Goal: Information Seeking & Learning: Find specific fact

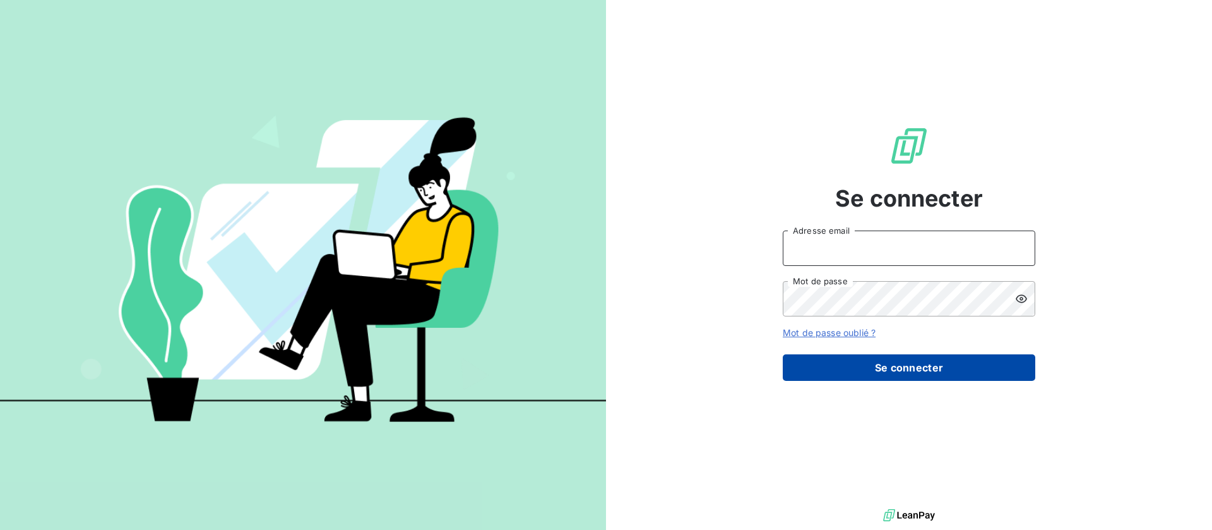
type input "recouvrement@btcgroupe.com"
click at [896, 365] on button "Se connecter" at bounding box center [909, 367] width 252 height 27
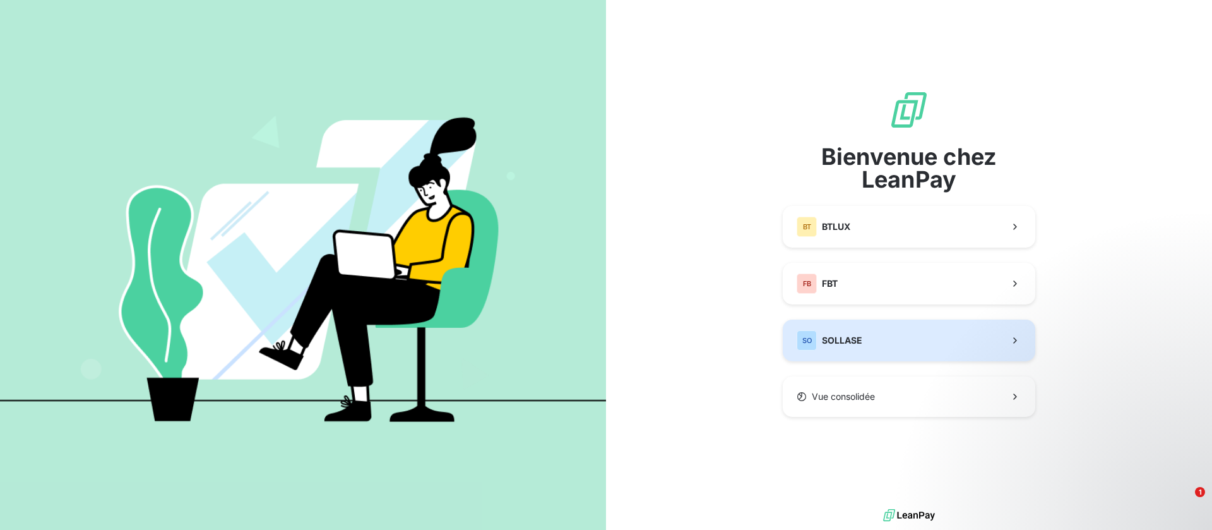
click at [899, 331] on button "SO SOLLASE" at bounding box center [909, 340] width 252 height 42
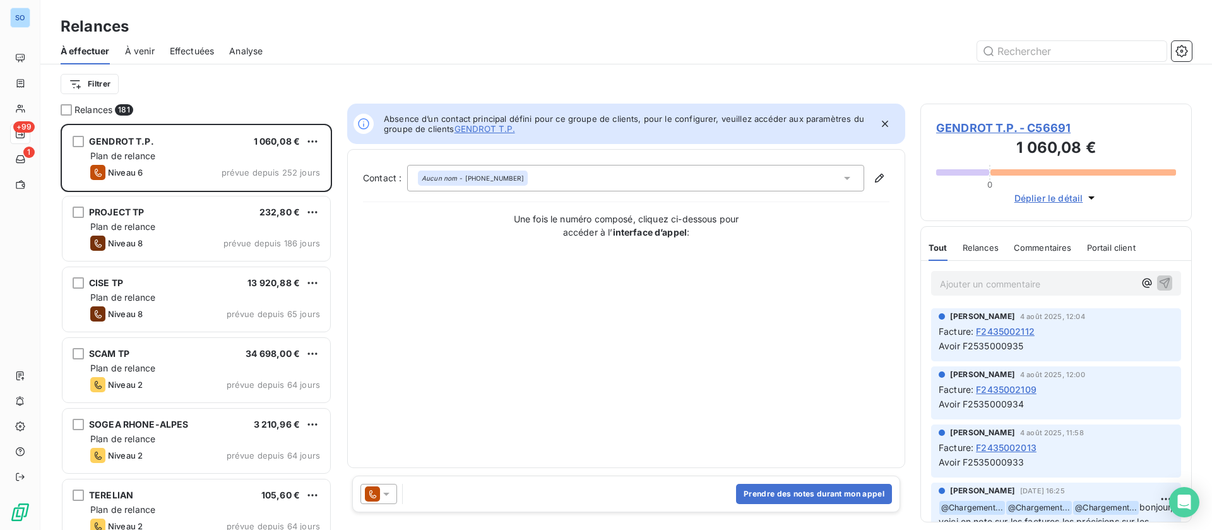
scroll to position [391, 257]
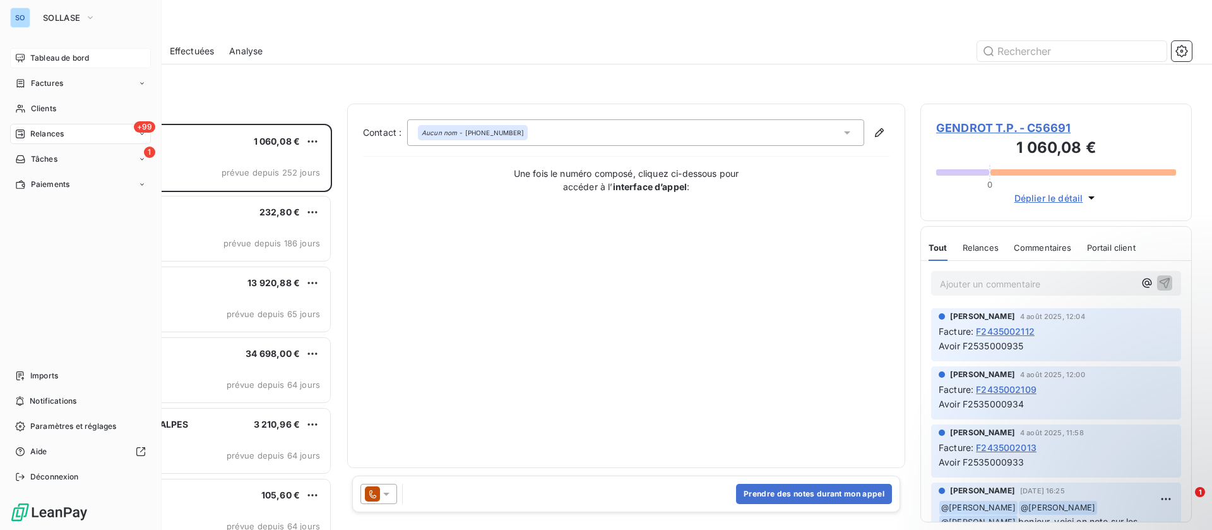
click at [35, 58] on span "Tableau de bord" at bounding box center [59, 57] width 59 height 11
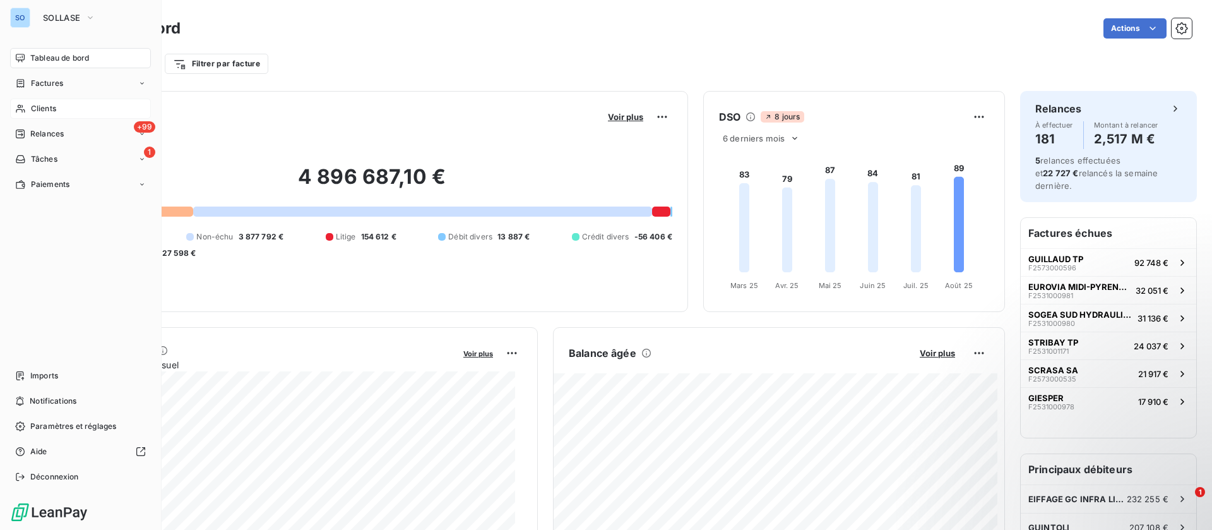
click at [31, 111] on span "Clients" at bounding box center [43, 108] width 25 height 11
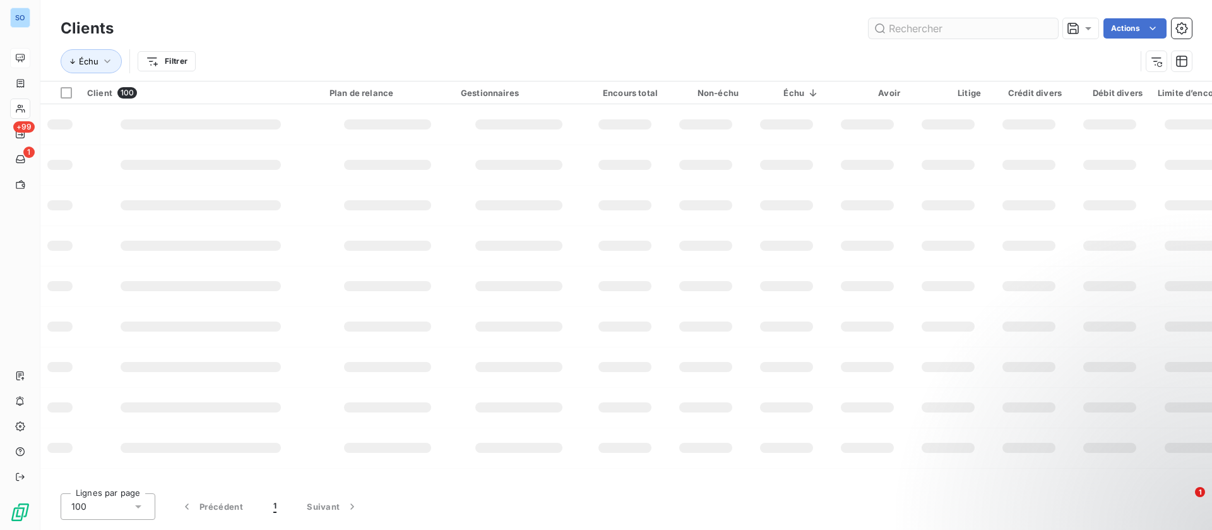
click at [1026, 33] on input "text" at bounding box center [963, 28] width 189 height 20
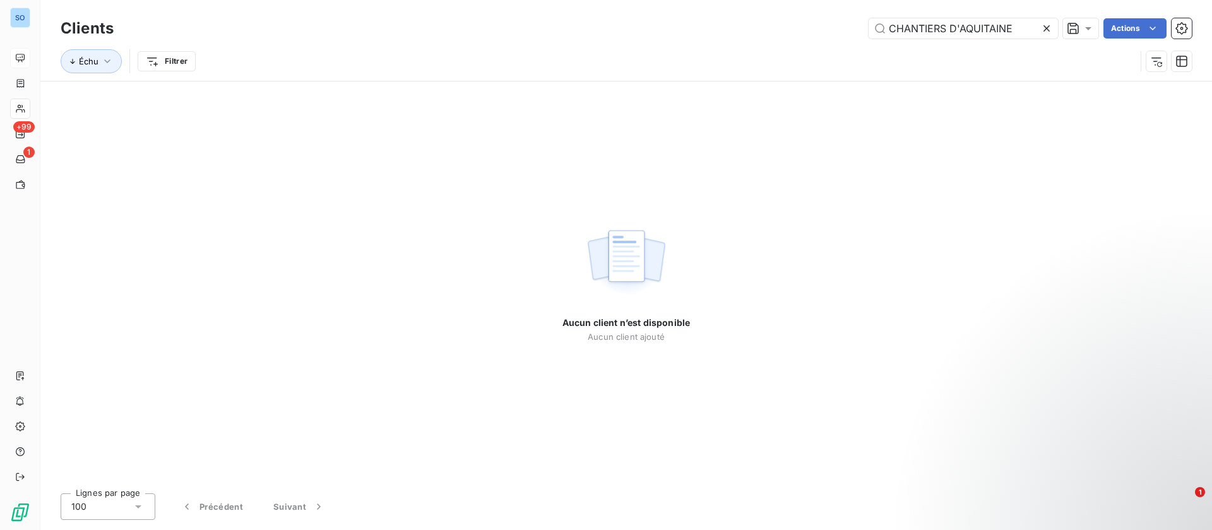
drag, startPoint x: 1011, startPoint y: 23, endPoint x: 951, endPoint y: 16, distance: 59.7
click at [946, 26] on input "CHANTIERS D'AQUITAINE" at bounding box center [963, 28] width 189 height 20
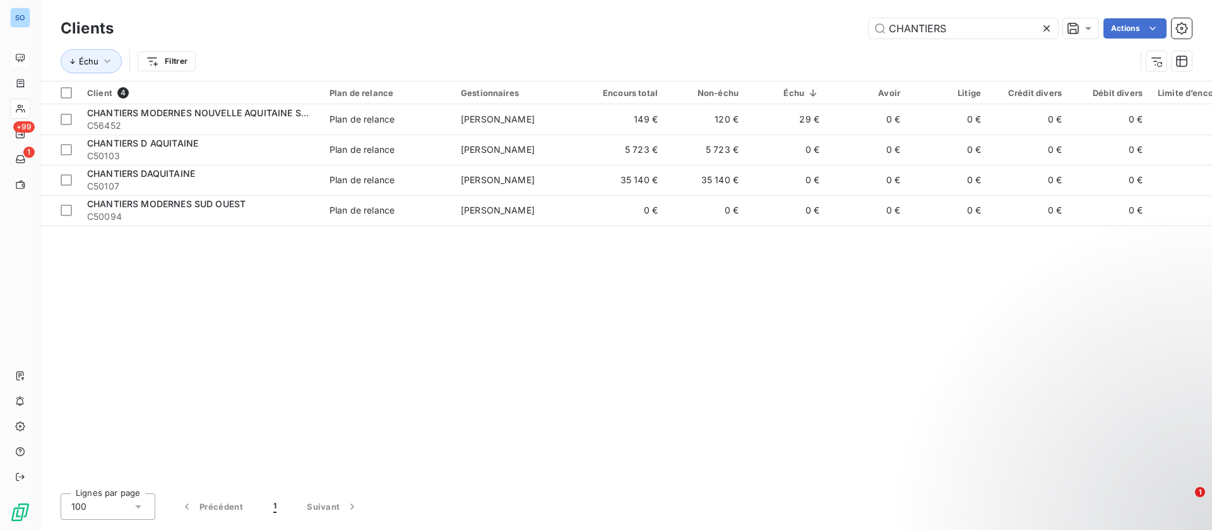
type input "CHANTIERS"
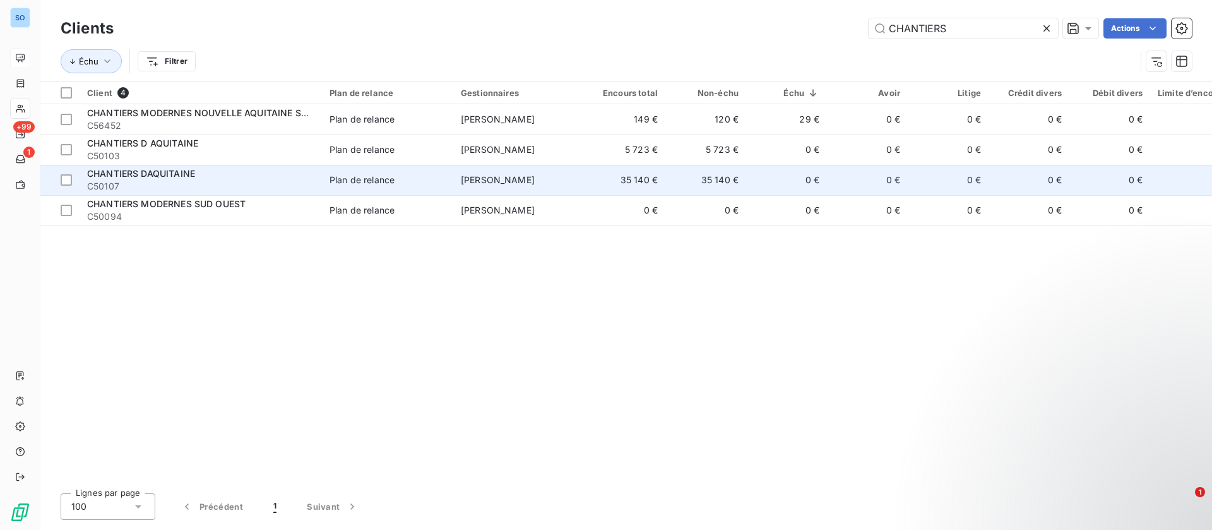
click at [573, 178] on td "Stéphane TESI" at bounding box center [518, 180] width 131 height 30
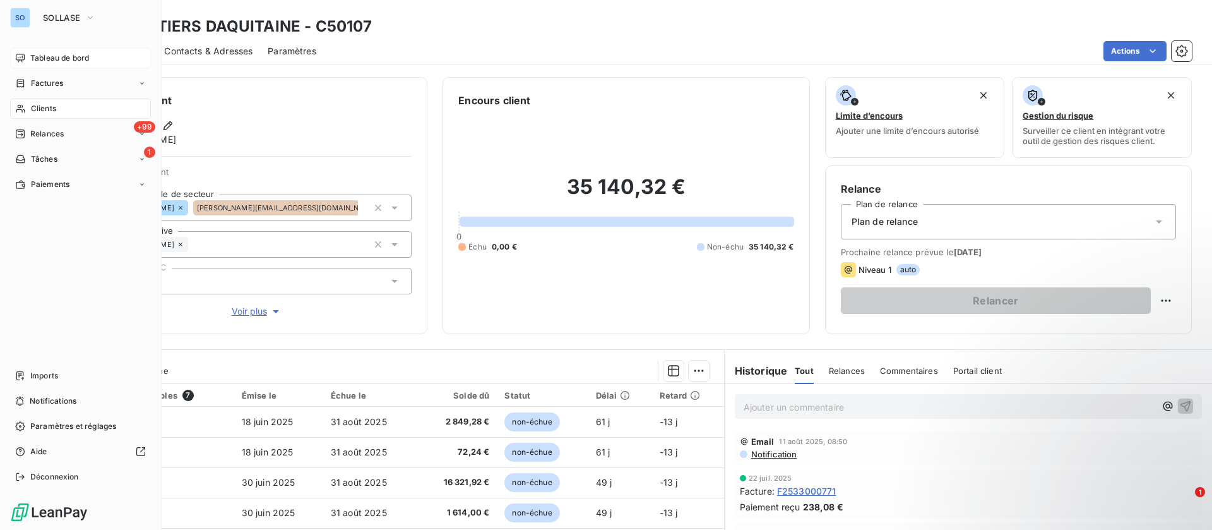
drag, startPoint x: 29, startPoint y: 100, endPoint x: 57, endPoint y: 100, distance: 28.4
click at [30, 100] on div "Clients" at bounding box center [80, 108] width 141 height 20
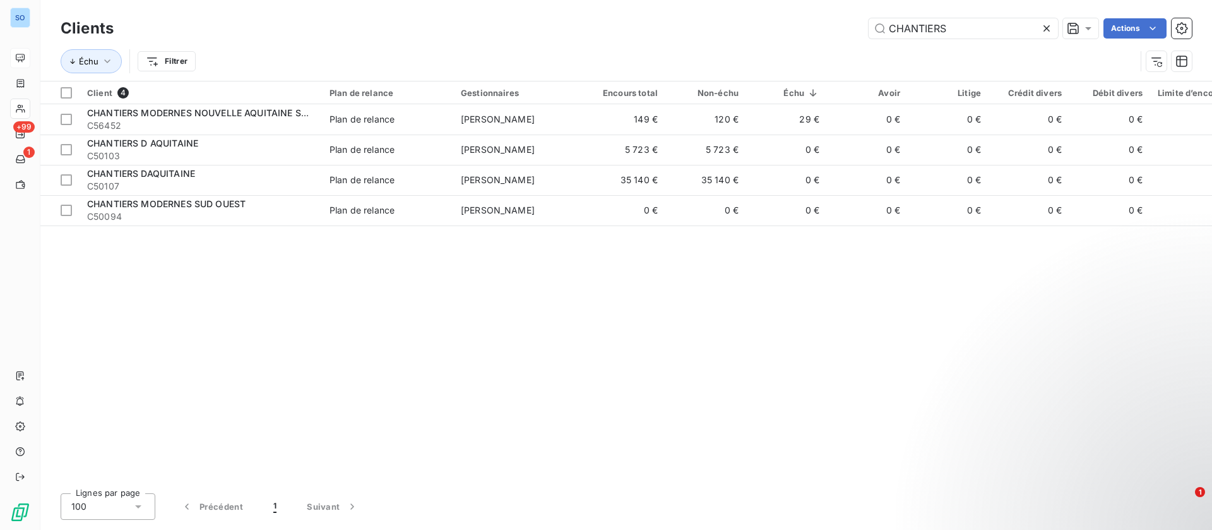
drag, startPoint x: 970, startPoint y: 27, endPoint x: 730, endPoint y: 21, distance: 239.9
click at [730, 21] on div "CHANTIERS Actions" at bounding box center [660, 28] width 1063 height 20
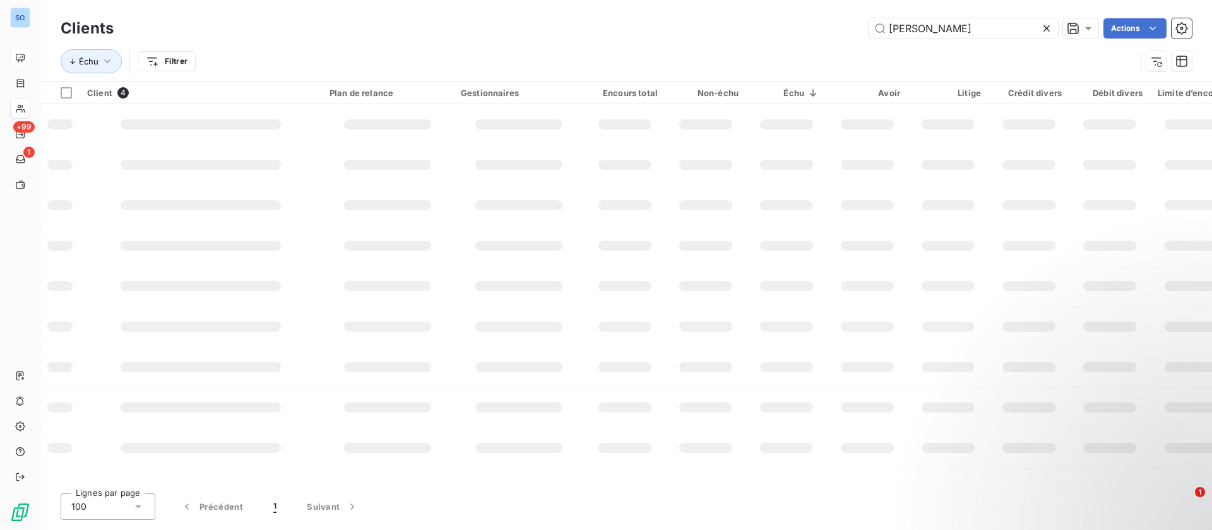
type input "CARRION"
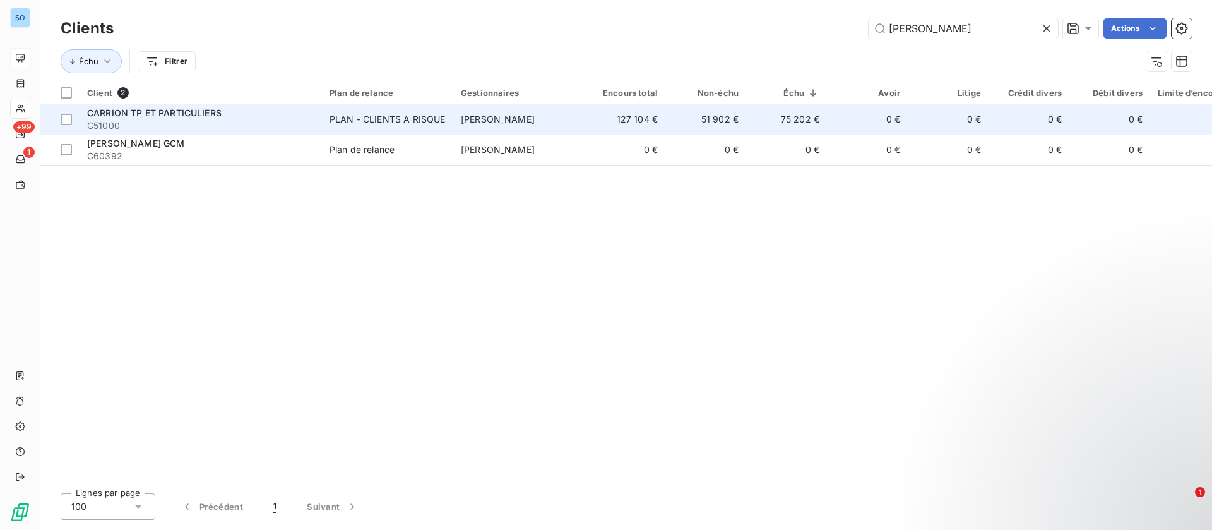
click at [396, 120] on div "PLAN - CLIENTS A RISQUE" at bounding box center [387, 119] width 116 height 13
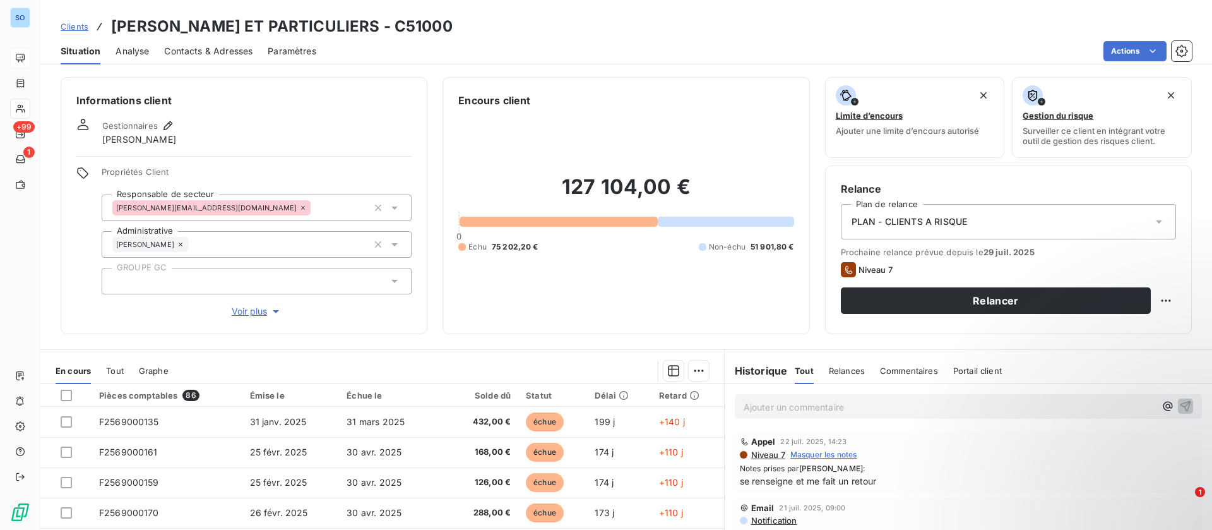
scroll to position [95, 0]
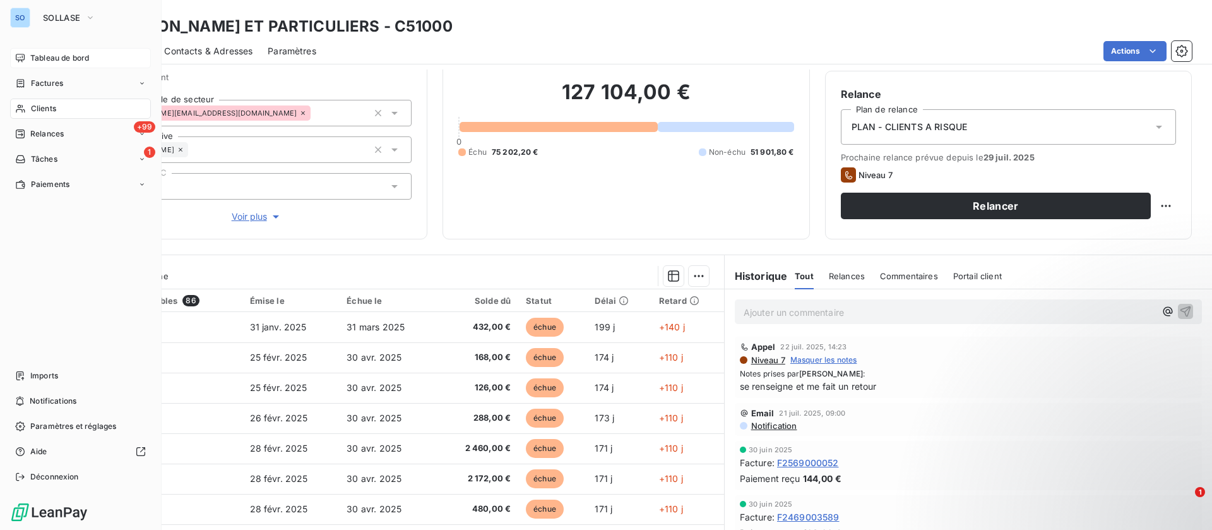
click at [33, 100] on div "Clients" at bounding box center [80, 108] width 141 height 20
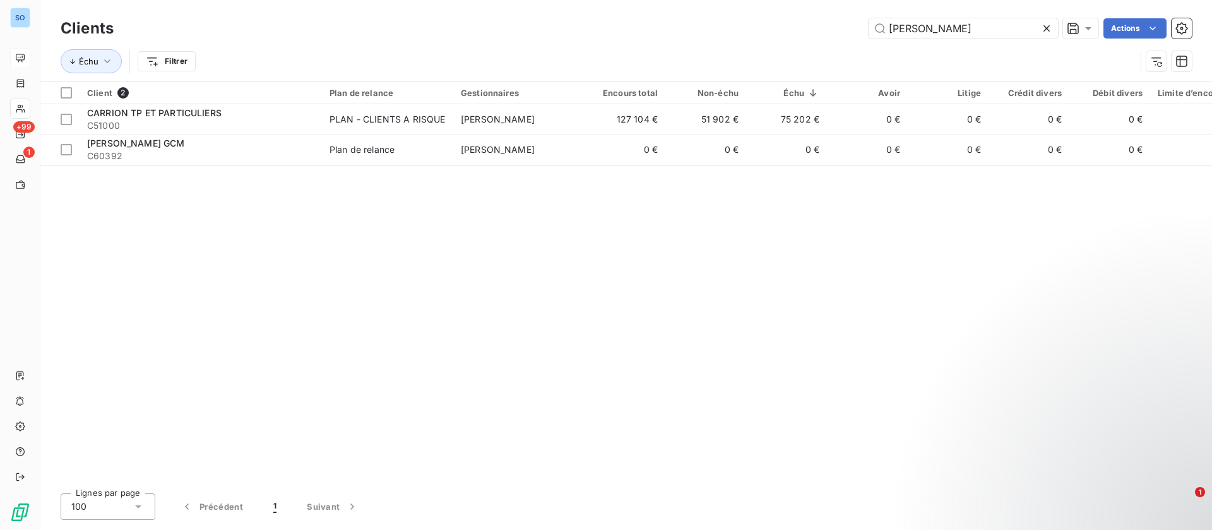
drag, startPoint x: 953, startPoint y: 28, endPoint x: 783, endPoint y: 25, distance: 169.8
click at [783, 25] on div "CARRION Actions" at bounding box center [660, 28] width 1063 height 20
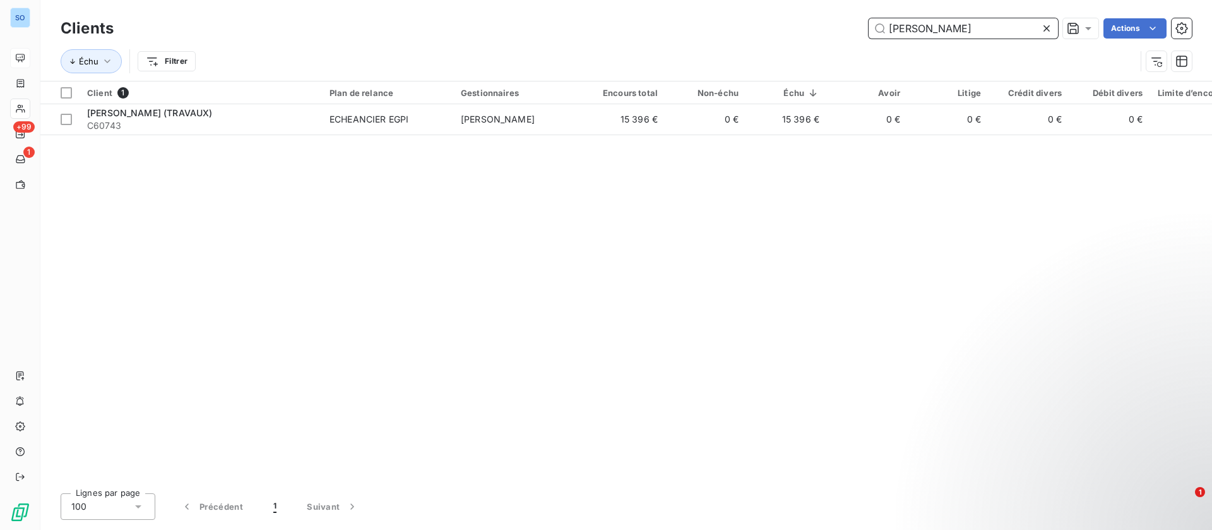
drag, startPoint x: 947, startPoint y: 34, endPoint x: 738, endPoint y: 22, distance: 209.9
click at [727, 35] on div "ROY Actions" at bounding box center [660, 28] width 1063 height 20
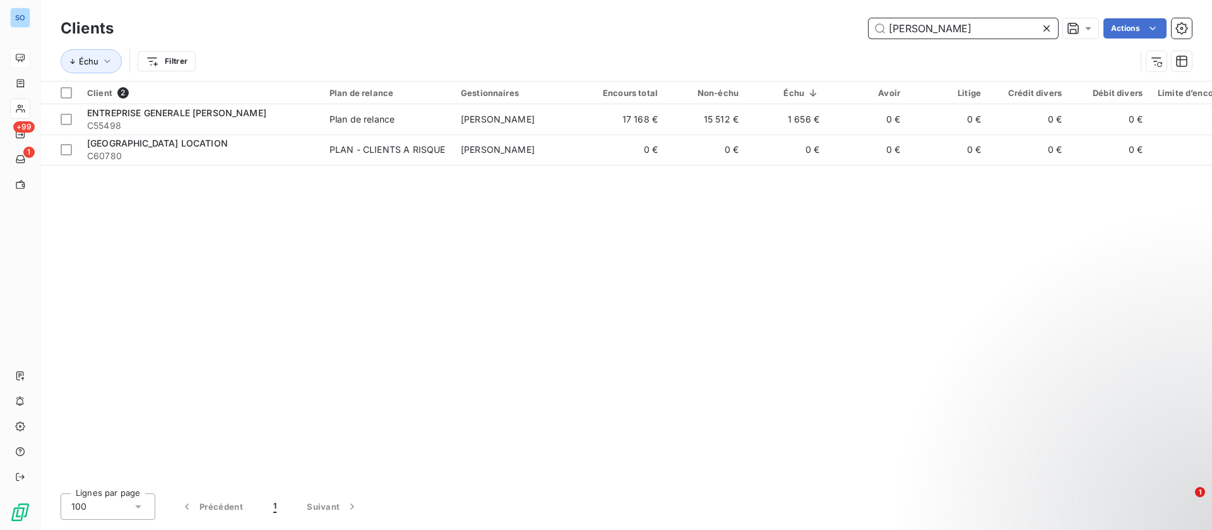
drag, startPoint x: 947, startPoint y: 28, endPoint x: 745, endPoint y: 28, distance: 202.0
click at [745, 28] on div "LEON Actions" at bounding box center [660, 28] width 1063 height 20
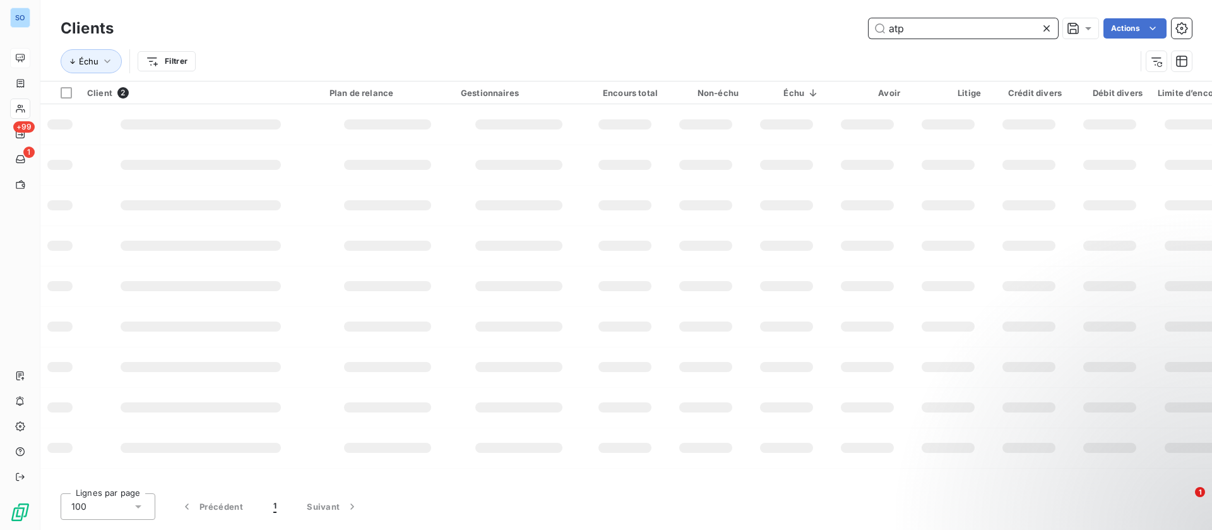
type input "atp"
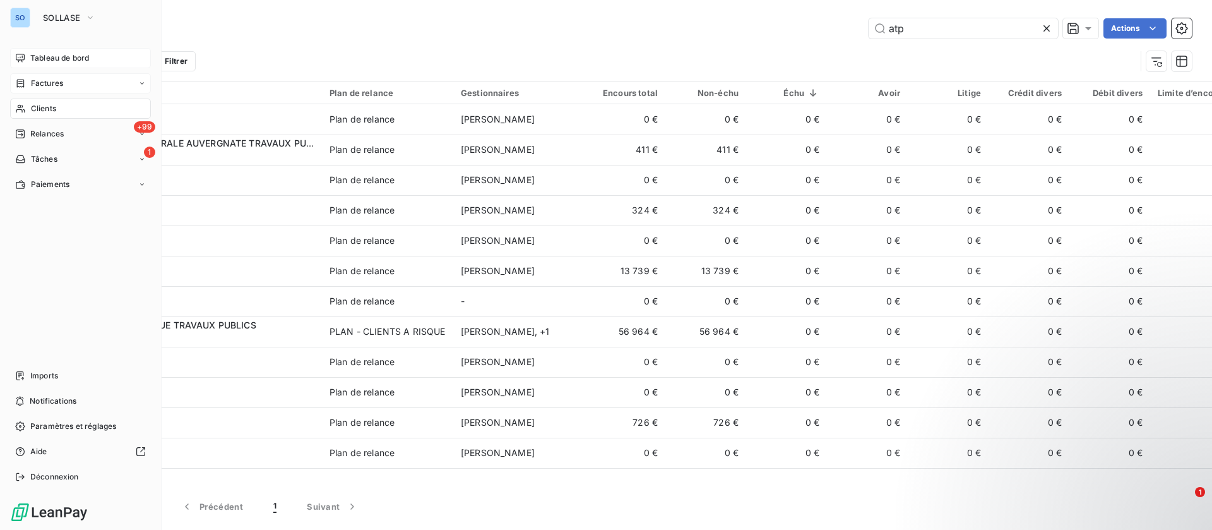
click at [33, 78] on span "Factures" at bounding box center [47, 83] width 32 height 11
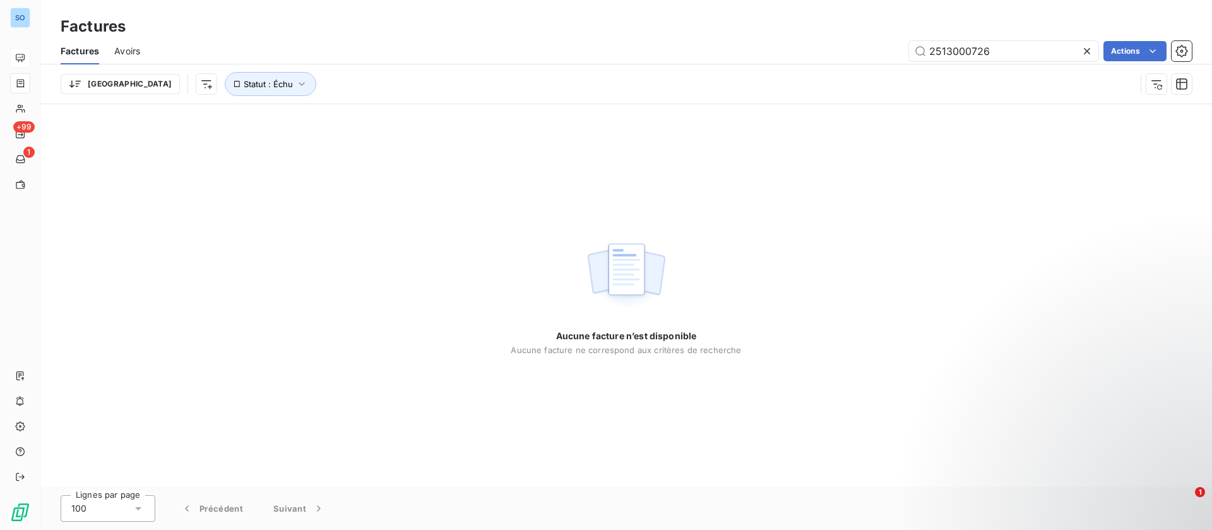
drag, startPoint x: 1028, startPoint y: 51, endPoint x: 809, endPoint y: 52, distance: 218.4
click at [809, 52] on div "2513000726 Actions" at bounding box center [673, 51] width 1036 height 20
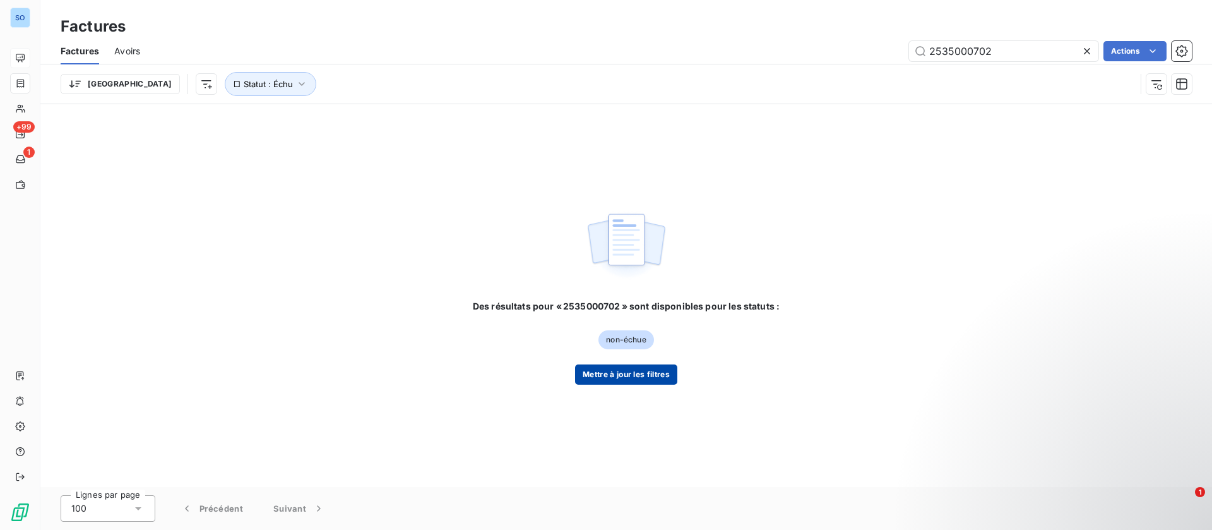
click at [641, 372] on button "Mettre à jour les filtres" at bounding box center [626, 374] width 102 height 20
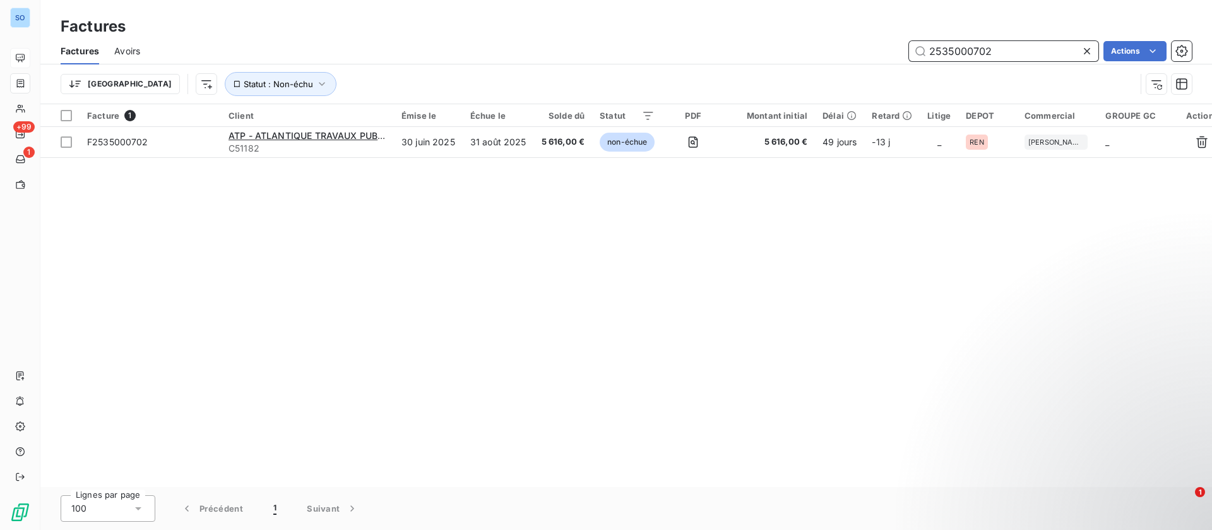
click at [1002, 49] on input "2535000702" at bounding box center [1003, 51] width 189 height 20
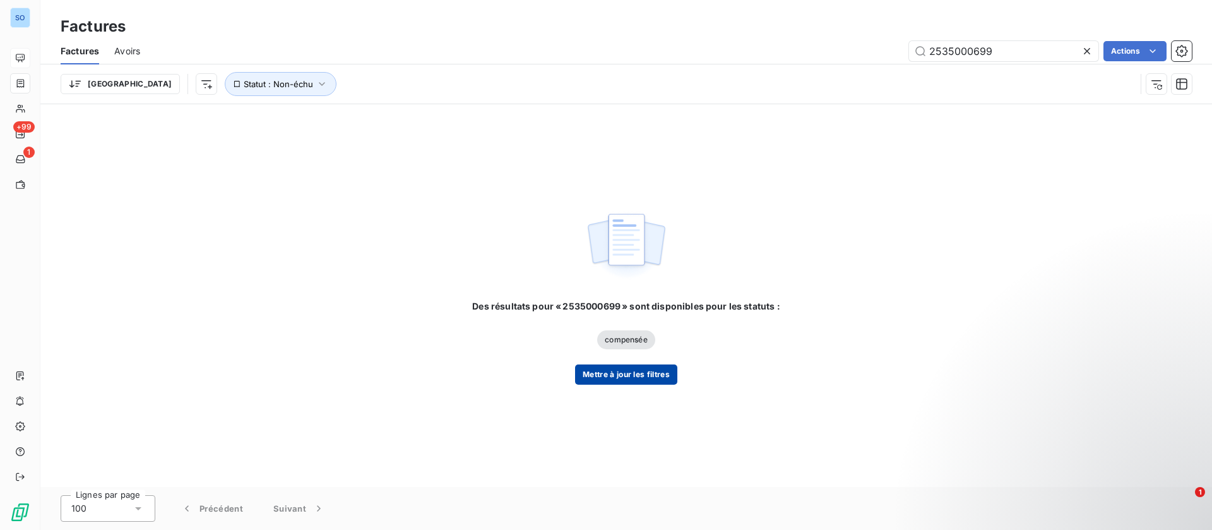
click at [621, 377] on button "Mettre à jour les filtres" at bounding box center [626, 374] width 102 height 20
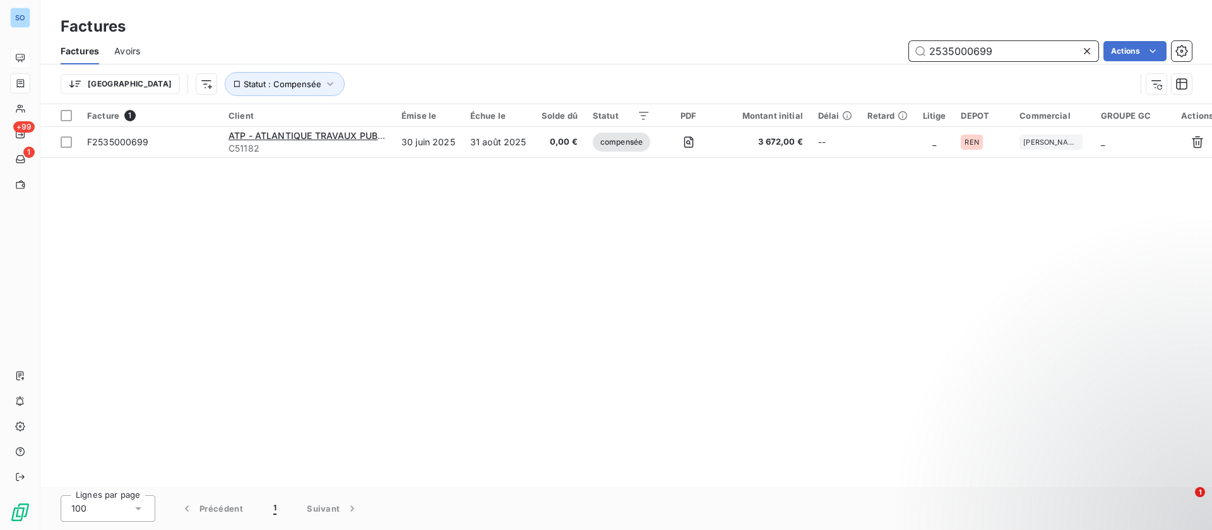
drag, startPoint x: 1019, startPoint y: 51, endPoint x: 740, endPoint y: 37, distance: 280.0
click at [740, 38] on div "Factures Avoirs 2535000699 Actions" at bounding box center [626, 51] width 1172 height 27
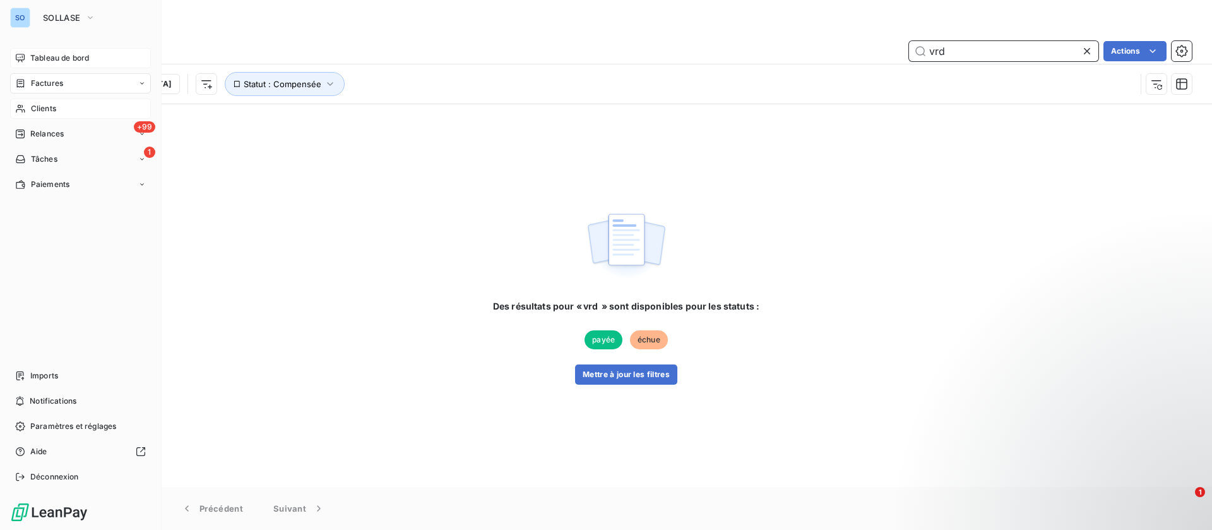
type input "vrd"
click at [47, 109] on span "Clients" at bounding box center [43, 108] width 25 height 11
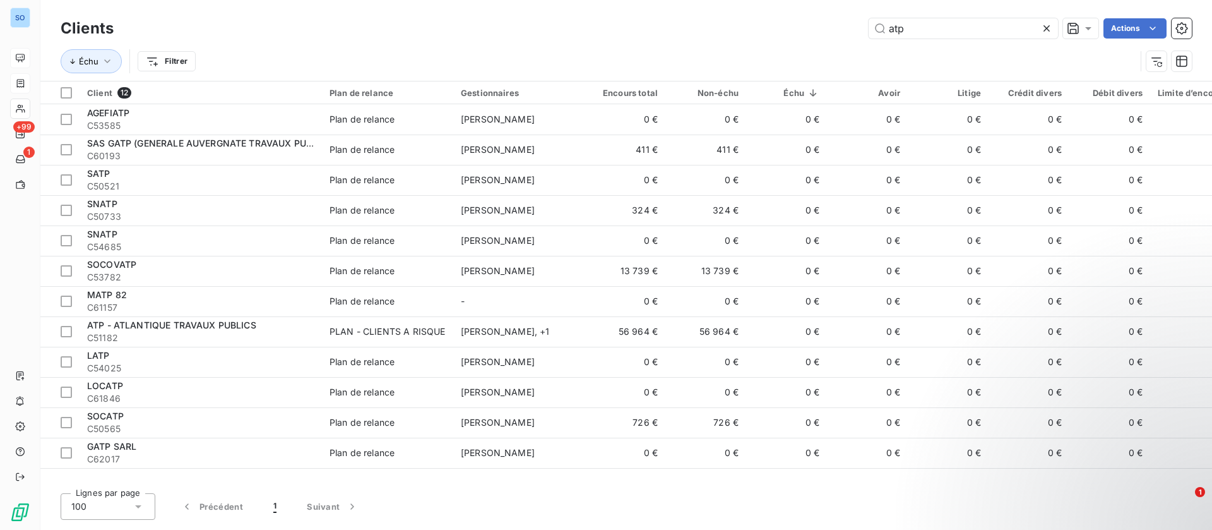
drag, startPoint x: 948, startPoint y: 28, endPoint x: 777, endPoint y: 21, distance: 171.2
click at [777, 21] on div "atp Actions" at bounding box center [660, 28] width 1063 height 20
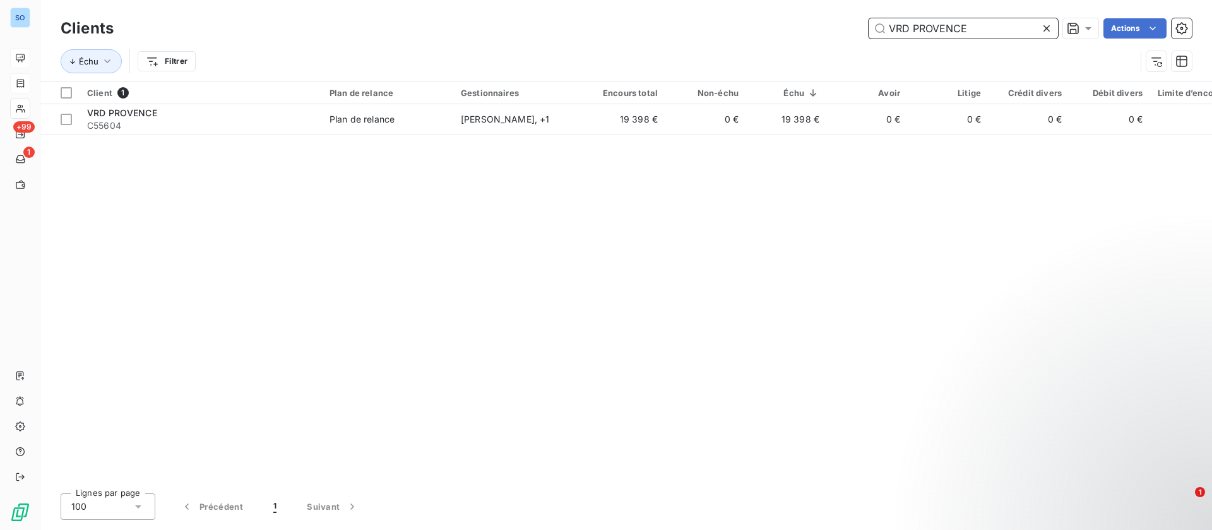
drag, startPoint x: 997, startPoint y: 33, endPoint x: 723, endPoint y: 39, distance: 273.4
click at [724, 39] on div "Clients VRD PROVENCE Actions" at bounding box center [626, 28] width 1131 height 27
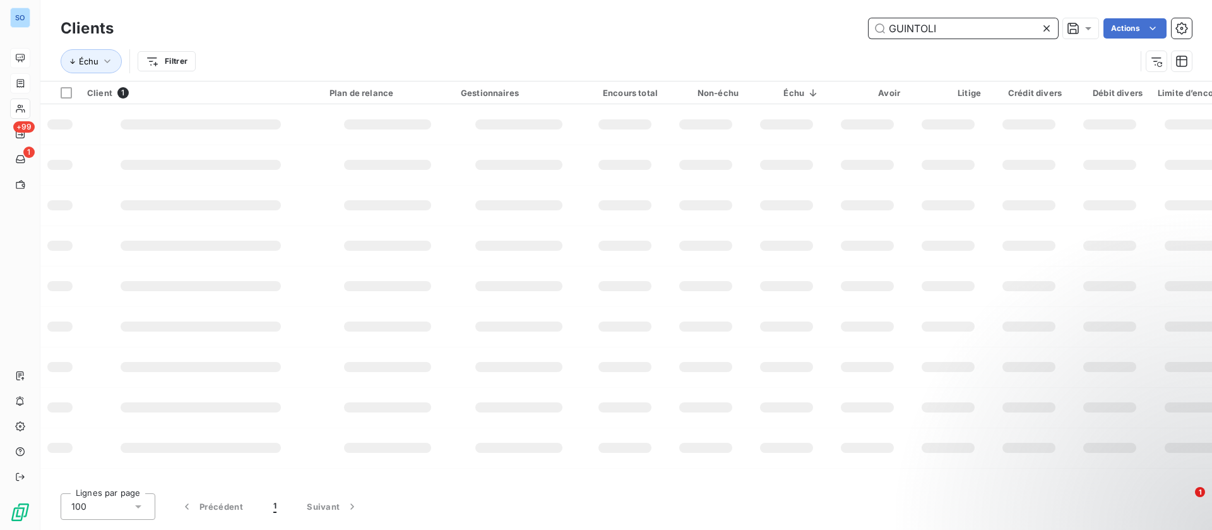
type input "GUINTOLI"
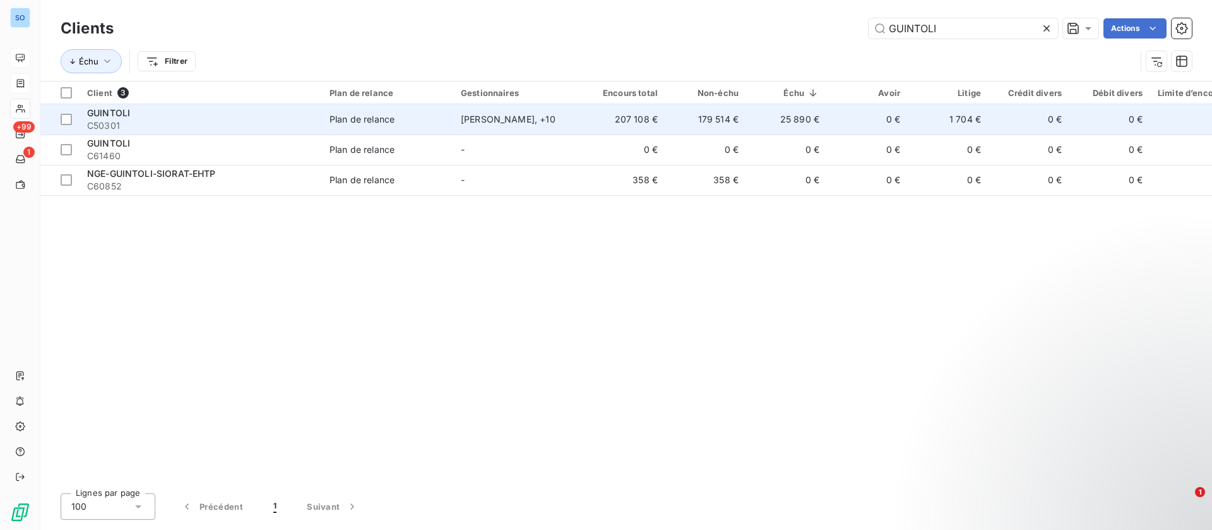
click at [732, 122] on td "179 514 €" at bounding box center [705, 119] width 81 height 30
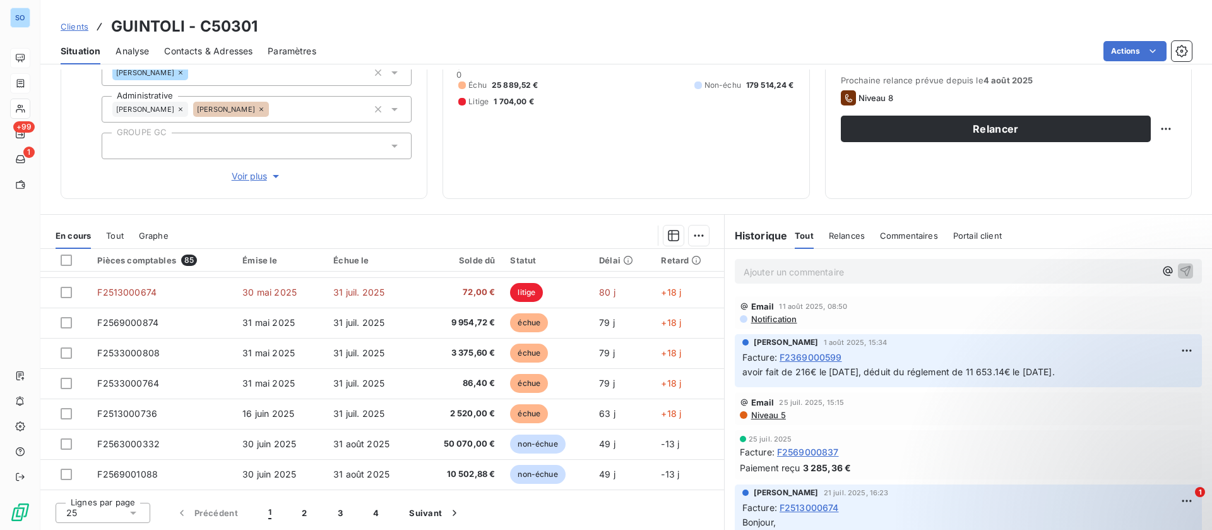
scroll to position [538, 0]
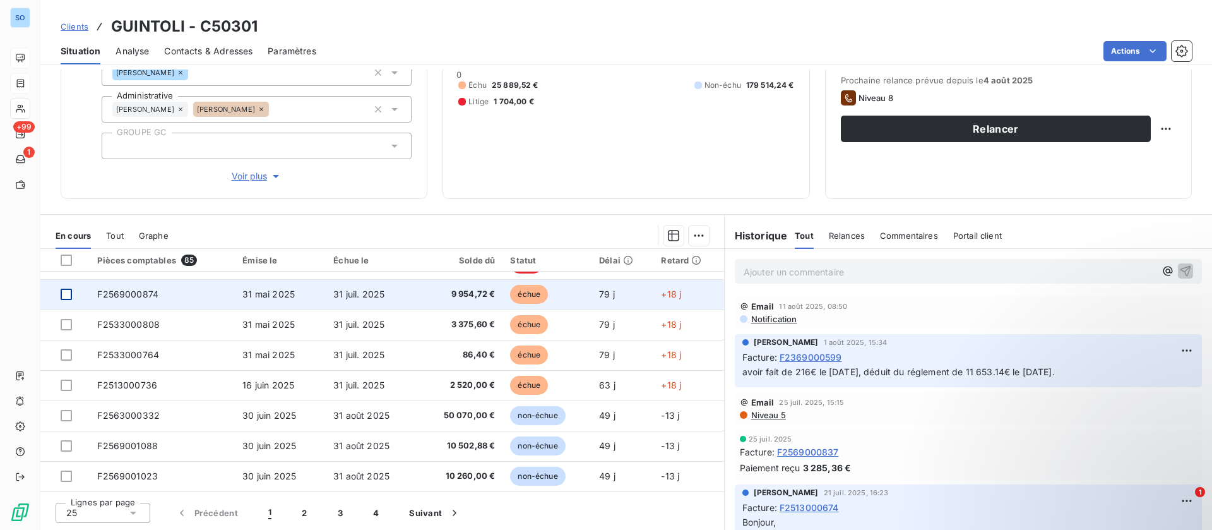
click at [68, 295] on div at bounding box center [66, 293] width 11 height 11
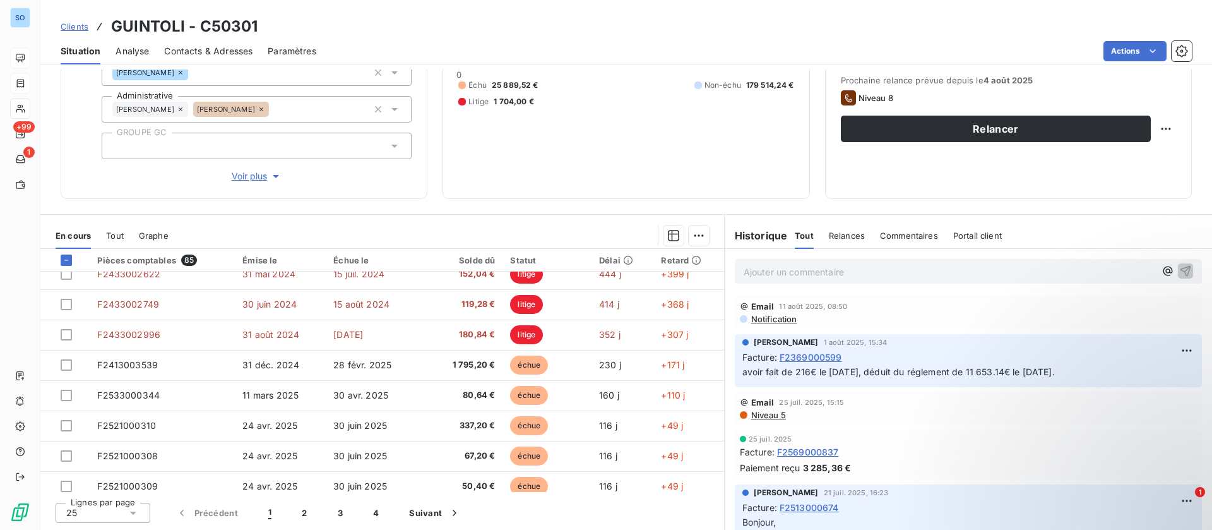
scroll to position [64, 0]
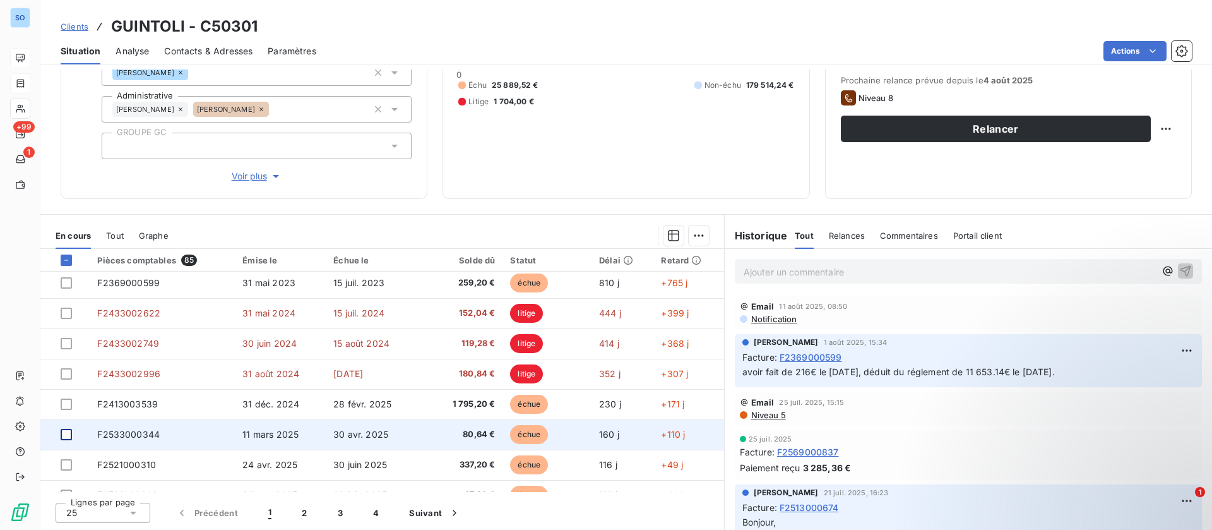
click at [69, 434] on div at bounding box center [66, 434] width 11 height 11
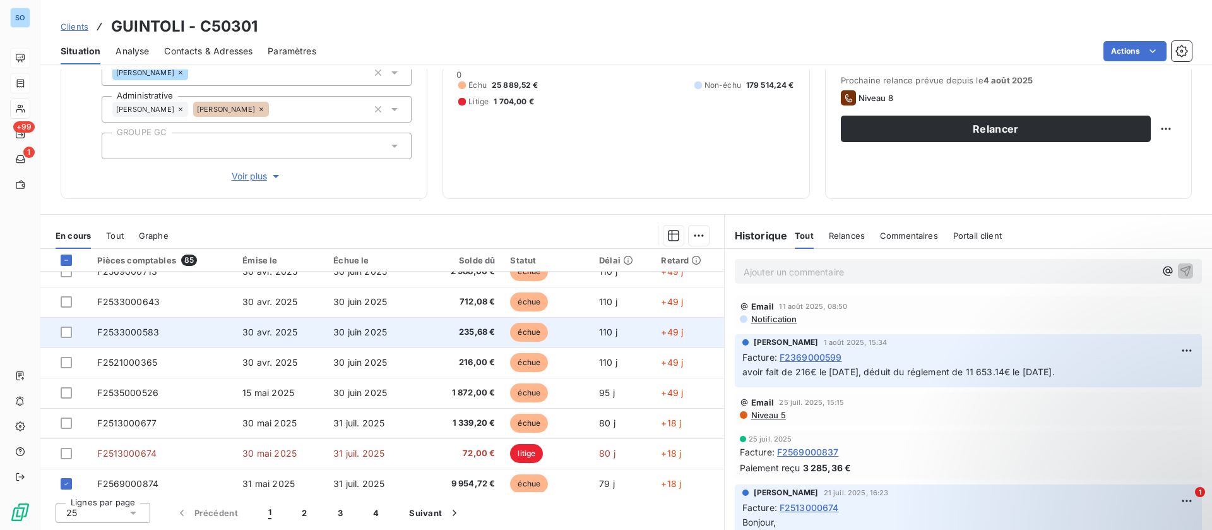
scroll to position [254, 0]
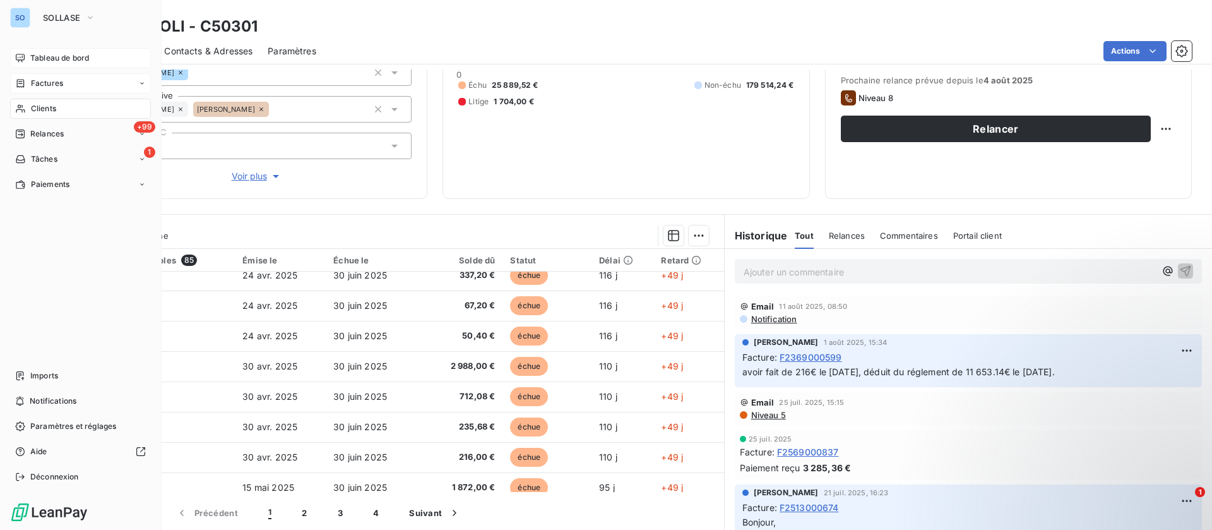
drag, startPoint x: 27, startPoint y: 82, endPoint x: 145, endPoint y: 88, distance: 118.8
click at [28, 83] on div "Factures" at bounding box center [39, 83] width 48 height 11
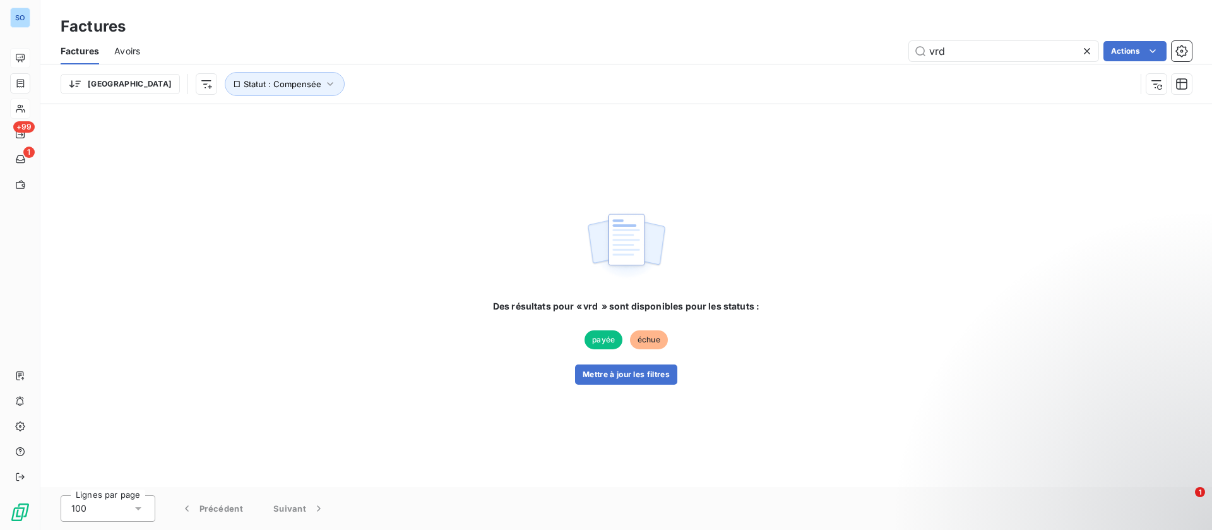
drag, startPoint x: 959, startPoint y: 45, endPoint x: 828, endPoint y: 37, distance: 131.6
click at [829, 37] on div "Factures Factures Avoirs vrd Actions Trier Statut : Compensée" at bounding box center [626, 52] width 1172 height 104
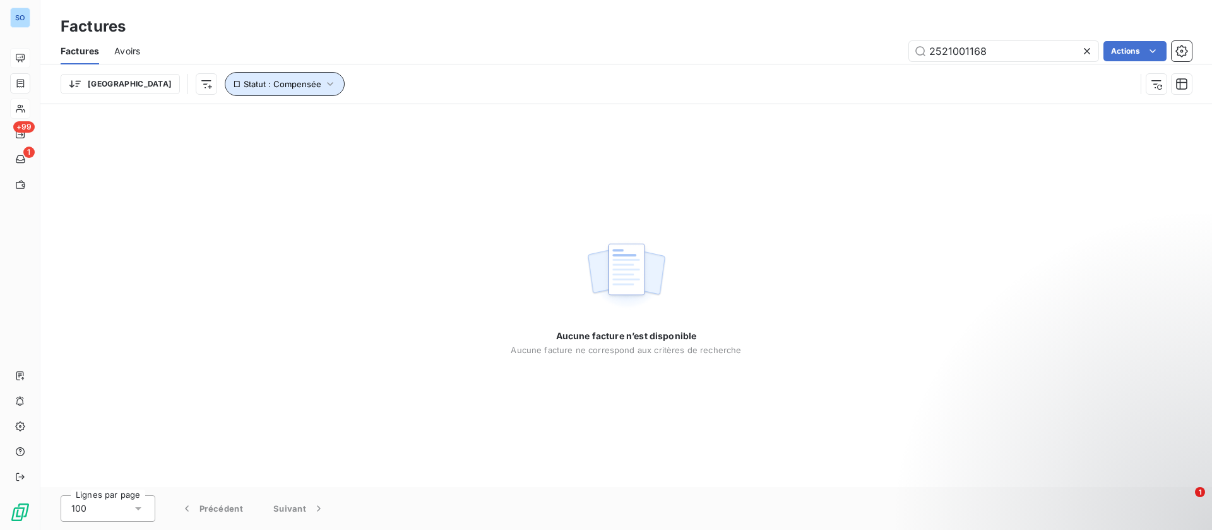
click at [244, 80] on span "Statut : Compensée" at bounding box center [283, 84] width 78 height 10
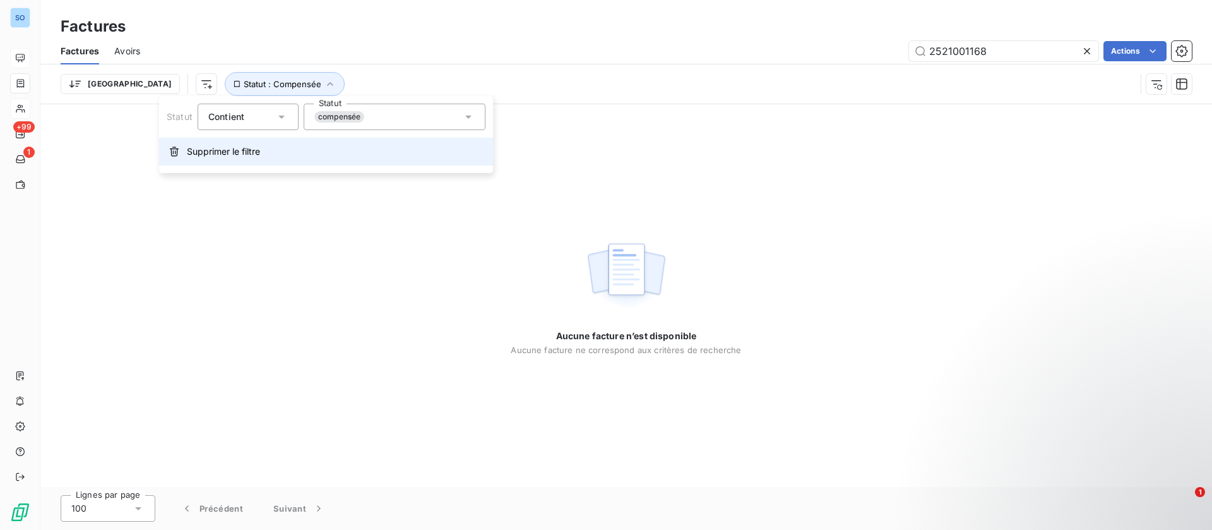
click at [208, 150] on span "Supprimer le filtre" at bounding box center [223, 151] width 73 height 13
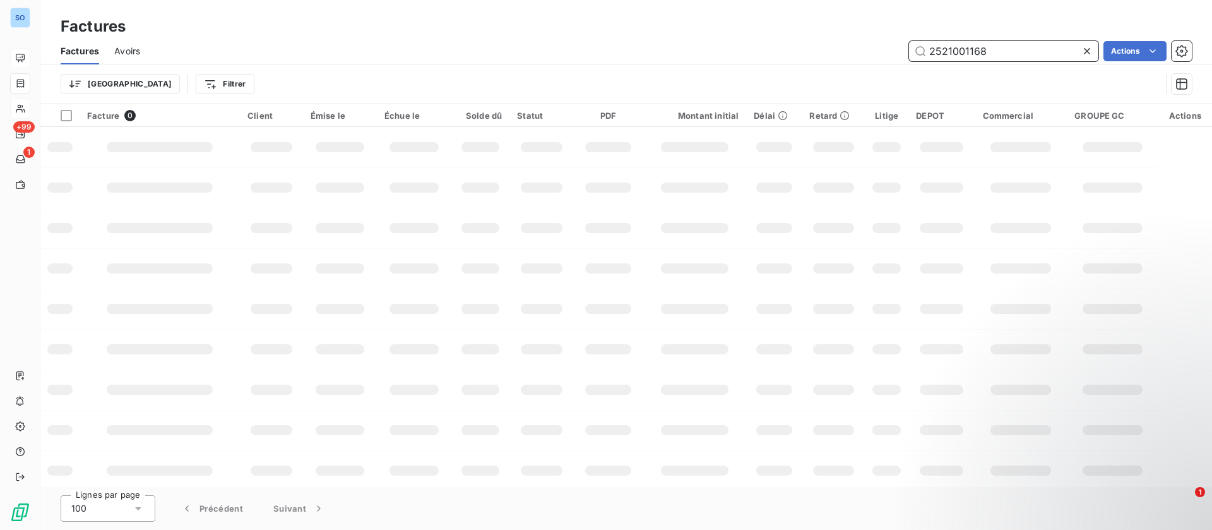
click at [1004, 54] on input "2521001168" at bounding box center [1003, 51] width 189 height 20
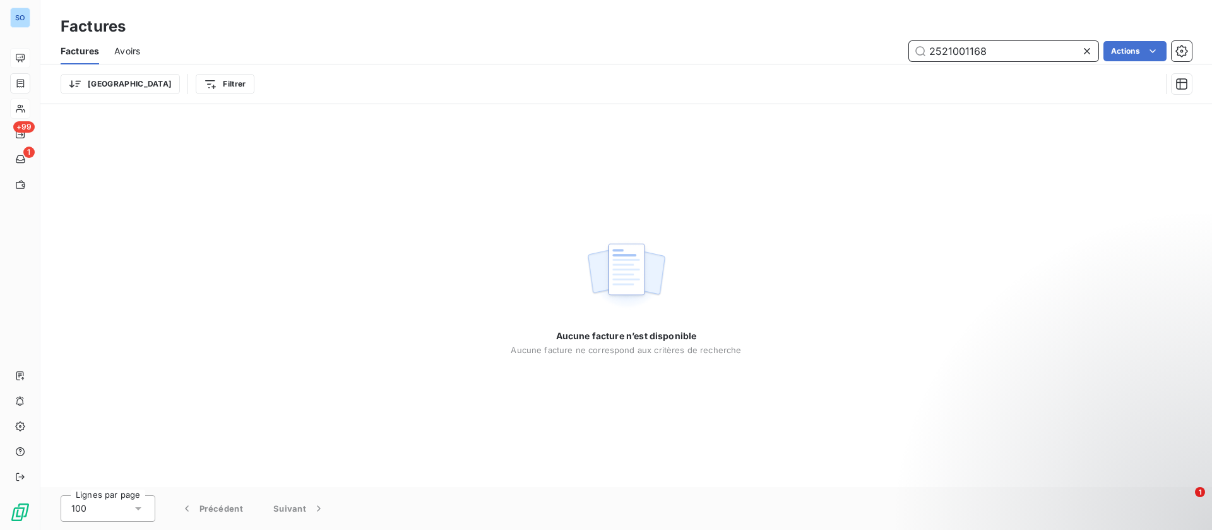
click at [947, 50] on input "2521001168" at bounding box center [1003, 51] width 189 height 20
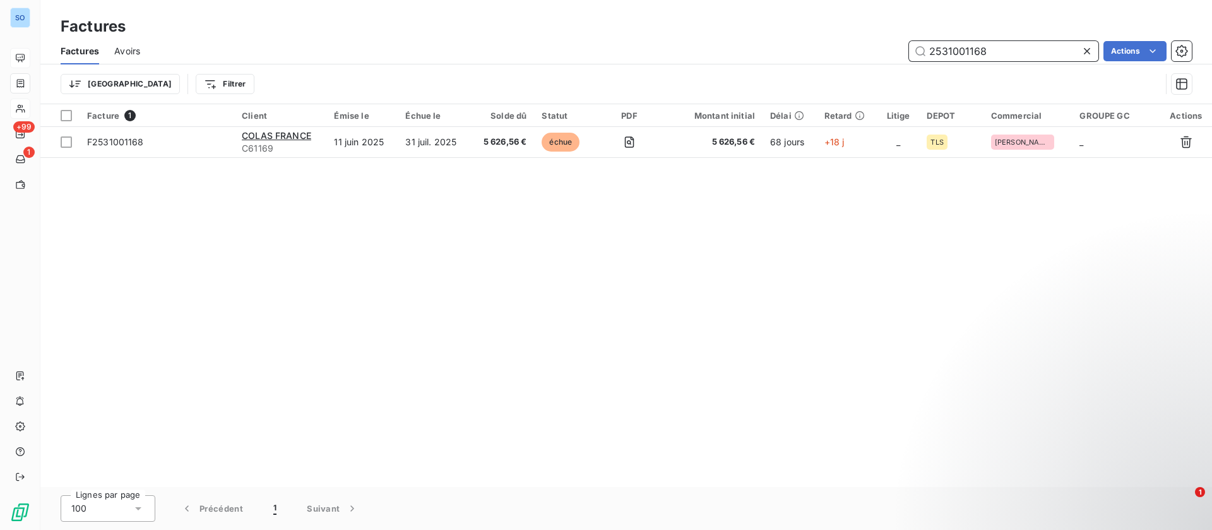
drag, startPoint x: 1009, startPoint y: 44, endPoint x: 830, endPoint y: 47, distance: 179.3
click at [830, 47] on div "2531001168 Actions" at bounding box center [673, 51] width 1036 height 20
type input "2573000659"
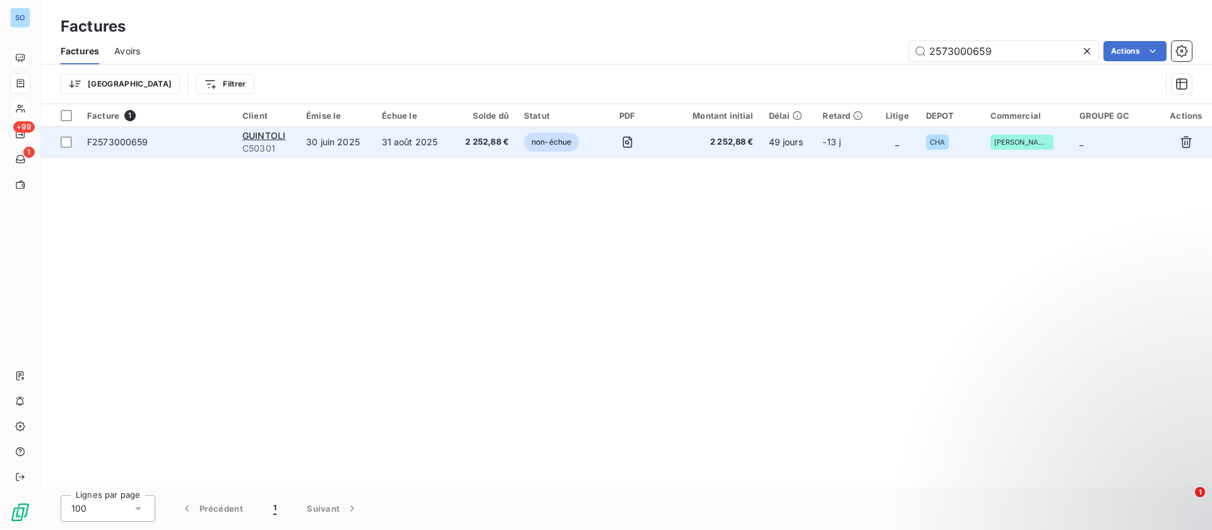
click at [395, 146] on td "31 août 2025" at bounding box center [413, 142] width 78 height 30
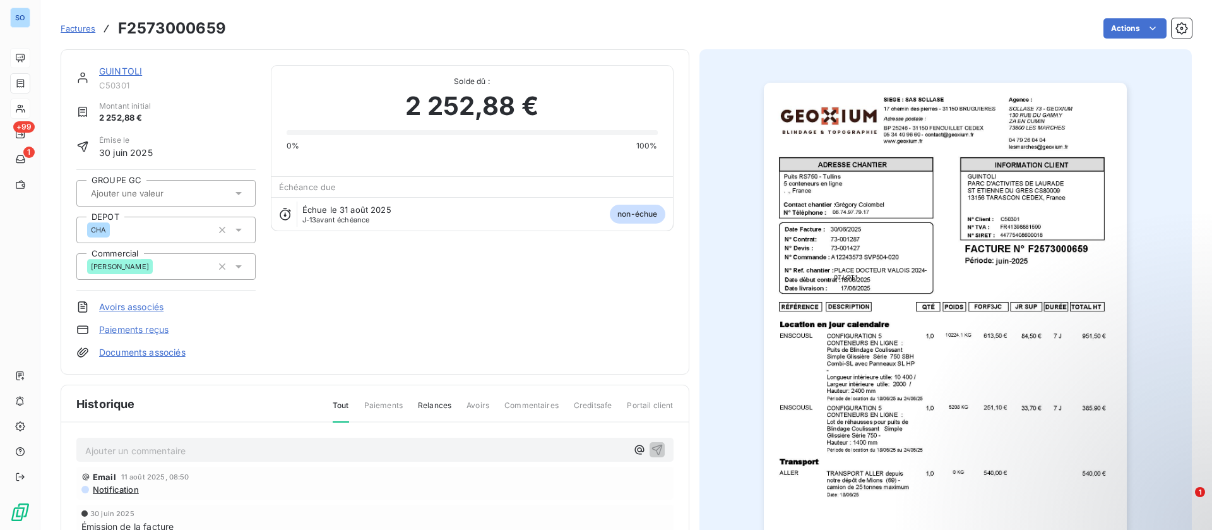
click at [128, 66] on link "GUINTOLI" at bounding box center [120, 71] width 43 height 11
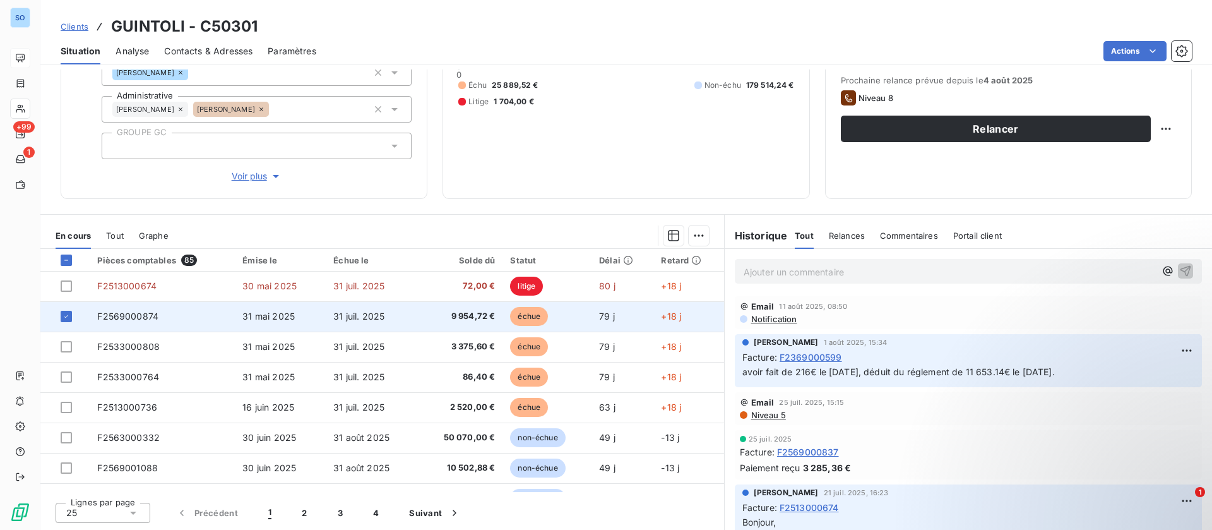
scroll to position [538, 0]
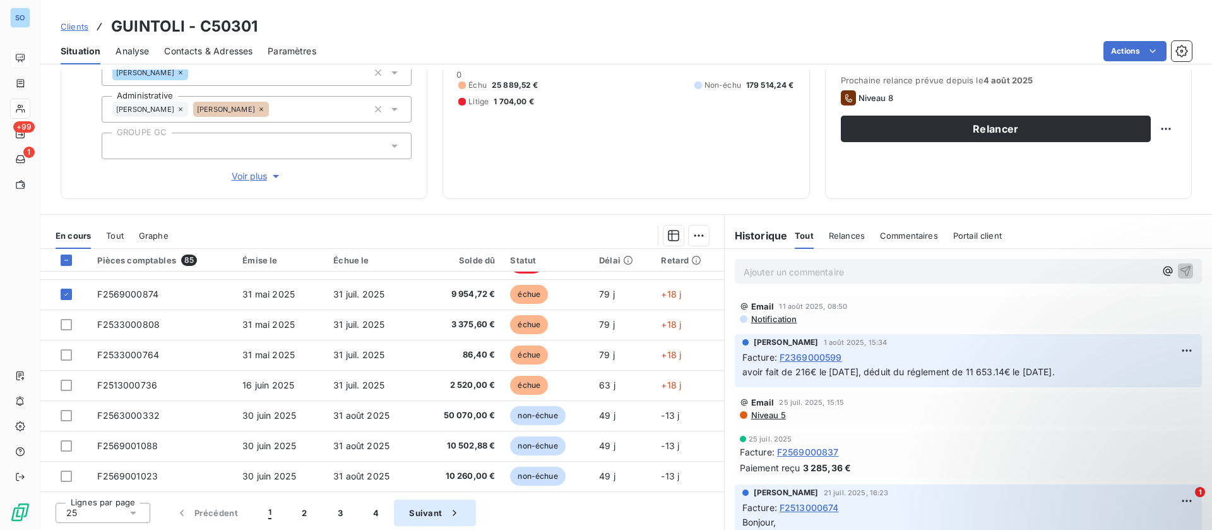
click at [306, 514] on button "2" at bounding box center [304, 512] width 35 height 27
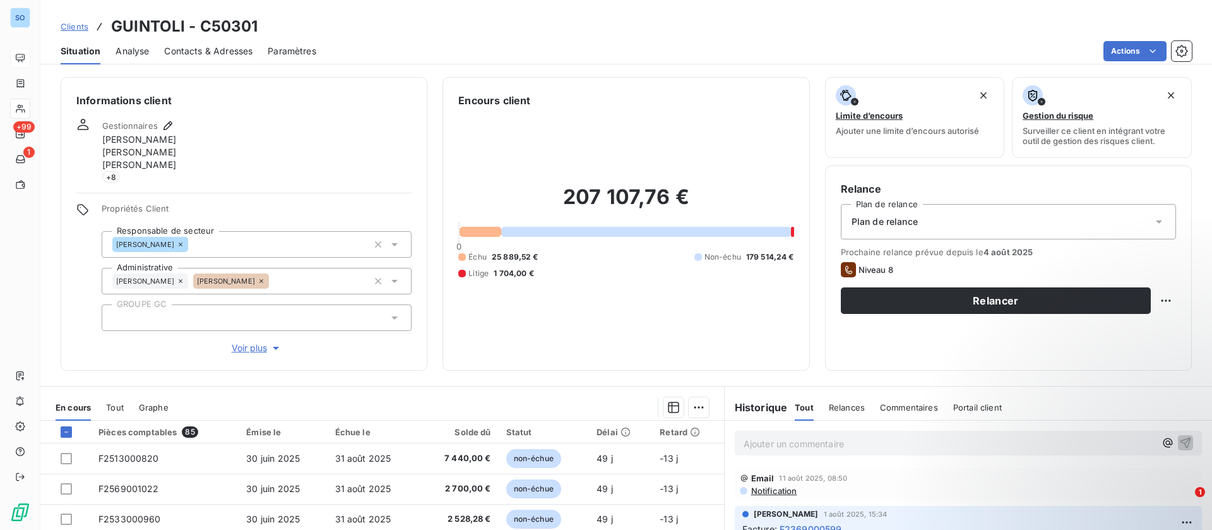
scroll to position [172, 0]
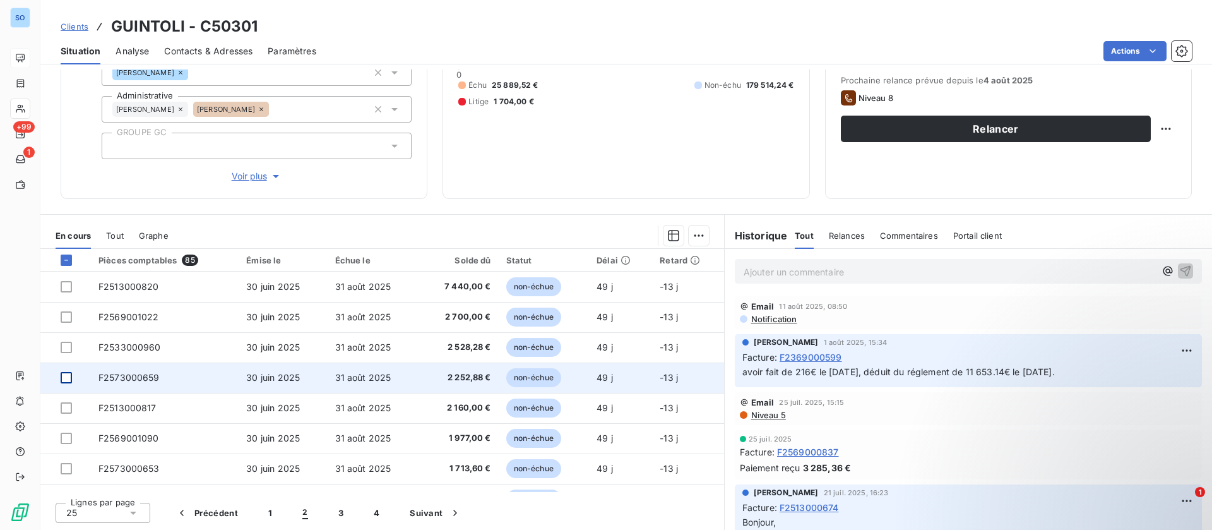
click at [69, 377] on div at bounding box center [66, 377] width 11 height 11
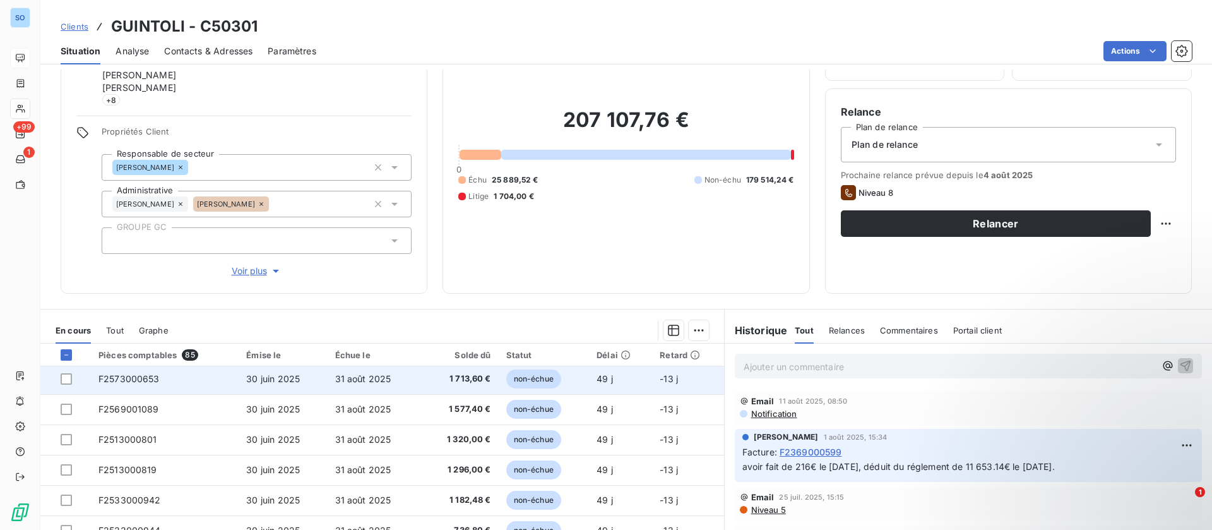
scroll to position [189, 0]
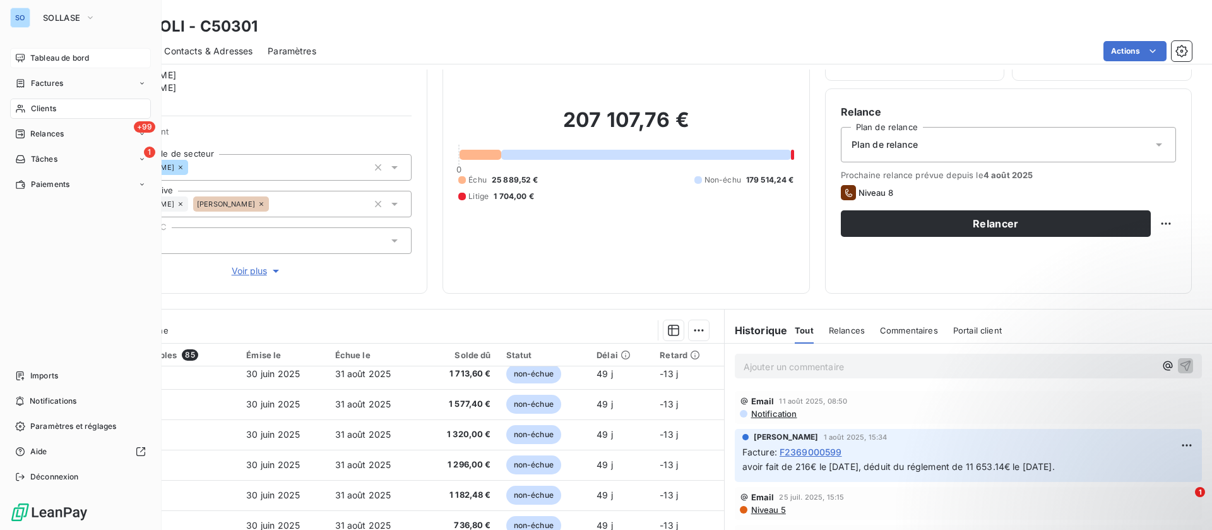
drag, startPoint x: 32, startPoint y: 83, endPoint x: 131, endPoint y: 96, distance: 100.0
click at [33, 82] on span "Factures" at bounding box center [47, 83] width 32 height 11
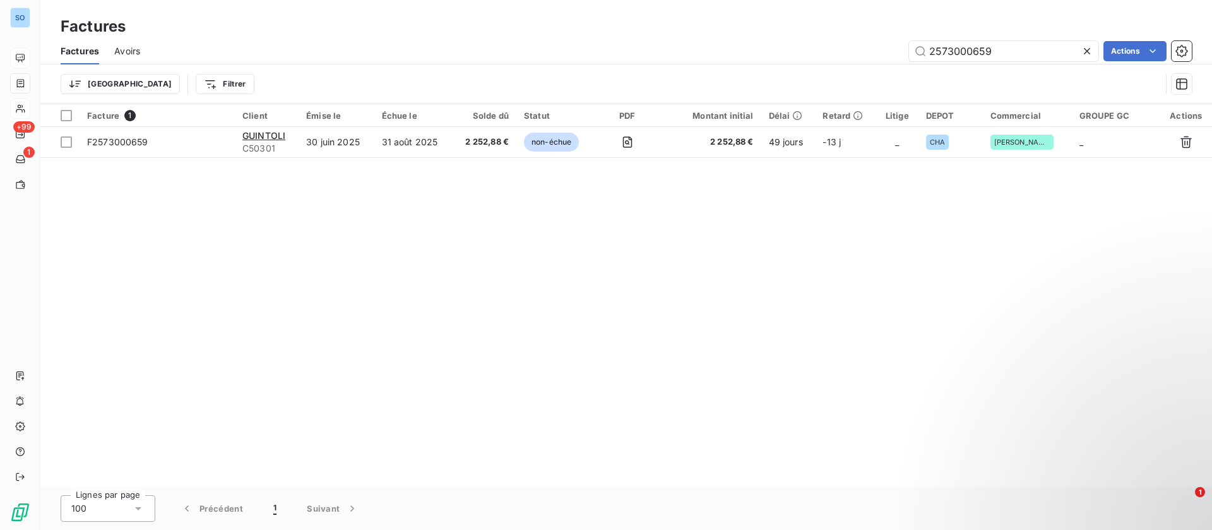
drag, startPoint x: 1004, startPoint y: 48, endPoint x: 808, endPoint y: 42, distance: 196.4
click at [808, 42] on div "2573000659 Actions" at bounding box center [673, 51] width 1036 height 20
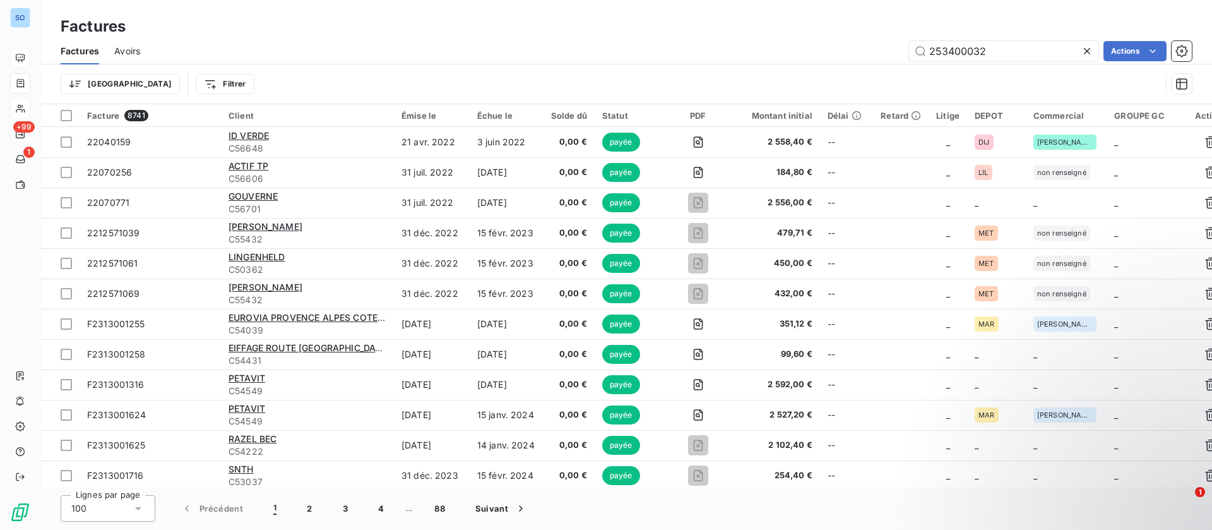
type input "2534000320"
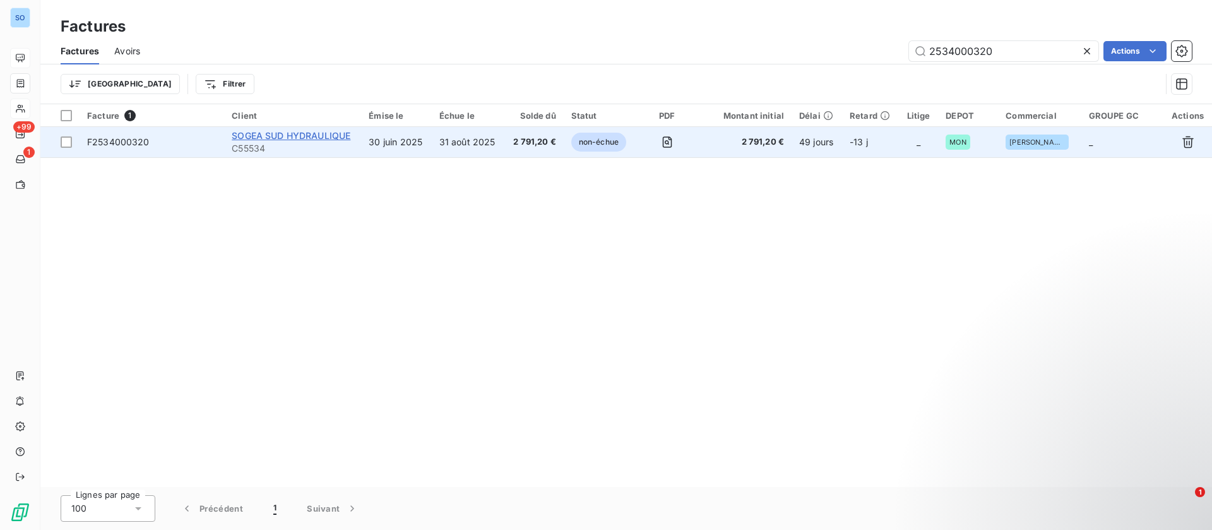
click at [305, 133] on span "SOGEA SUD HYDRAULIQUE" at bounding box center [291, 135] width 119 height 11
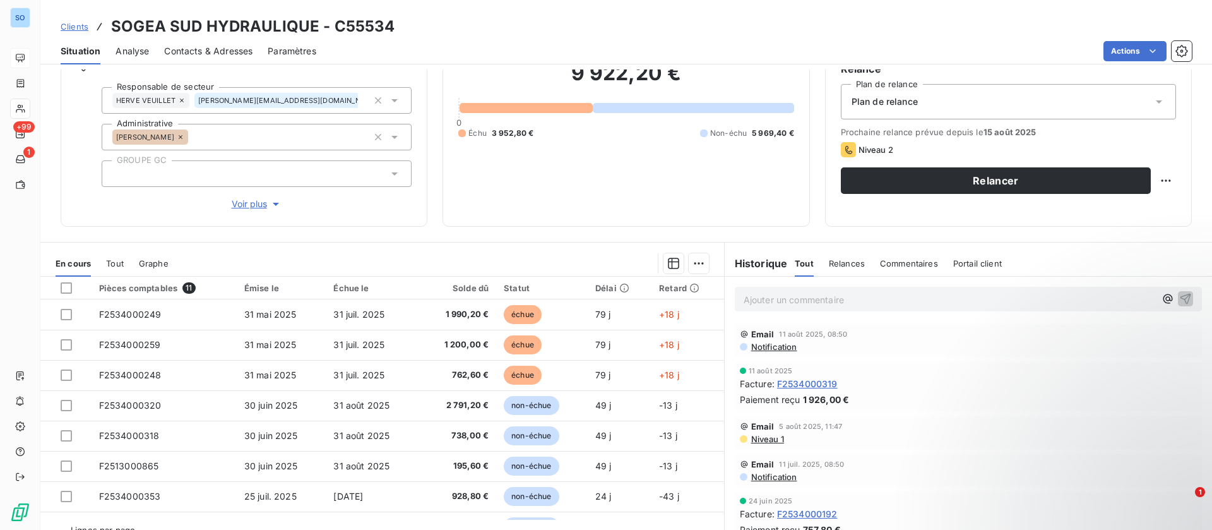
scroll to position [148, 0]
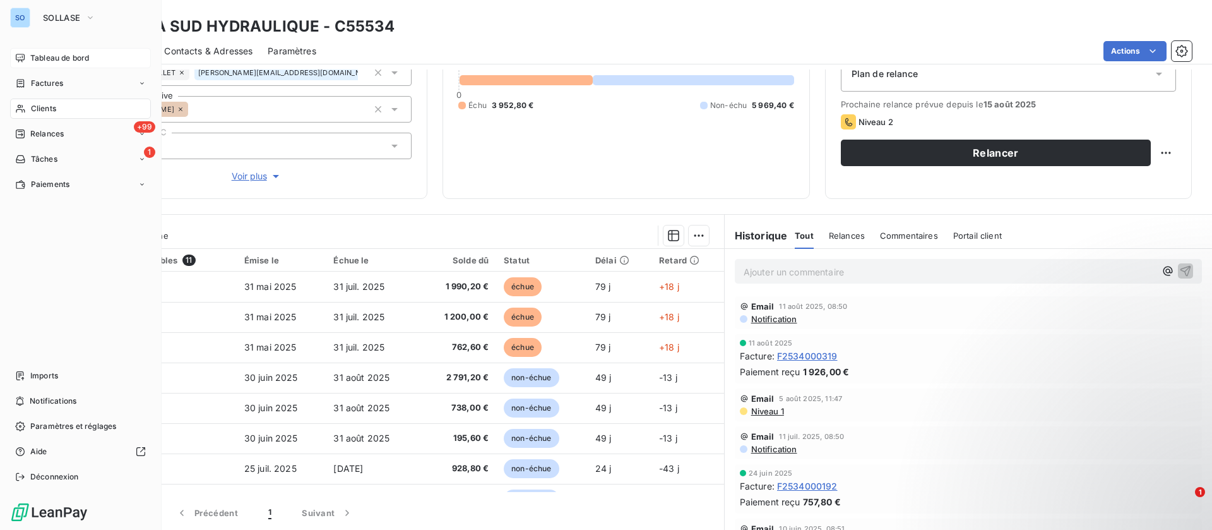
click at [29, 107] on div "Clients" at bounding box center [80, 108] width 141 height 20
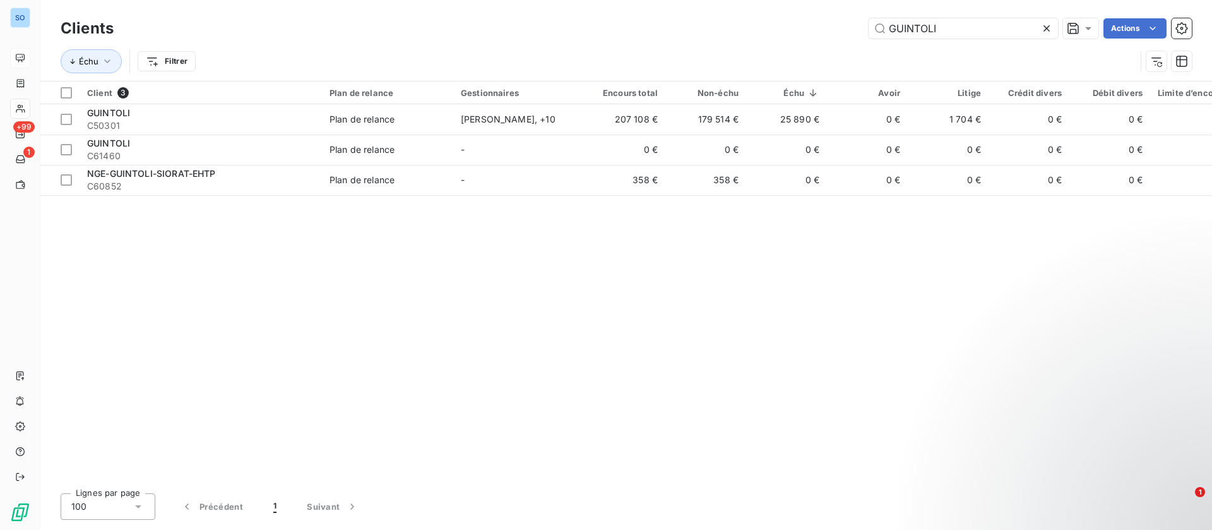
drag, startPoint x: 951, startPoint y: 22, endPoint x: 749, endPoint y: 2, distance: 202.4
click at [748, 9] on div "Clients GUINTOLI Actions Échu Filtrer" at bounding box center [626, 40] width 1172 height 81
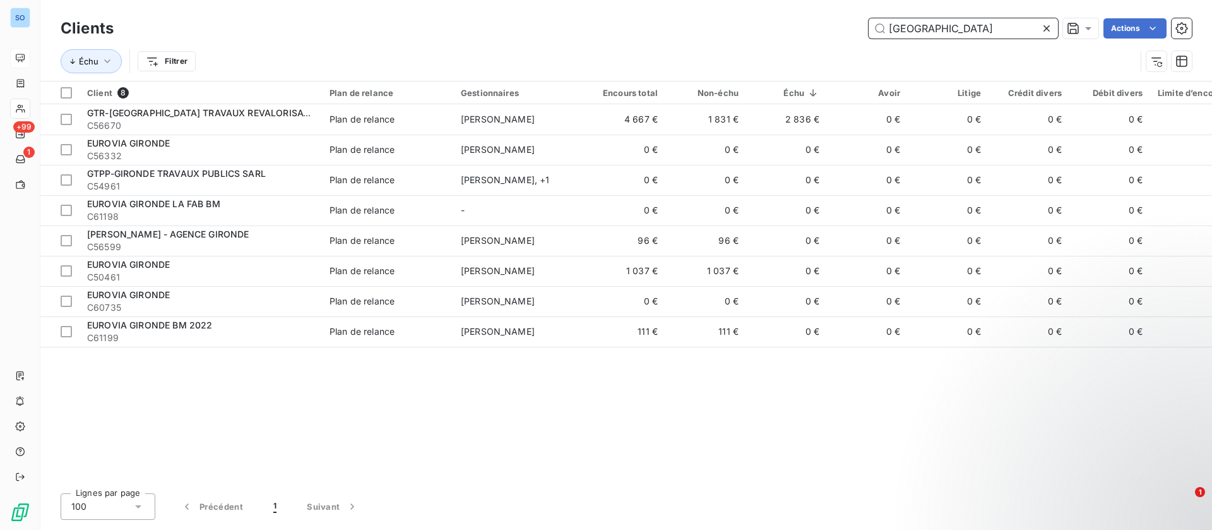
drag, startPoint x: 954, startPoint y: 23, endPoint x: 748, endPoint y: 17, distance: 206.5
click at [748, 17] on div "Clients GIRONDE Actions" at bounding box center [626, 28] width 1131 height 27
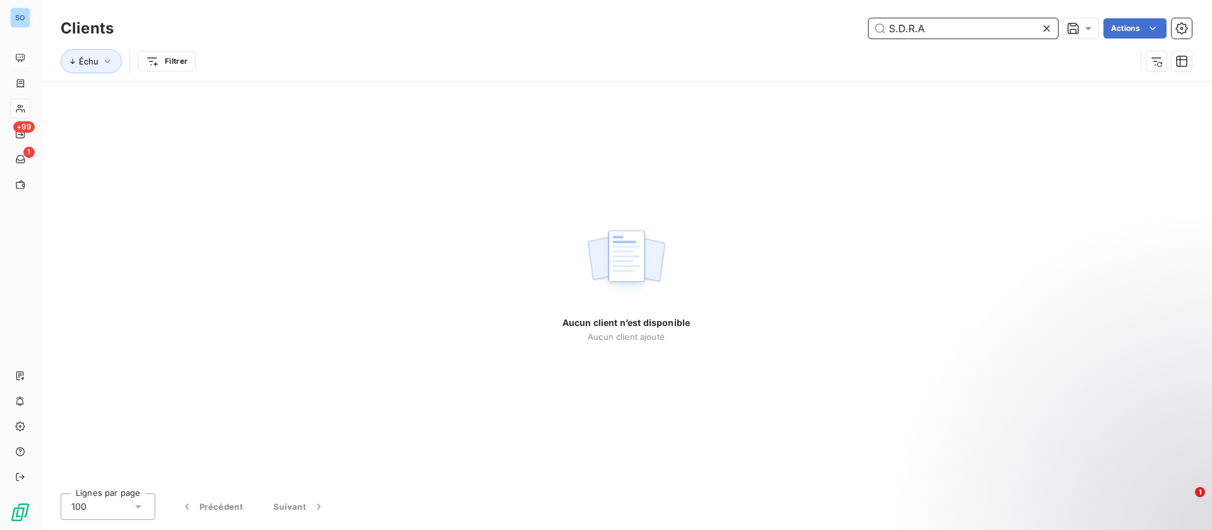
drag, startPoint x: 928, startPoint y: 24, endPoint x: 837, endPoint y: 20, distance: 91.0
click at [837, 20] on div "S.D.R.A Actions" at bounding box center [660, 28] width 1063 height 20
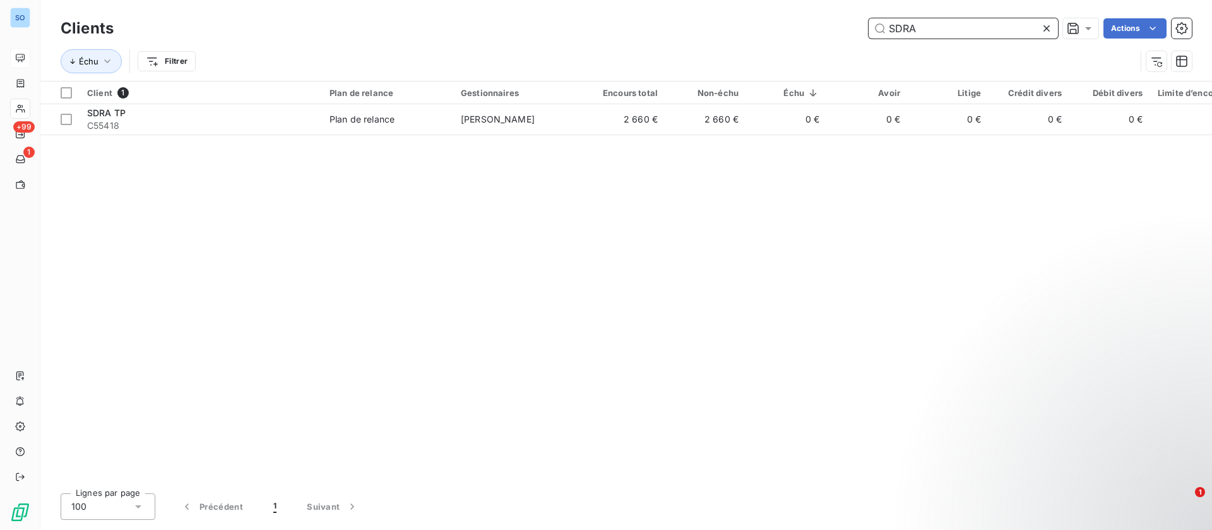
drag, startPoint x: 918, startPoint y: 22, endPoint x: 782, endPoint y: 21, distance: 136.3
click at [791, 23] on div "SDRA Actions" at bounding box center [660, 28] width 1063 height 20
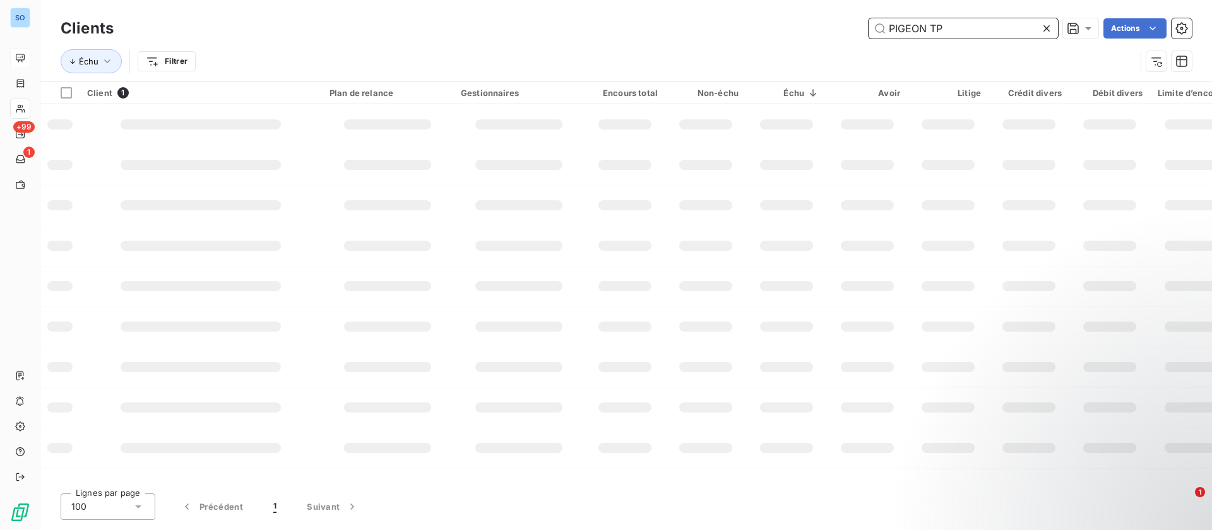
type input "PIGEON TP"
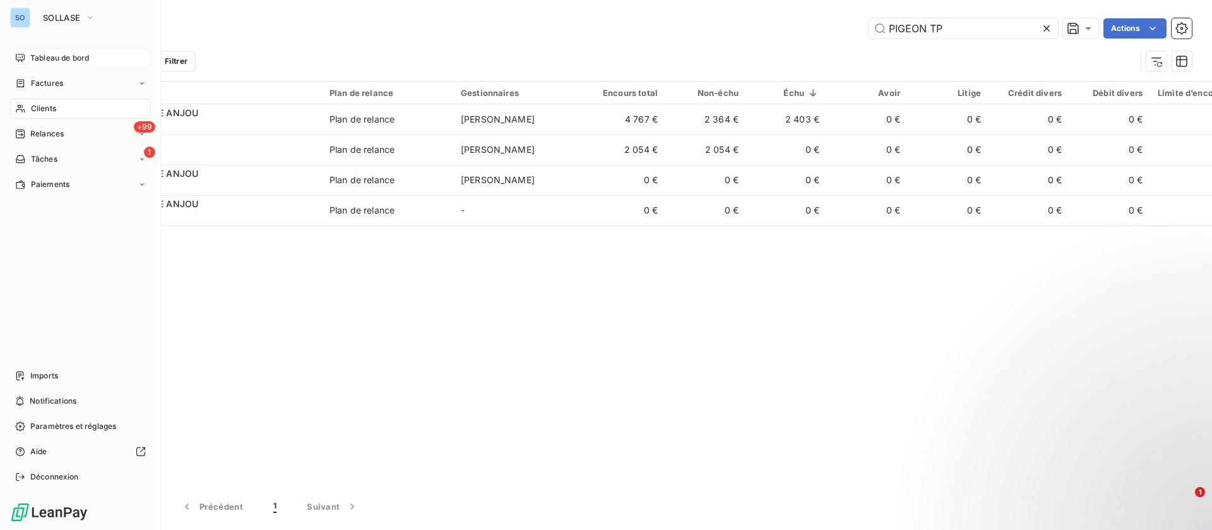
drag, startPoint x: 23, startPoint y: 51, endPoint x: 36, endPoint y: 52, distance: 13.3
click at [24, 51] on div "Tableau de bord" at bounding box center [80, 58] width 141 height 20
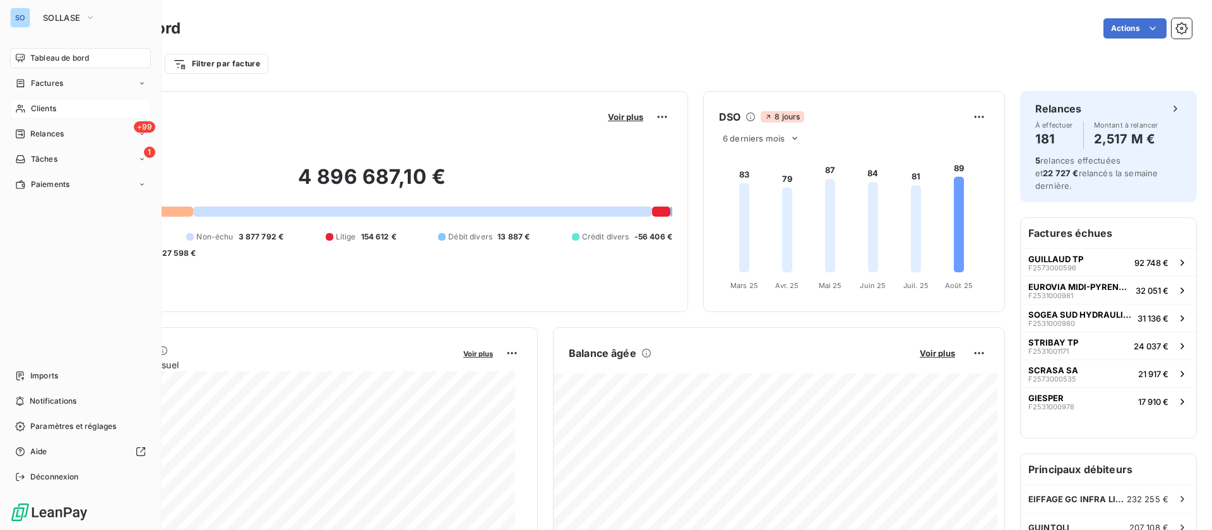
click at [37, 105] on span "Clients" at bounding box center [43, 108] width 25 height 11
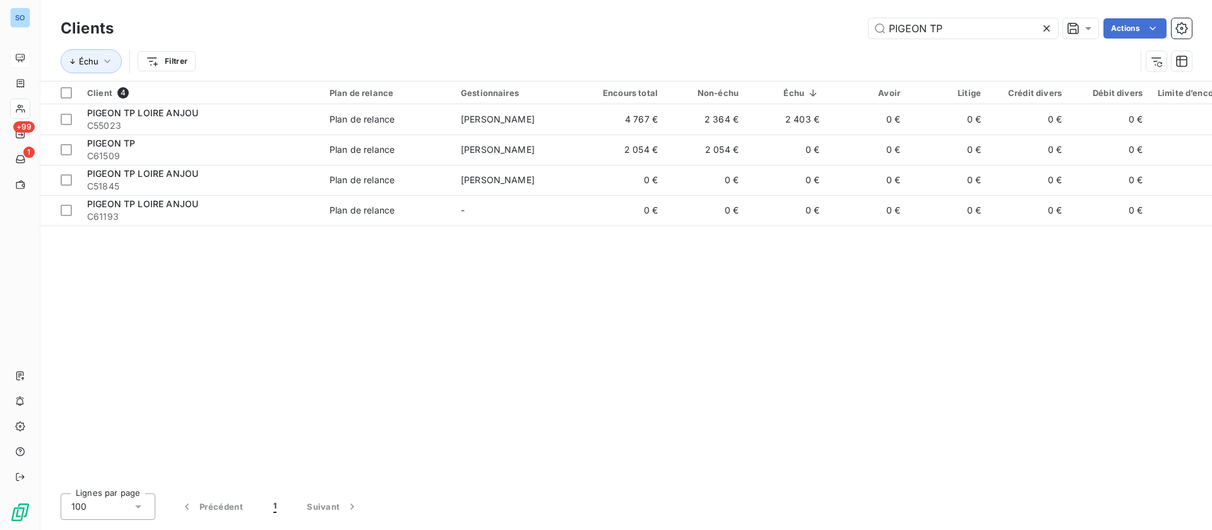
drag, startPoint x: 780, startPoint y: 23, endPoint x: 632, endPoint y: 24, distance: 147.7
click at [632, 24] on div "PIGEON TP Actions" at bounding box center [660, 28] width 1063 height 20
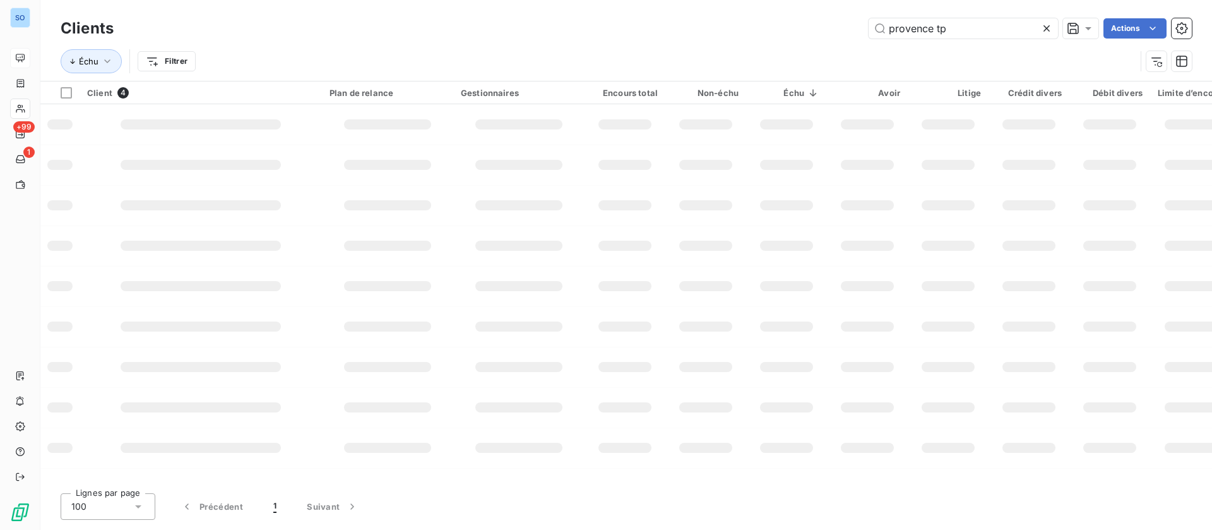
type input "provence tp"
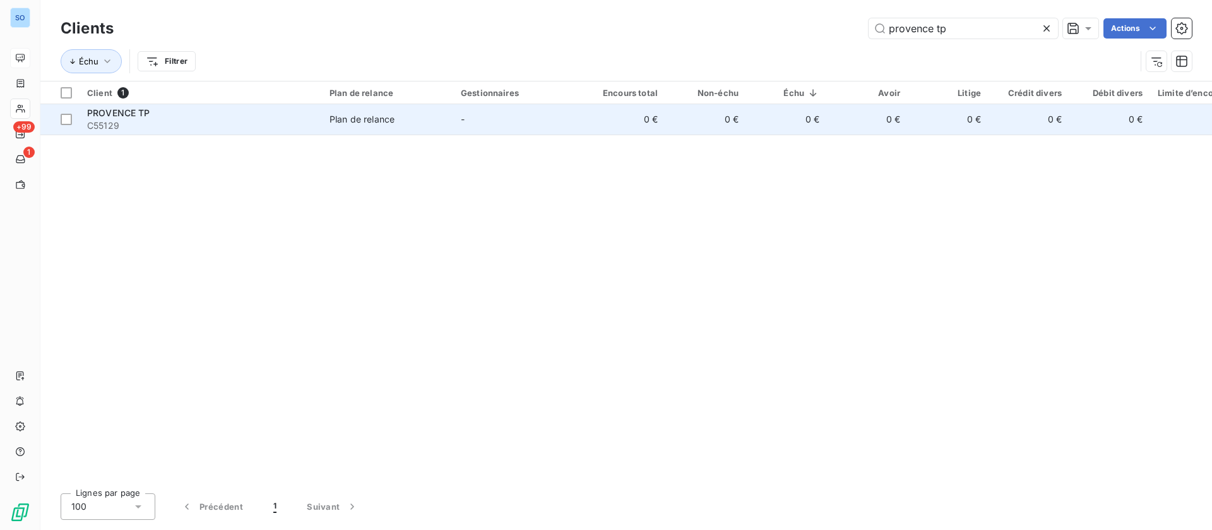
click at [247, 124] on span "C55129" at bounding box center [200, 125] width 227 height 13
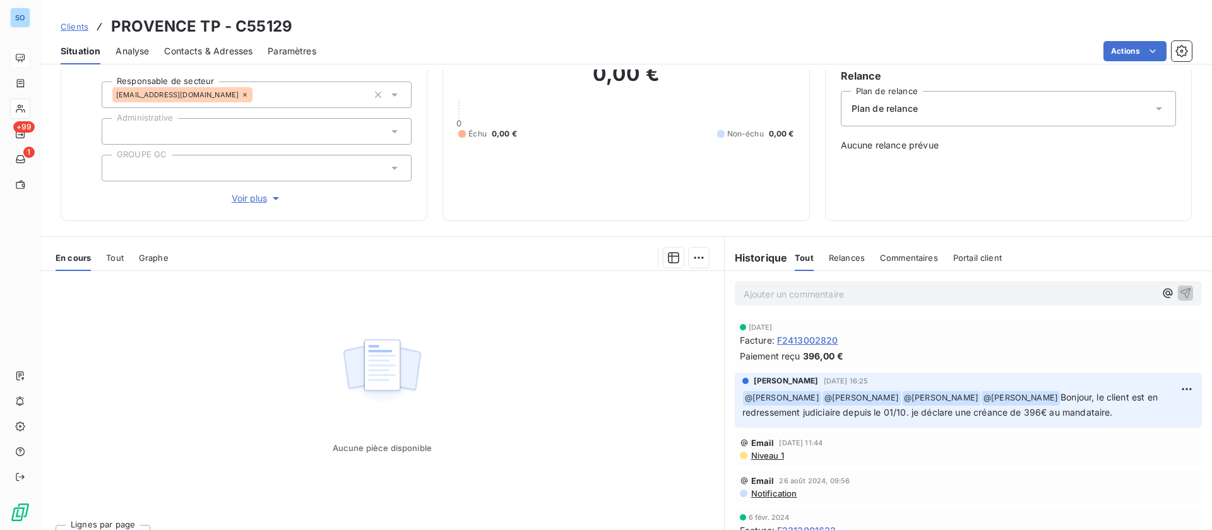
scroll to position [135, 0]
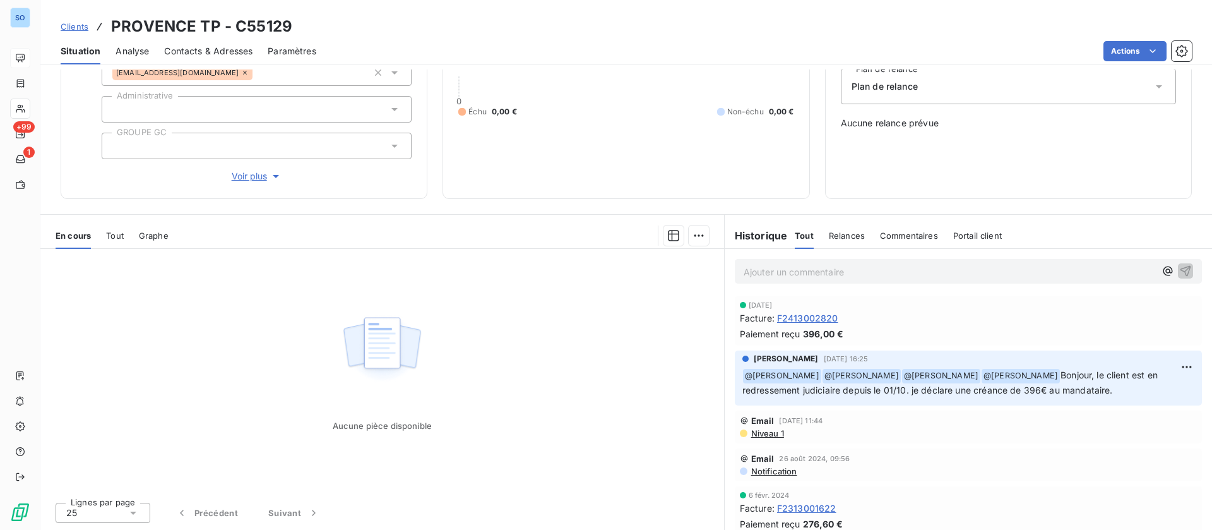
click at [788, 316] on span "F2413002820" at bounding box center [807, 317] width 61 height 13
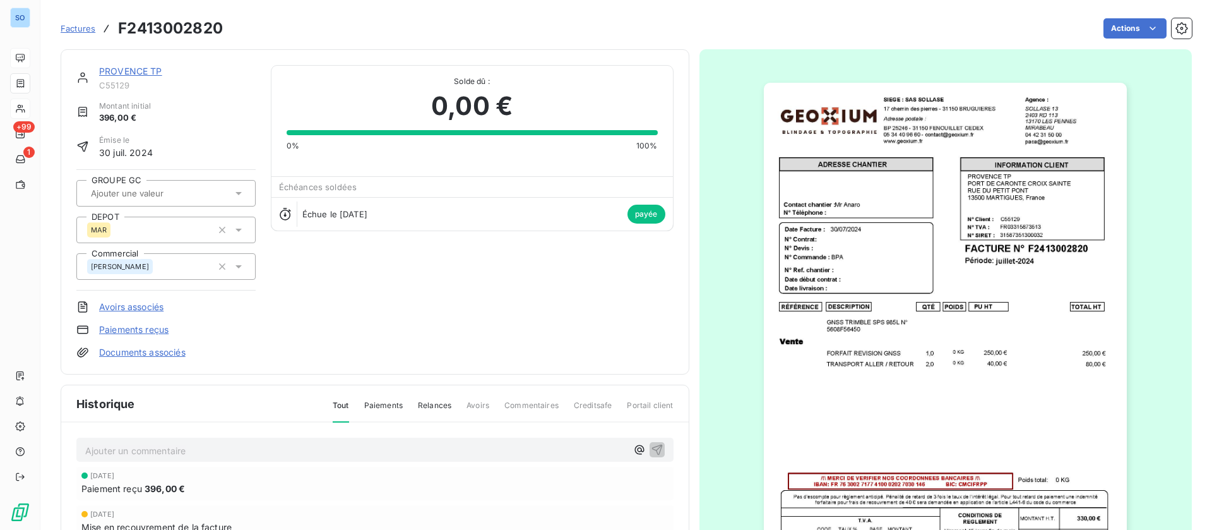
click at [121, 66] on div "PROVENCE TP" at bounding box center [177, 71] width 157 height 13
click at [136, 69] on link "PROVENCE TP" at bounding box center [130, 71] width 63 height 11
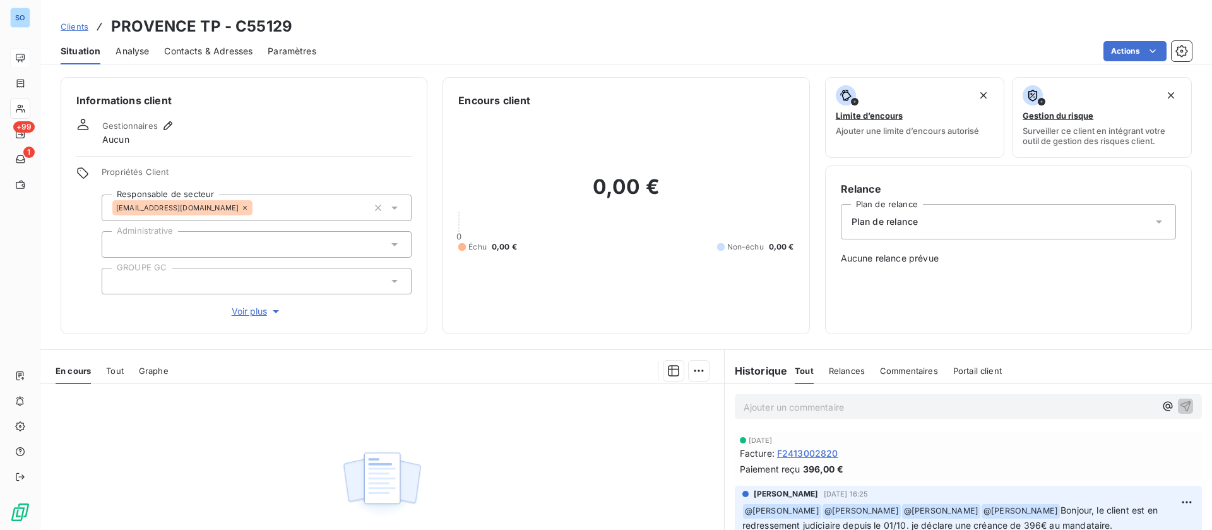
click at [232, 309] on span "Voir plus" at bounding box center [257, 311] width 50 height 13
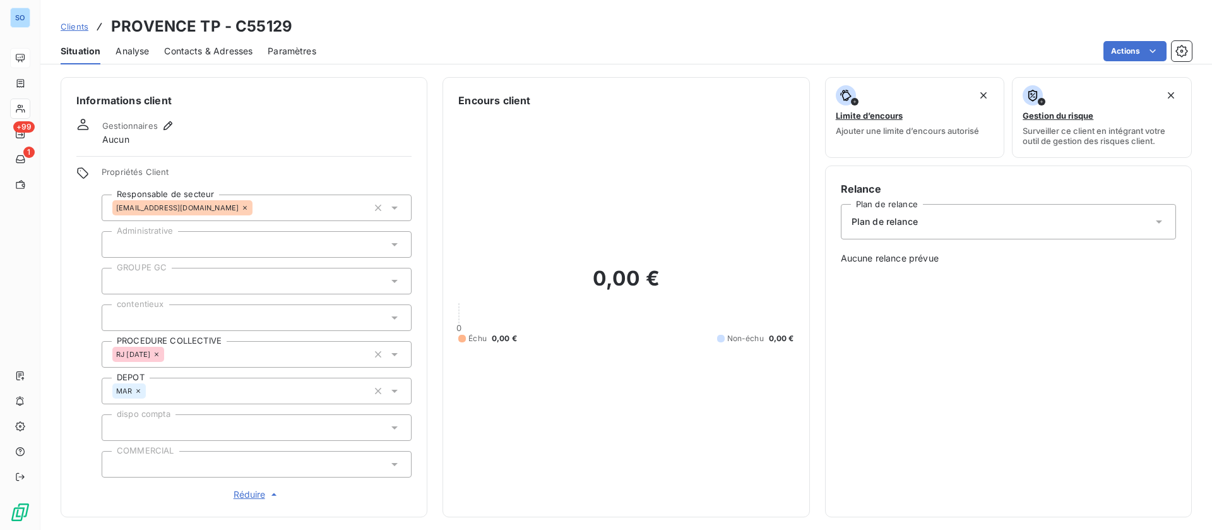
click at [391, 353] on icon at bounding box center [394, 354] width 6 height 3
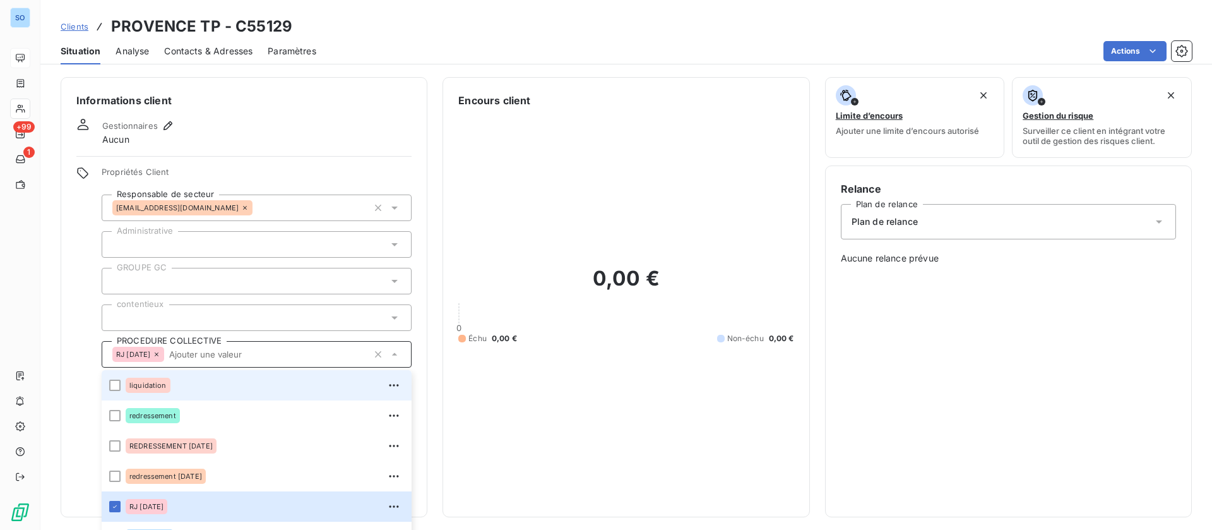
click at [169, 377] on div "liquidation" at bounding box center [265, 385] width 278 height 20
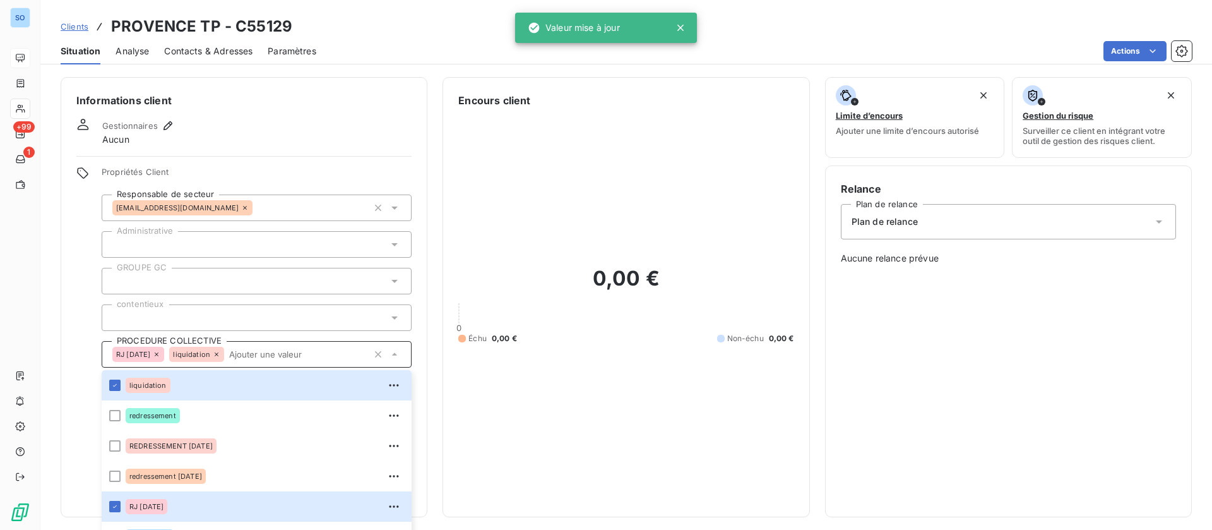
click at [164, 349] on div "RJ 01/10/2024" at bounding box center [138, 354] width 52 height 15
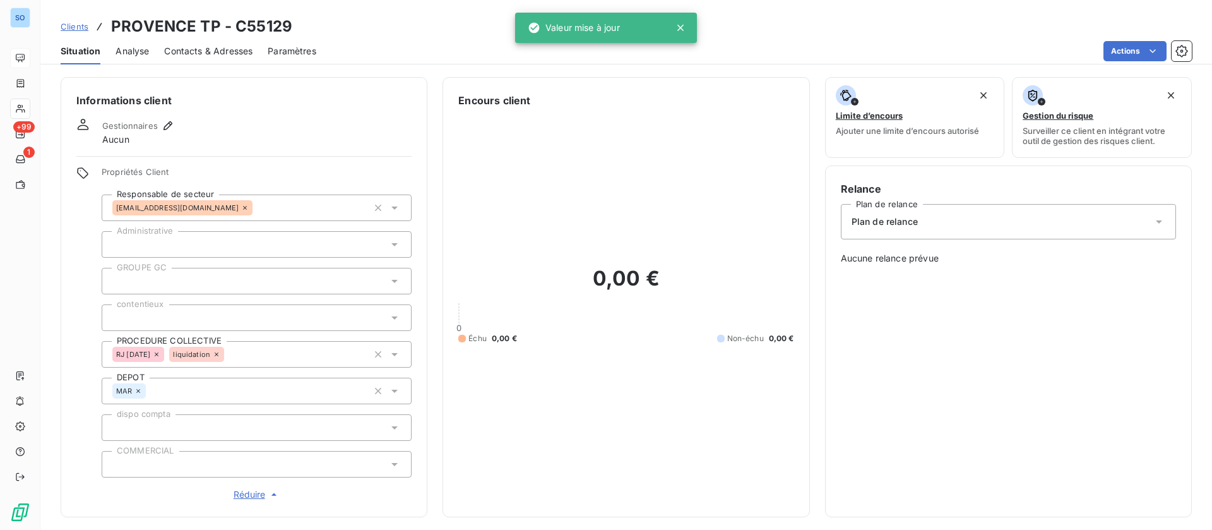
click at [160, 351] on icon at bounding box center [157, 354] width 8 height 8
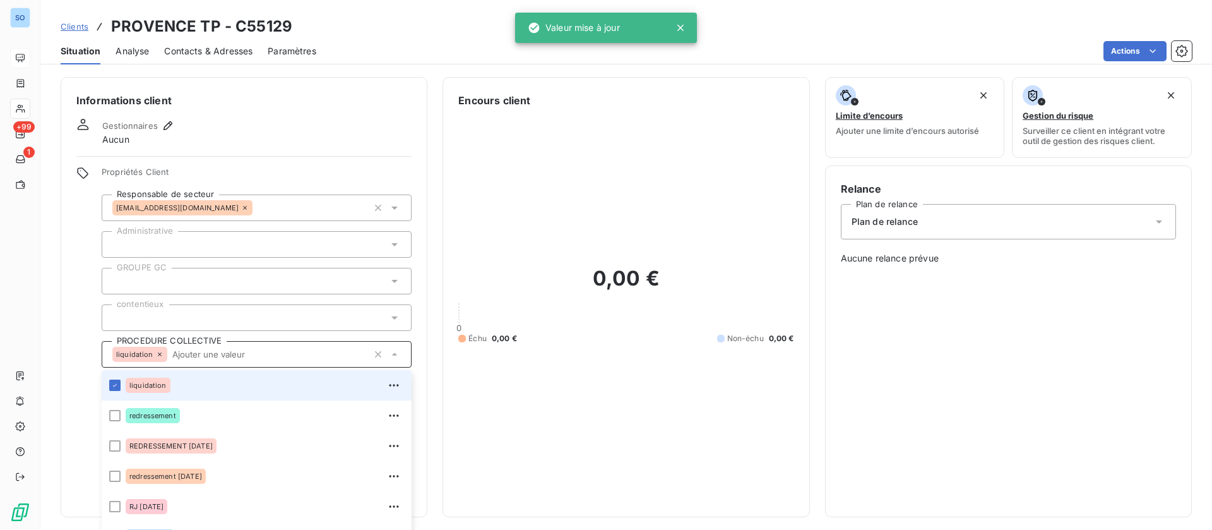
click at [426, 251] on div "Informations client Gestionnaires Aucun Propriétés Client Responsable de secteu…" at bounding box center [626, 297] width 1172 height 440
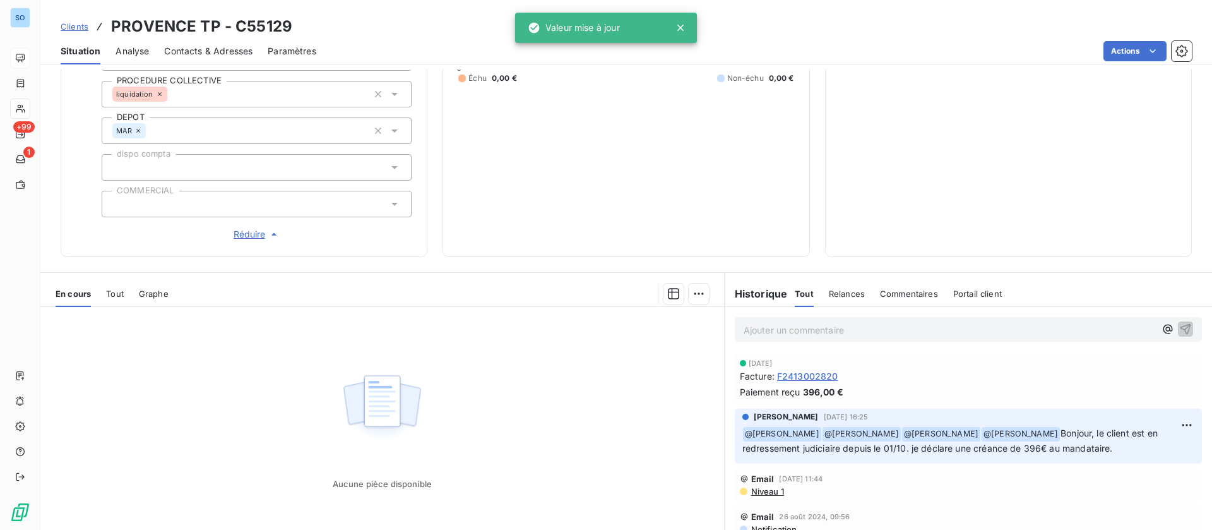
scroll to position [318, 0]
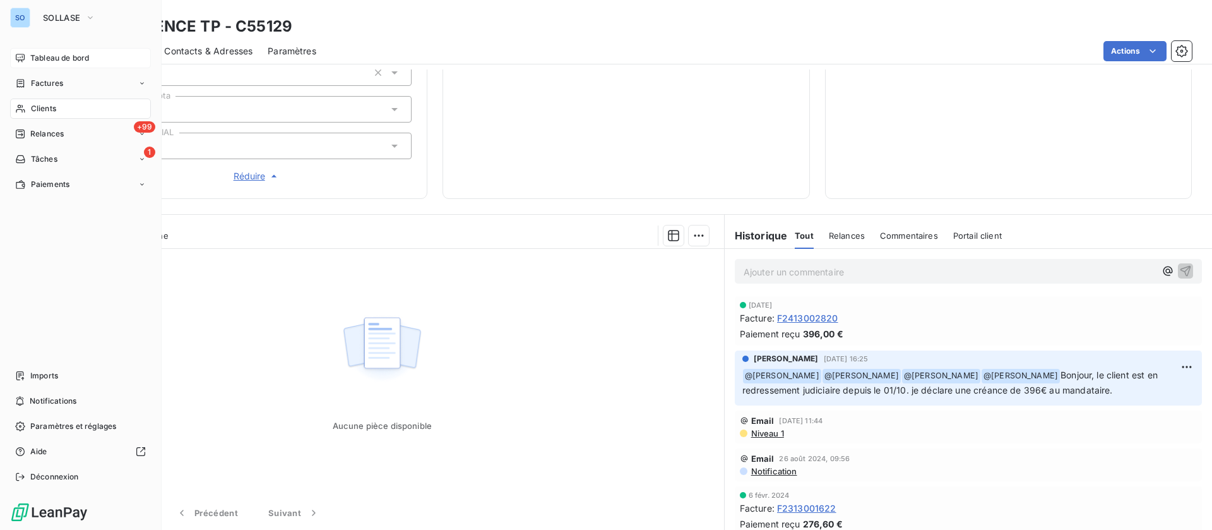
click at [44, 60] on span "Tableau de bord" at bounding box center [59, 57] width 59 height 11
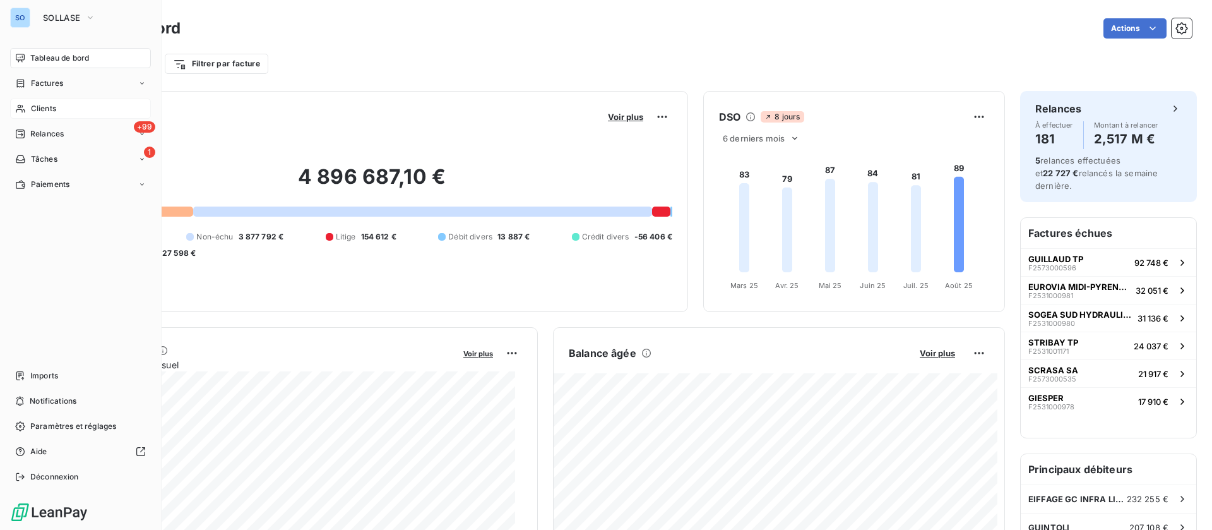
click at [73, 121] on nav "Tableau de bord Factures Clients +99 Relances 1 Tâches Paiements" at bounding box center [80, 121] width 141 height 146
click at [73, 105] on div "Clients" at bounding box center [80, 108] width 141 height 20
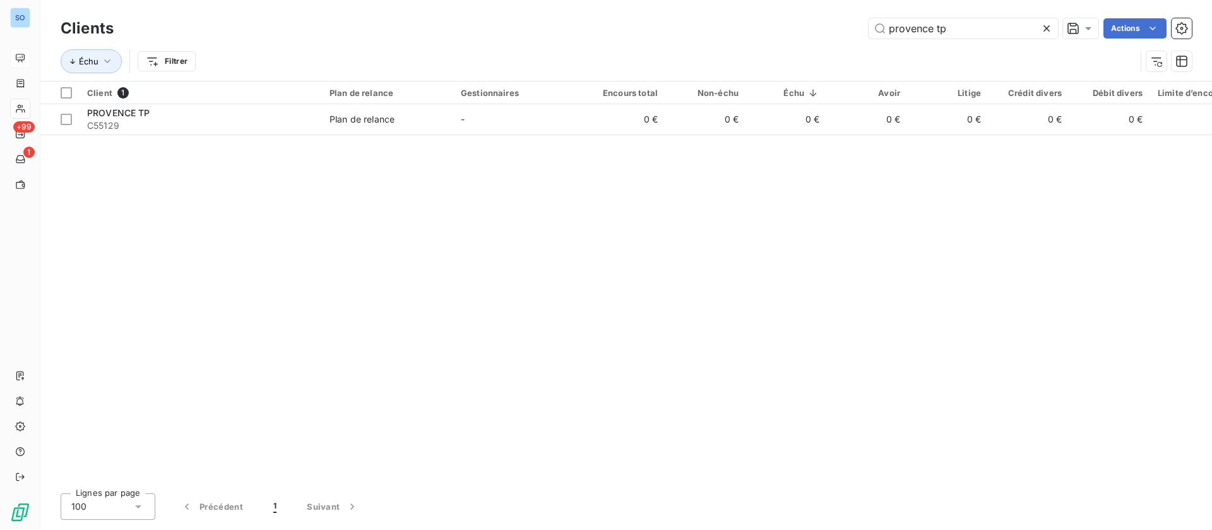
drag, startPoint x: 968, startPoint y: 29, endPoint x: 788, endPoint y: 25, distance: 179.9
click at [788, 25] on div "provence tp Actions" at bounding box center [660, 28] width 1063 height 20
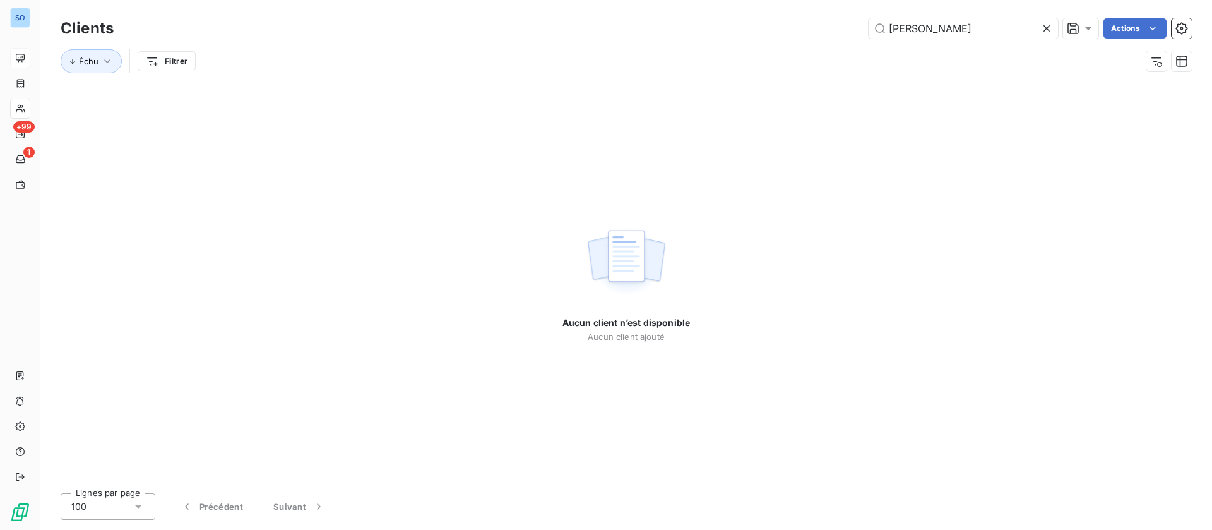
drag, startPoint x: 972, startPoint y: 32, endPoint x: 781, endPoint y: 35, distance: 191.3
click at [781, 35] on div "rambeau Actions" at bounding box center [660, 28] width 1063 height 20
drag, startPoint x: 874, startPoint y: 39, endPoint x: 811, endPoint y: 43, distance: 63.2
click at [811, 43] on div "Clients odile Actions Échu Filtrer" at bounding box center [626, 48] width 1131 height 66
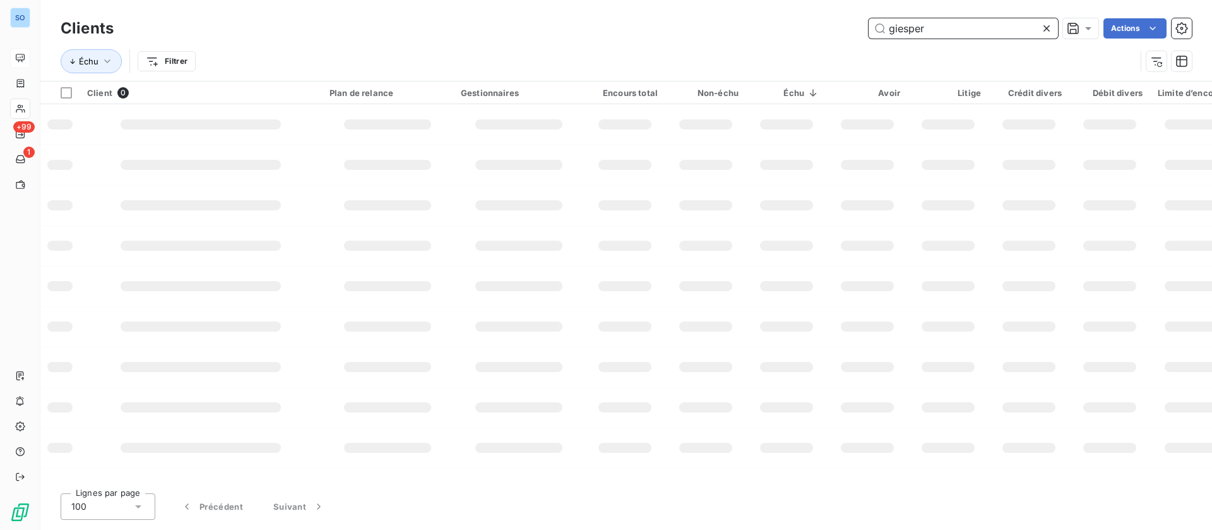
type input "giesper"
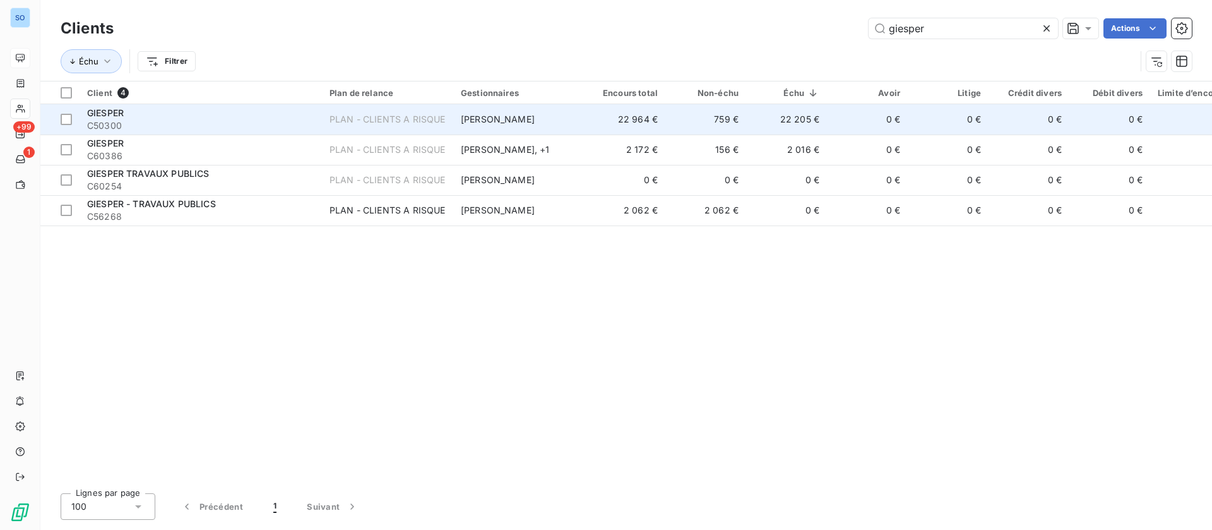
click at [655, 108] on td "22 964 €" at bounding box center [625, 119] width 81 height 30
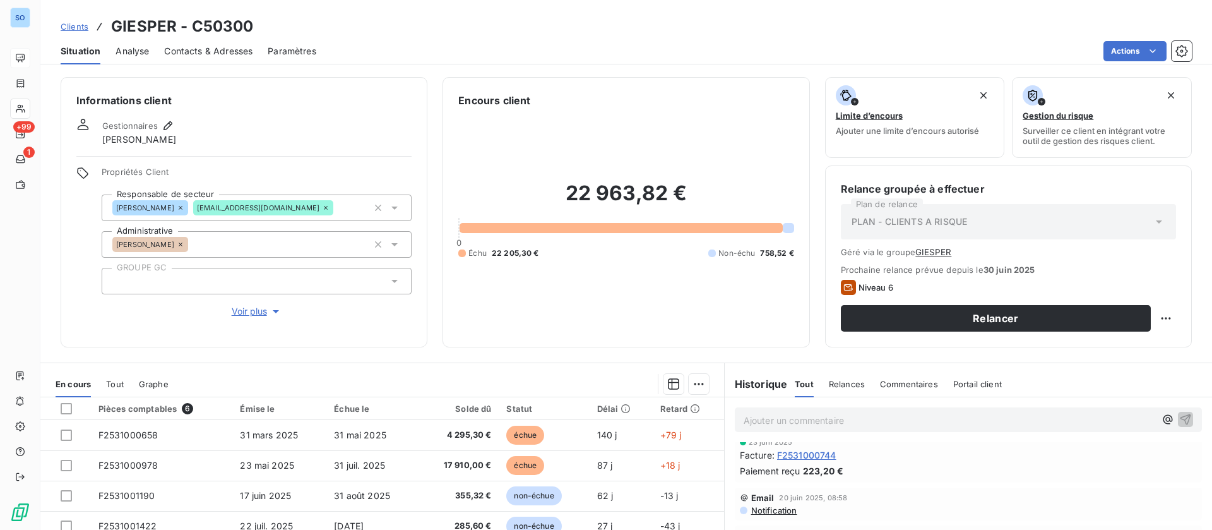
scroll to position [379, 0]
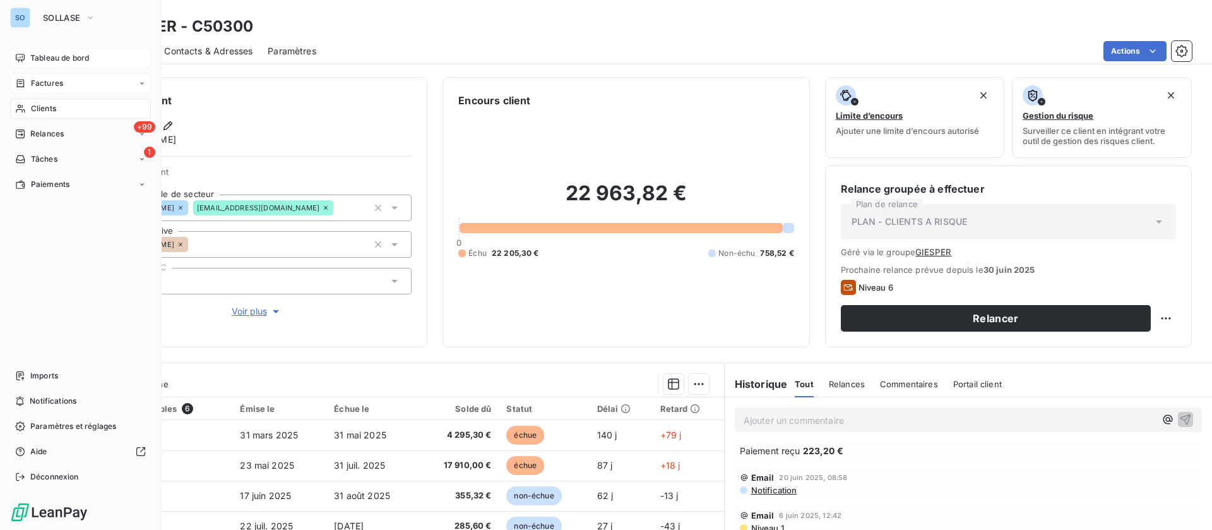
click at [33, 81] on span "Factures" at bounding box center [47, 83] width 32 height 11
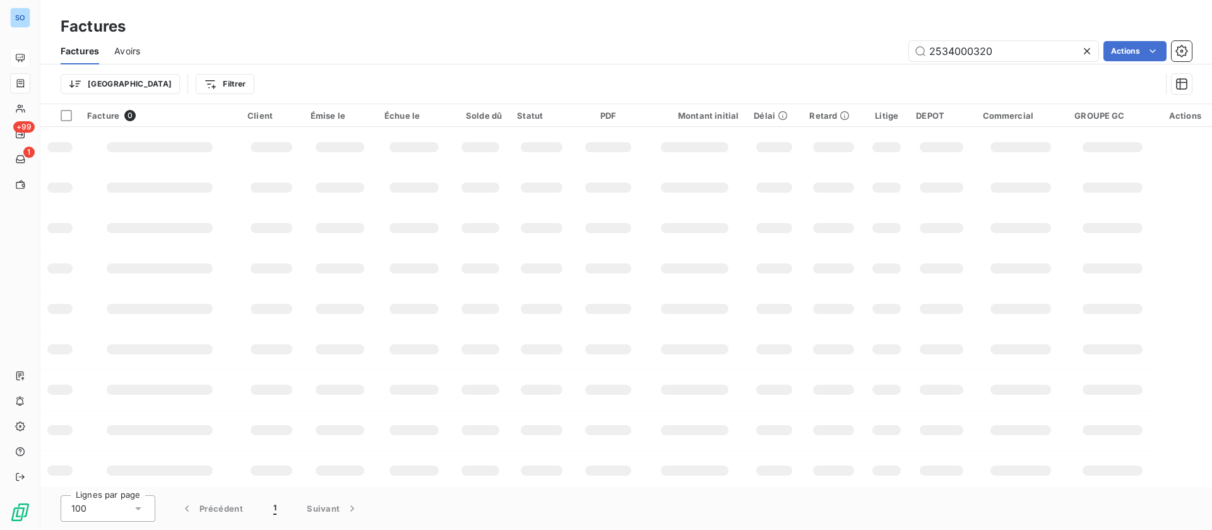
drag, startPoint x: 923, startPoint y: 53, endPoint x: 754, endPoint y: 53, distance: 168.5
click at [754, 53] on div "2534000320 Actions" at bounding box center [673, 51] width 1036 height 20
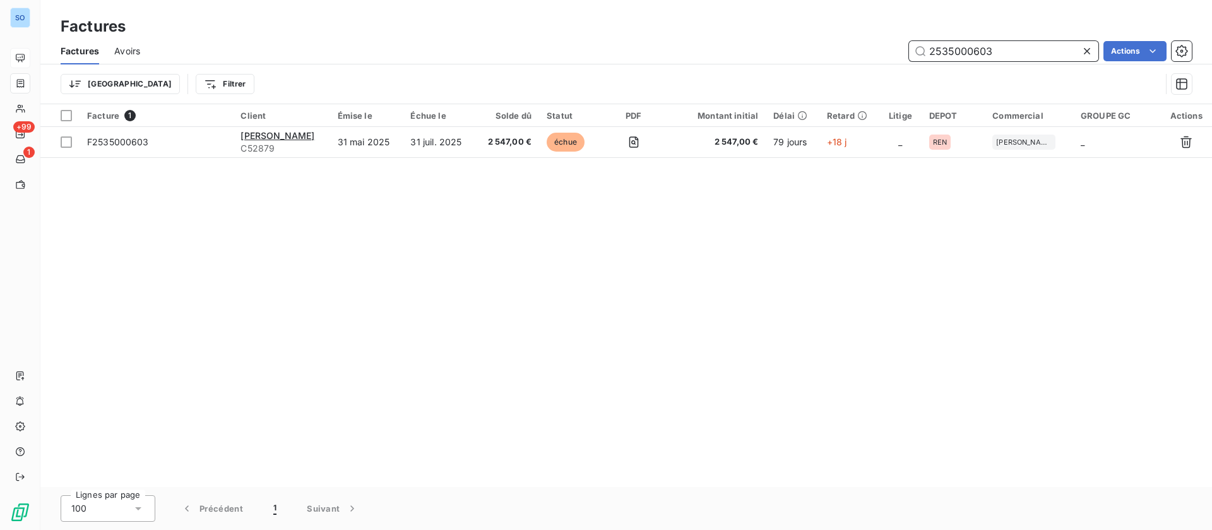
drag, startPoint x: 997, startPoint y: 42, endPoint x: 782, endPoint y: 36, distance: 215.3
click at [782, 49] on div "2535000603 Actions" at bounding box center [673, 51] width 1036 height 20
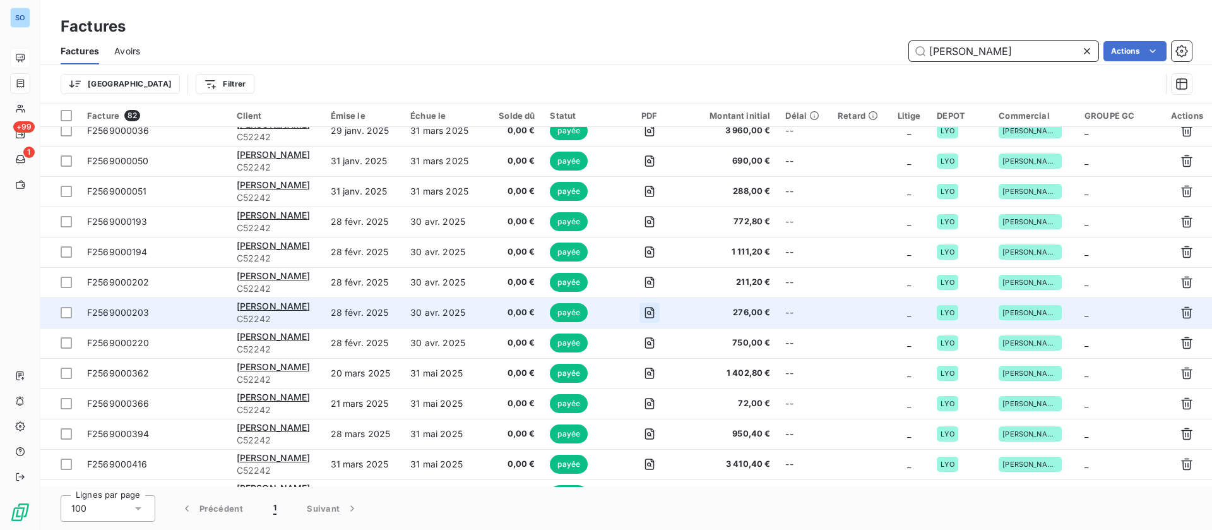
scroll to position [2125, 0]
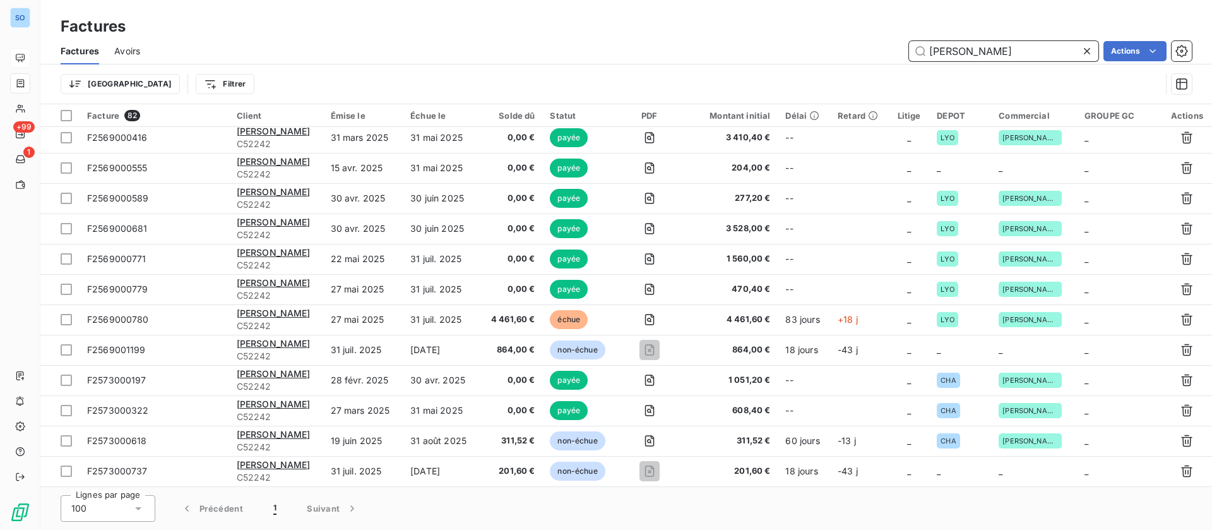
click at [956, 45] on input "brunet" at bounding box center [1003, 51] width 189 height 20
drag, startPoint x: 961, startPoint y: 45, endPoint x: 826, endPoint y: 48, distance: 134.5
click at [826, 48] on div "brunet Actions" at bounding box center [673, 51] width 1036 height 20
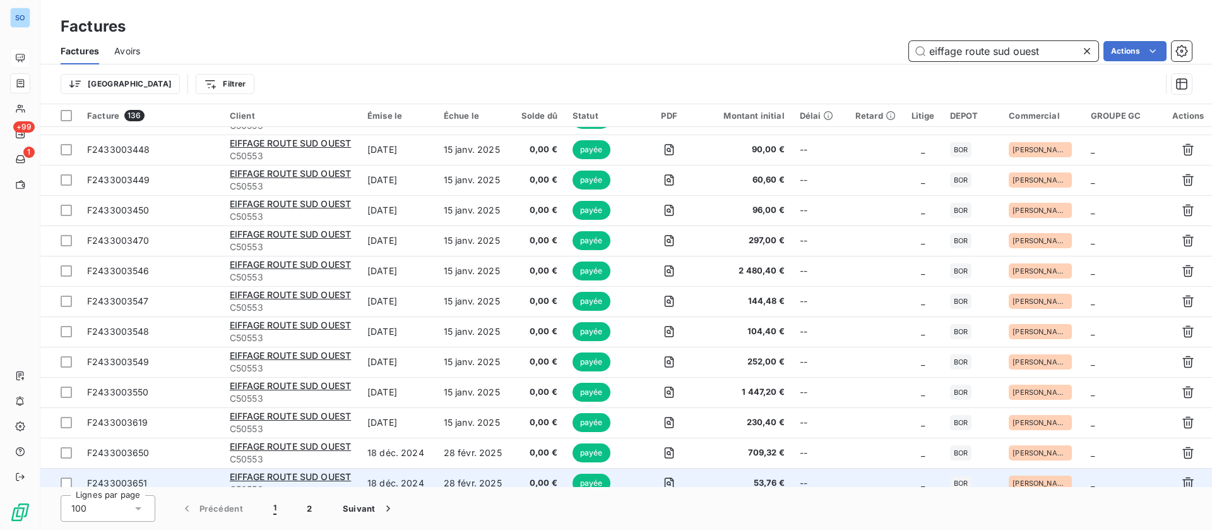
scroll to position [2671, 0]
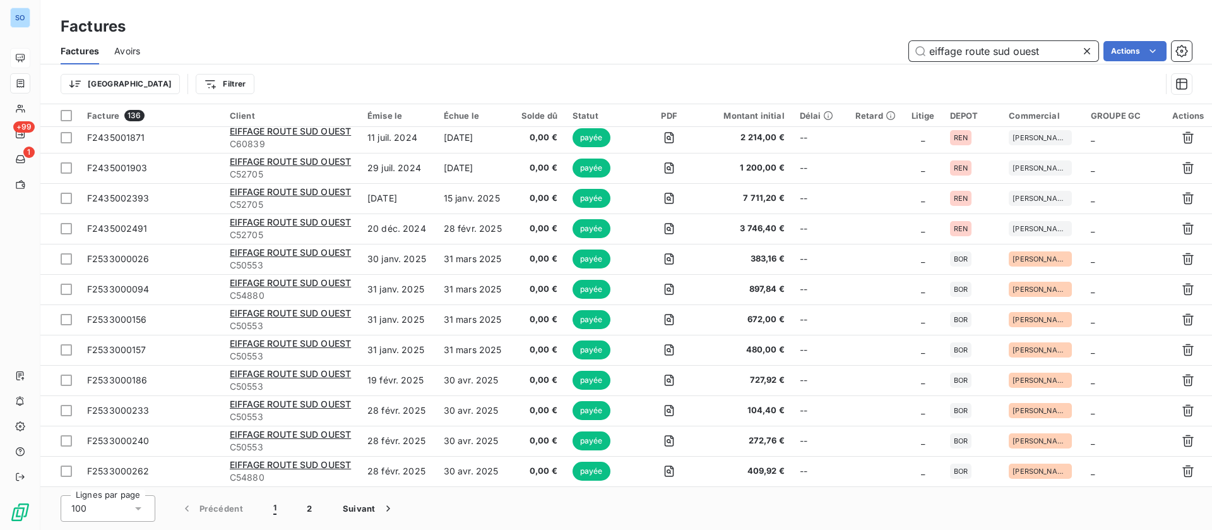
click at [1066, 49] on input "eiffage route sud ouest" at bounding box center [1003, 51] width 189 height 20
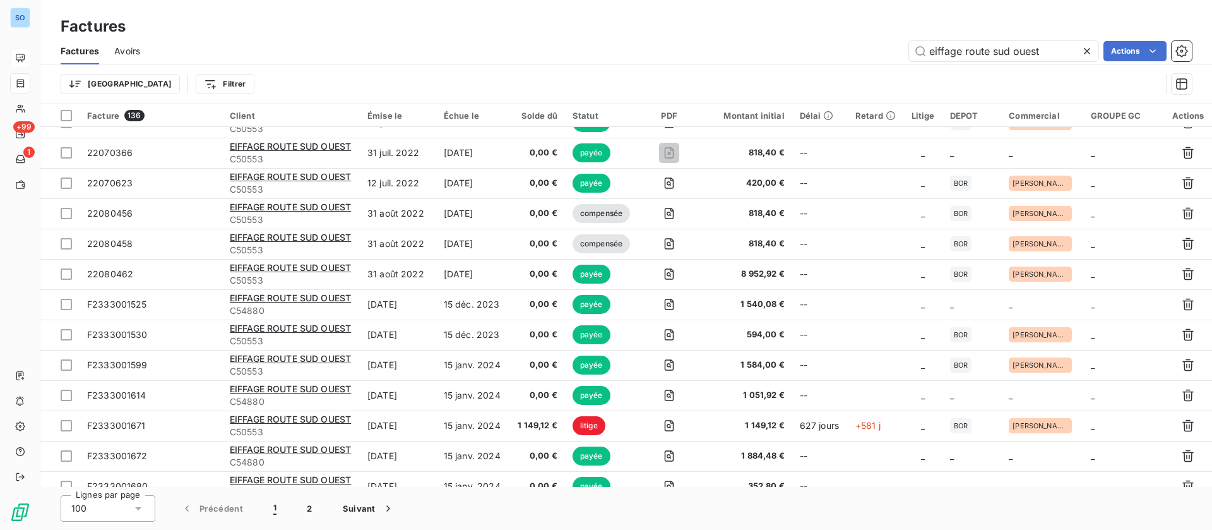
scroll to position [114, 0]
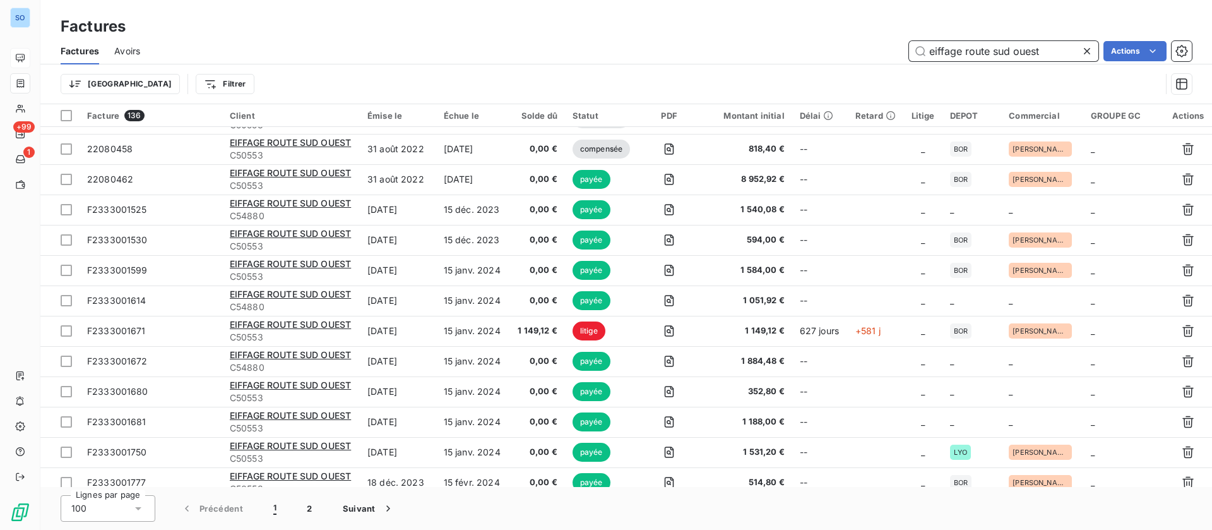
drag, startPoint x: 1055, startPoint y: 49, endPoint x: 782, endPoint y: 42, distance: 272.8
click at [775, 47] on div "eiffage route sud ouest Actions" at bounding box center [673, 51] width 1036 height 20
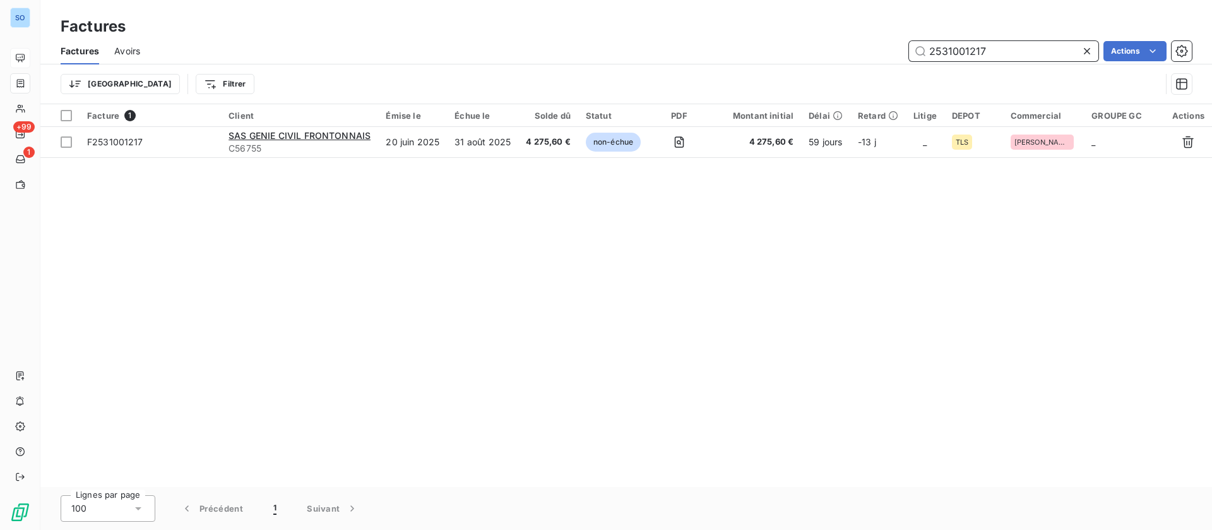
scroll to position [0, 0]
drag, startPoint x: 806, startPoint y: 45, endPoint x: 699, endPoint y: 44, distance: 107.3
click at [703, 44] on div "2531001217 Actions" at bounding box center [673, 51] width 1036 height 20
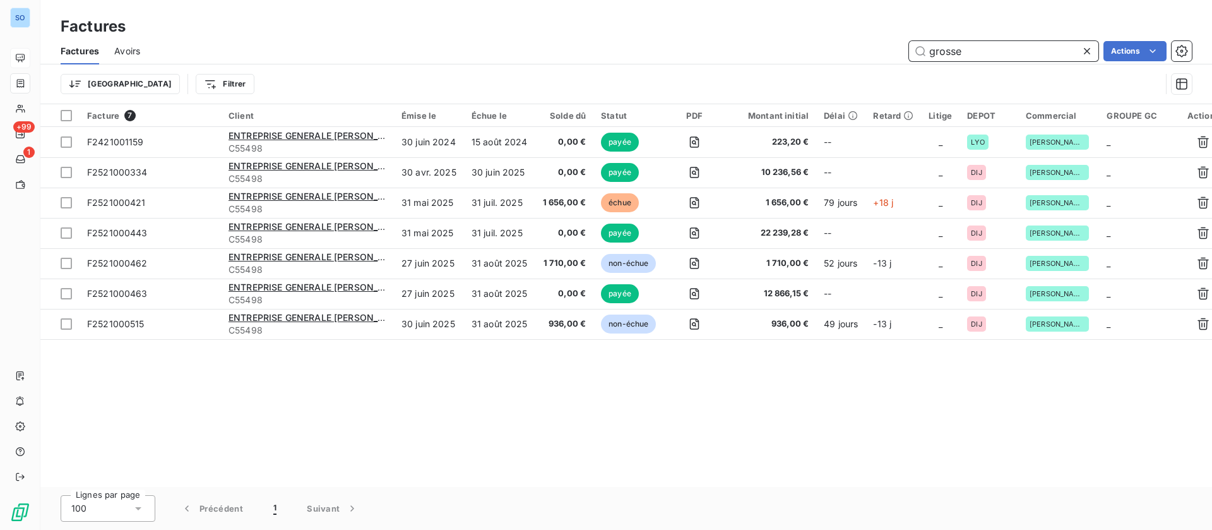
drag, startPoint x: 983, startPoint y: 45, endPoint x: 838, endPoint y: 34, distance: 145.6
click at [853, 45] on div "grosse Actions" at bounding box center [673, 51] width 1036 height 20
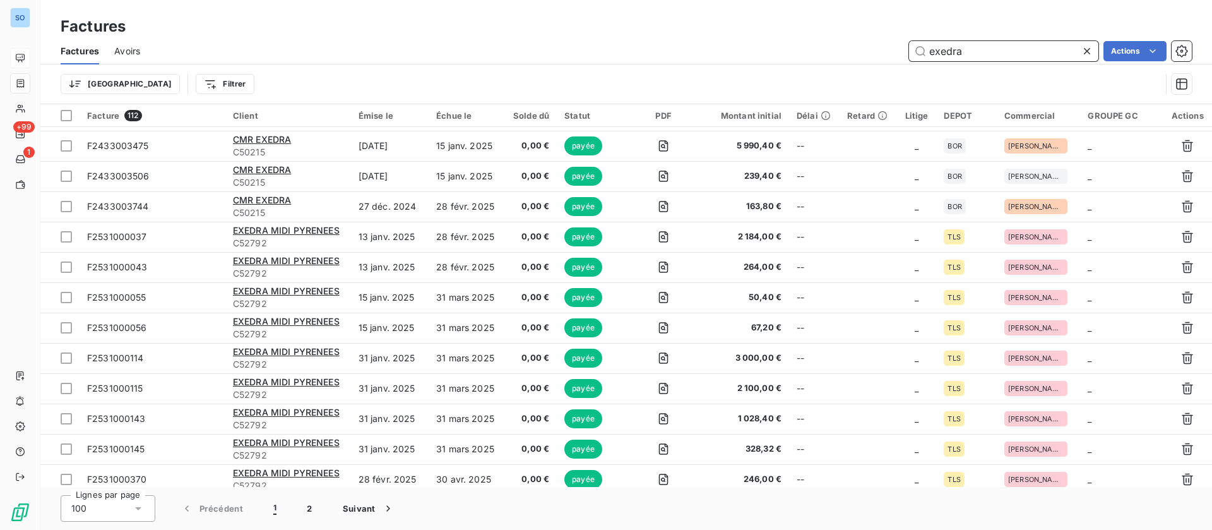
scroll to position [2671, 0]
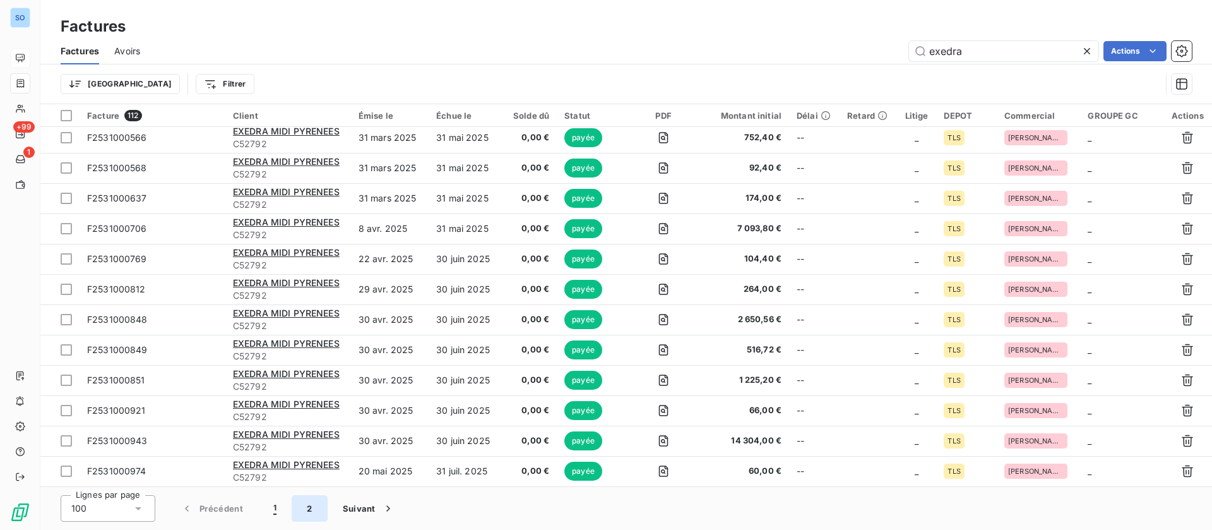
click at [309, 508] on button "2" at bounding box center [309, 508] width 35 height 27
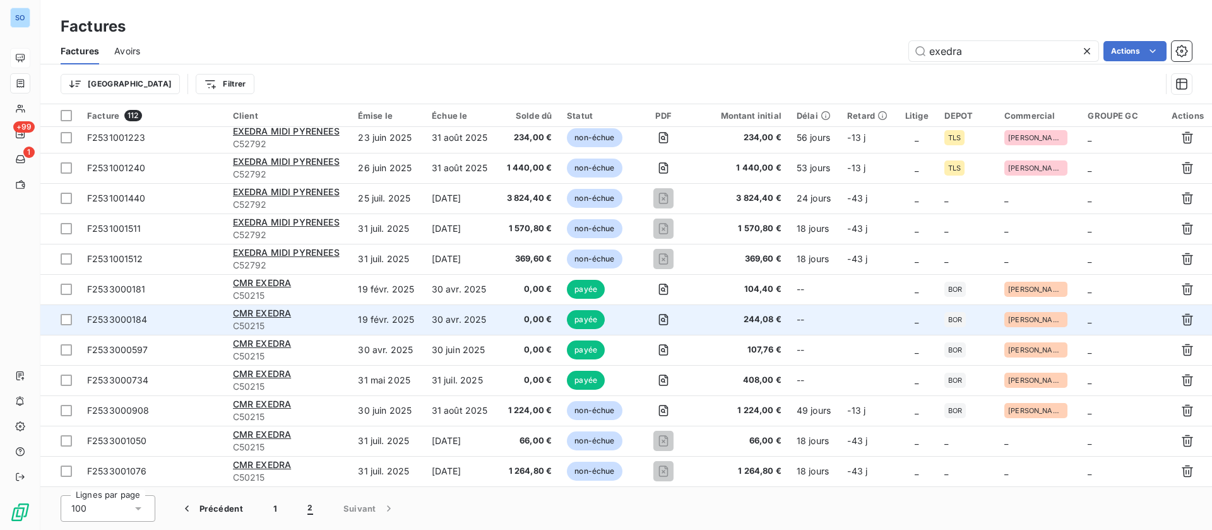
scroll to position [4, 0]
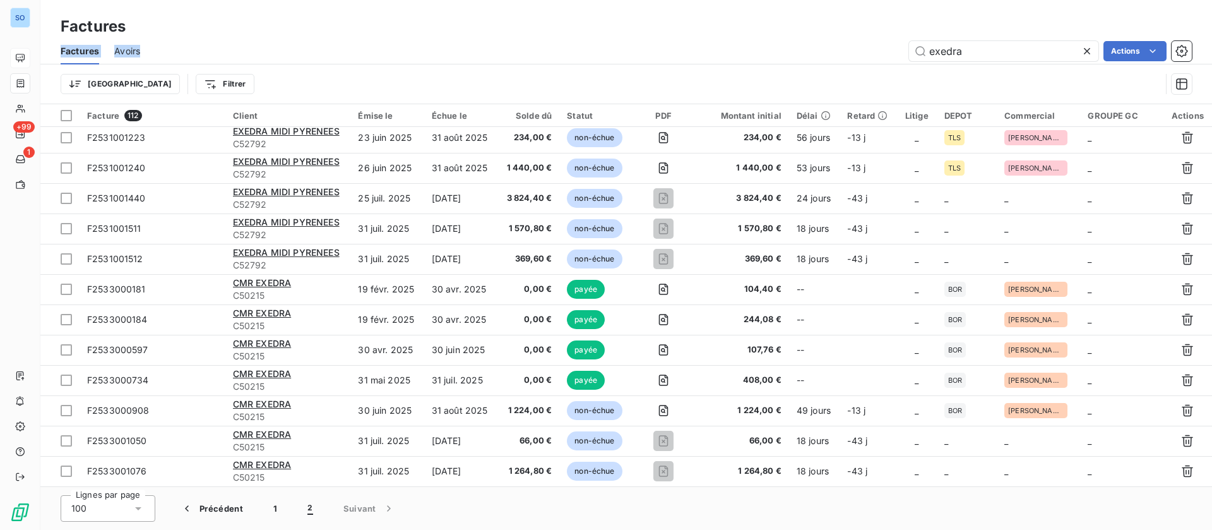
drag, startPoint x: 839, startPoint y: 53, endPoint x: 817, endPoint y: 48, distance: 22.7
click at [737, 58] on div "Factures Factures Avoirs exedra Actions Trier Filtrer" at bounding box center [626, 52] width 1172 height 104
drag, startPoint x: 937, startPoint y: 49, endPoint x: 779, endPoint y: 49, distance: 158.4
click at [779, 49] on div "exedra Actions" at bounding box center [673, 51] width 1036 height 20
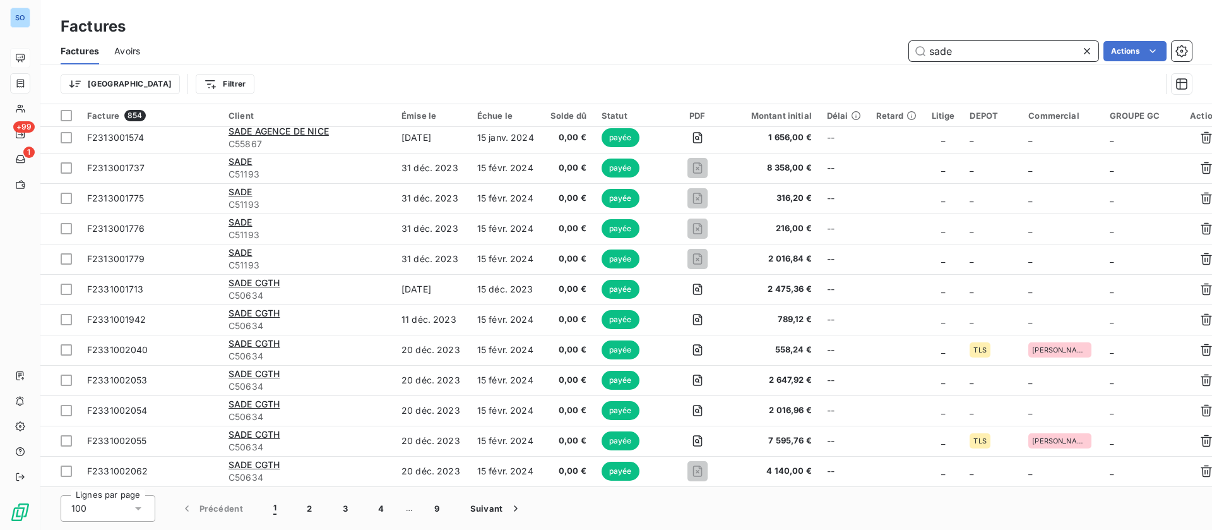
scroll to position [2671, 0]
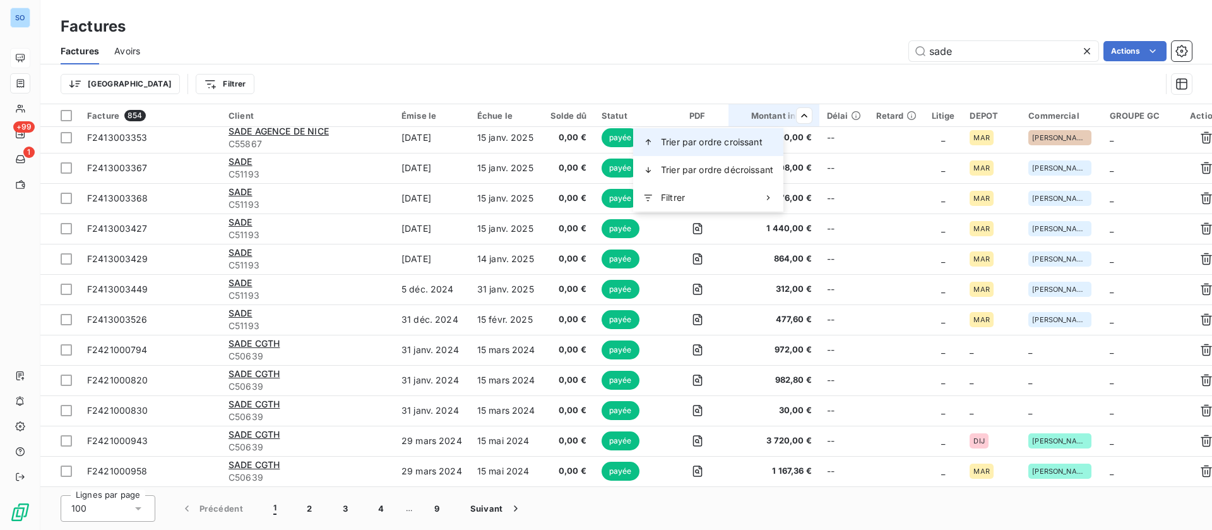
click at [714, 143] on span "Trier par ordre croissant" at bounding box center [712, 142] width 102 height 13
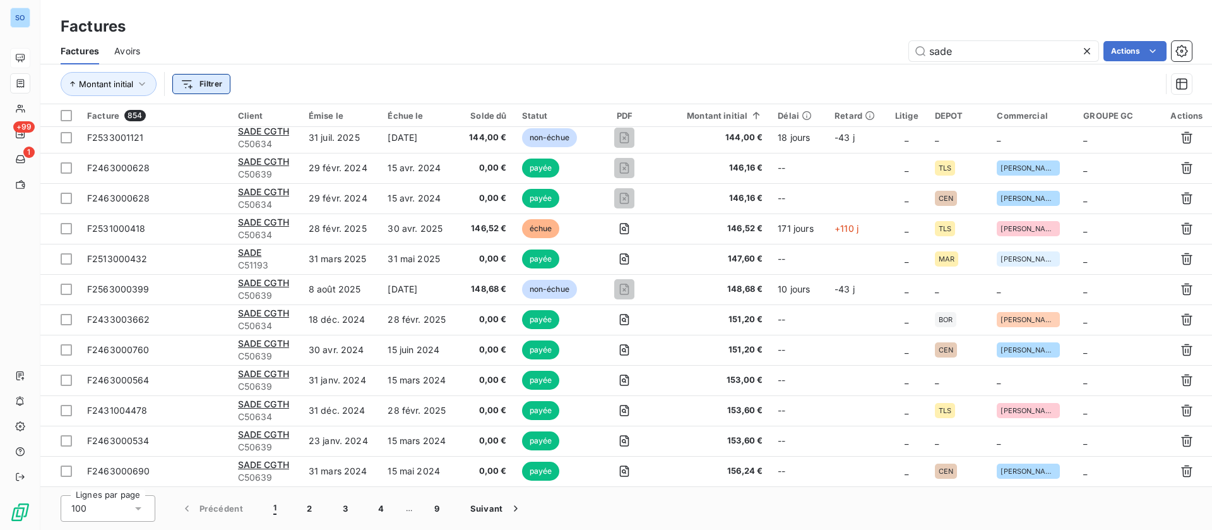
click at [195, 85] on html "SO +99 1 Factures Factures Avoirs sade Actions Montant initial Filtrer Facture …" at bounding box center [606, 265] width 1212 height 530
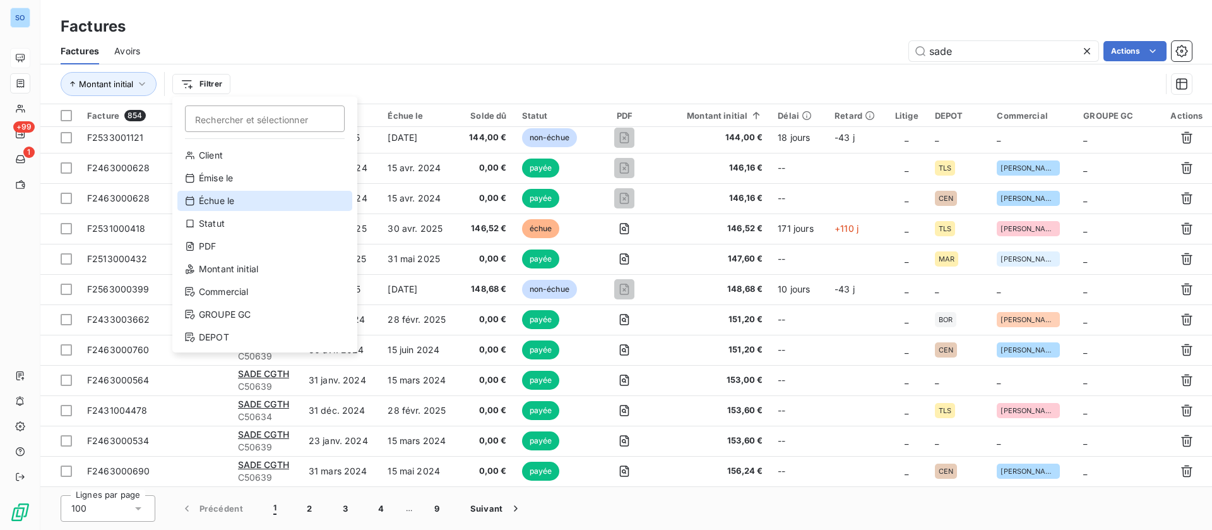
click at [229, 194] on div "Échue le" at bounding box center [264, 201] width 175 height 20
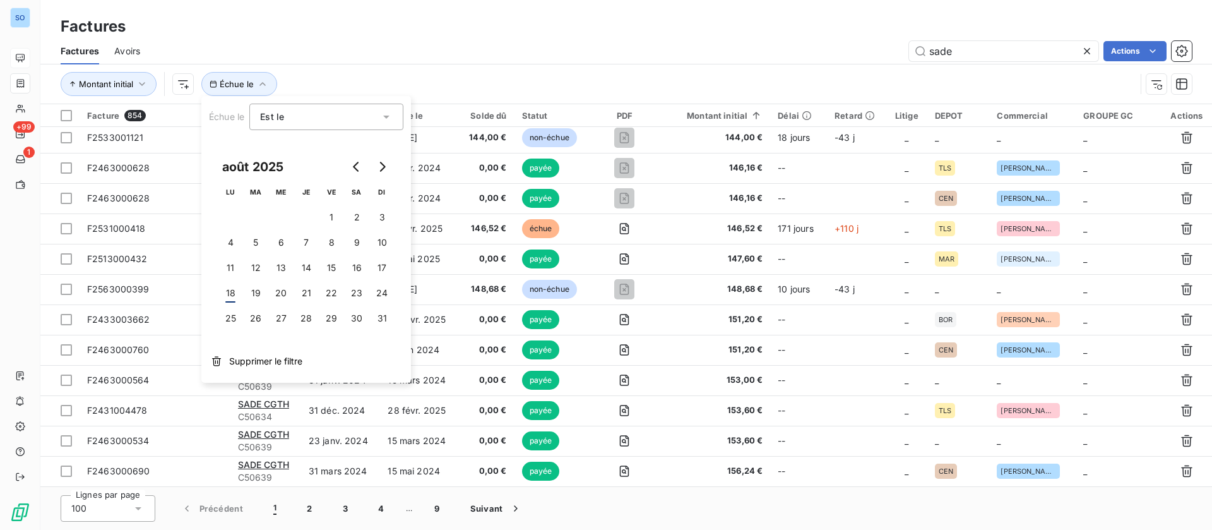
click at [184, 79] on html "SO +99 1 Factures Factures Avoirs sade Actions Montant initial Échue le Facture…" at bounding box center [606, 265] width 1212 height 530
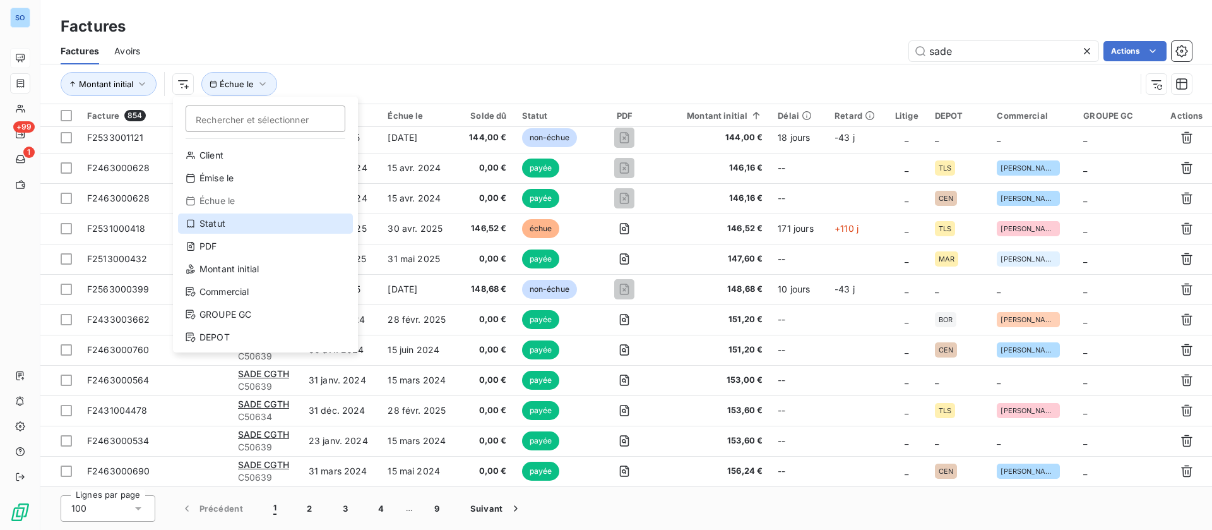
click at [223, 222] on div "Statut" at bounding box center [265, 223] width 175 height 20
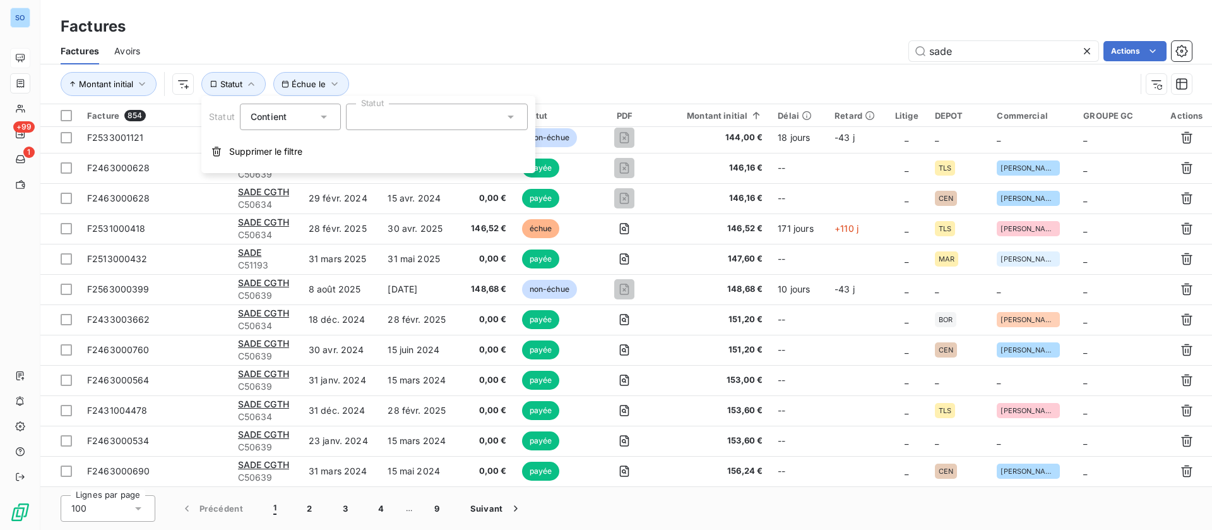
click at [492, 114] on div at bounding box center [437, 117] width 182 height 27
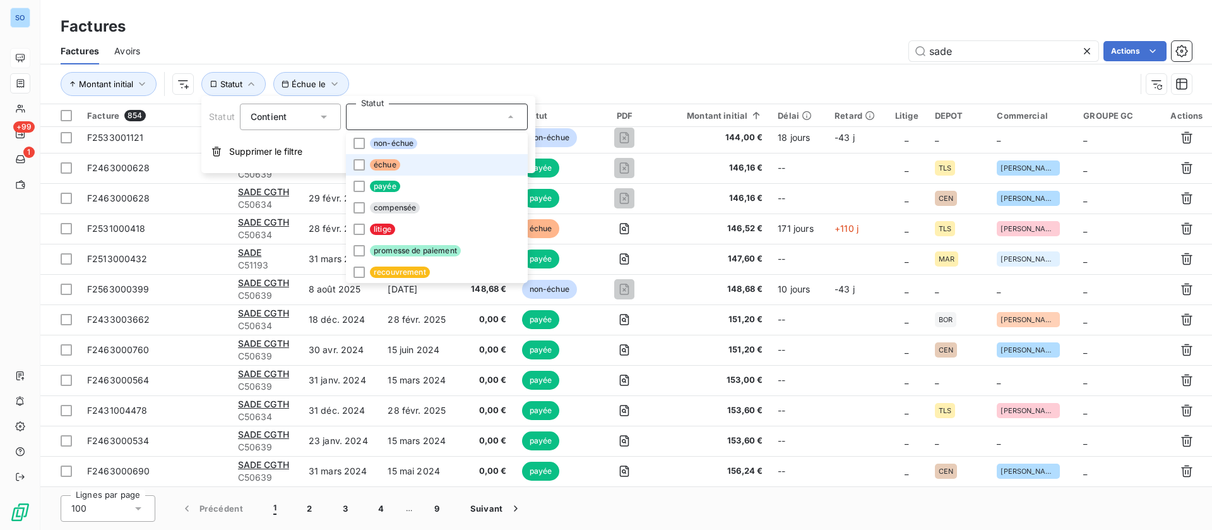
click at [372, 167] on span "échue" at bounding box center [385, 164] width 30 height 11
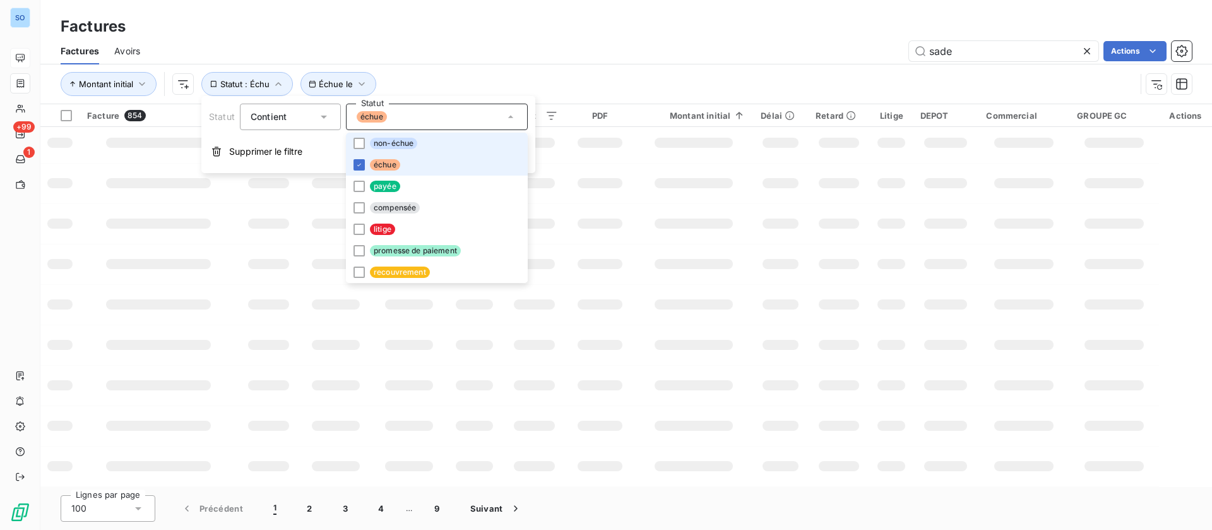
click at [371, 141] on span "non-échue" at bounding box center [393, 143] width 47 height 11
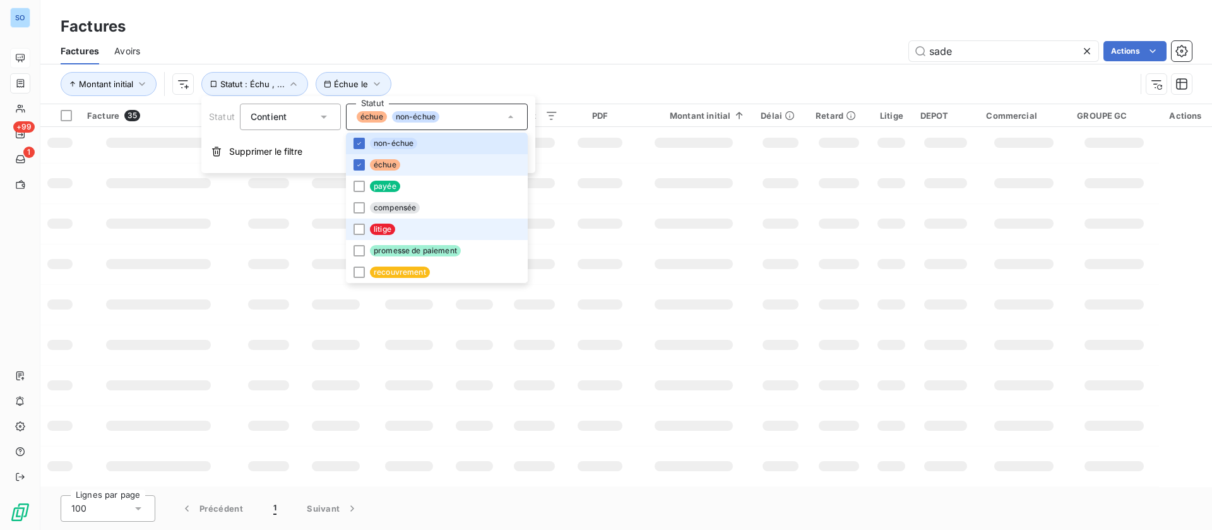
scroll to position [247, 0]
click at [372, 232] on span "litige" at bounding box center [382, 228] width 25 height 11
click at [665, 51] on div "sade Actions" at bounding box center [673, 51] width 1036 height 20
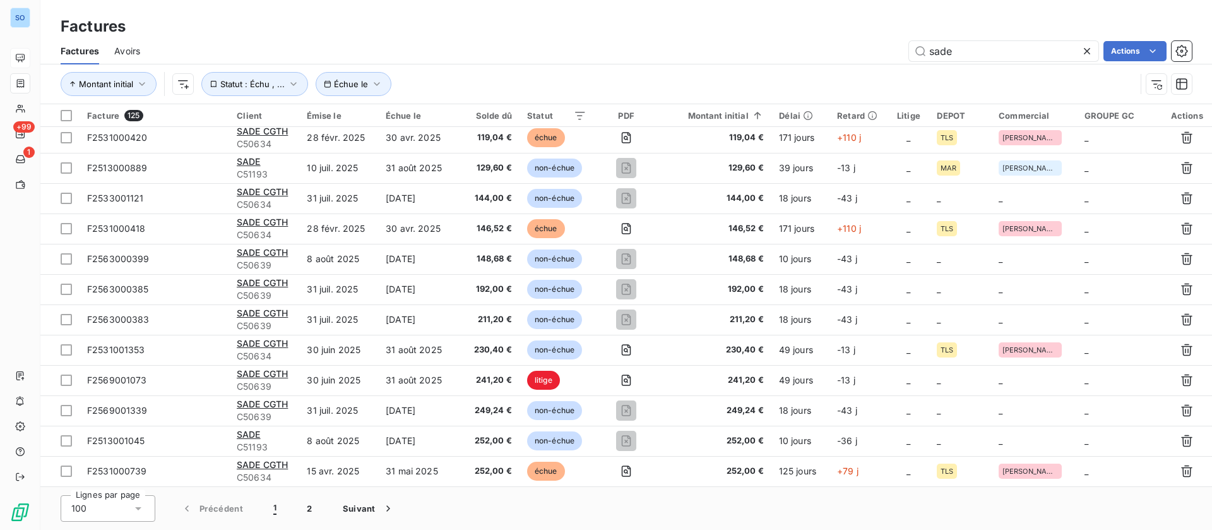
scroll to position [2671, 0]
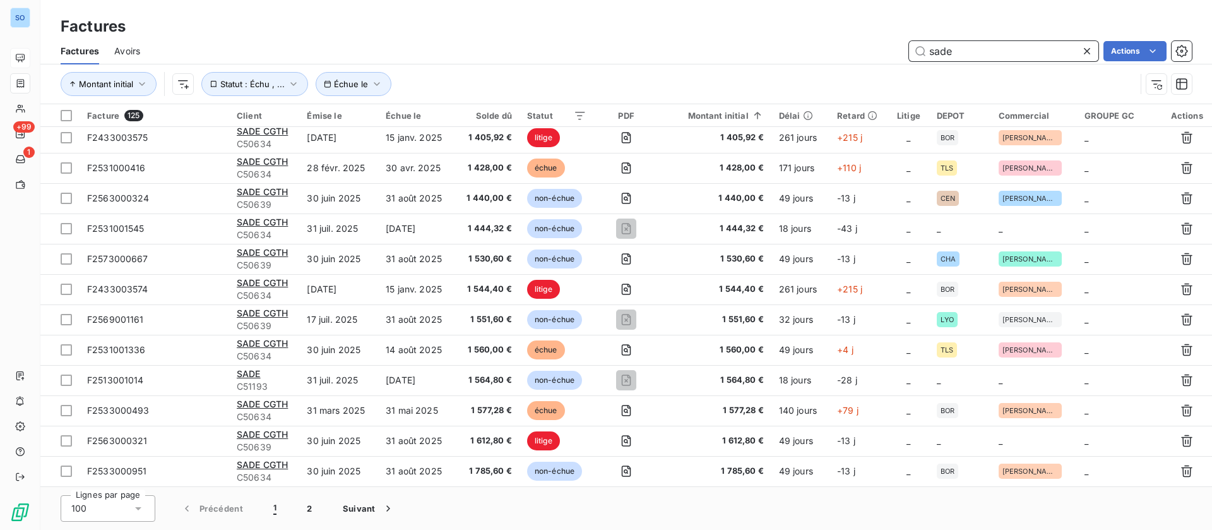
drag, startPoint x: 985, startPoint y: 53, endPoint x: 860, endPoint y: 49, distance: 125.1
click at [860, 49] on div "sade Actions" at bounding box center [673, 51] width 1036 height 20
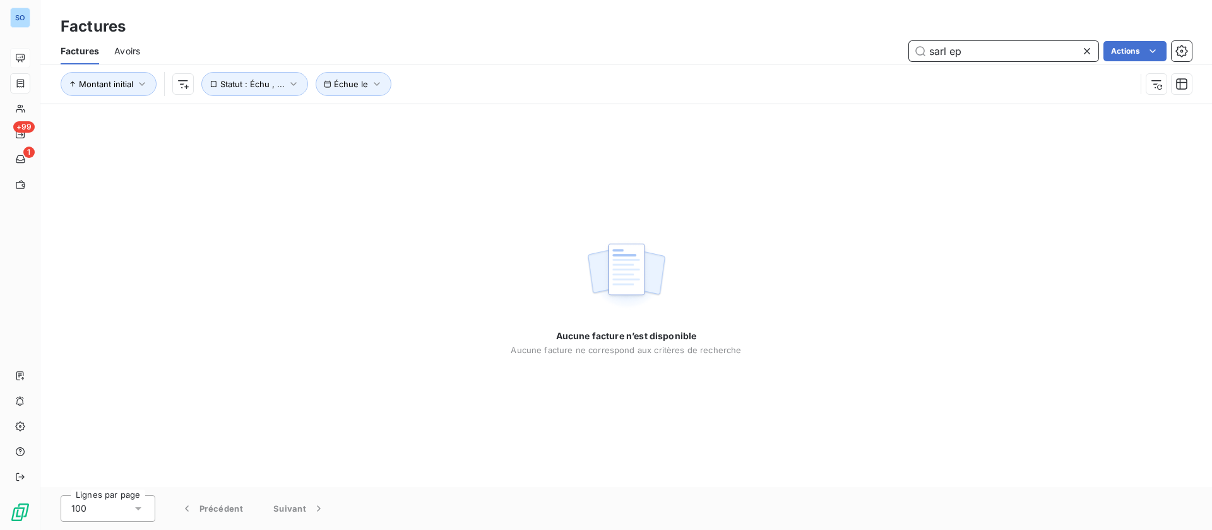
drag, startPoint x: 976, startPoint y: 56, endPoint x: 868, endPoint y: 47, distance: 108.9
click at [868, 47] on div "sarl ep Actions" at bounding box center [673, 51] width 1036 height 20
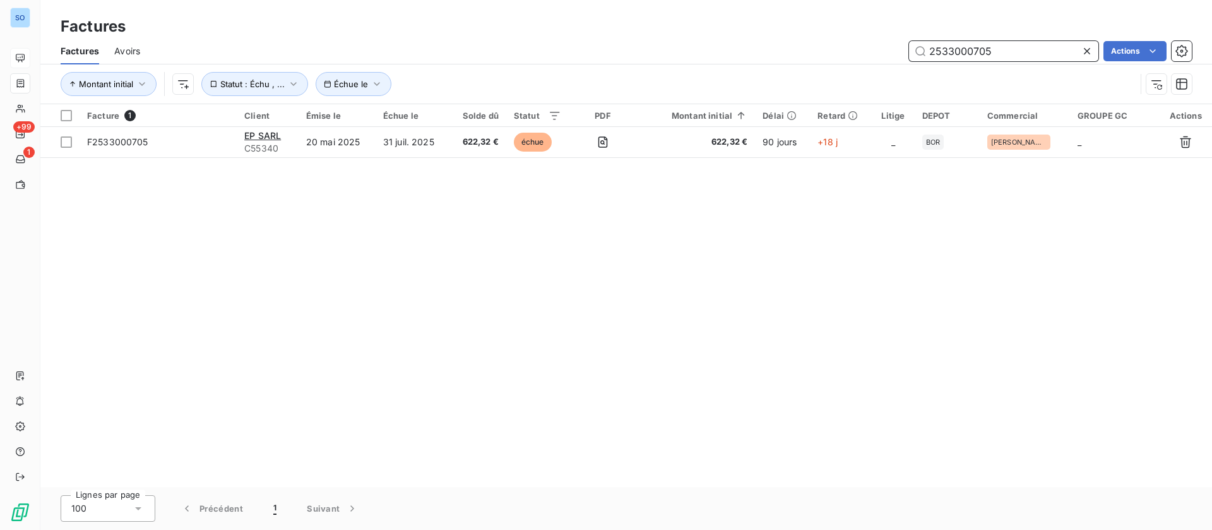
drag, startPoint x: 1006, startPoint y: 49, endPoint x: 726, endPoint y: 44, distance: 280.3
click at [726, 44] on div "2533000705 Actions" at bounding box center [673, 51] width 1036 height 20
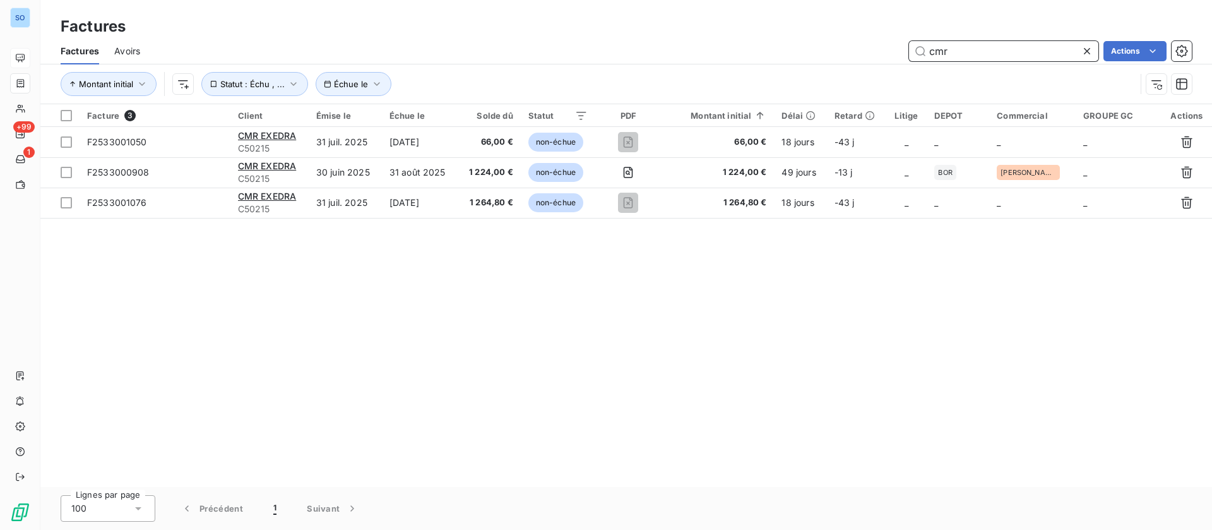
drag, startPoint x: 975, startPoint y: 54, endPoint x: 759, endPoint y: 49, distance: 215.9
click at [759, 49] on div "cmr Actions" at bounding box center [673, 51] width 1036 height 20
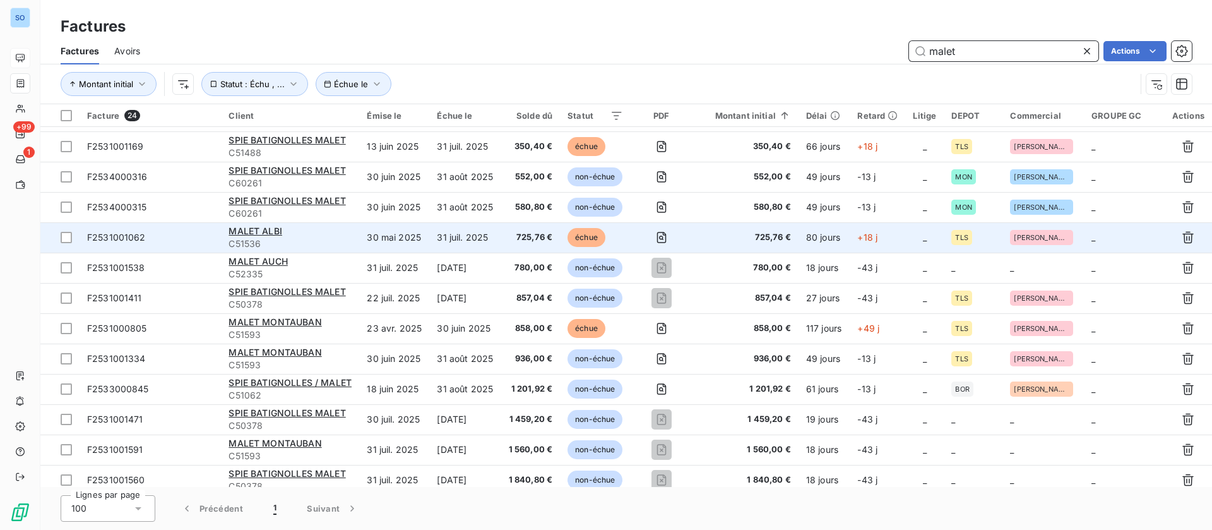
scroll to position [368, 0]
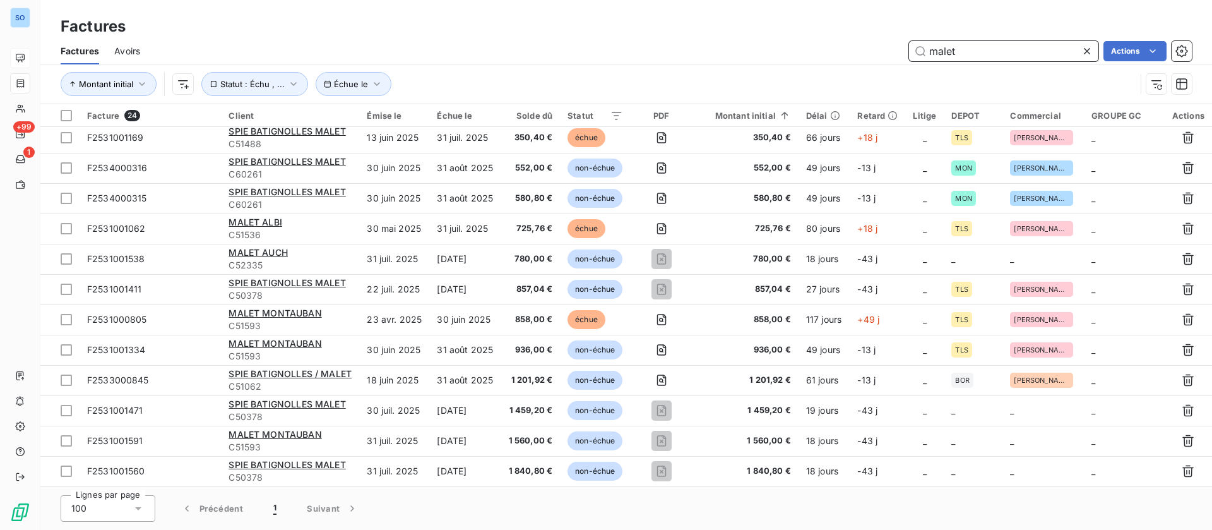
drag, startPoint x: 980, startPoint y: 47, endPoint x: 833, endPoint y: 40, distance: 146.6
click at [833, 41] on div "malet Actions" at bounding box center [673, 51] width 1036 height 20
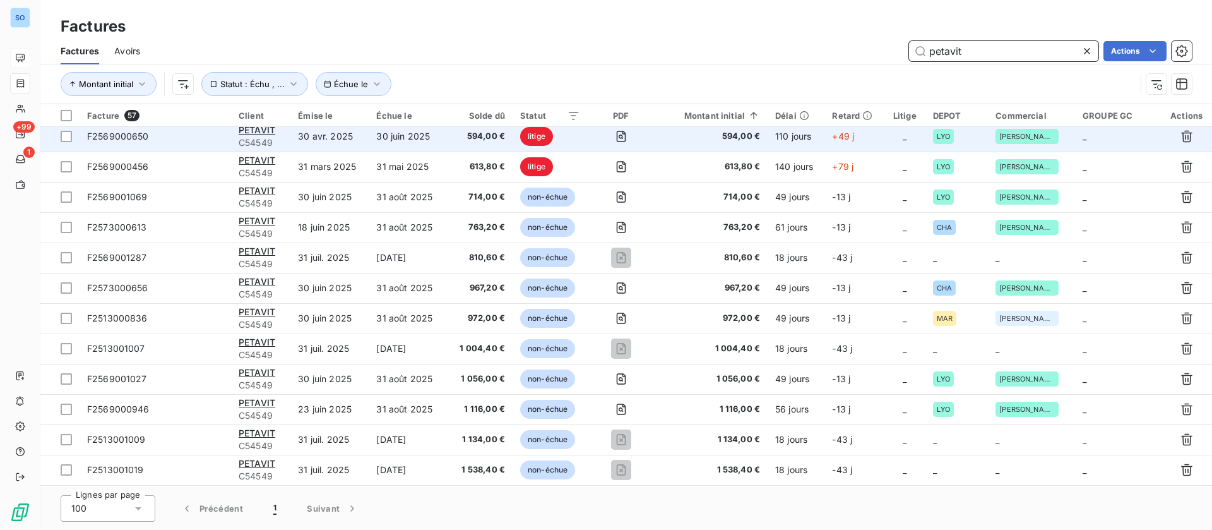
scroll to position [936, 0]
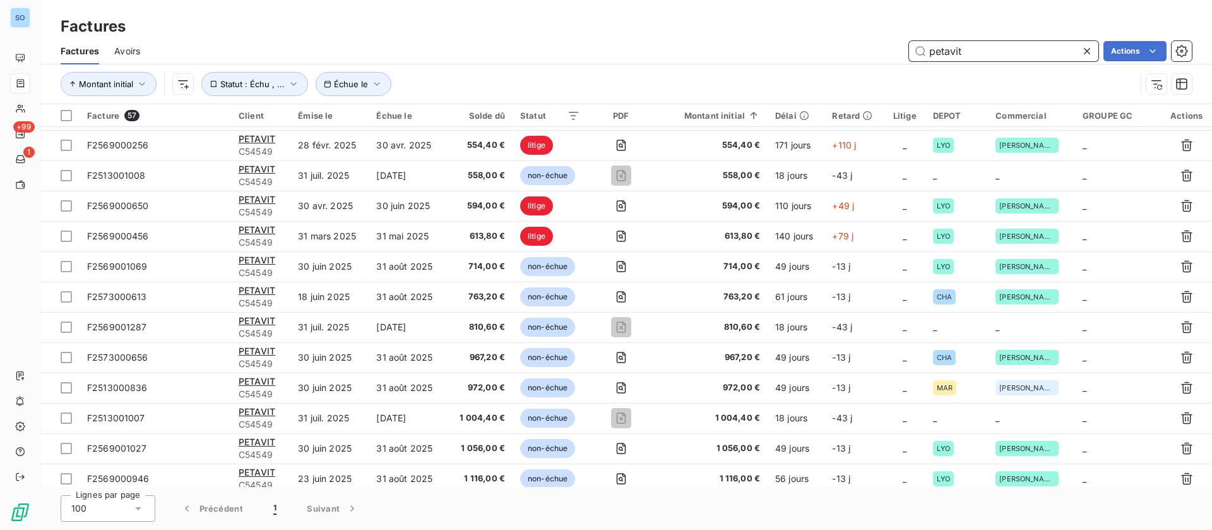
drag, startPoint x: 1021, startPoint y: 51, endPoint x: 798, endPoint y: 36, distance: 224.0
click at [800, 49] on div "petavit Actions" at bounding box center [673, 51] width 1036 height 20
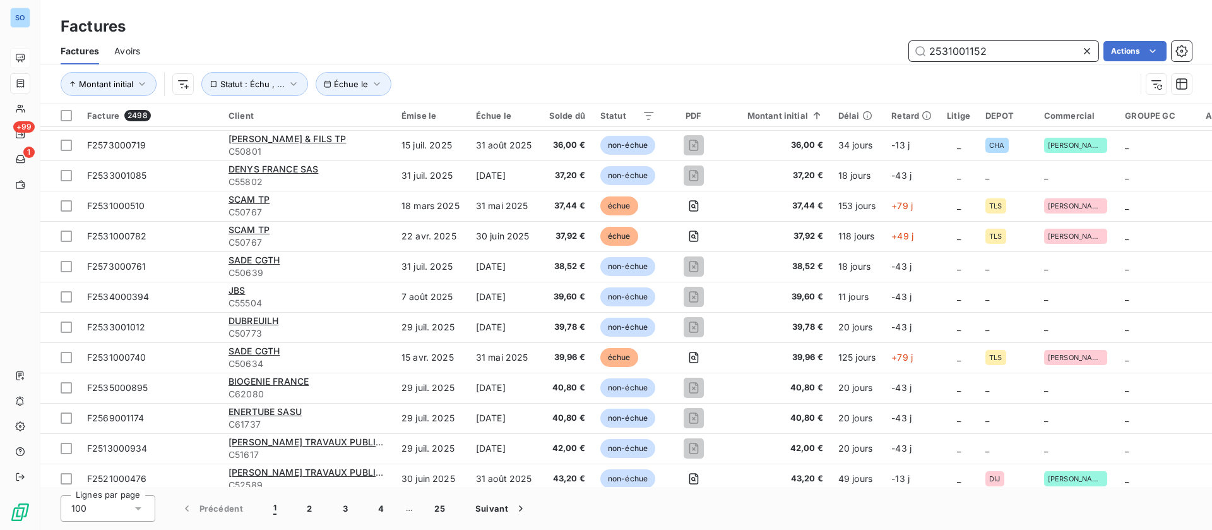
scroll to position [0, 0]
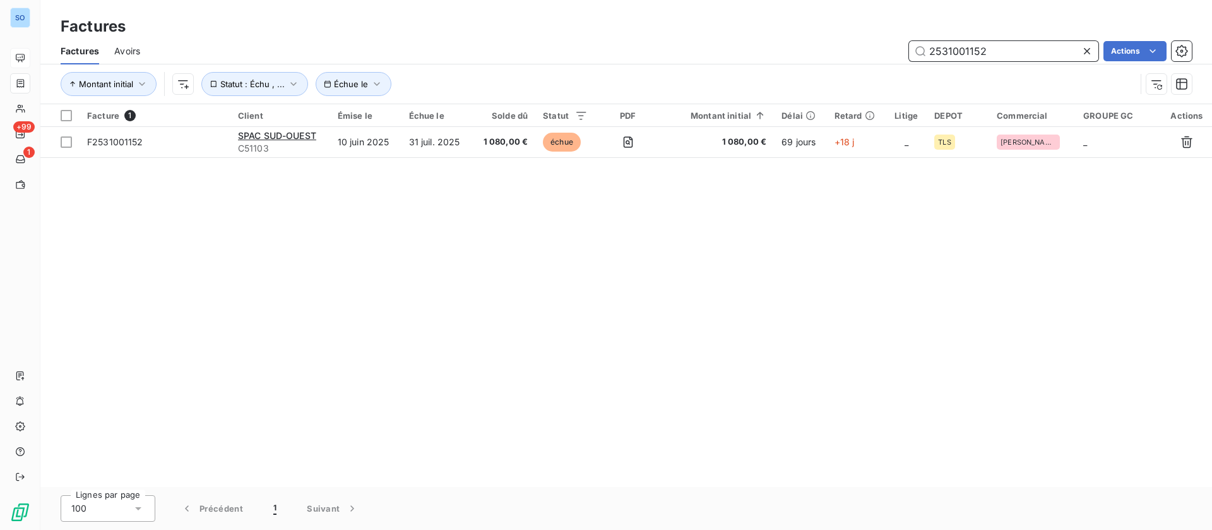
drag, startPoint x: 974, startPoint y: 47, endPoint x: 829, endPoint y: 46, distance: 144.5
click at [829, 46] on div "2531001152 Actions" at bounding box center [673, 51] width 1036 height 20
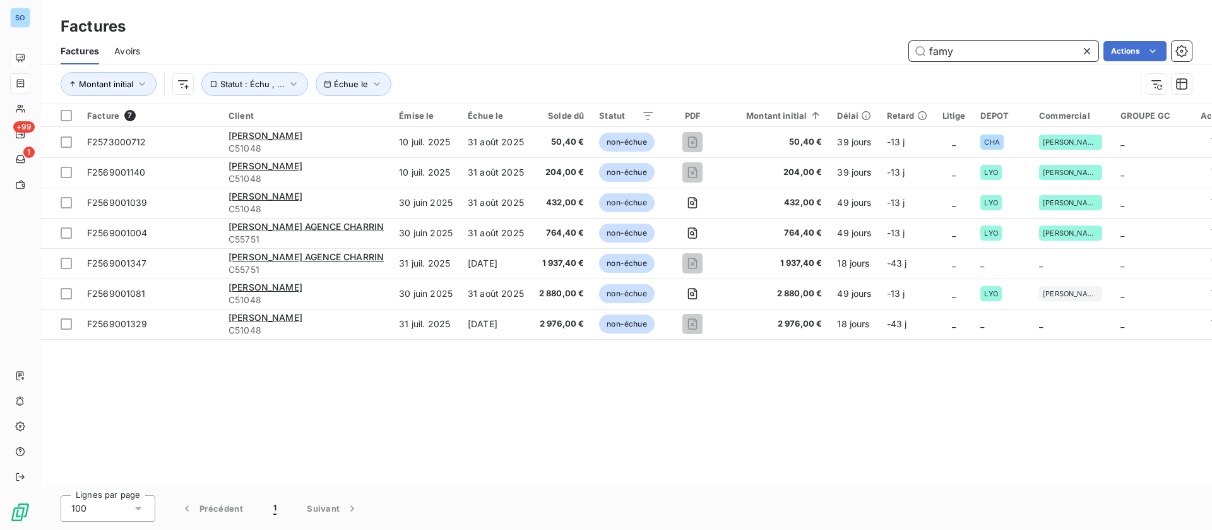
drag, startPoint x: 979, startPoint y: 49, endPoint x: 852, endPoint y: 40, distance: 127.2
click at [852, 41] on div "famy Actions" at bounding box center [673, 51] width 1036 height 20
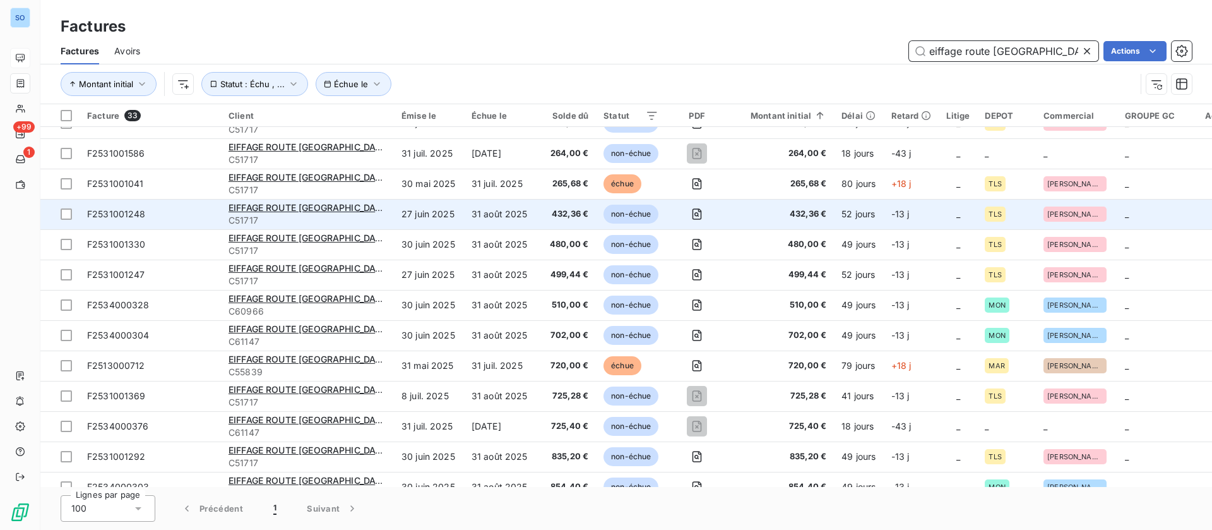
scroll to position [189, 0]
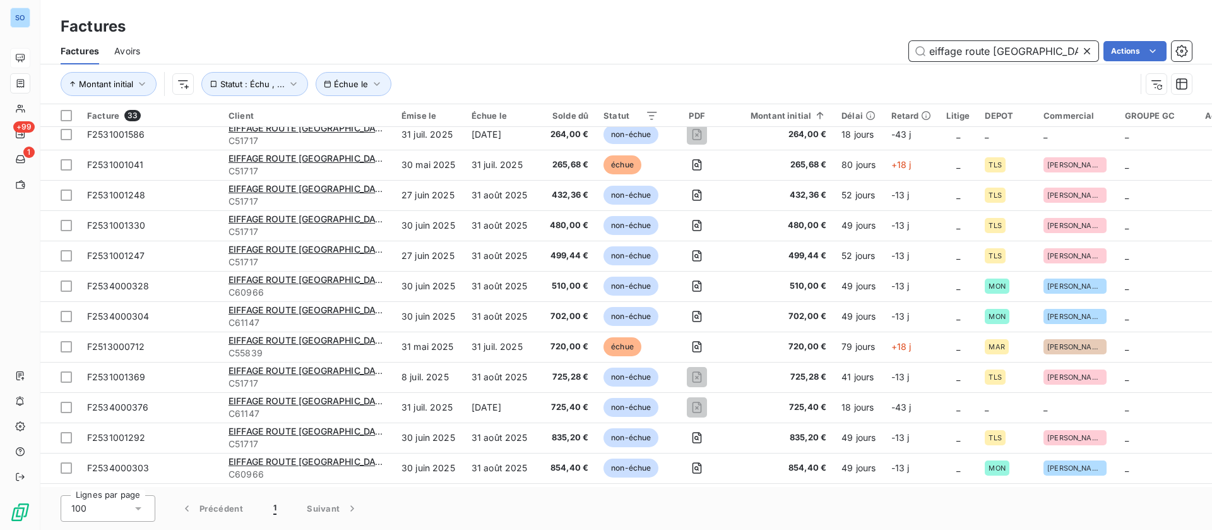
drag, startPoint x: 1063, startPoint y: 51, endPoint x: 827, endPoint y: 49, distance: 236.1
click at [827, 49] on div "eiffage route grand sud Actions" at bounding box center [673, 51] width 1036 height 20
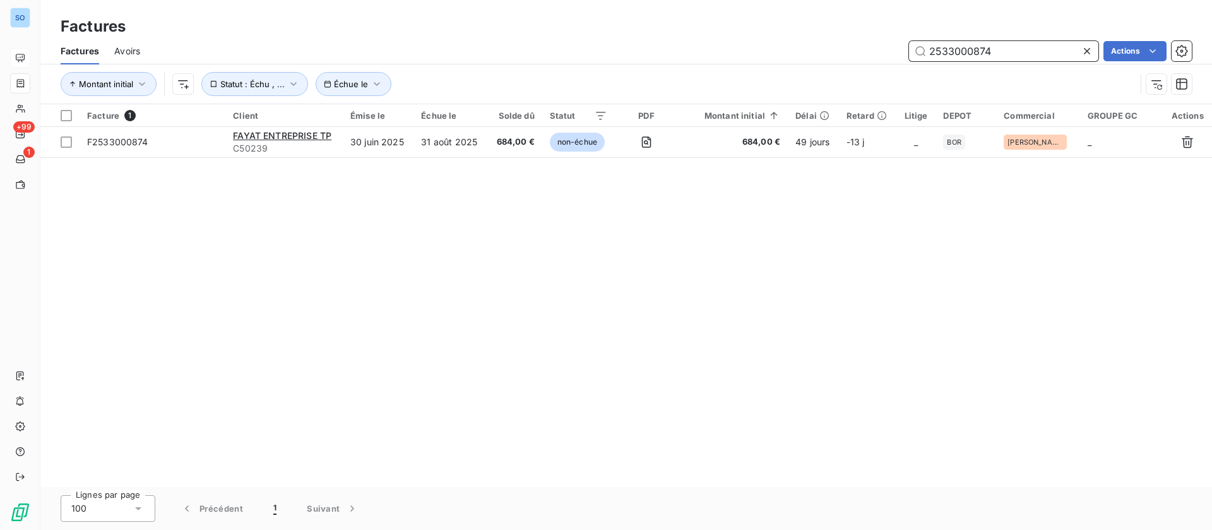
scroll to position [0, 0]
drag, startPoint x: 896, startPoint y: 47, endPoint x: 814, endPoint y: 47, distance: 82.1
click at [814, 47] on div "2533000874 Actions" at bounding box center [673, 51] width 1036 height 20
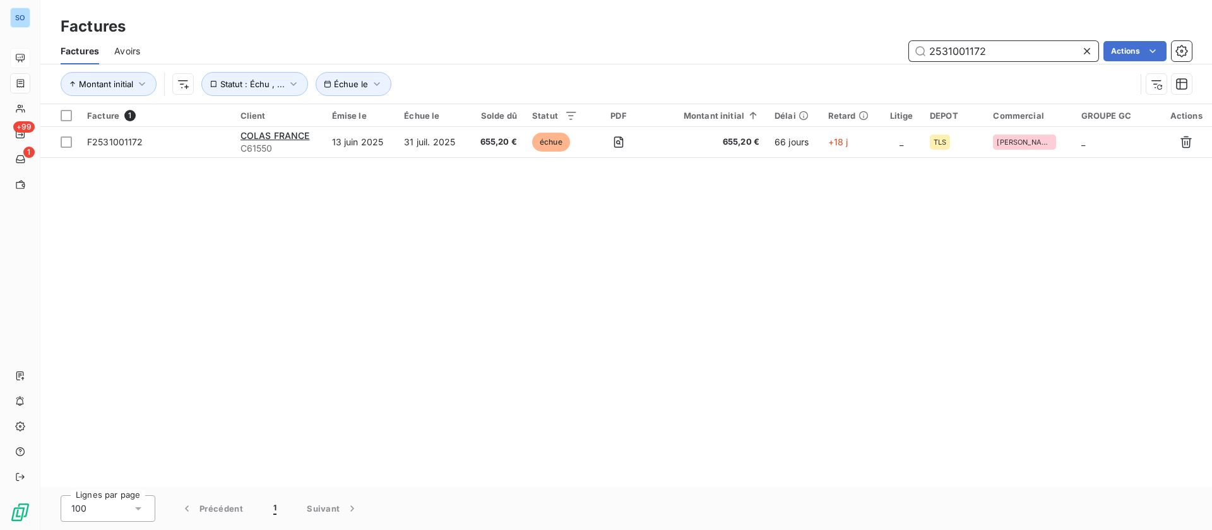
drag, startPoint x: 923, startPoint y: 47, endPoint x: 828, endPoint y: 45, distance: 96.0
click at [830, 45] on div "2531001172 Actions" at bounding box center [673, 51] width 1036 height 20
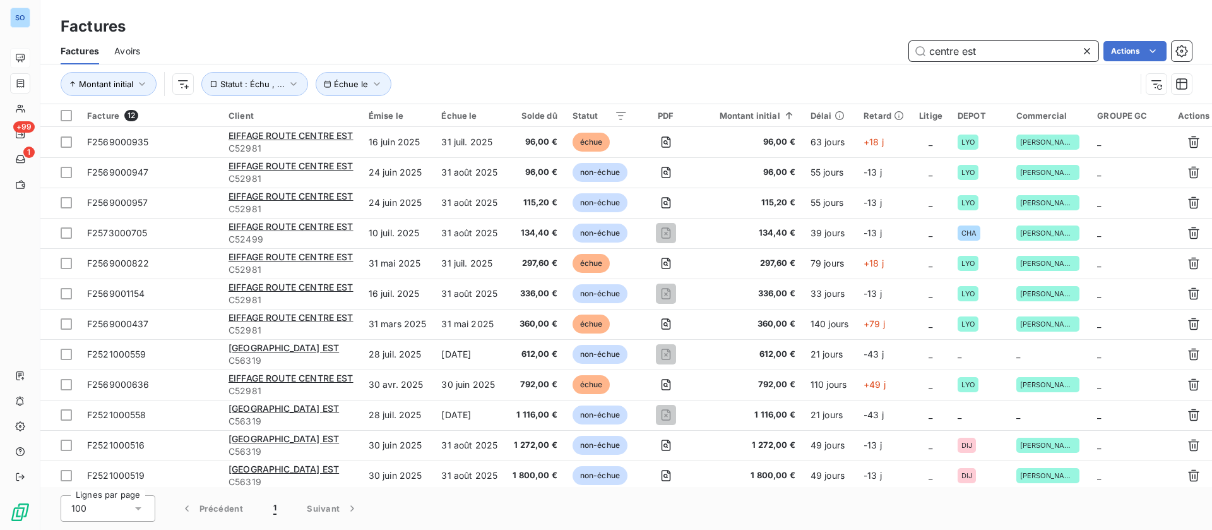
drag, startPoint x: 987, startPoint y: 49, endPoint x: 804, endPoint y: 45, distance: 183.7
click at [804, 45] on div "centre est Actions" at bounding box center [673, 51] width 1036 height 20
type input "desbiolles"
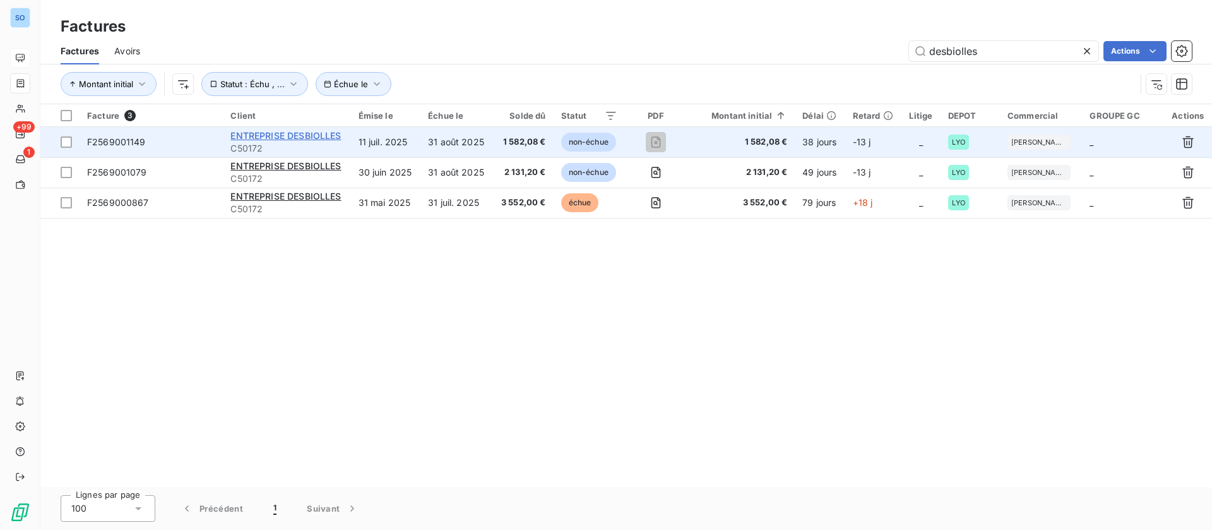
click at [311, 136] on span "ENTREPRISE DESBIOLLES" at bounding box center [285, 135] width 110 height 11
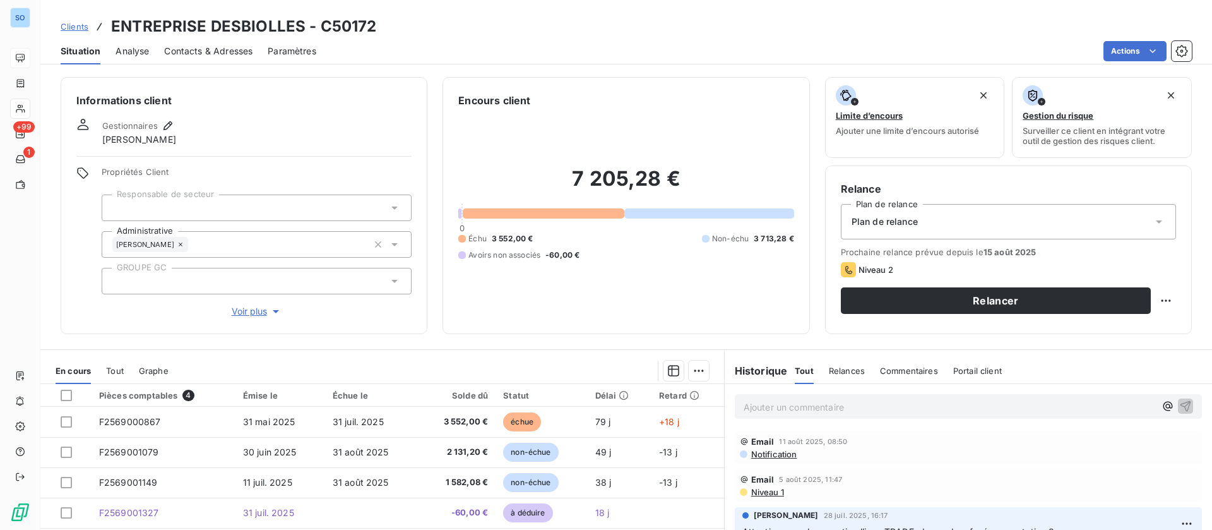
scroll to position [95, 0]
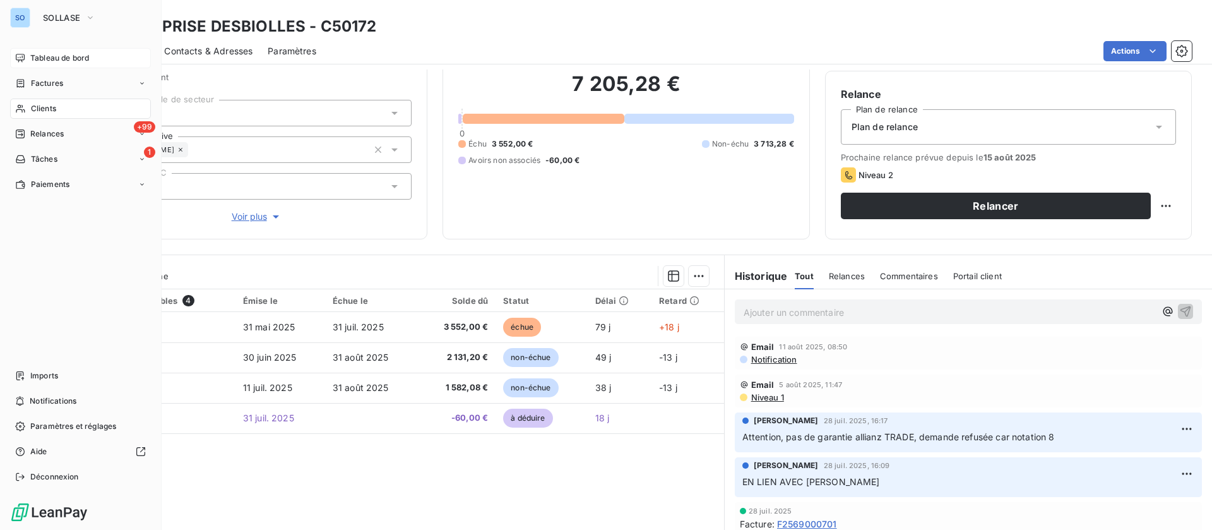
click at [35, 104] on span "Clients" at bounding box center [43, 108] width 25 height 11
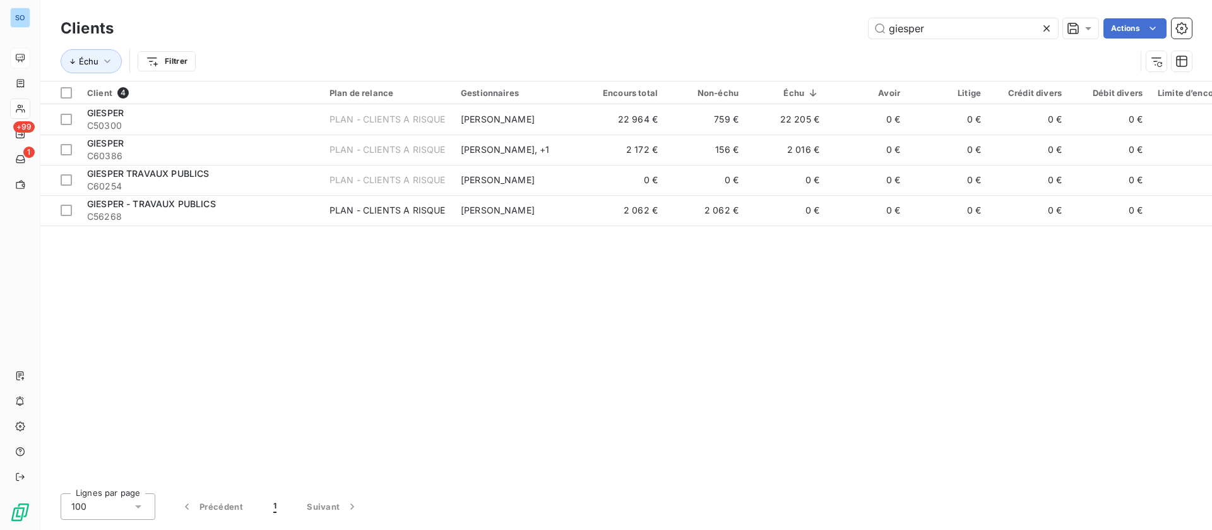
drag, startPoint x: 953, startPoint y: 23, endPoint x: 740, endPoint y: 16, distance: 212.8
click at [745, 19] on div "giesper Actions" at bounding box center [660, 28] width 1063 height 20
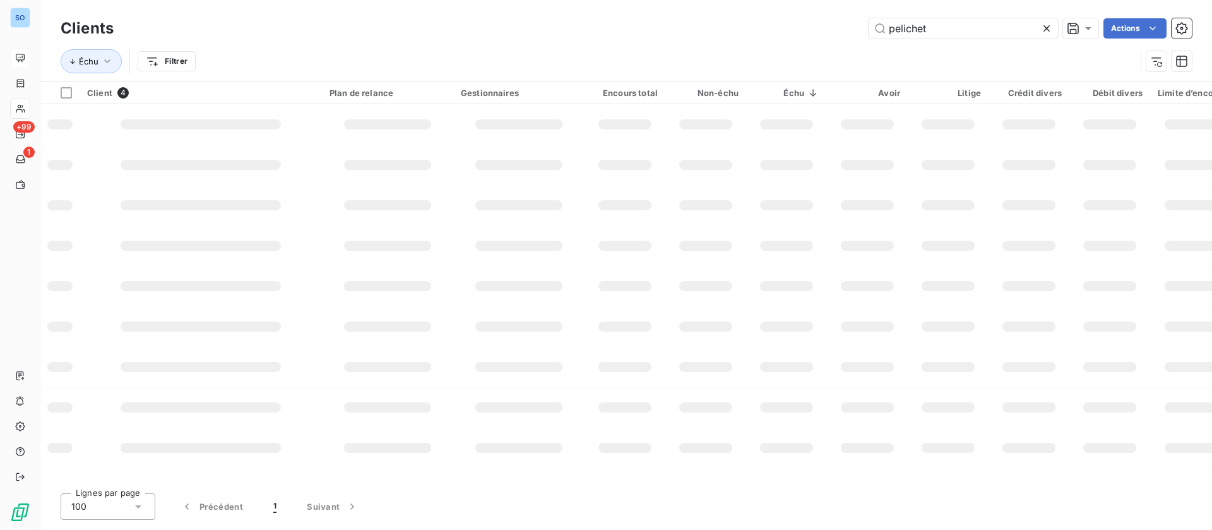
type input "pelichet"
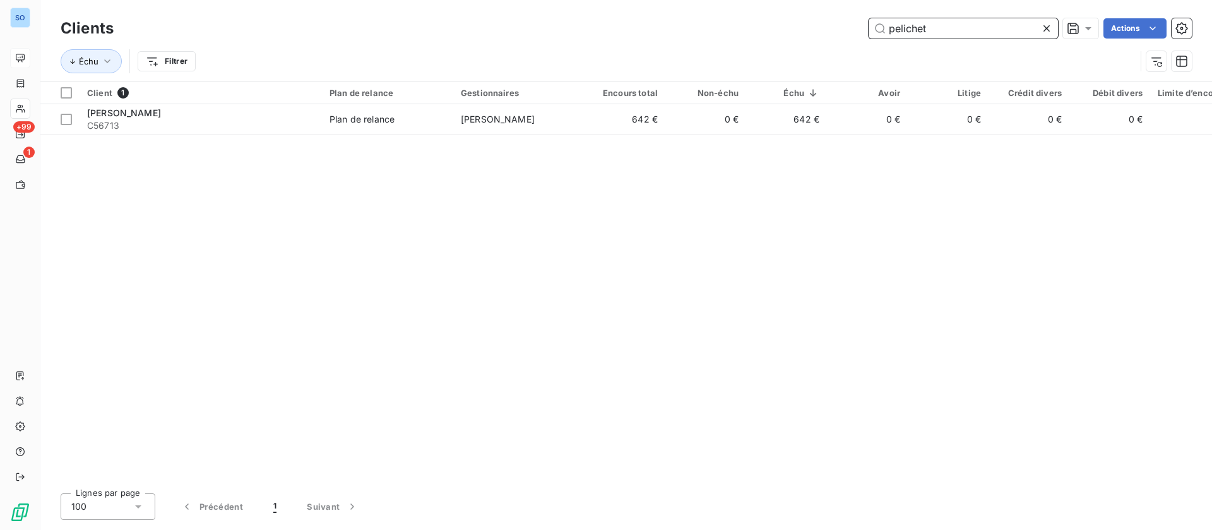
drag, startPoint x: 960, startPoint y: 27, endPoint x: 550, endPoint y: 32, distance: 409.7
click at [809, 25] on div "pelichet Actions" at bounding box center [660, 28] width 1063 height 20
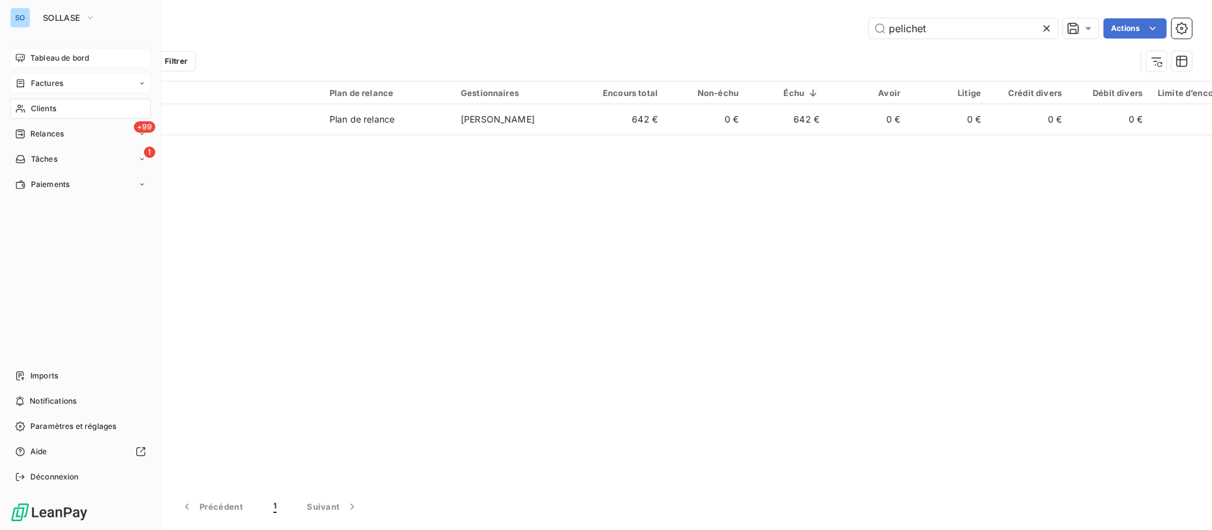
click at [42, 81] on span "Factures" at bounding box center [47, 83] width 32 height 11
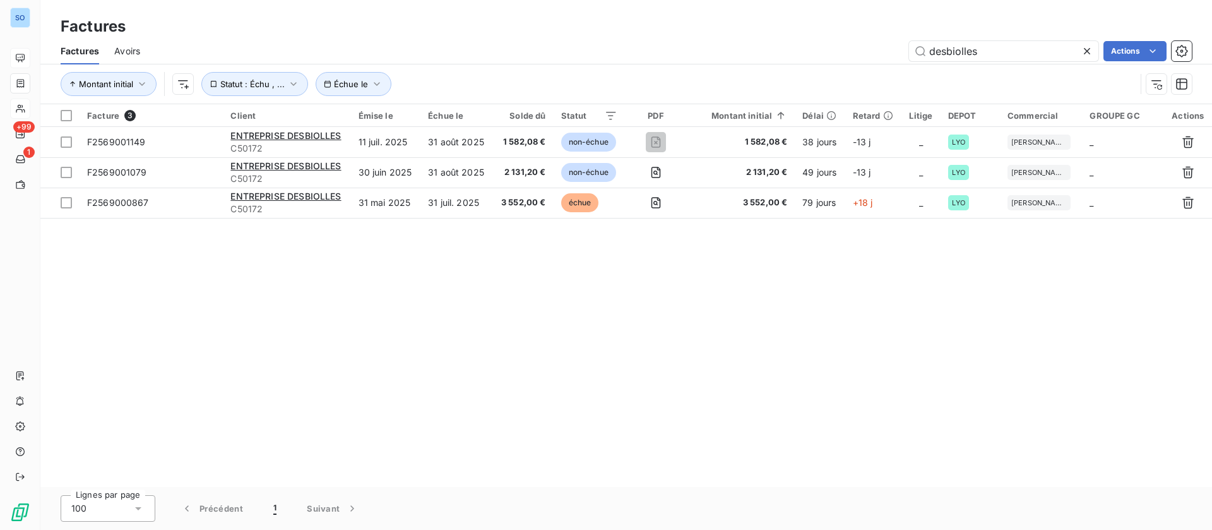
drag, startPoint x: 928, startPoint y: 49, endPoint x: 842, endPoint y: 48, distance: 85.8
click at [842, 48] on div "desbiolles Actions" at bounding box center [673, 51] width 1036 height 20
type input "2531001154"
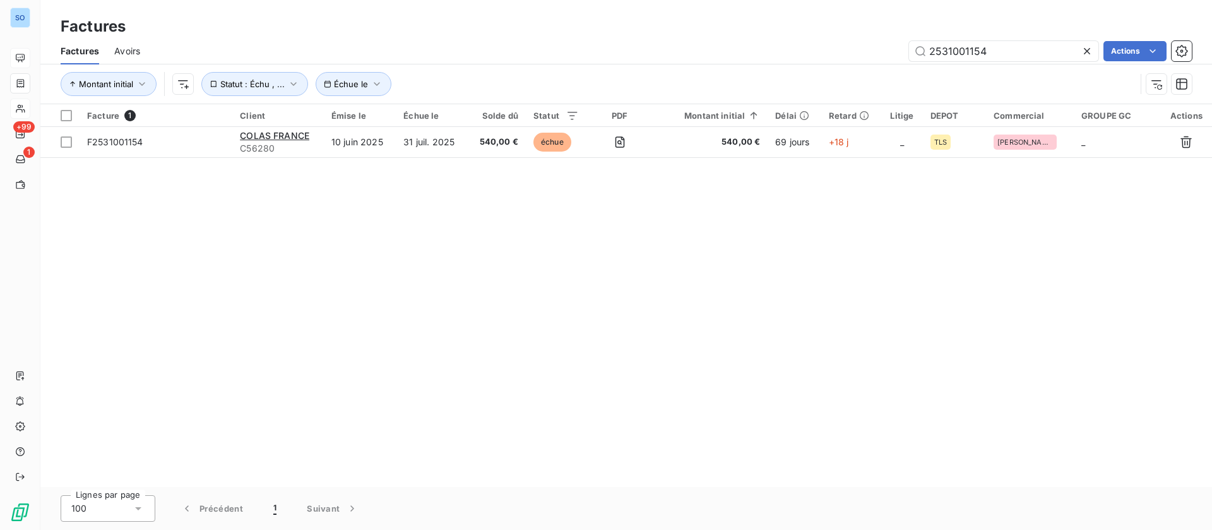
drag, startPoint x: 1021, startPoint y: 62, endPoint x: 846, endPoint y: 56, distance: 175.0
click at [846, 56] on div "Factures Avoirs 2531001154 Actions" at bounding box center [626, 51] width 1172 height 27
click at [1081, 45] on icon at bounding box center [1087, 51] width 13 height 13
click at [995, 54] on input "text" at bounding box center [1003, 51] width 189 height 20
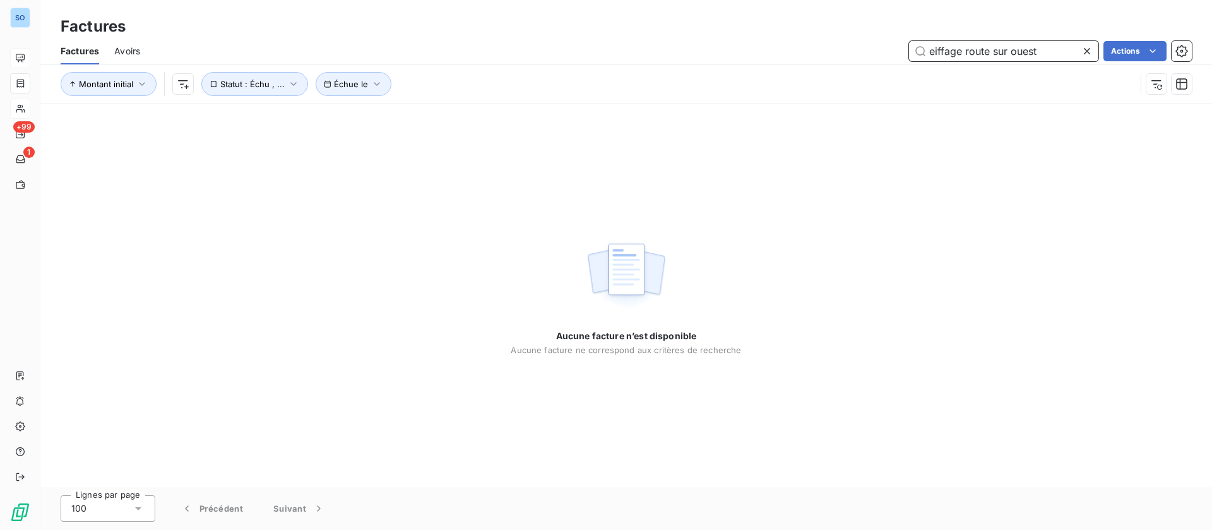
drag, startPoint x: 1009, startPoint y: 51, endPoint x: 1018, endPoint y: 45, distance: 10.0
click at [1009, 50] on input "eiffage route sur ouest" at bounding box center [1003, 51] width 189 height 20
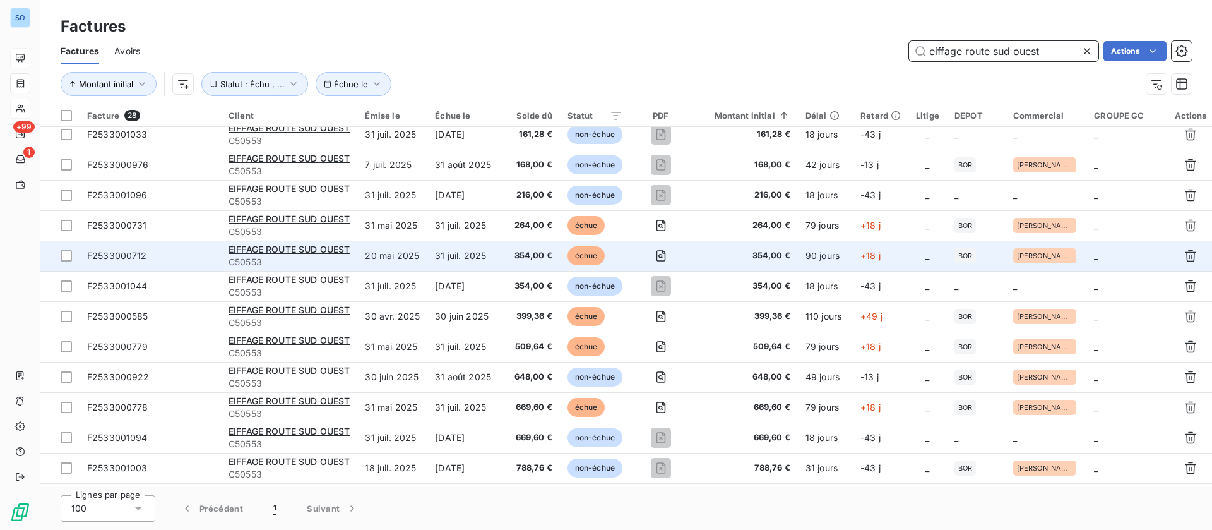
scroll to position [95, 0]
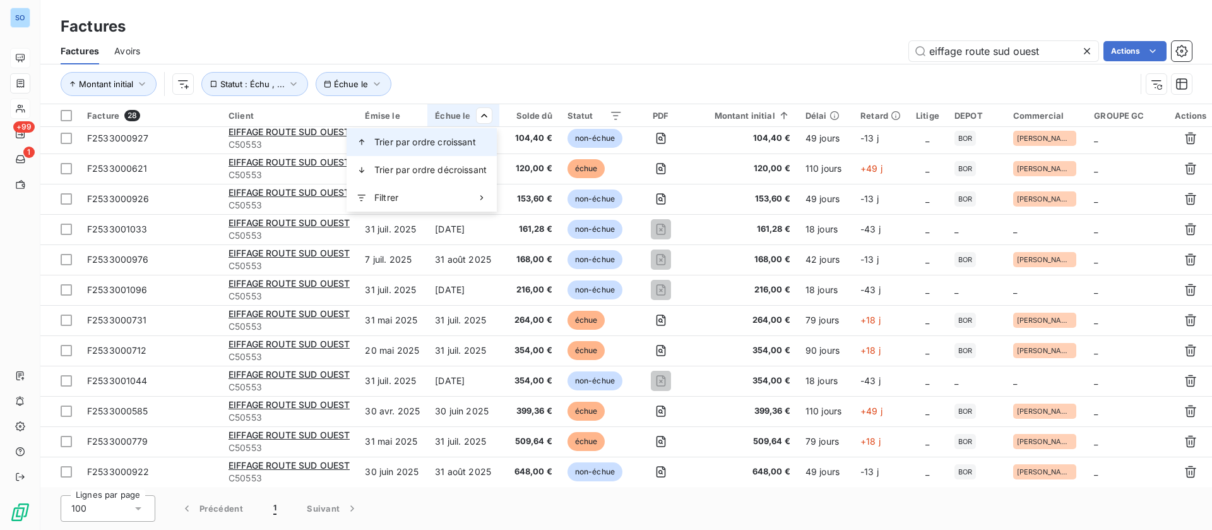
click at [437, 134] on div "Trier par ordre croissant" at bounding box center [422, 142] width 150 height 28
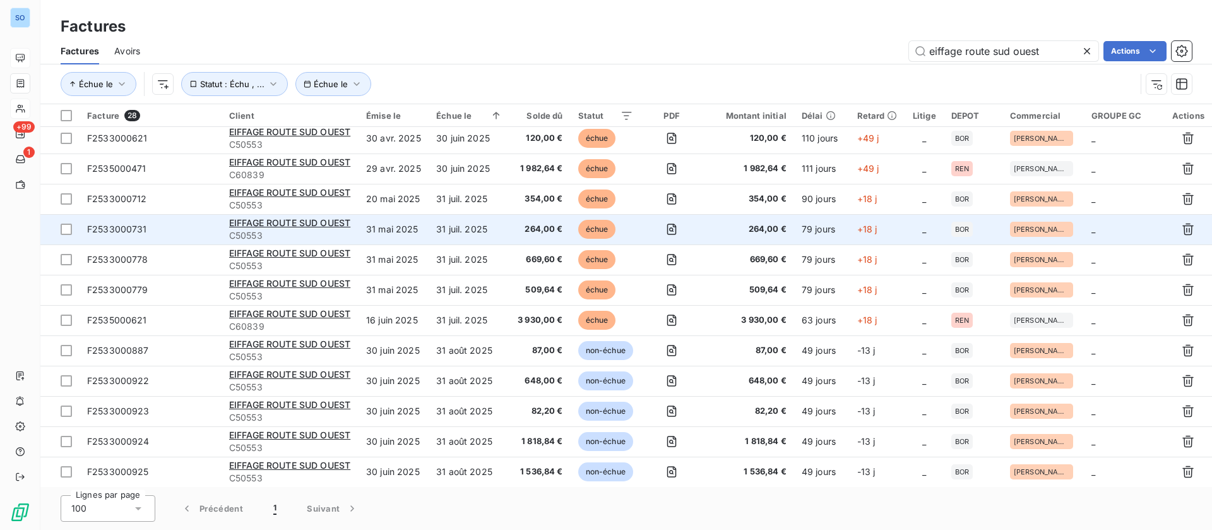
scroll to position [0, 0]
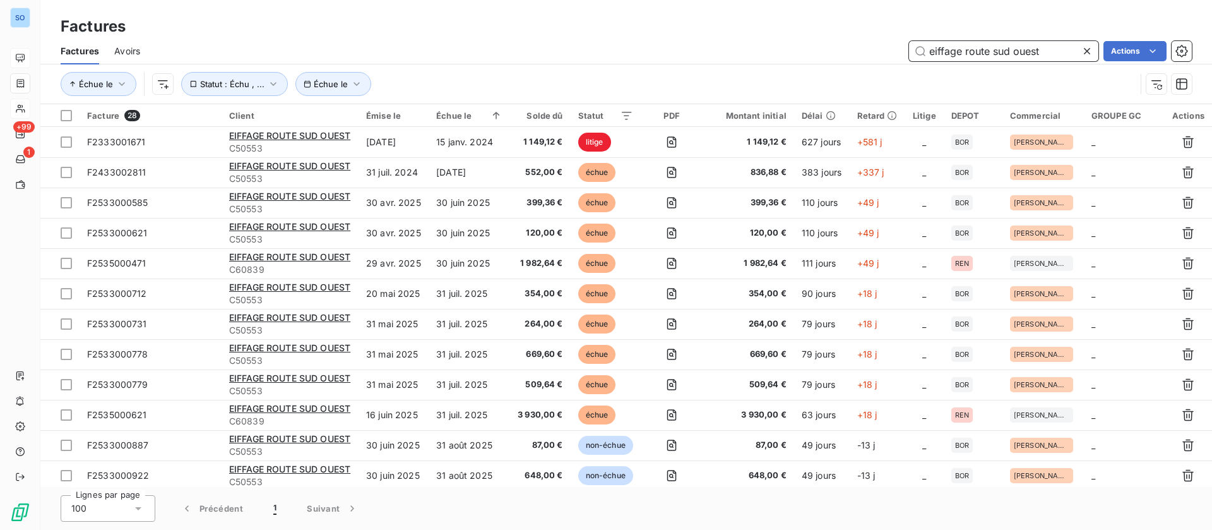
drag, startPoint x: 1016, startPoint y: 44, endPoint x: 819, endPoint y: 40, distance: 197.6
click at [817, 44] on div "eiffage route sud ouest Actions" at bounding box center [673, 51] width 1036 height 20
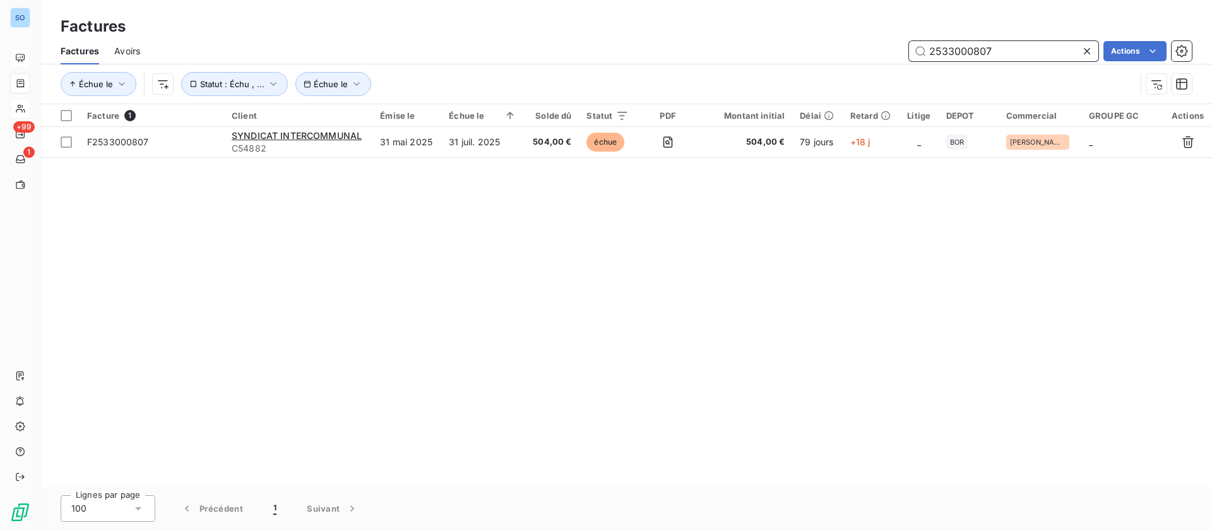
drag, startPoint x: 893, startPoint y: 44, endPoint x: 746, endPoint y: 36, distance: 146.7
click at [746, 36] on div "Factures Factures Avoirs 2533000807 Actions Échue le Échue le Statut : Échu , .…" at bounding box center [626, 52] width 1172 height 104
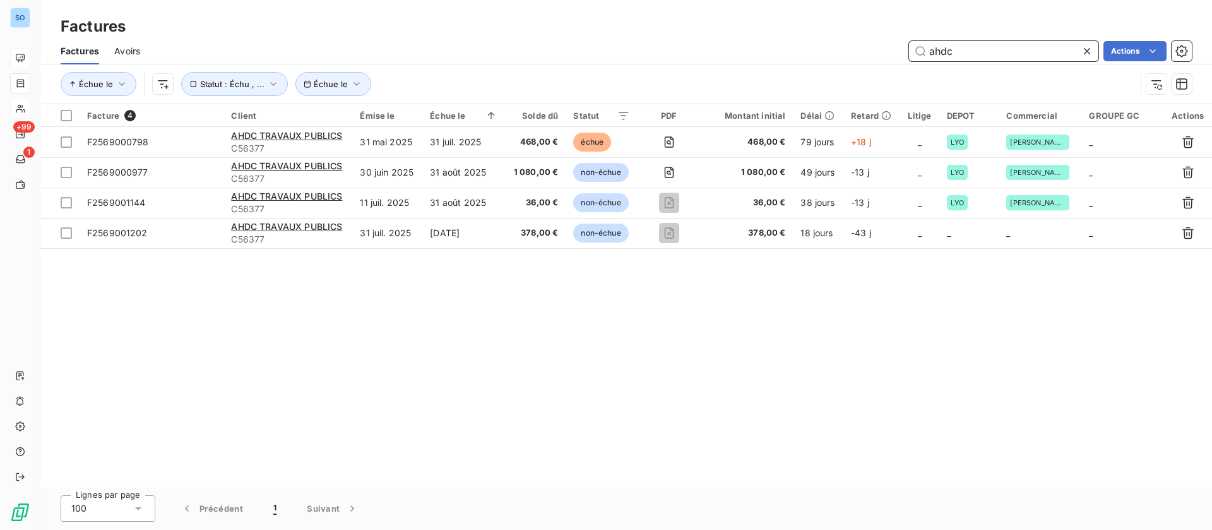
drag, startPoint x: 913, startPoint y: 44, endPoint x: 845, endPoint y: 43, distance: 67.6
click at [845, 43] on div "ahdc Actions" at bounding box center [673, 51] width 1036 height 20
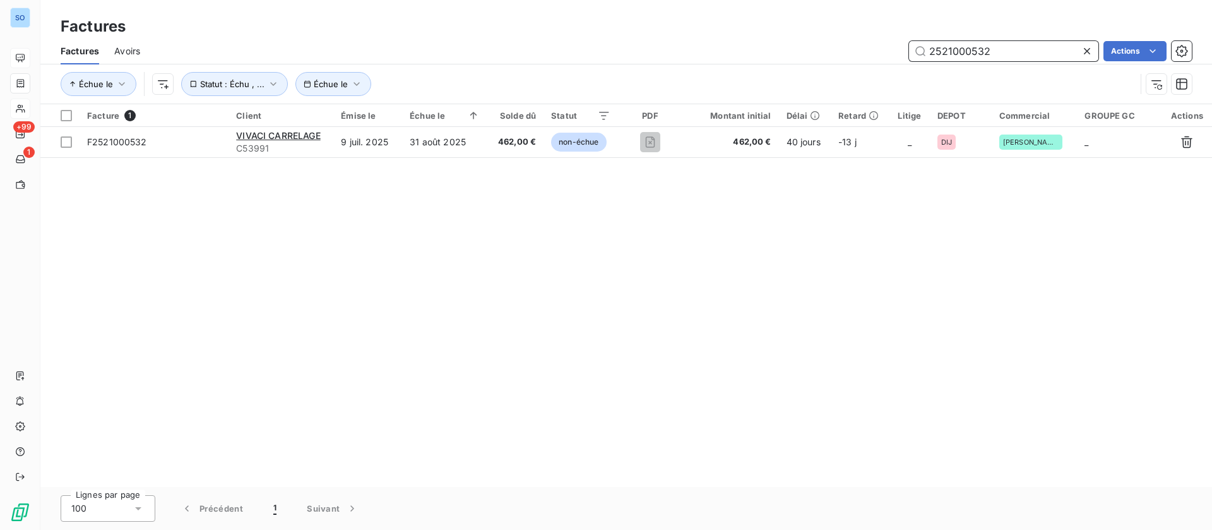
drag, startPoint x: 955, startPoint y: 53, endPoint x: 860, endPoint y: 46, distance: 95.6
click at [860, 46] on div "2521000532 Actions" at bounding box center [673, 51] width 1036 height 20
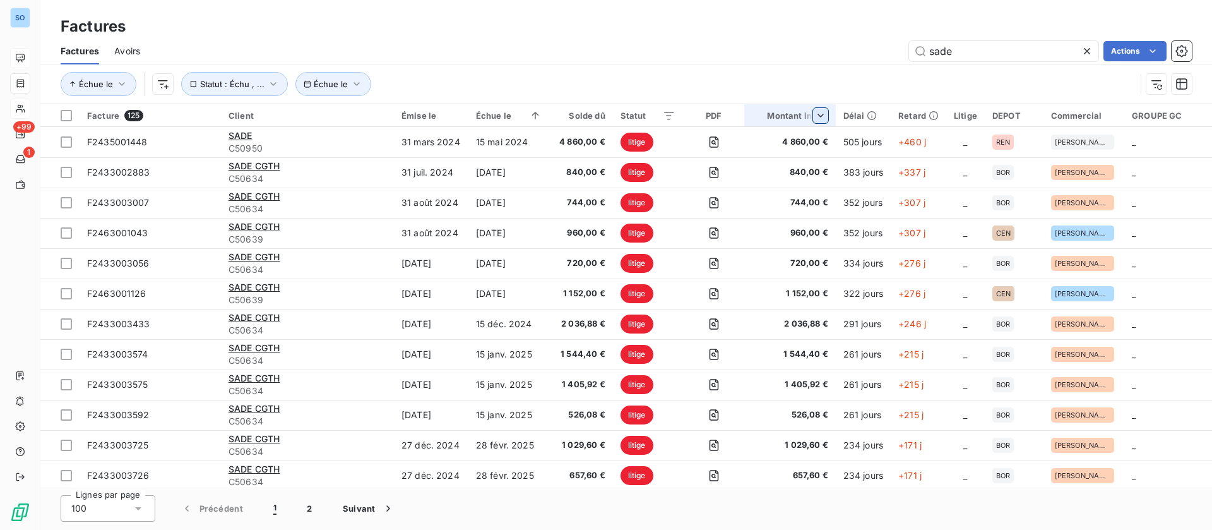
click at [785, 112] on html "SO +99 1 Factures Factures Avoirs sade Actions Échue le Échue le Statut : Échu …" at bounding box center [606, 265] width 1212 height 530
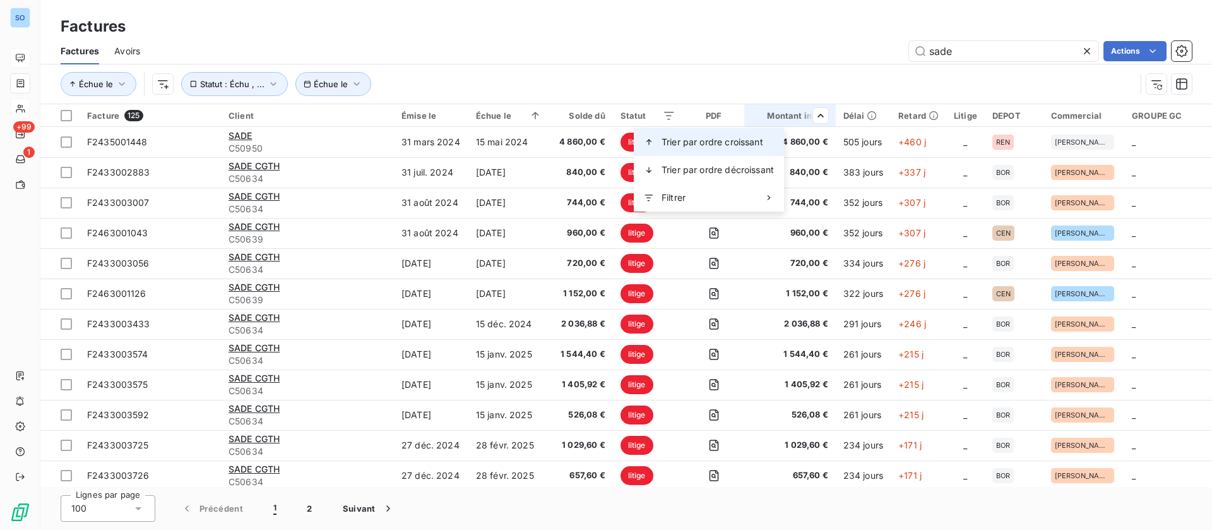
click at [708, 136] on span "Trier par ordre croissant" at bounding box center [713, 142] width 102 height 13
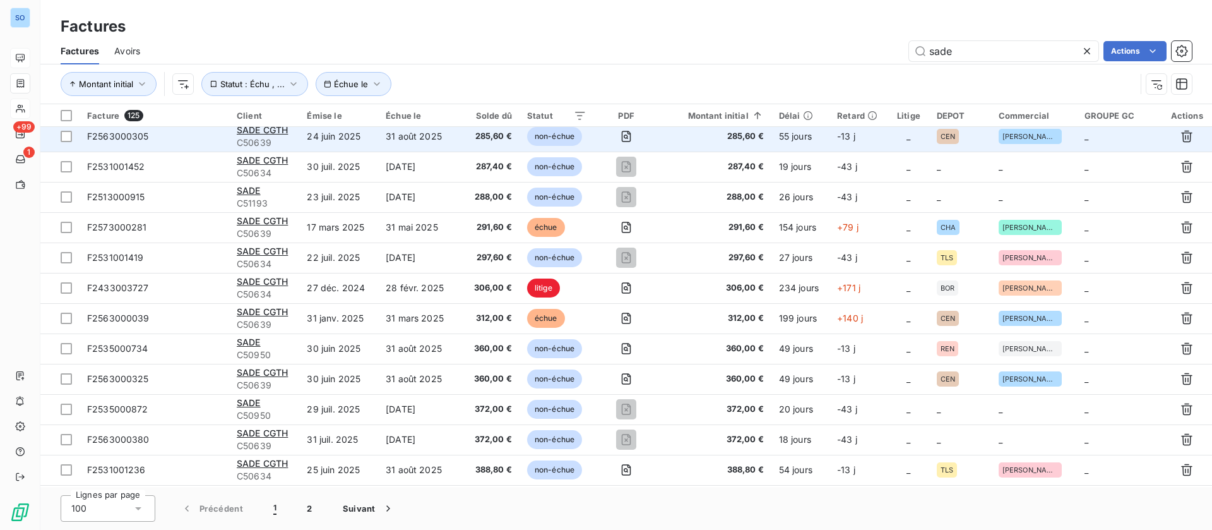
scroll to position [757, 0]
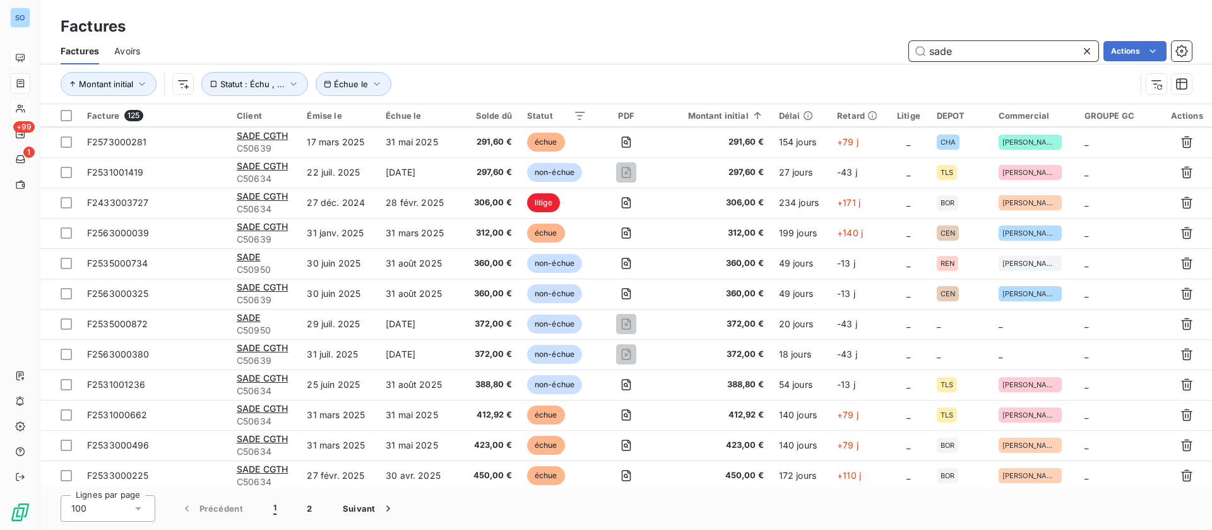
drag, startPoint x: 869, startPoint y: 44, endPoint x: 816, endPoint y: 39, distance: 53.8
click at [816, 39] on div "Factures Avoirs sade Actions" at bounding box center [626, 51] width 1172 height 27
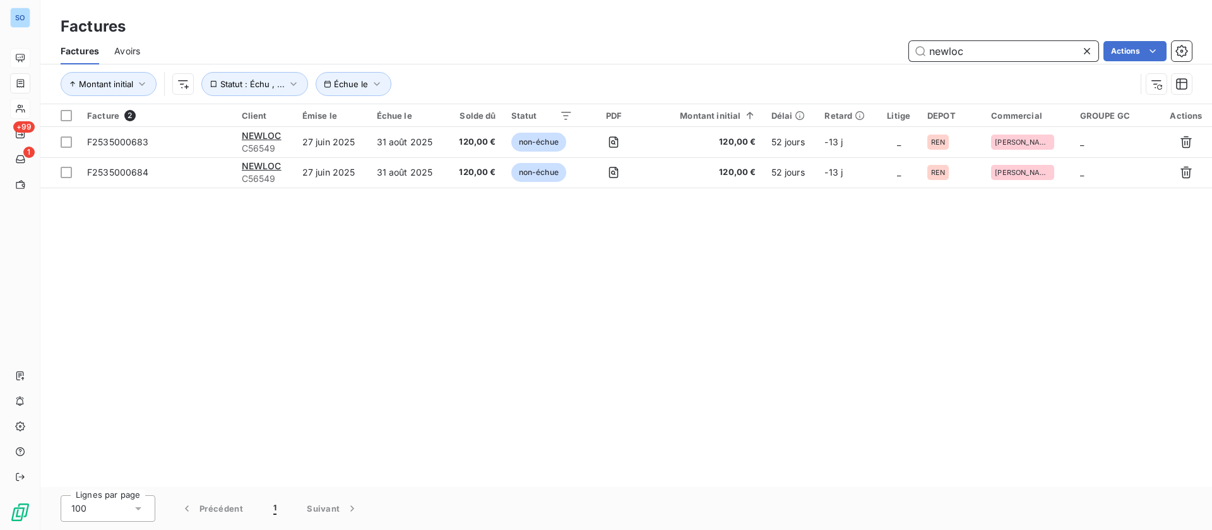
drag, startPoint x: 1006, startPoint y: 46, endPoint x: 789, endPoint y: 50, distance: 217.2
click at [790, 50] on div "newloc Actions" at bounding box center [673, 51] width 1036 height 20
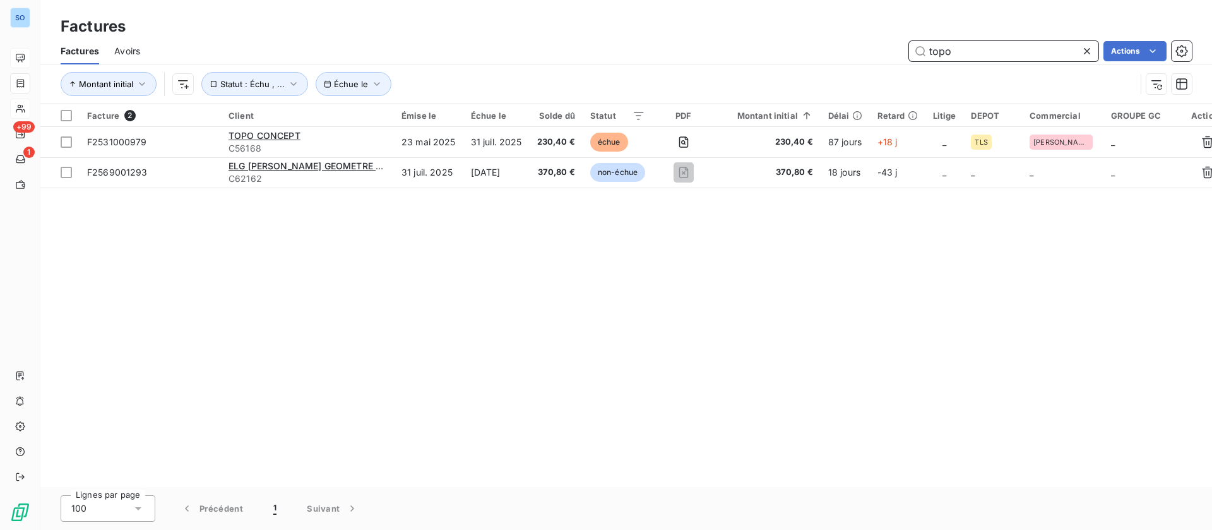
drag, startPoint x: 865, startPoint y: 45, endPoint x: 795, endPoint y: 40, distance: 69.6
click at [795, 41] on div "topo Actions" at bounding box center [673, 51] width 1036 height 20
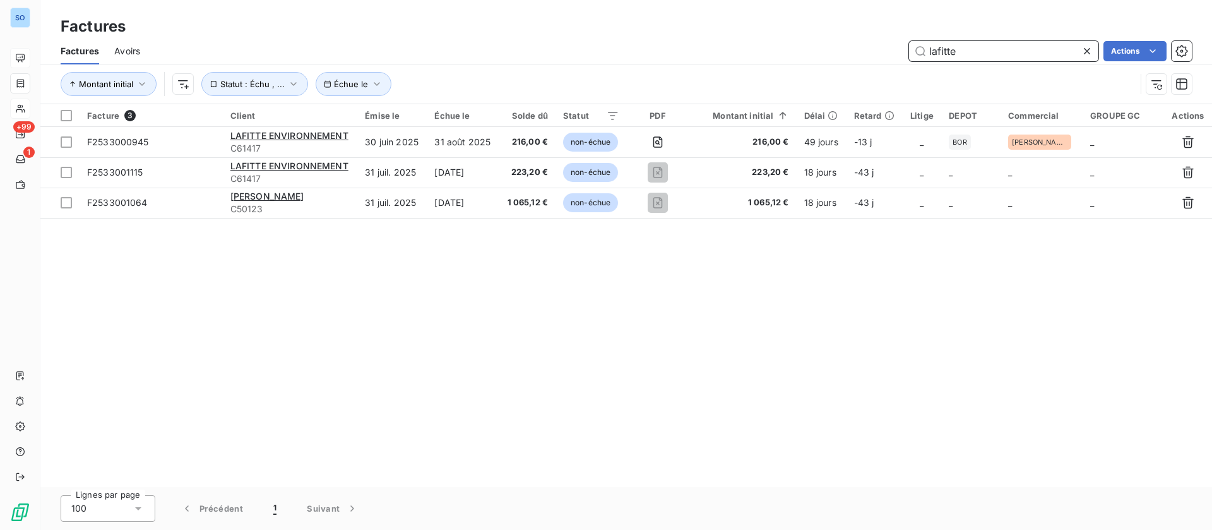
drag, startPoint x: 1013, startPoint y: 50, endPoint x: 801, endPoint y: 49, distance: 212.1
click at [801, 49] on div "lafitte Actions" at bounding box center [673, 51] width 1036 height 20
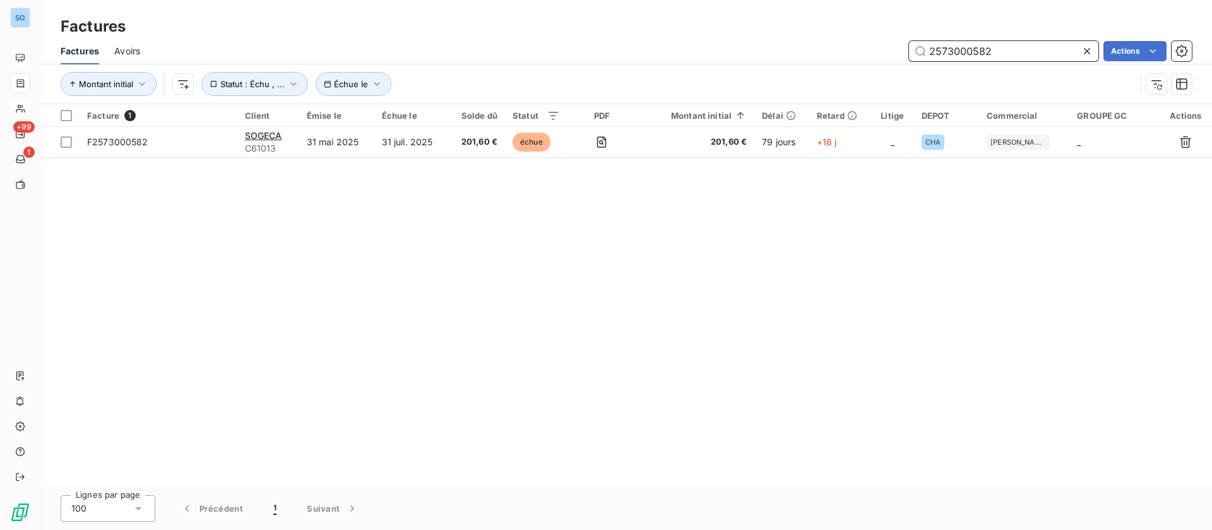
drag, startPoint x: 1008, startPoint y: 47, endPoint x: 795, endPoint y: 28, distance: 213.6
click at [797, 27] on div "Factures Factures Avoirs 2573000582 Actions Montant initial Échue le Statut : É…" at bounding box center [626, 52] width 1172 height 104
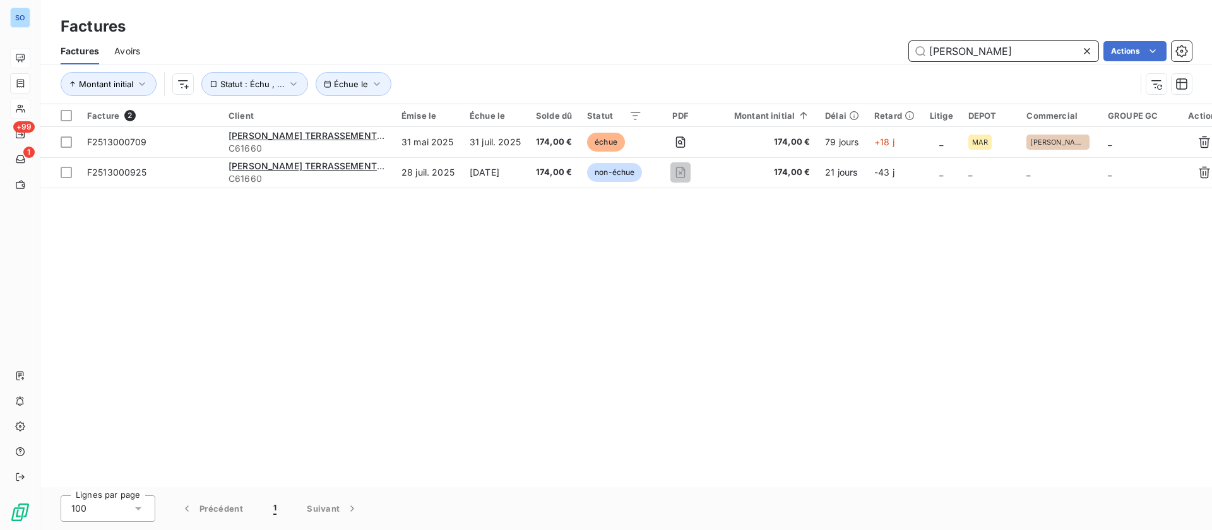
drag, startPoint x: 979, startPoint y: 50, endPoint x: 784, endPoint y: 33, distance: 195.7
click at [784, 33] on div "Factures Factures Avoirs plauche Actions Montant initial Échue le Statut : Échu…" at bounding box center [626, 52] width 1172 height 104
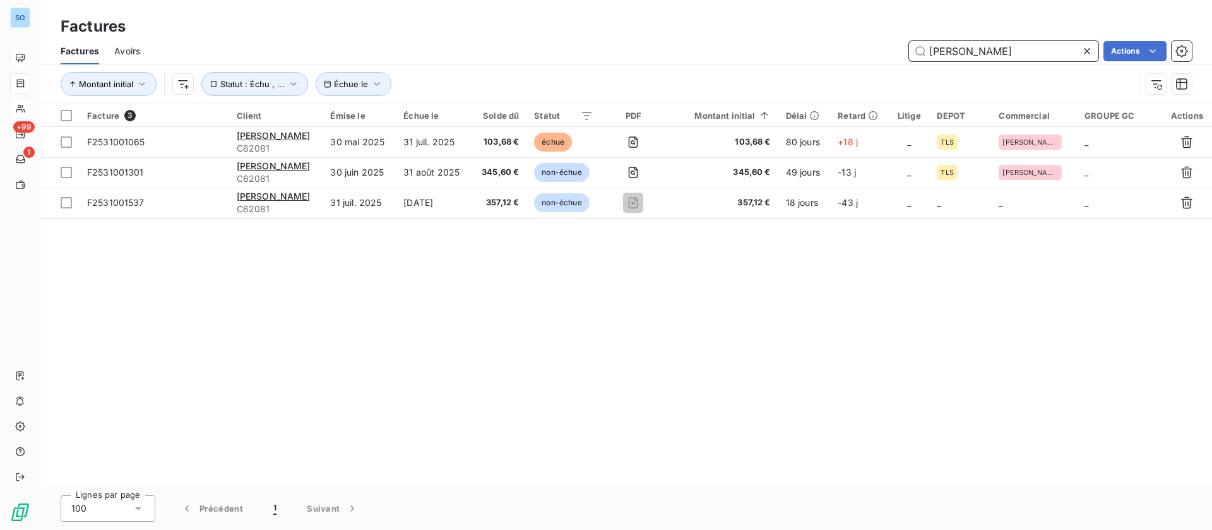
drag, startPoint x: 887, startPoint y: 44, endPoint x: 819, endPoint y: 38, distance: 68.5
click at [819, 38] on div "Factures Avoirs maillet Actions" at bounding box center [626, 51] width 1172 height 27
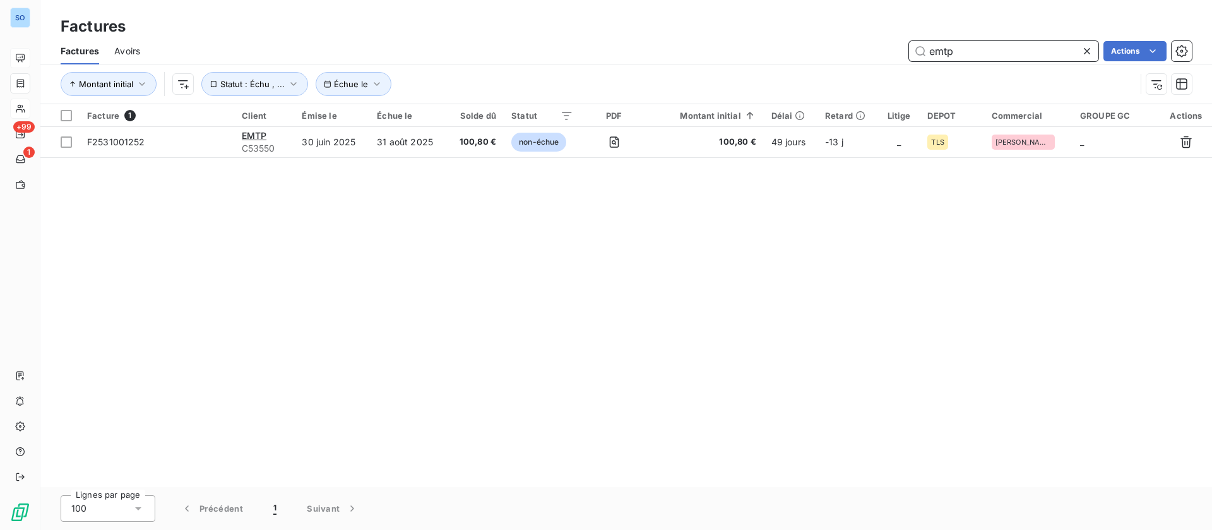
drag, startPoint x: 879, startPoint y: 50, endPoint x: 860, endPoint y: 37, distance: 22.6
click at [854, 49] on div "emtp Actions" at bounding box center [673, 51] width 1036 height 20
drag, startPoint x: 971, startPoint y: 40, endPoint x: 748, endPoint y: 23, distance: 223.5
click at [785, 35] on div "Factures Factures Avoirs 2531001178 Actions Montant initial Échue le Statut : É…" at bounding box center [626, 52] width 1172 height 104
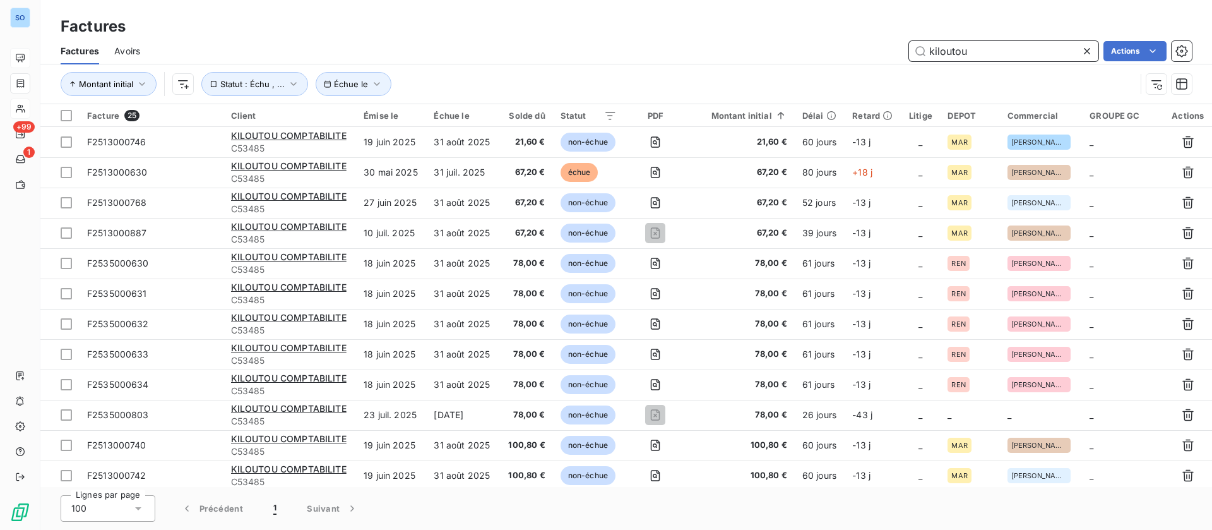
click at [980, 46] on input "kiloutou" at bounding box center [1003, 51] width 189 height 20
drag, startPoint x: 737, startPoint y: 25, endPoint x: 669, endPoint y: 9, distance: 69.4
click at [677, 21] on div "Factures Factures Avoirs kiloutou Actions Montant initial Échue le Statut : Éch…" at bounding box center [626, 52] width 1172 height 104
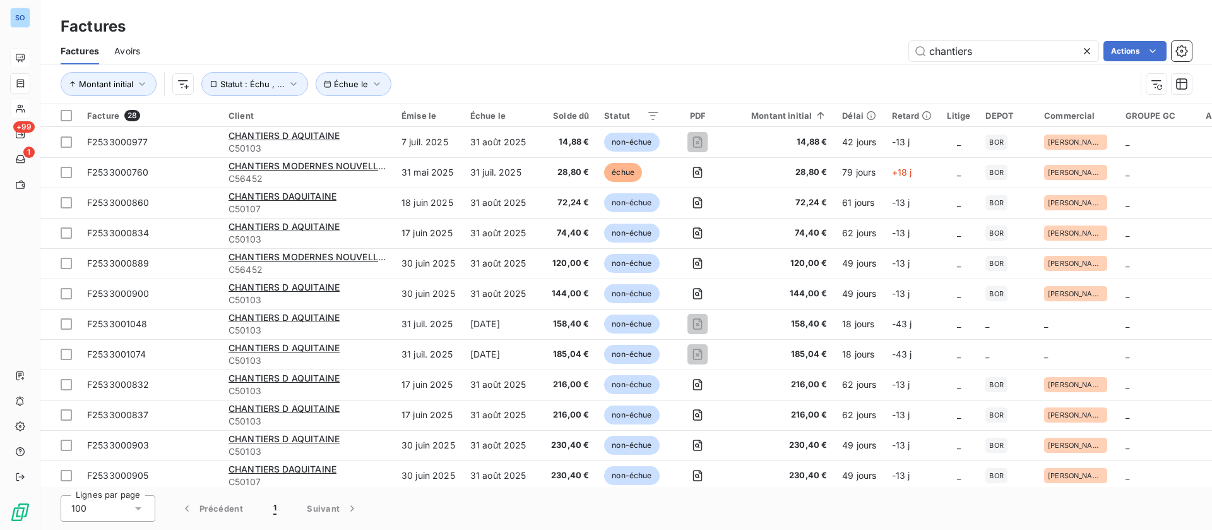
click at [1141, 45] on html "SO +99 1 Factures Factures Avoirs chantiers Actions Montant initial Échue le St…" at bounding box center [606, 265] width 1212 height 530
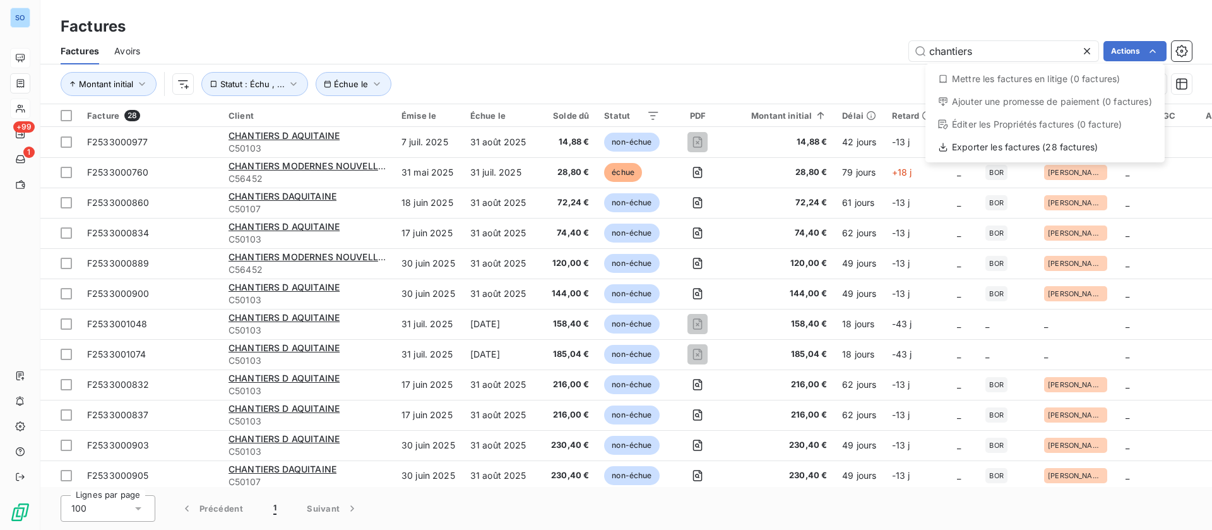
click at [1072, 158] on div "Mettre les factures en litige (0 factures) Ajouter une promesse de paiement (0 …" at bounding box center [1044, 113] width 239 height 98
click at [1072, 150] on div "Exporter les factures (28 factures)" at bounding box center [1044, 147] width 229 height 20
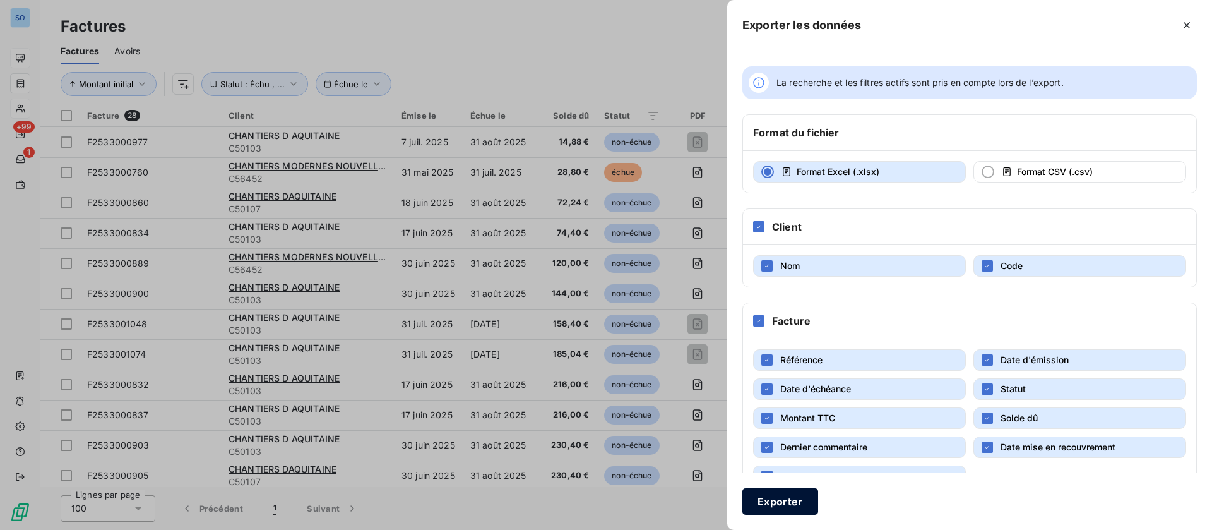
click at [797, 502] on button "Exporter" at bounding box center [780, 501] width 76 height 27
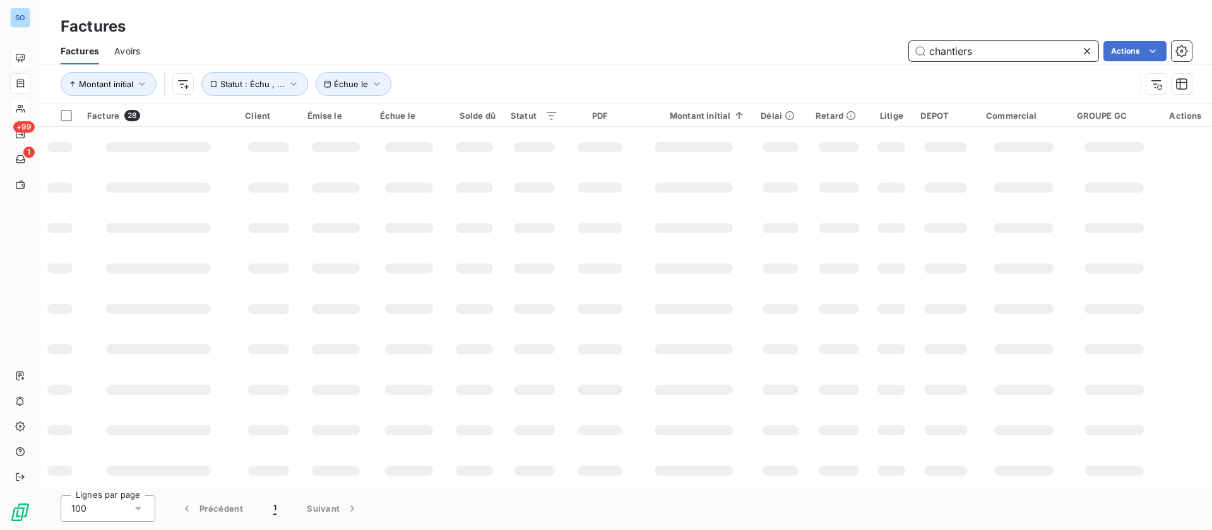
click at [815, 35] on div "Factures Factures Avoirs chantiers Actions Montant initial Échue le Statut : Éc…" at bounding box center [626, 52] width 1172 height 104
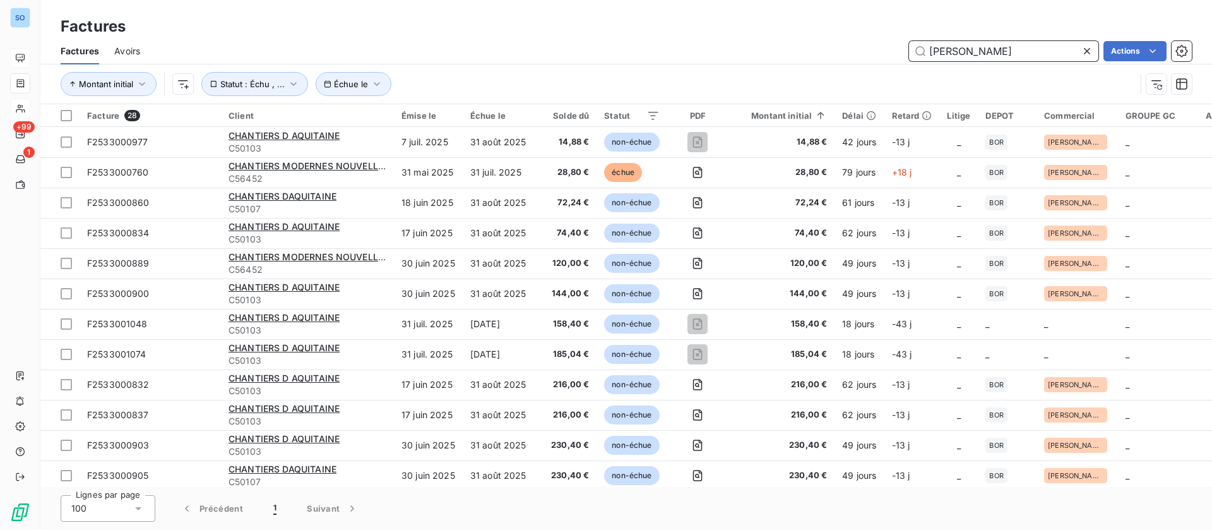
type input "carrion"
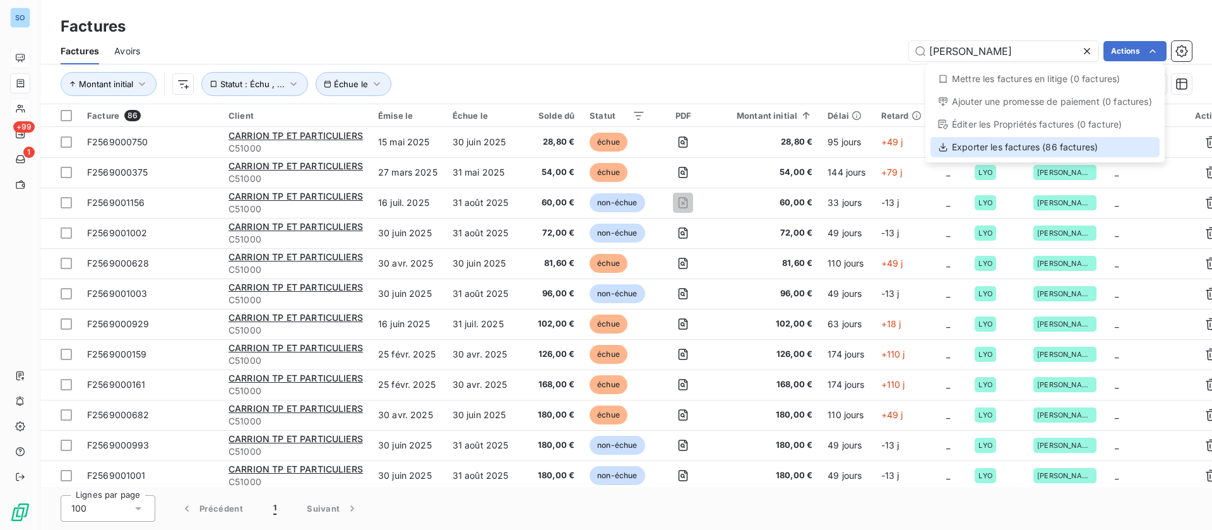
click at [1024, 146] on div "Exporter les factures (86 factures)" at bounding box center [1044, 147] width 229 height 20
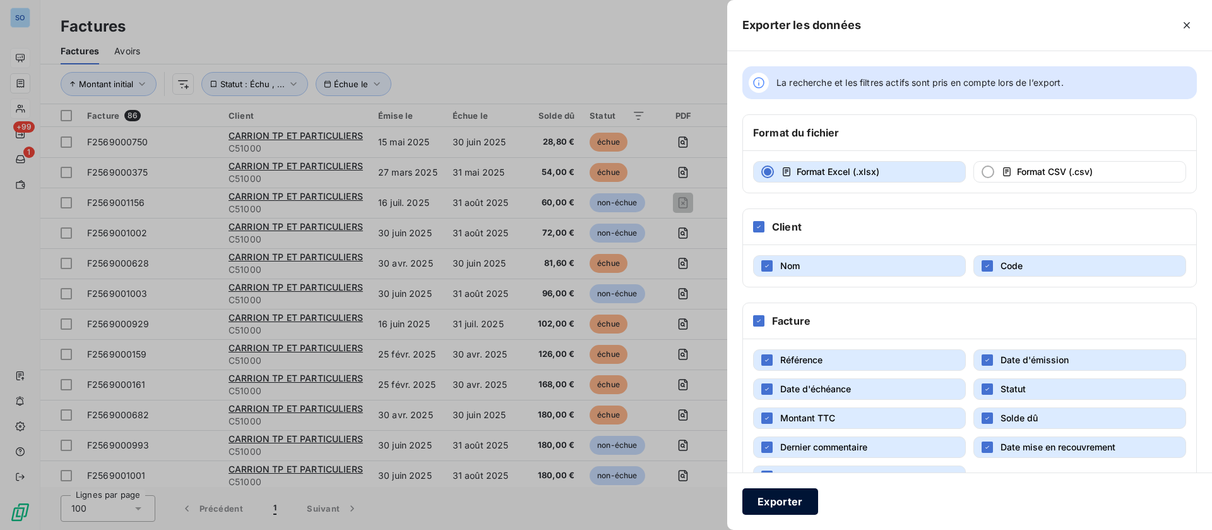
click at [775, 504] on button "Exporter" at bounding box center [780, 501] width 76 height 27
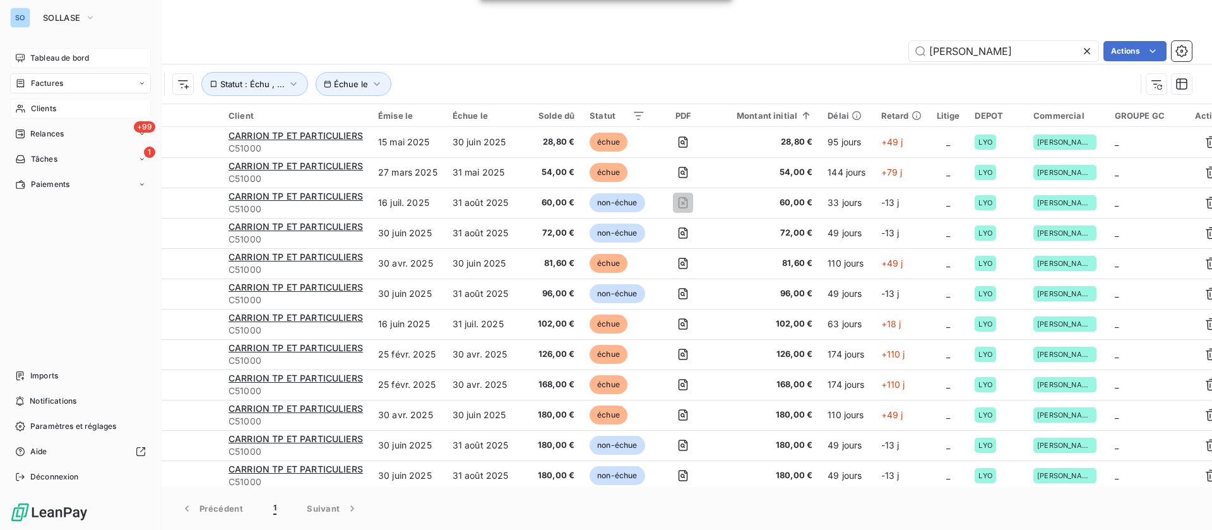
click at [40, 105] on span "Clients" at bounding box center [43, 108] width 25 height 11
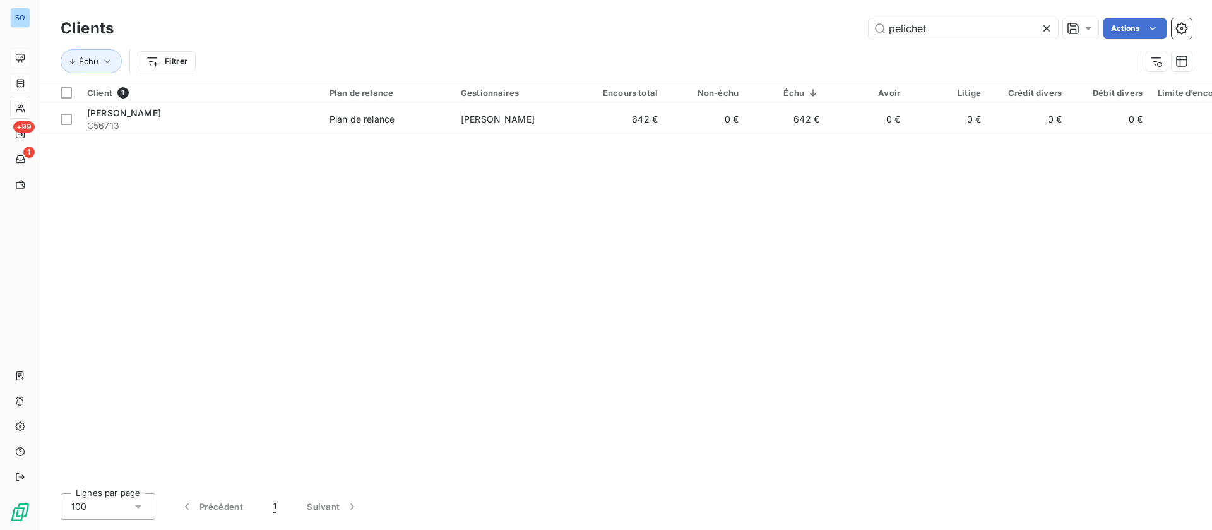
click at [1047, 28] on icon at bounding box center [1046, 28] width 13 height 13
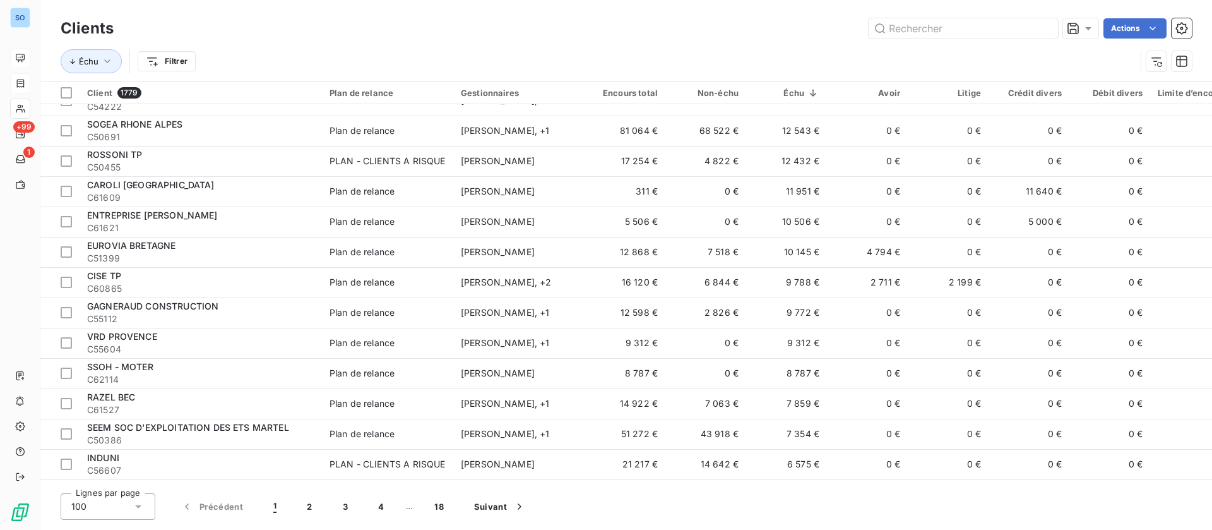
scroll to position [757, 0]
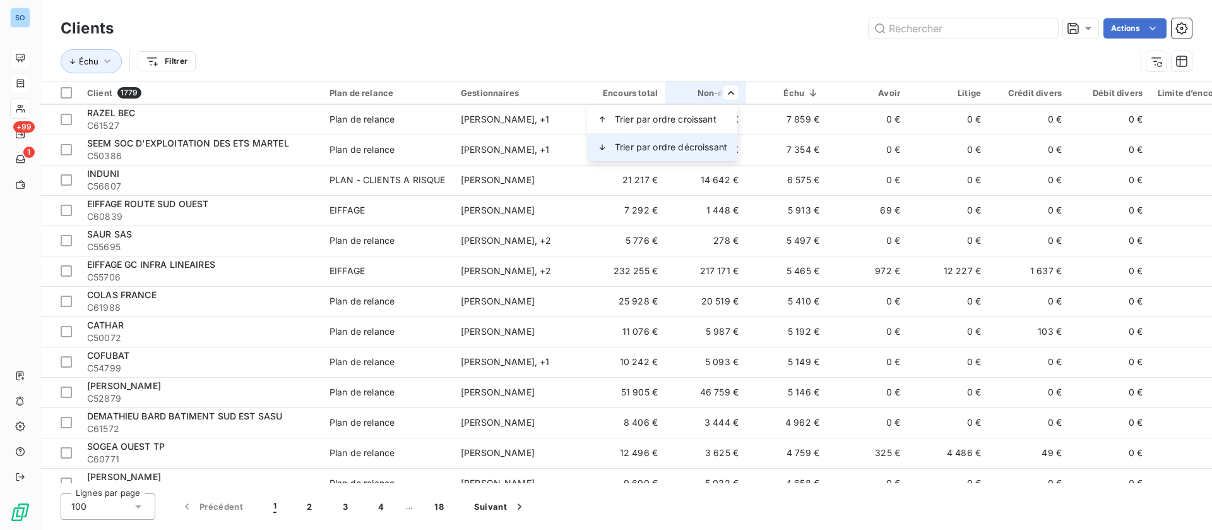
click at [690, 146] on span "Trier par ordre décroissant" at bounding box center [671, 147] width 112 height 13
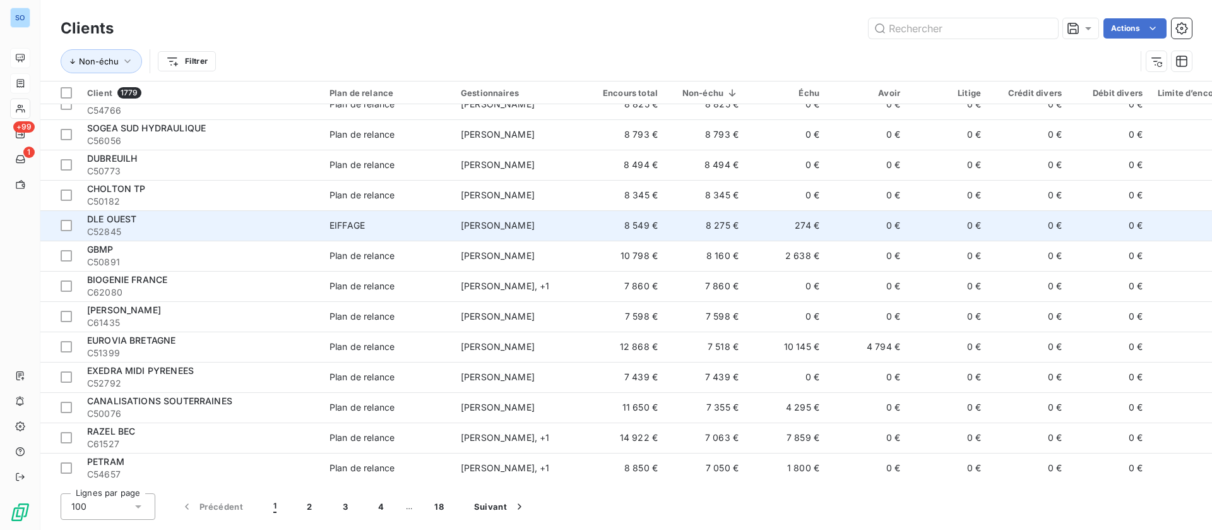
scroll to position [2657, 0]
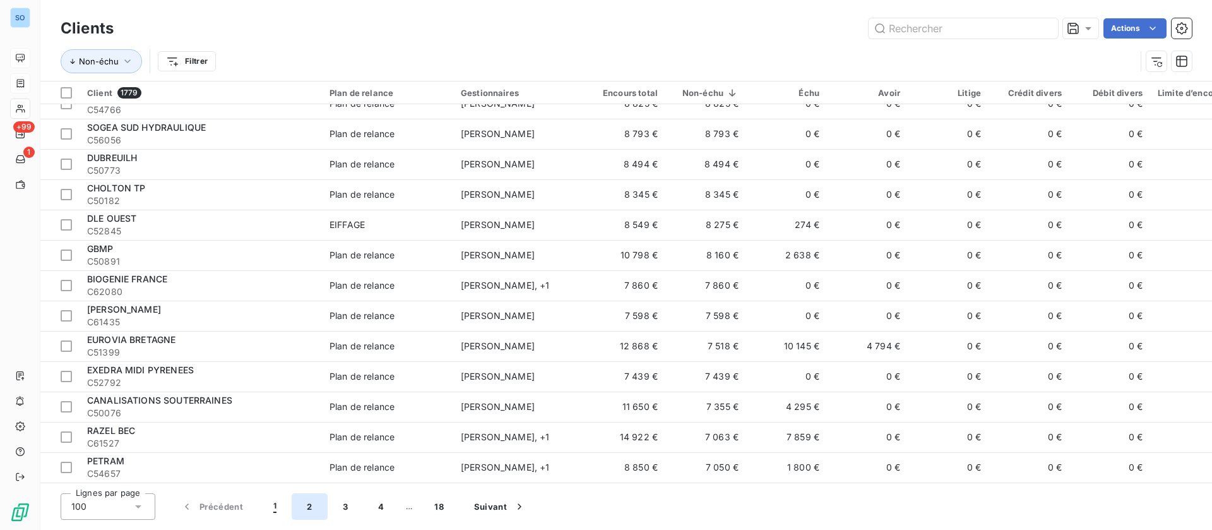
click at [302, 505] on button "2" at bounding box center [309, 506] width 35 height 27
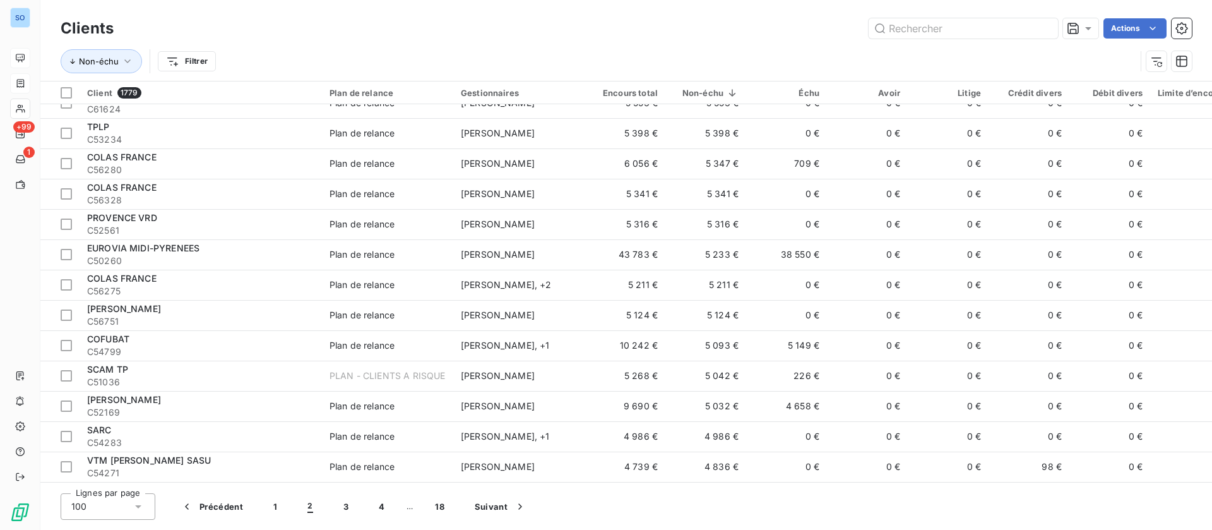
scroll to position [668, 0]
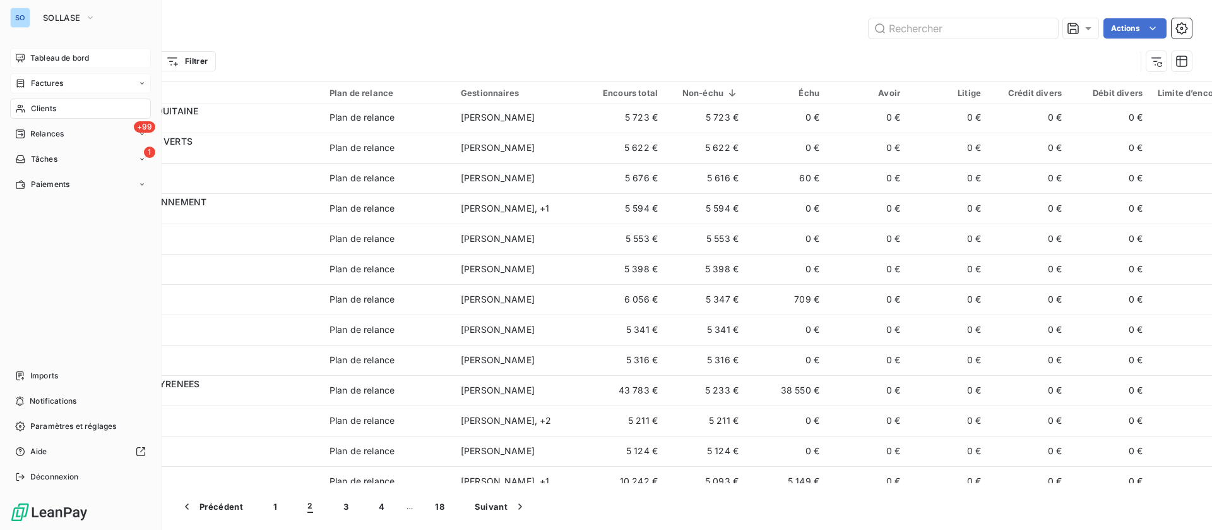
click at [33, 17] on div "SO SOLLASE" at bounding box center [80, 18] width 141 height 20
click at [84, 6] on div "SO SOLLASE Tableau de bord Factures Clients +99 Relances 1 Tâches Paiements Imp…" at bounding box center [81, 265] width 162 height 530
click at [86, 14] on icon "button" at bounding box center [90, 17] width 10 height 13
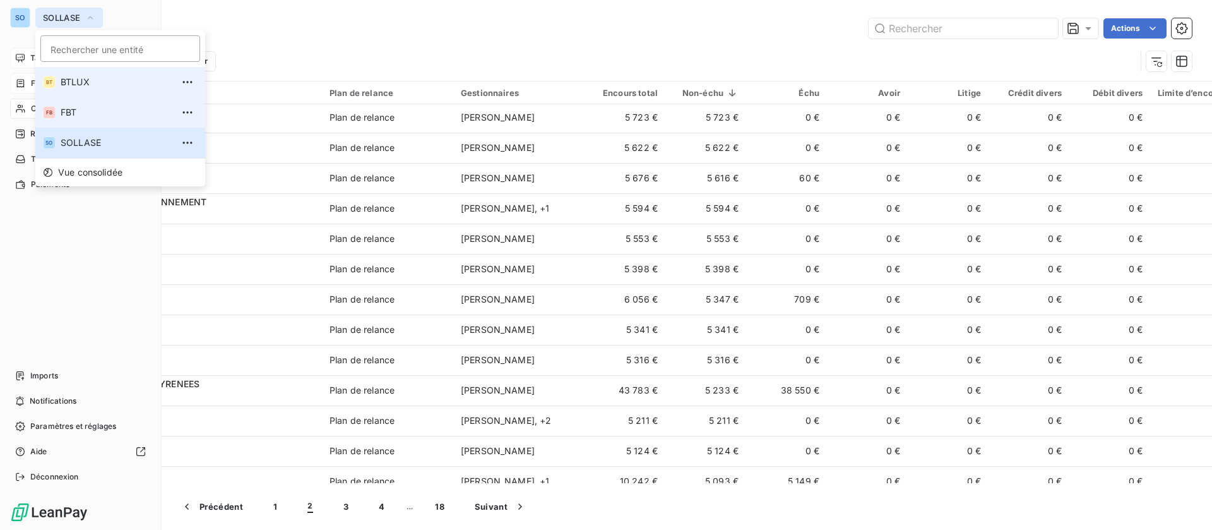
click at [94, 106] on span "FBT" at bounding box center [117, 112] width 112 height 13
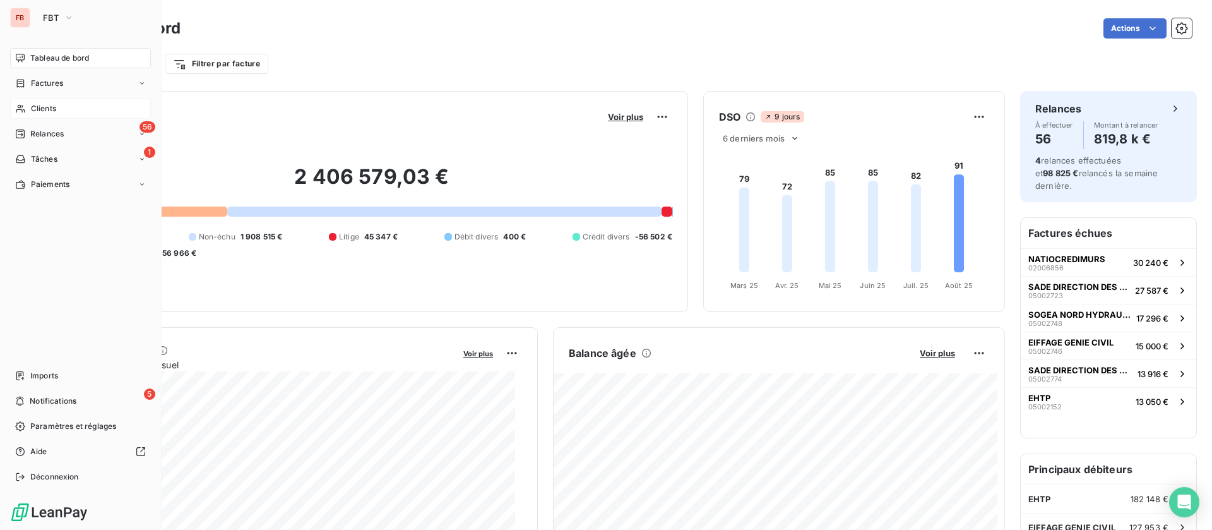
click at [40, 110] on span "Clients" at bounding box center [43, 108] width 25 height 11
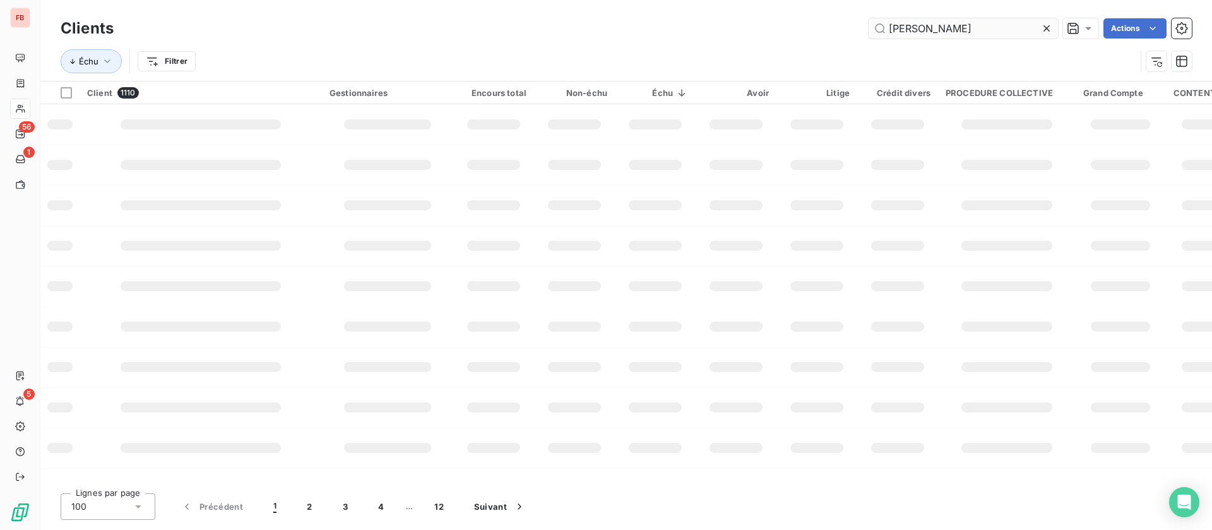
type input "rambeau"
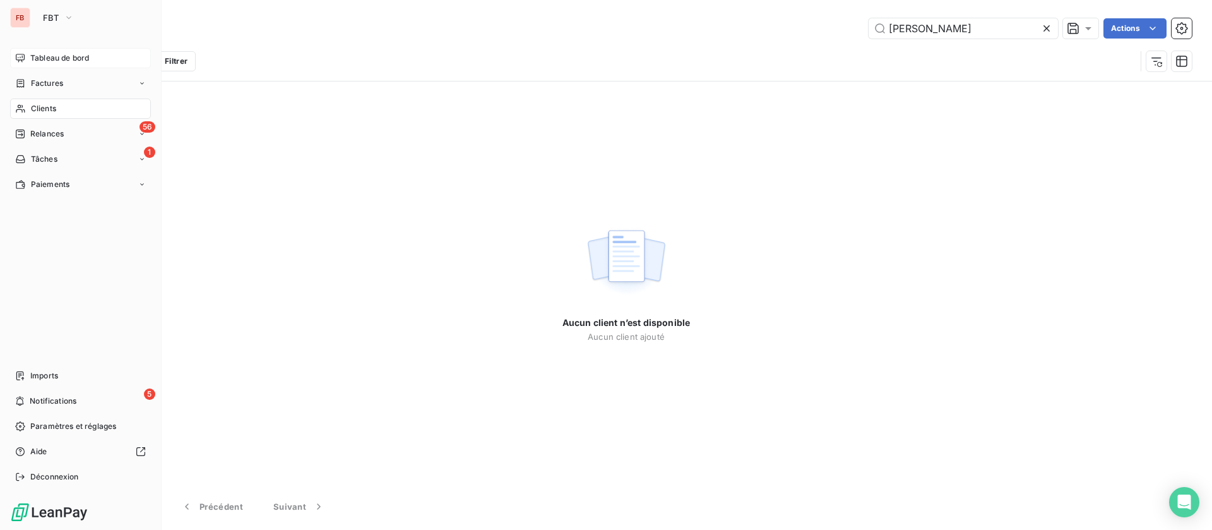
click at [64, 47] on div "FB FBT Tableau de bord Factures Clients 56 Relances 1 Tâches Paiements Imports …" at bounding box center [81, 265] width 162 height 530
drag, startPoint x: 62, startPoint y: 15, endPoint x: 62, endPoint y: 27, distance: 12.6
click at [62, 16] on button "FBT" at bounding box center [58, 18] width 46 height 20
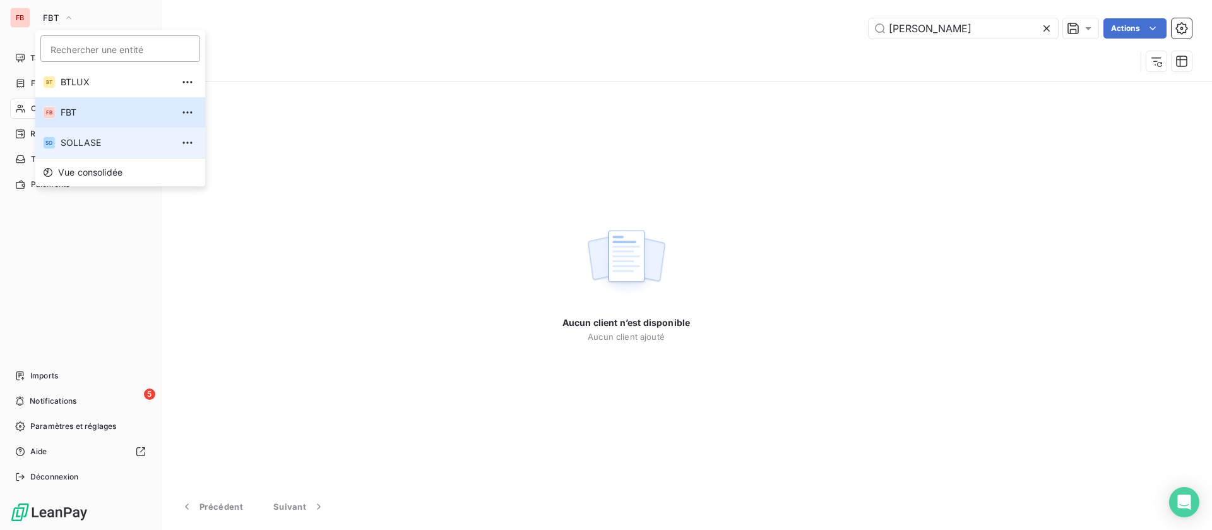
click at [82, 133] on li "SO SOLLASE" at bounding box center [120, 143] width 170 height 30
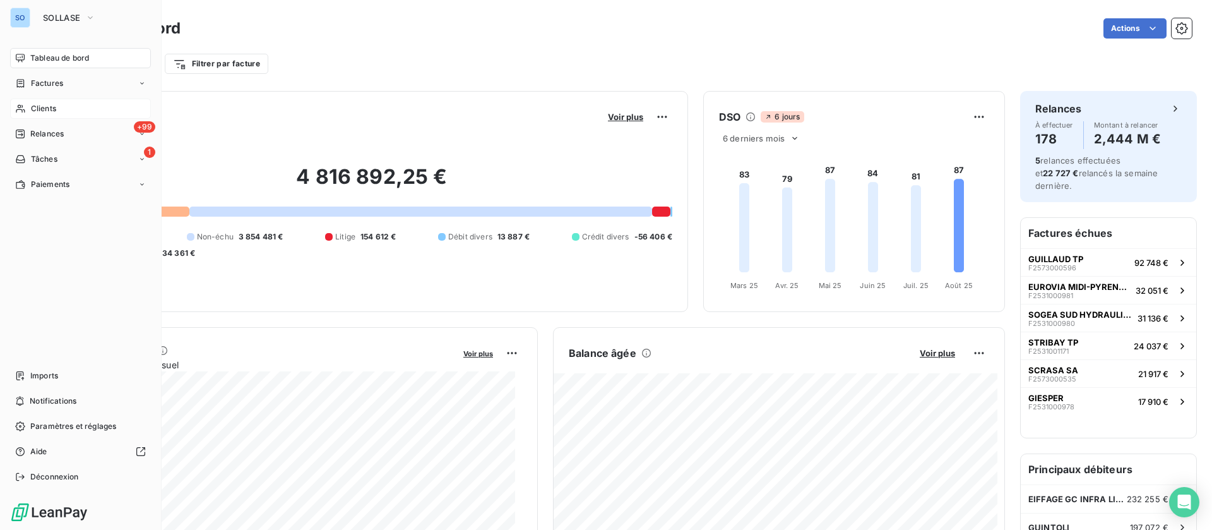
click at [39, 105] on span "Clients" at bounding box center [43, 108] width 25 height 11
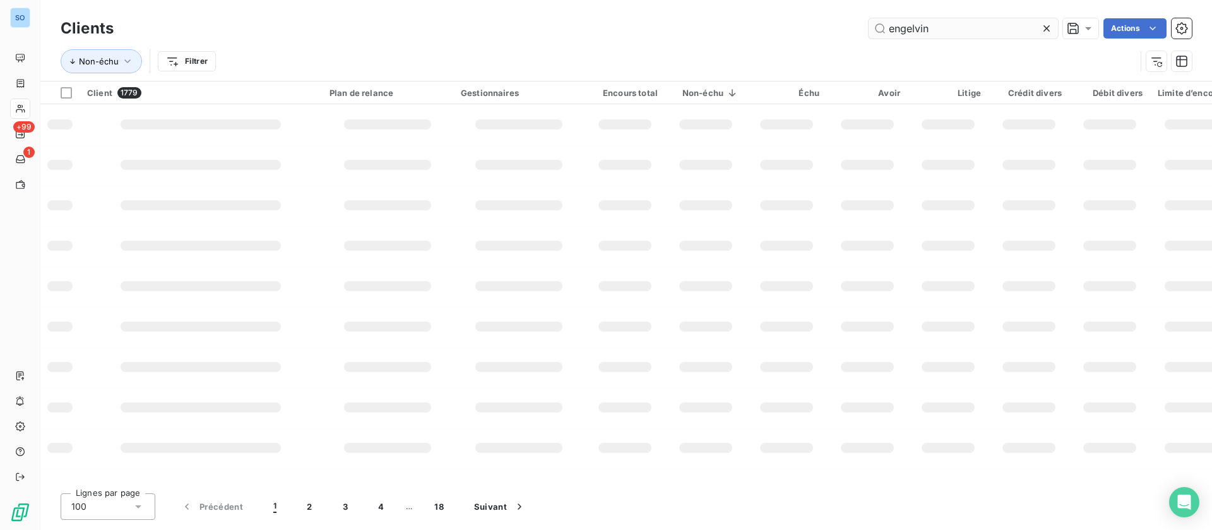
type input "engelvin"
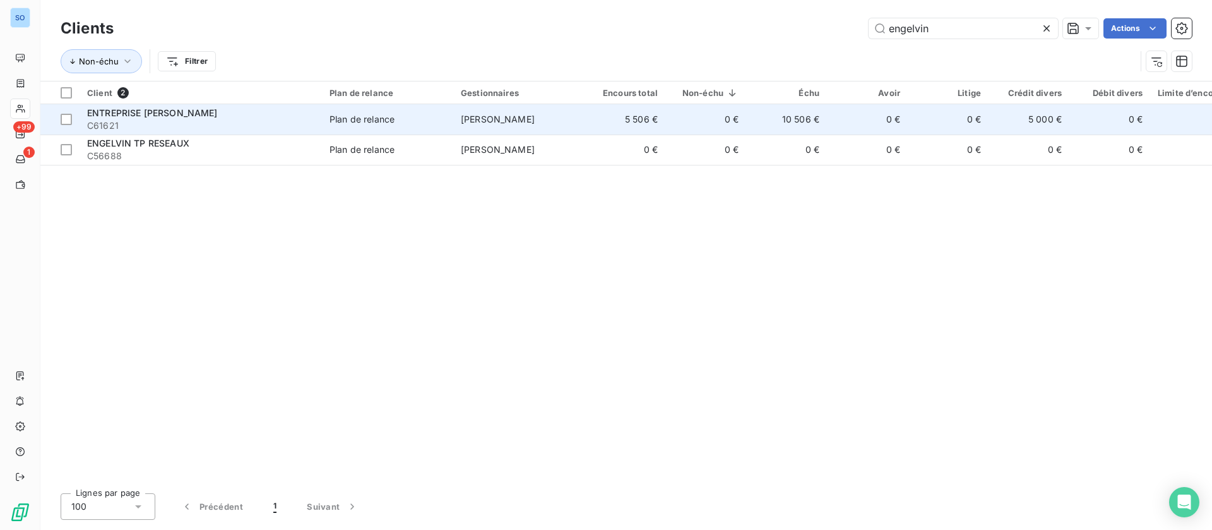
click at [165, 112] on span "ENTREPRISE [PERSON_NAME]" at bounding box center [152, 112] width 131 height 11
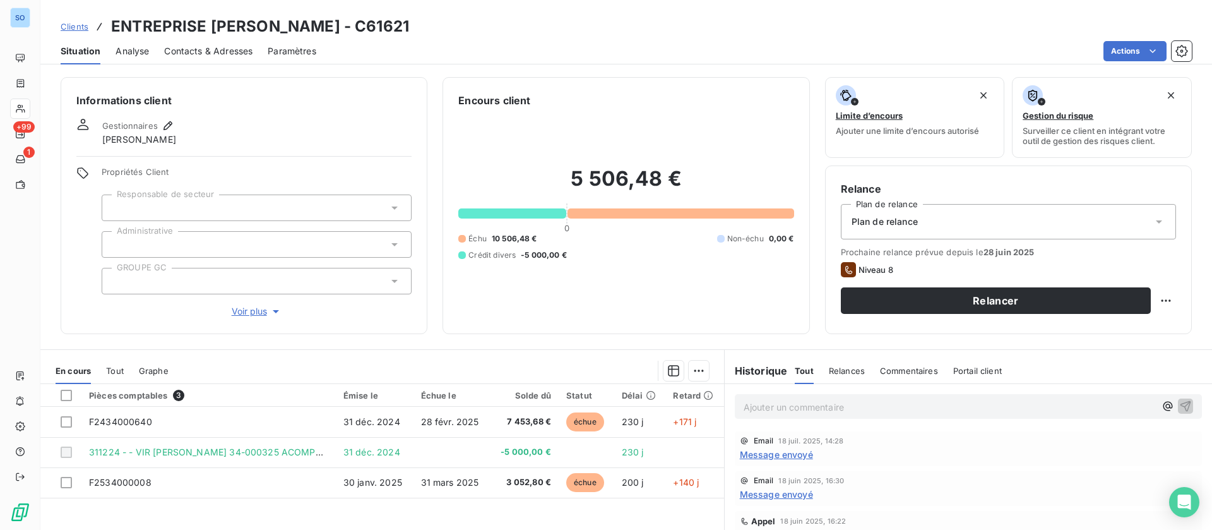
click at [841, 407] on p "Ajouter un commentaire ﻿" at bounding box center [950, 407] width 412 height 16
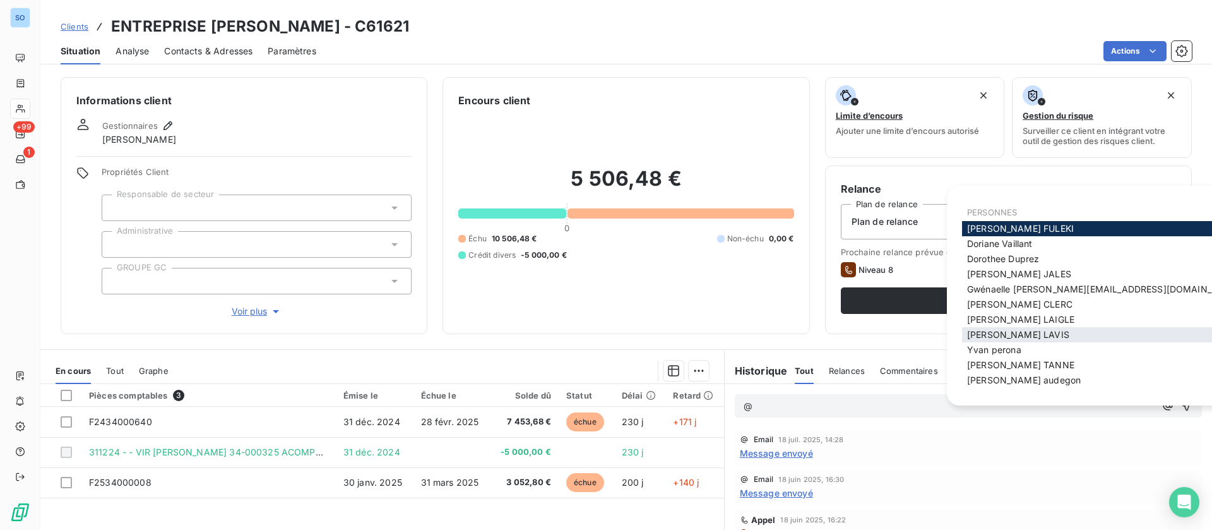
click at [1011, 338] on span "Jérémy LAVIS" at bounding box center [1018, 334] width 102 height 11
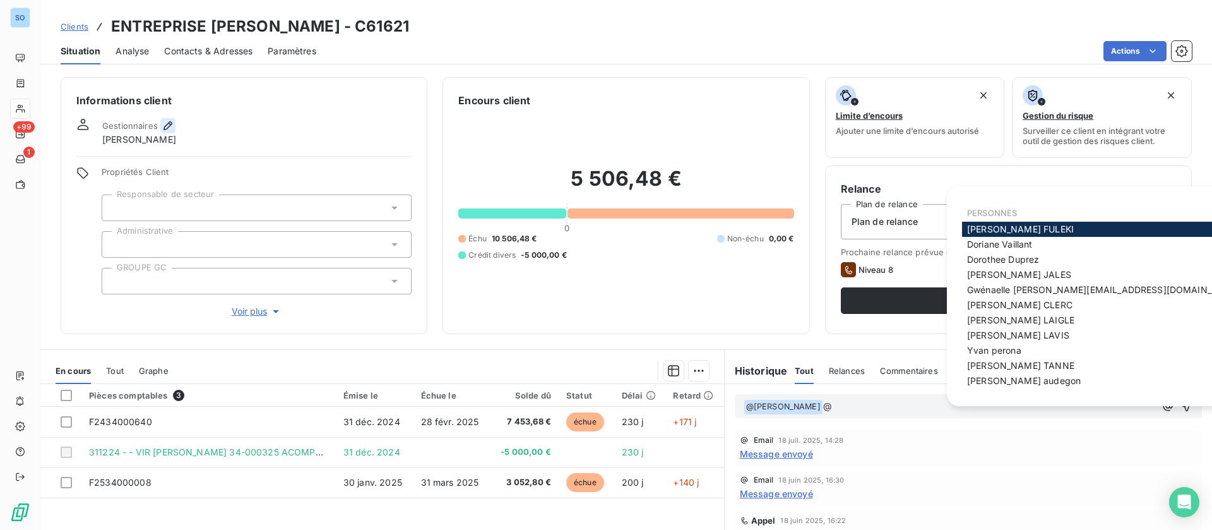
click at [169, 119] on icon "button" at bounding box center [168, 125] width 13 height 13
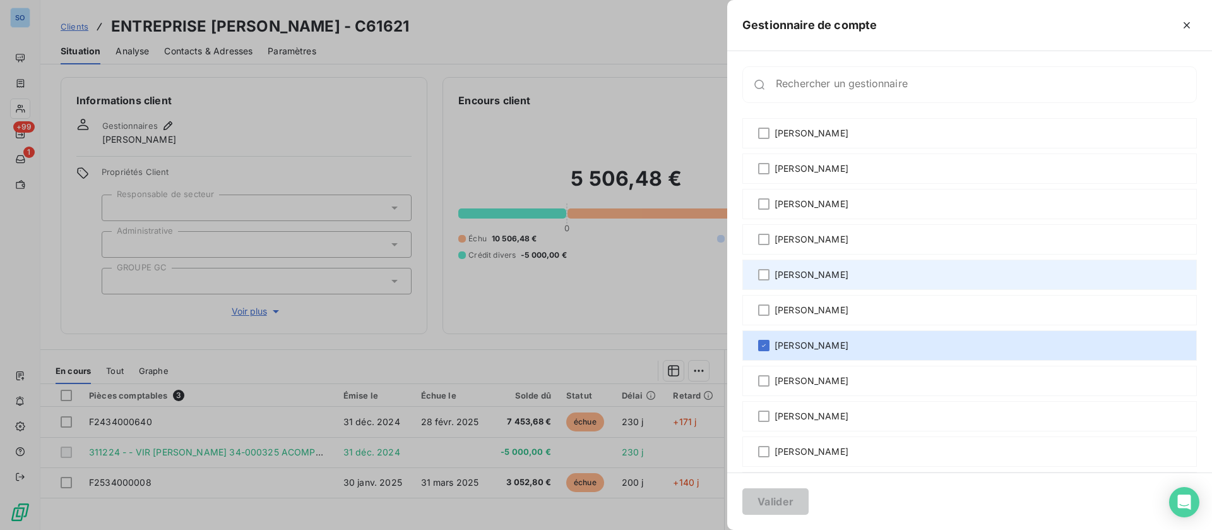
click at [802, 270] on span "Hervé VEUILLET" at bounding box center [812, 274] width 74 height 13
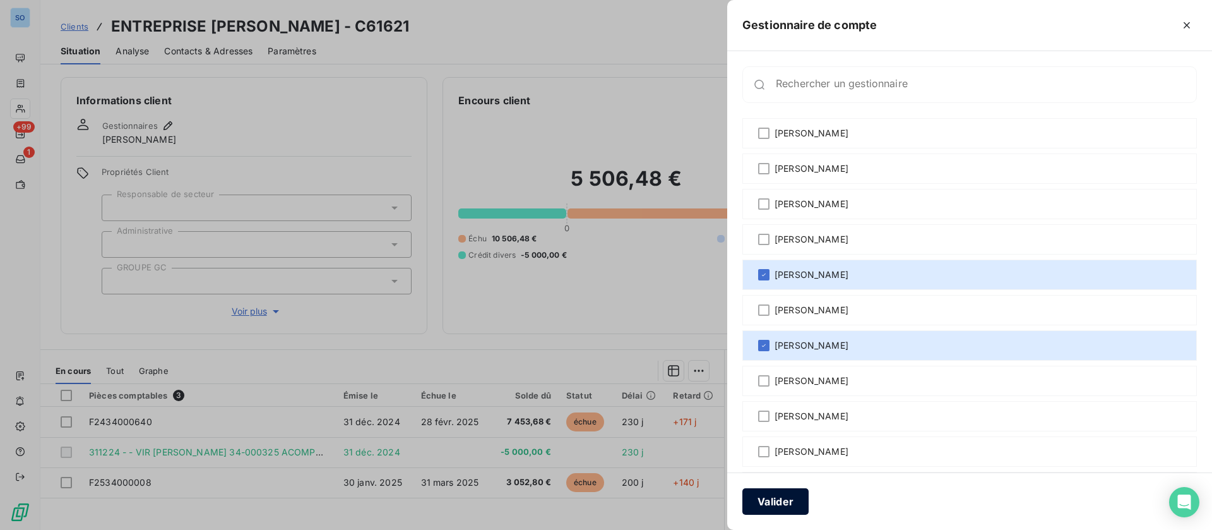
click at [776, 497] on button "Valider" at bounding box center [775, 501] width 66 height 27
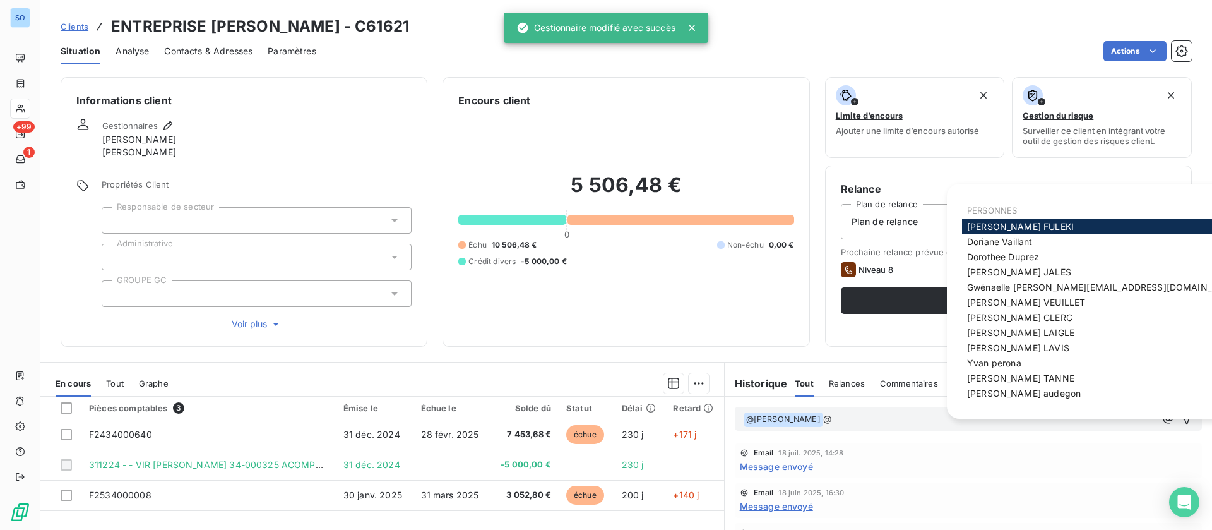
click at [888, 417] on p "﻿ @ Jérémy LAVIS ﻿ @" at bounding box center [950, 419] width 412 height 15
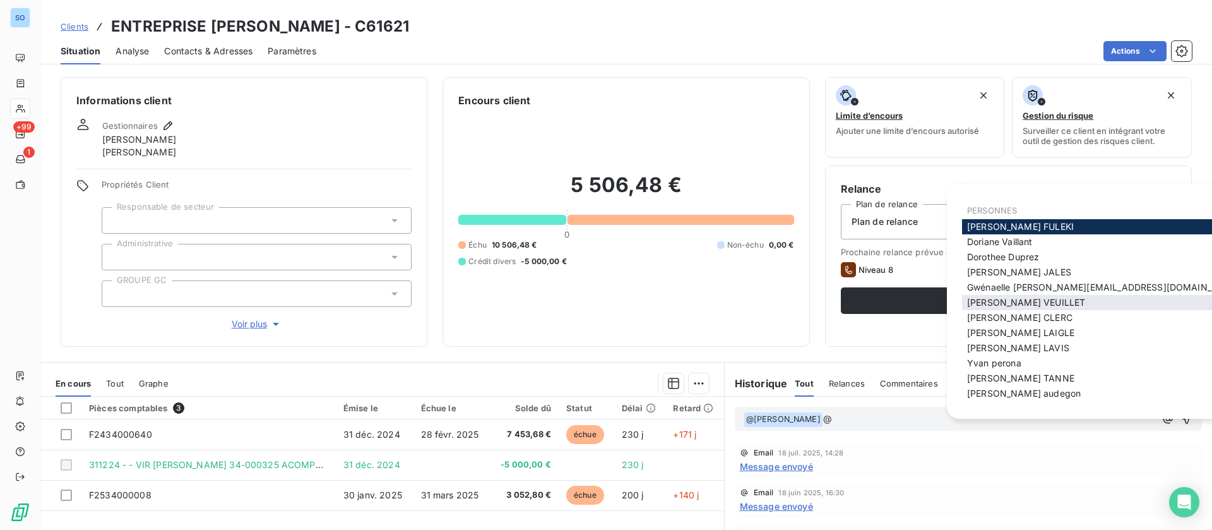
click at [1023, 304] on span "Hervé VEUILLET" at bounding box center [1026, 302] width 118 height 11
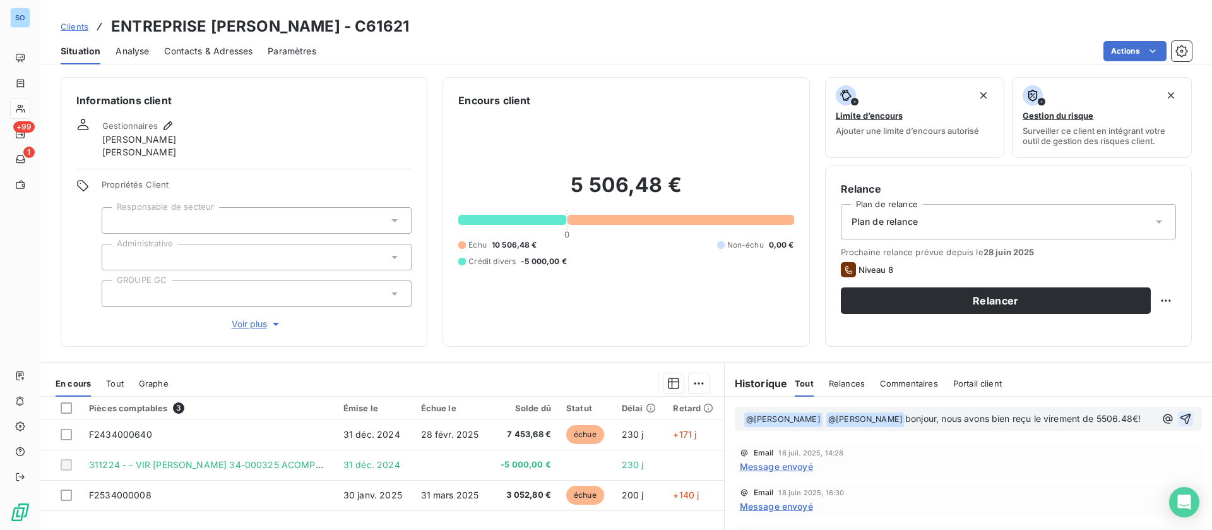
click at [1179, 415] on icon "button" at bounding box center [1185, 418] width 13 height 13
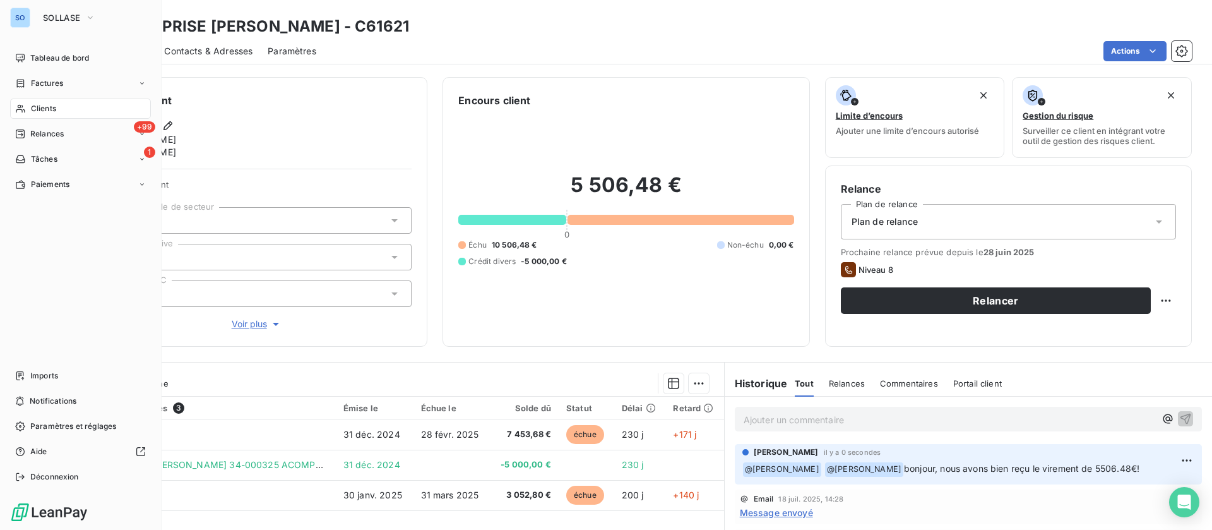
click at [59, 105] on div "Clients" at bounding box center [80, 108] width 141 height 20
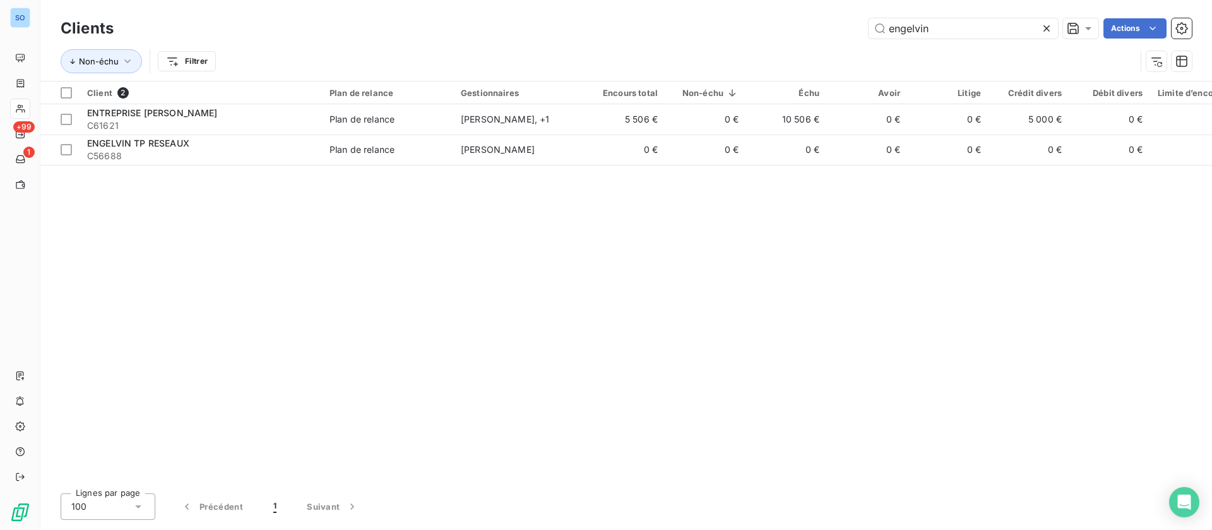
drag, startPoint x: 961, startPoint y: 41, endPoint x: 767, endPoint y: 22, distance: 194.7
click at [765, 23] on div "Clients engelvin Actions Non-échu Filtrer" at bounding box center [626, 48] width 1131 height 66
drag, startPoint x: 988, startPoint y: 39, endPoint x: 805, endPoint y: 22, distance: 183.8
click at [802, 23] on div "Clients engelvin Actions" at bounding box center [626, 28] width 1131 height 27
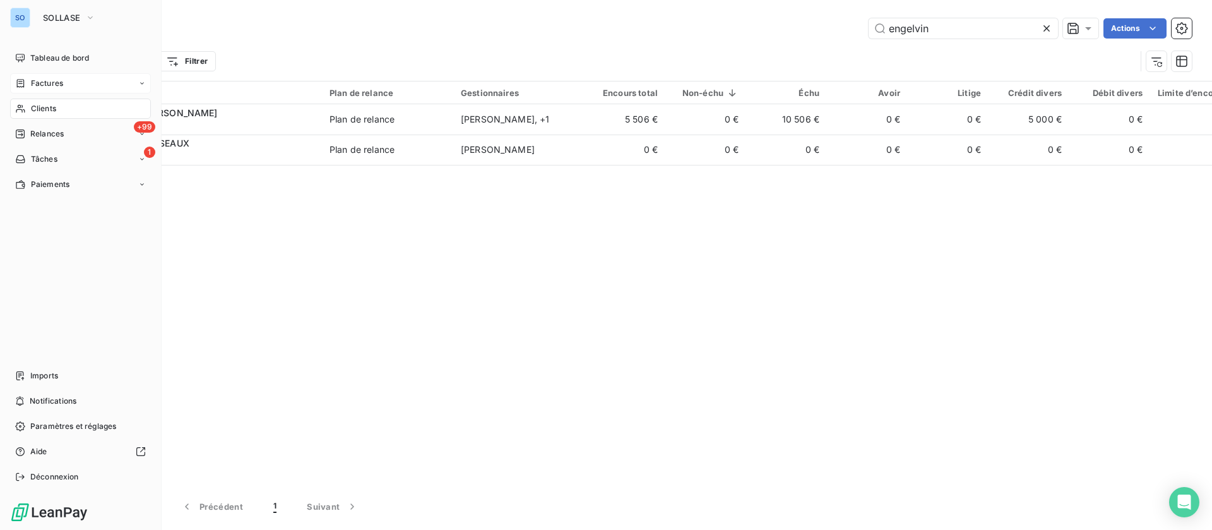
click at [60, 83] on span "Factures" at bounding box center [47, 83] width 32 height 11
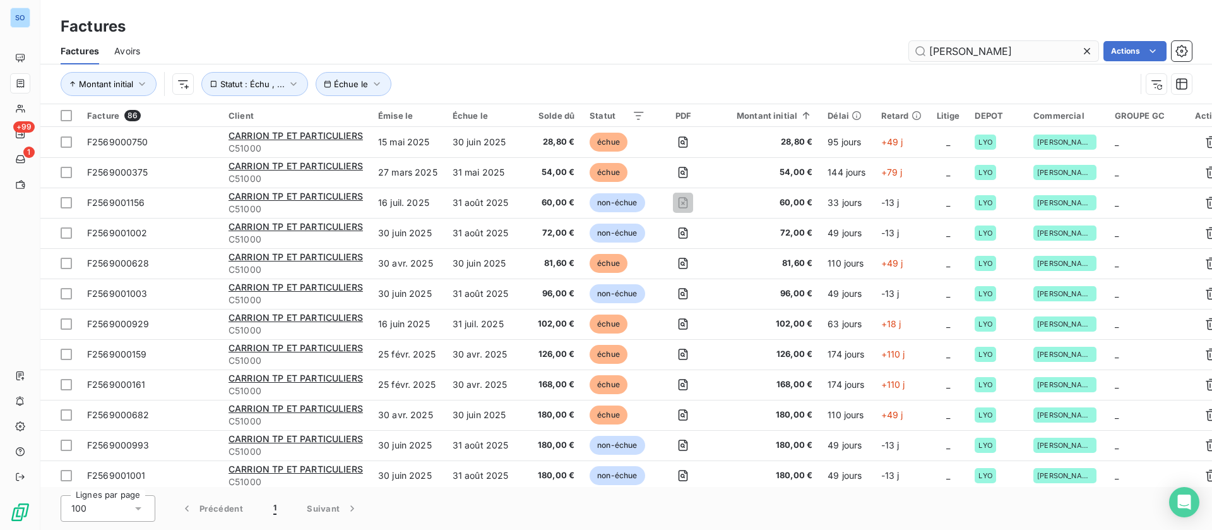
click at [969, 51] on input "[PERSON_NAME]" at bounding box center [1003, 51] width 189 height 20
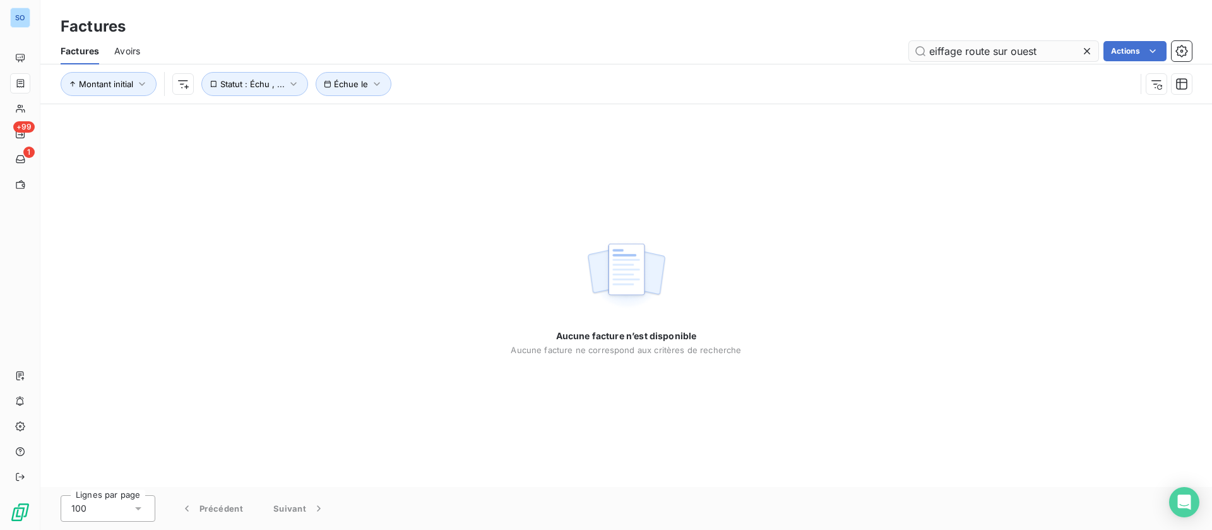
drag, startPoint x: 1006, startPoint y: 44, endPoint x: 1051, endPoint y: 30, distance: 47.5
click at [1007, 44] on input "eiffage route sur ouest" at bounding box center [1003, 51] width 189 height 20
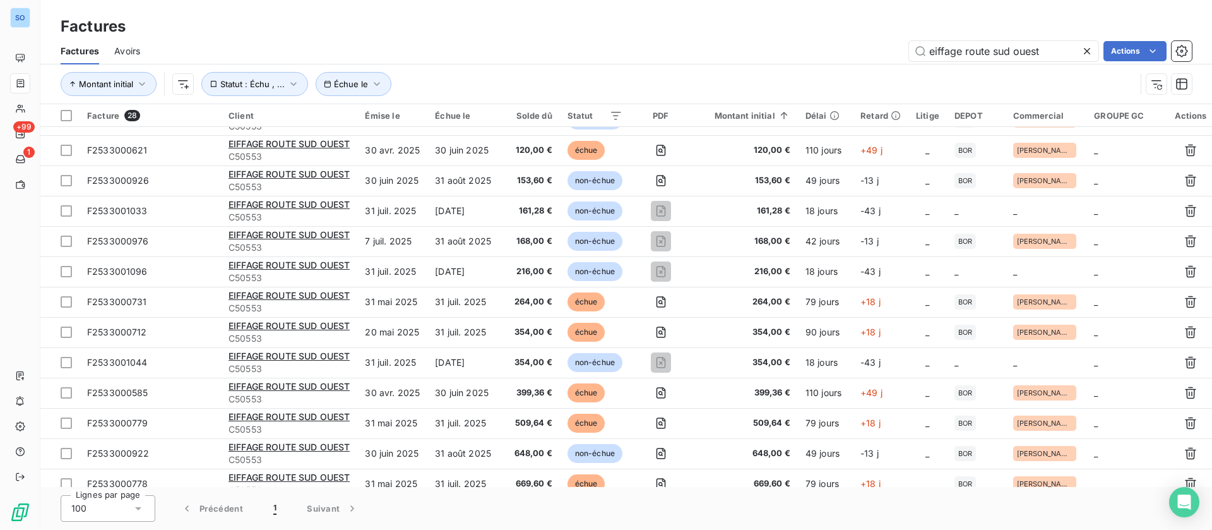
scroll to position [494, 0]
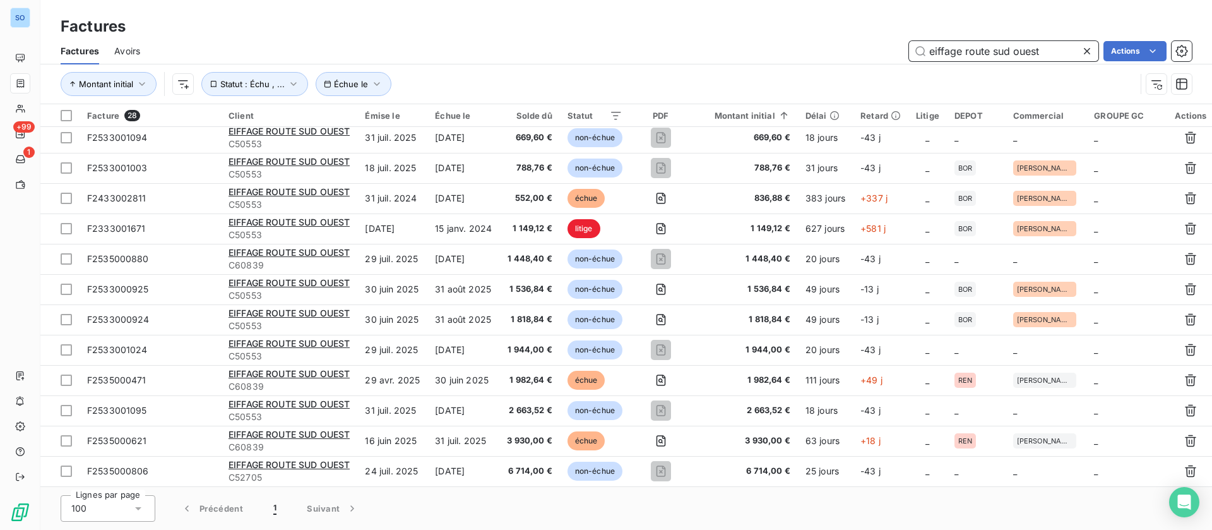
drag, startPoint x: 1052, startPoint y: 49, endPoint x: 735, endPoint y: 38, distance: 316.4
click at [734, 49] on div "eiffage route sud ouest Actions" at bounding box center [673, 51] width 1036 height 20
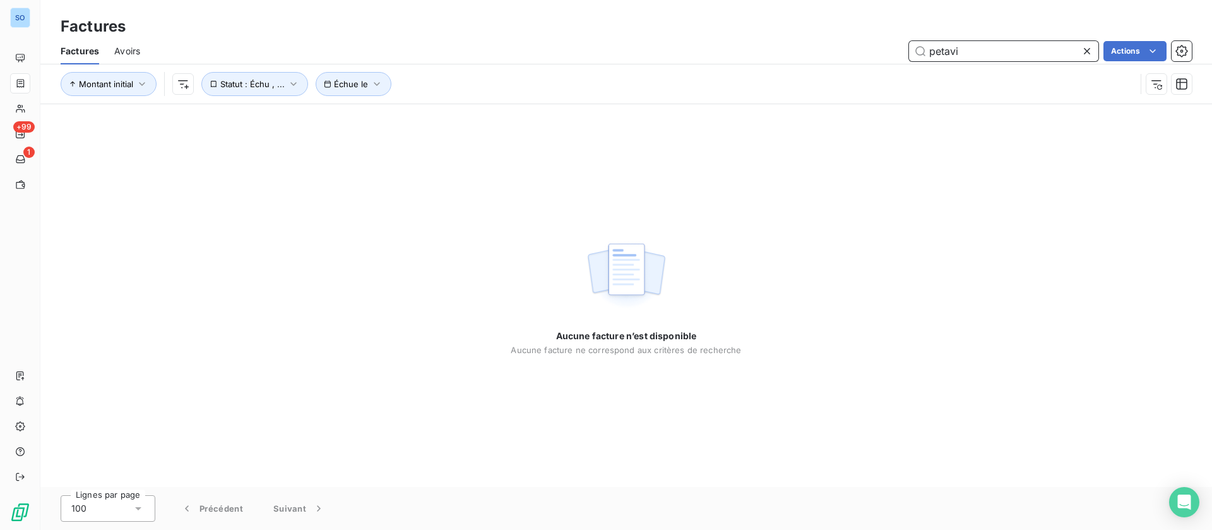
type input "petavit"
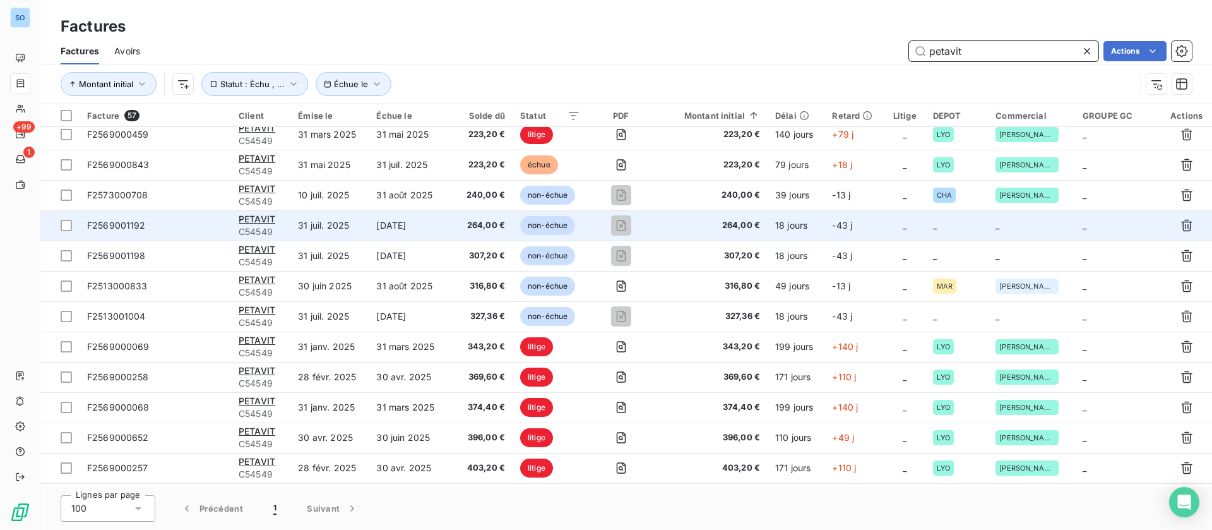
scroll to position [284, 0]
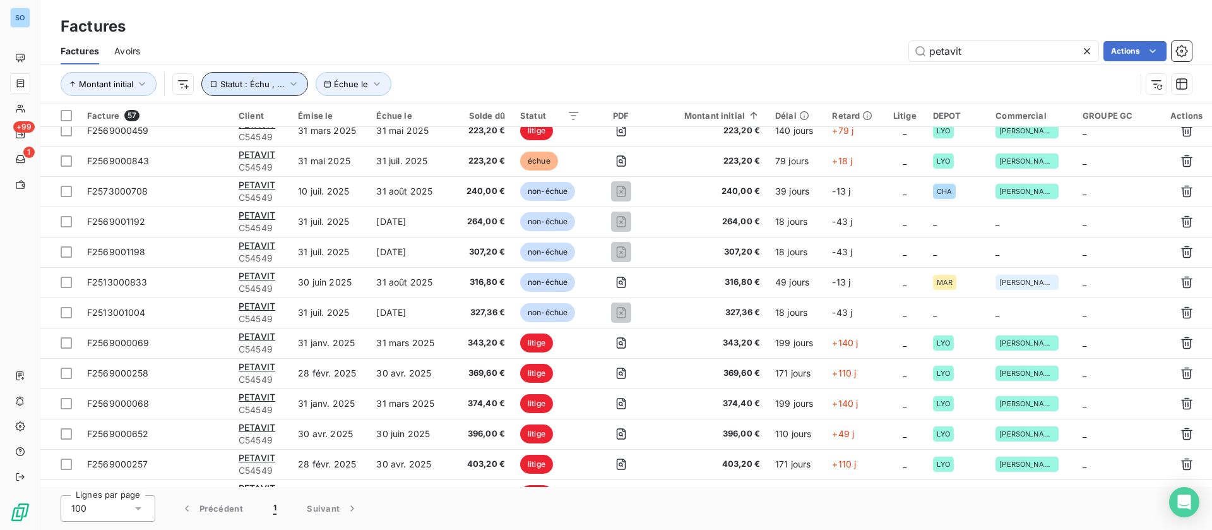
click at [274, 79] on span "Statut : Échu , ..." at bounding box center [252, 84] width 64 height 10
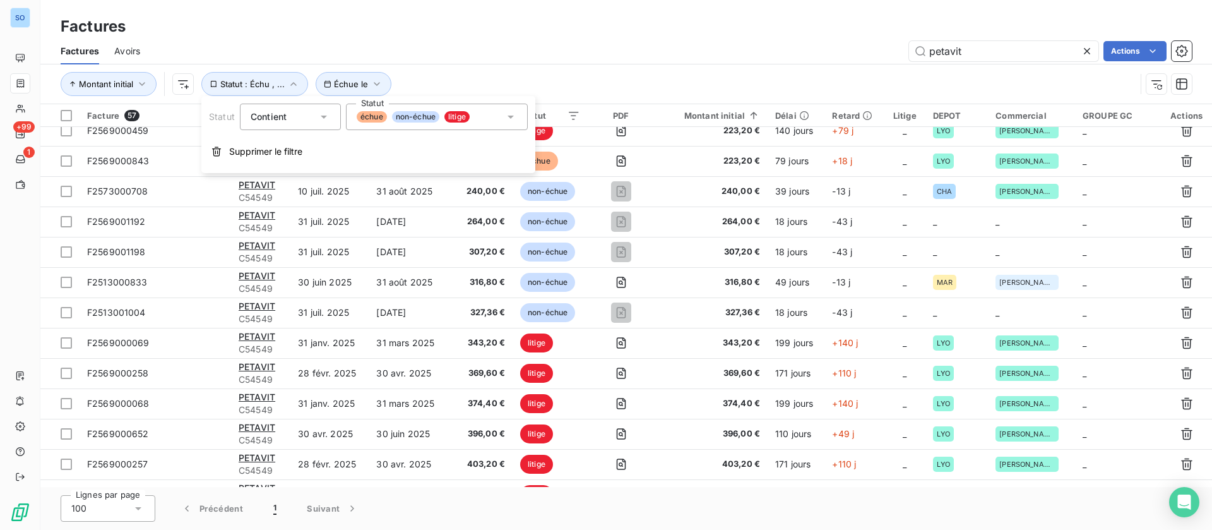
click at [518, 112] on div "échue non-échue litige" at bounding box center [437, 117] width 182 height 27
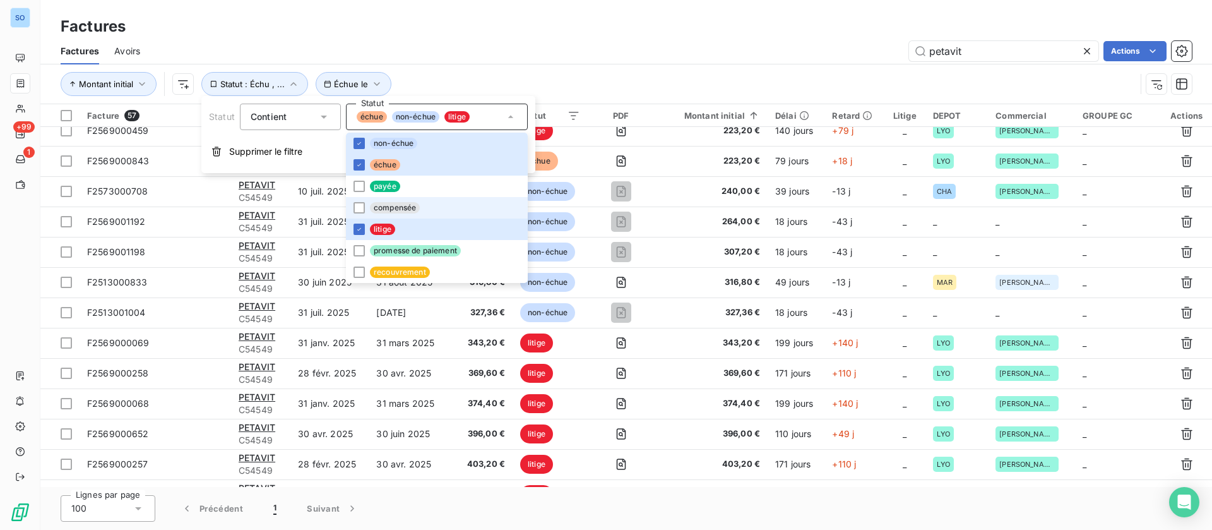
click at [373, 226] on span "litige" at bounding box center [382, 228] width 25 height 11
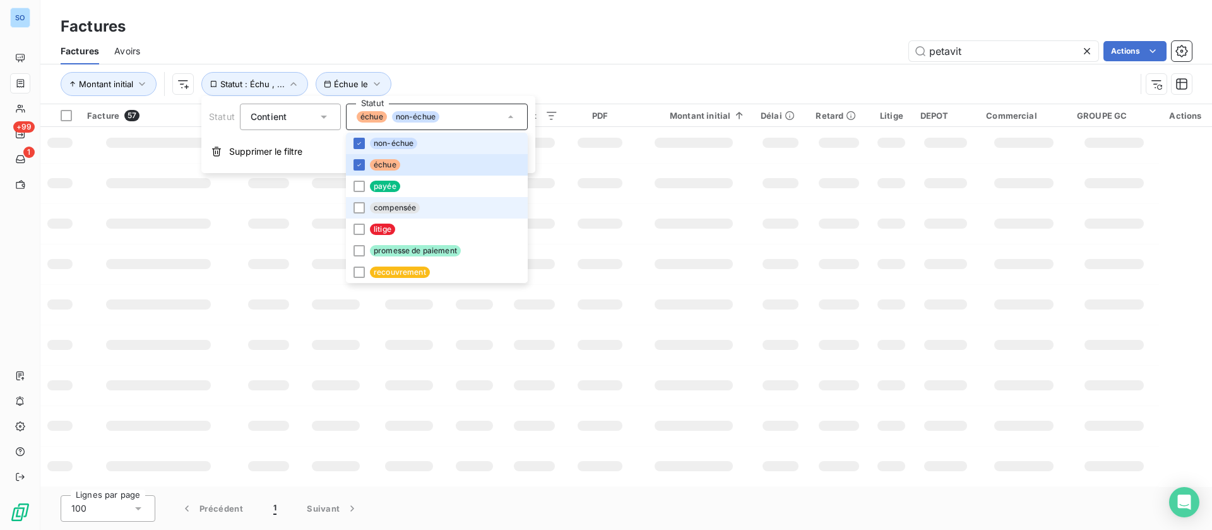
click at [402, 143] on span "non-échue" at bounding box center [393, 143] width 47 height 11
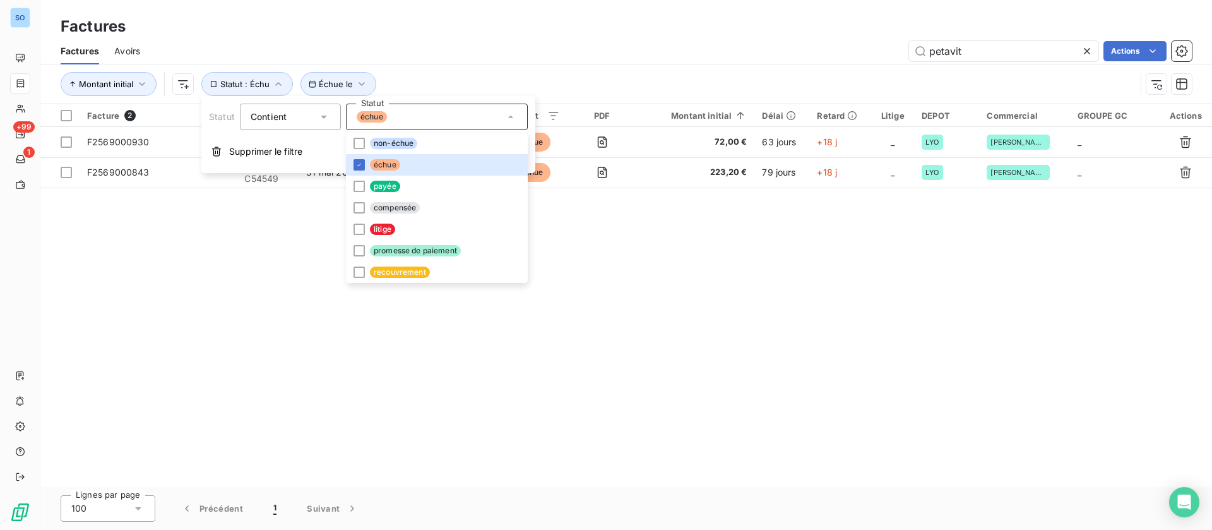
scroll to position [0, 0]
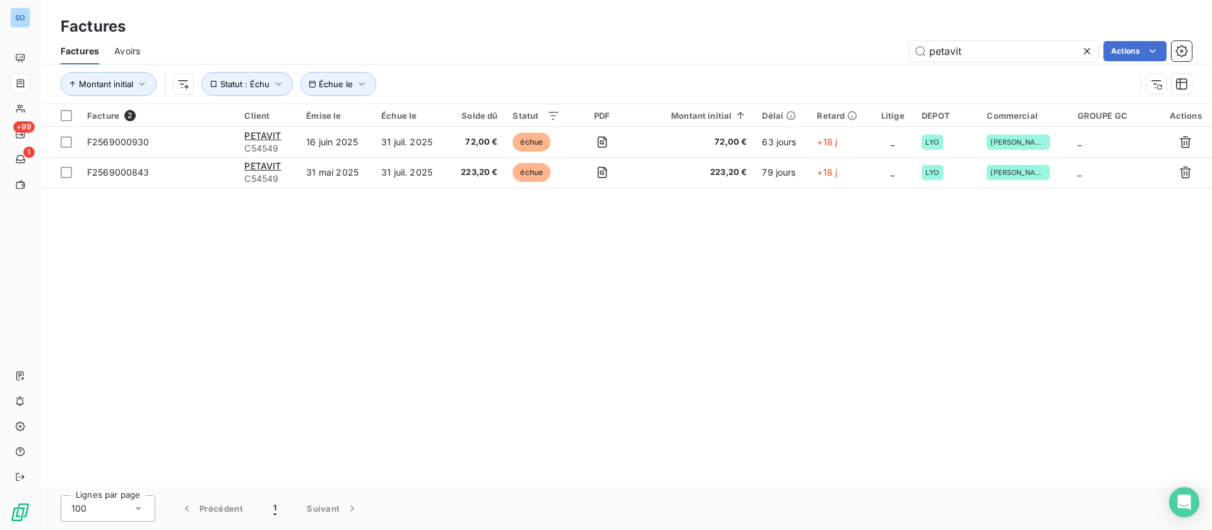
click at [634, 48] on div "petavit Actions" at bounding box center [673, 51] width 1036 height 20
click at [341, 83] on span "Échue le" at bounding box center [336, 84] width 34 height 10
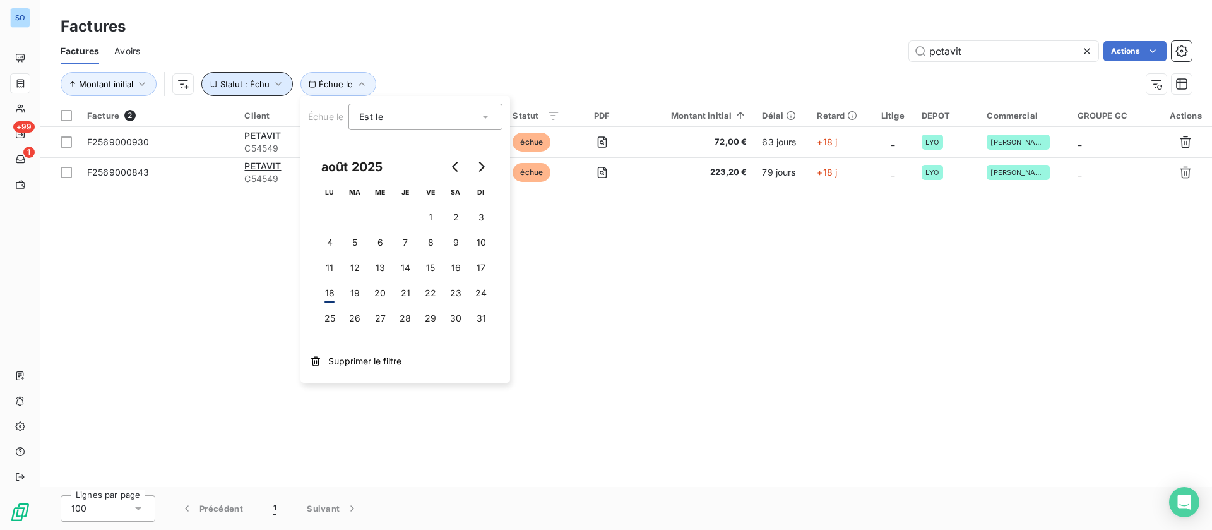
click at [246, 82] on span "Statut : Échu" at bounding box center [244, 84] width 49 height 10
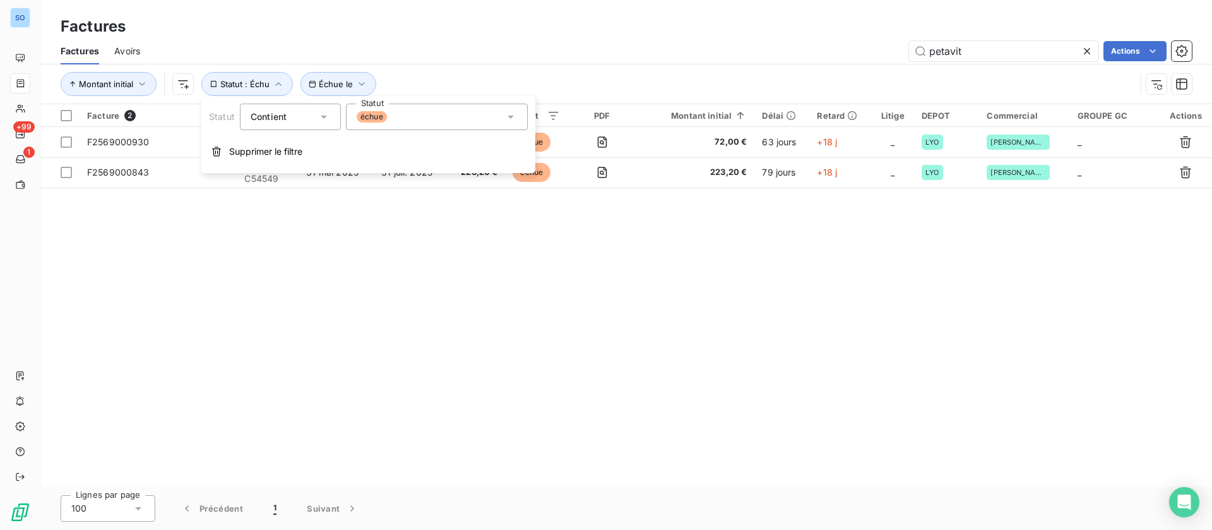
click at [454, 114] on div "échue" at bounding box center [437, 117] width 182 height 27
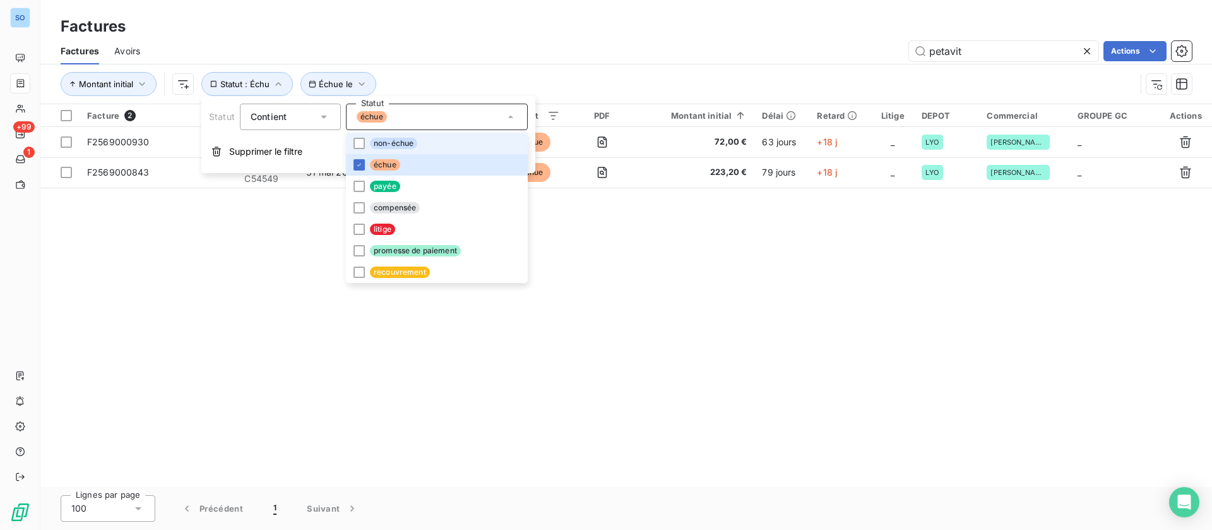
click at [411, 144] on span "non-échue" at bounding box center [393, 143] width 47 height 11
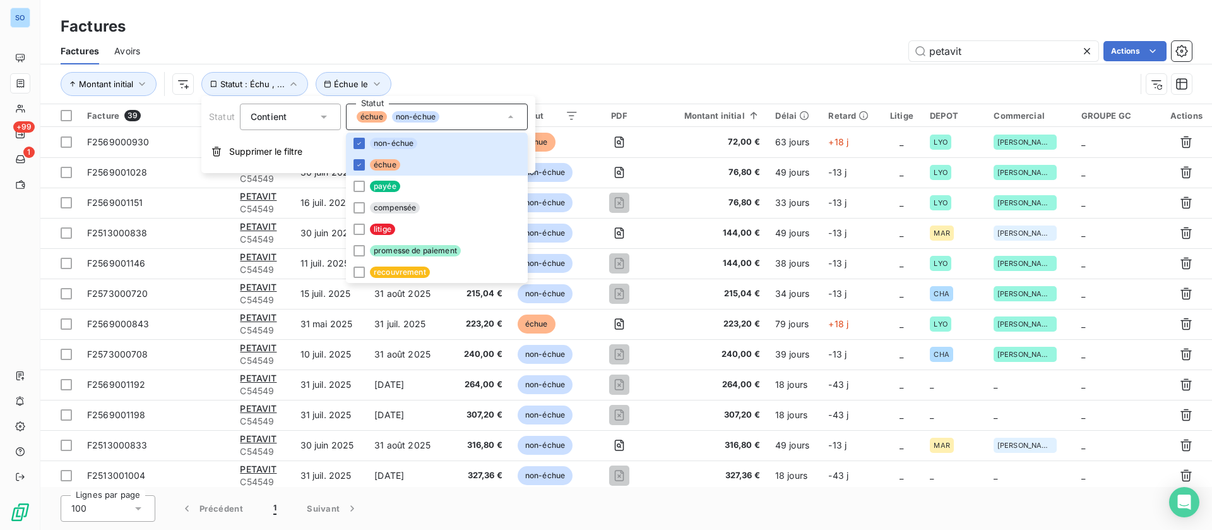
click at [634, 40] on div "Factures Avoirs petavit Actions" at bounding box center [626, 51] width 1172 height 27
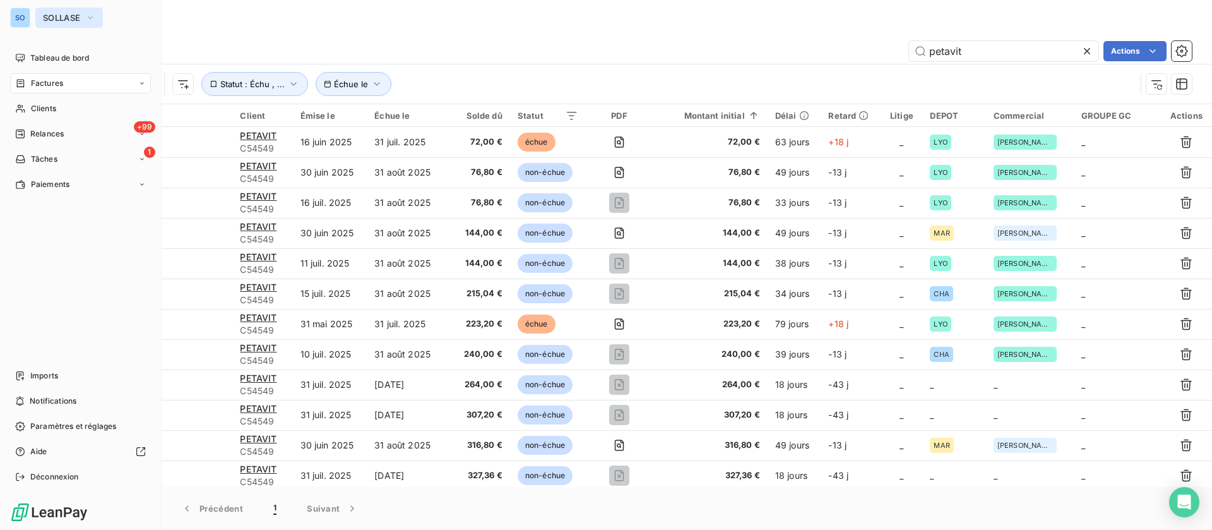
click at [51, 21] on span "SOLLASE" at bounding box center [61, 18] width 37 height 10
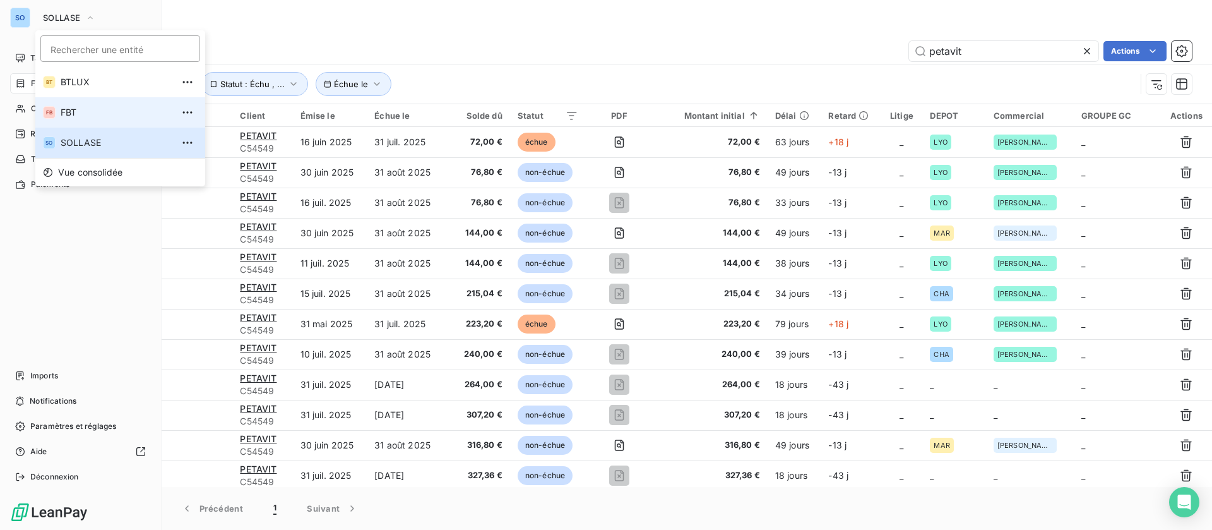
click at [78, 120] on li "FB FBT" at bounding box center [120, 112] width 170 height 30
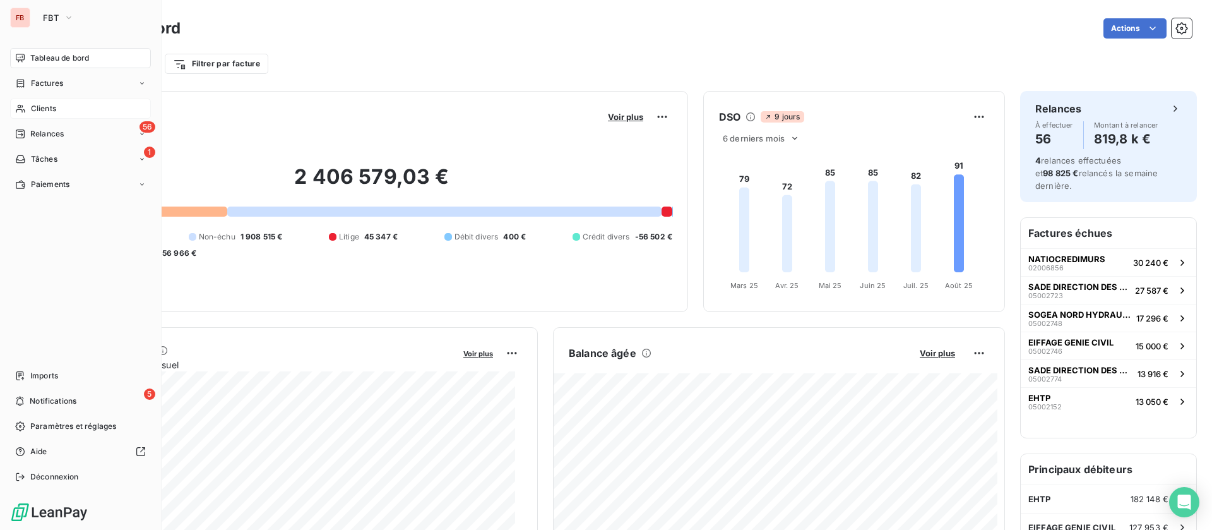
click at [33, 107] on span "Clients" at bounding box center [43, 108] width 25 height 11
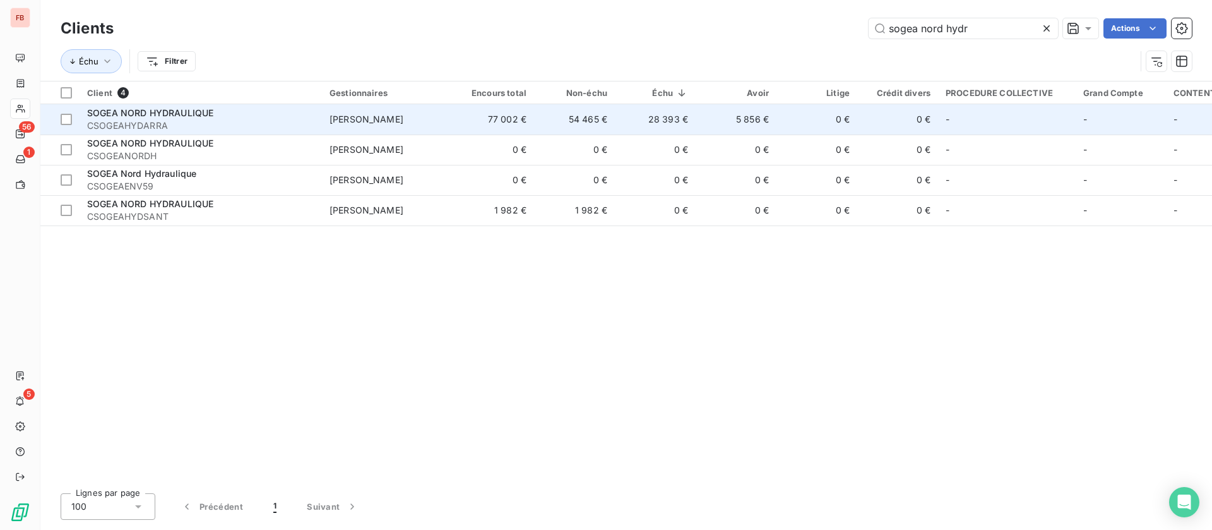
type input "sogea nord hydr"
click at [518, 116] on td "77 002 €" at bounding box center [493, 119] width 81 height 30
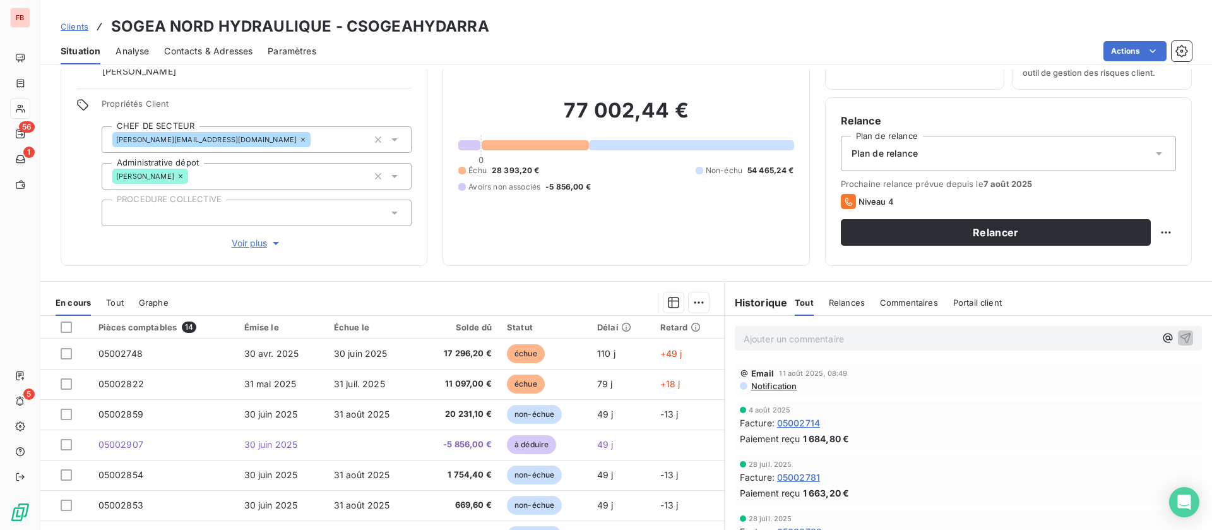
scroll to position [95, 0]
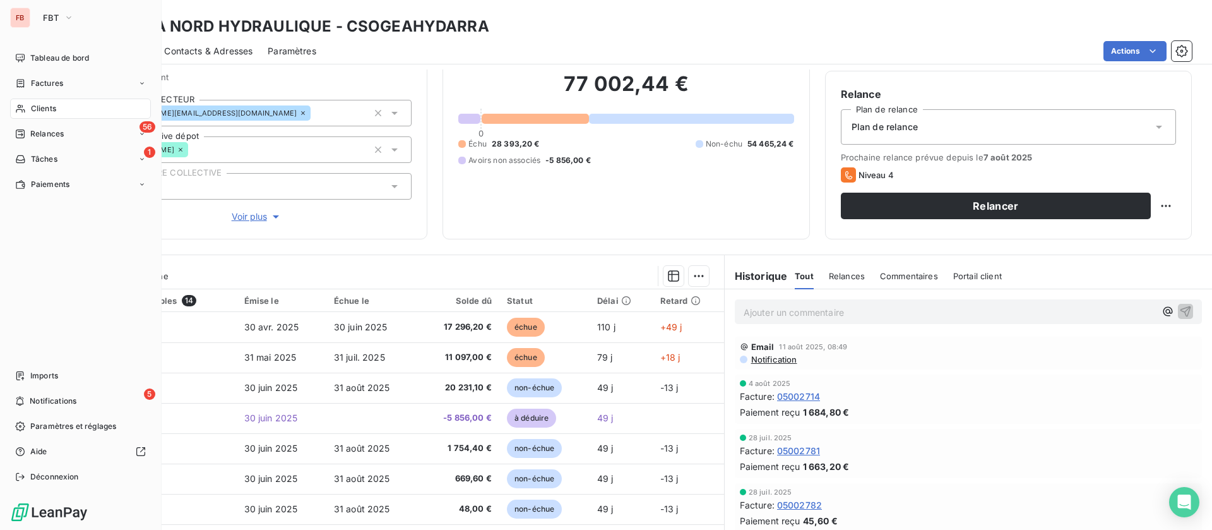
click at [57, 111] on div "Clients" at bounding box center [80, 108] width 141 height 20
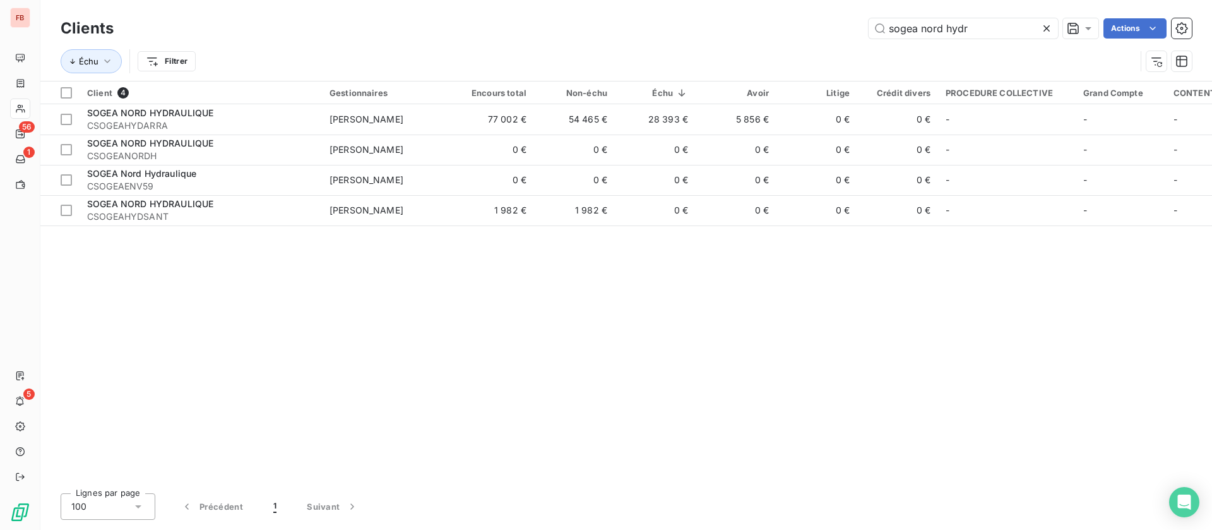
drag, startPoint x: 977, startPoint y: 25, endPoint x: 557, endPoint y: 18, distance: 419.8
click at [557, 20] on div "sogea nord hydr Actions" at bounding box center [660, 28] width 1063 height 20
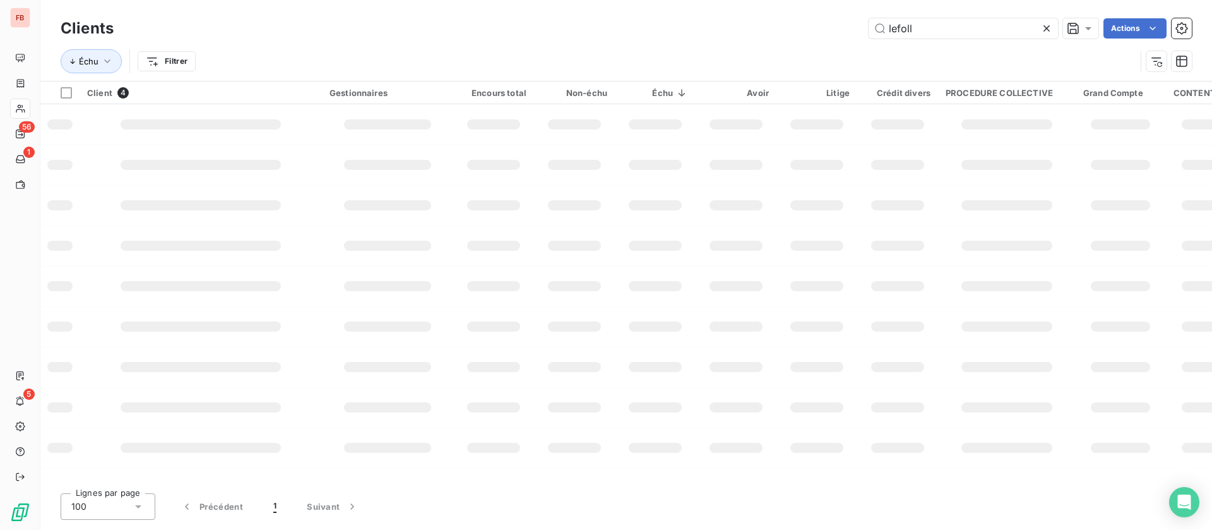
type input "lefoll"
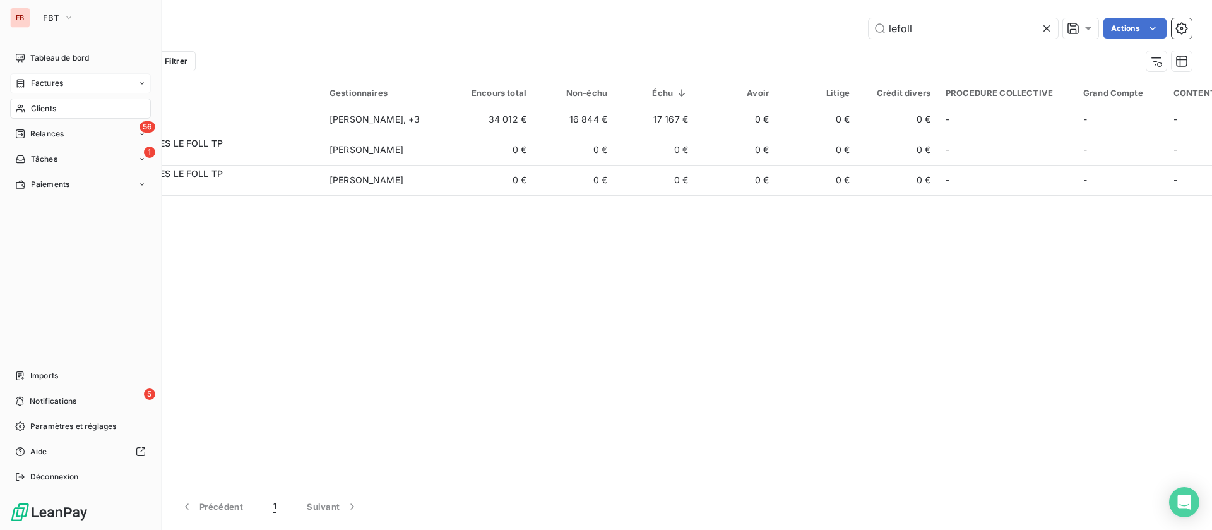
click at [50, 84] on span "Factures" at bounding box center [47, 83] width 32 height 11
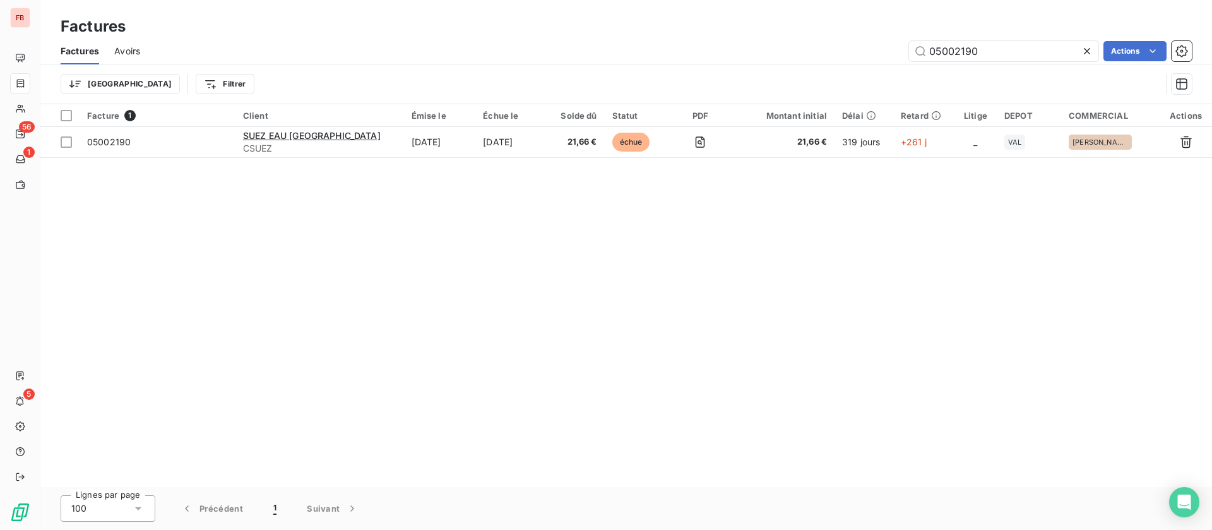
drag, startPoint x: 1023, startPoint y: 48, endPoint x: 781, endPoint y: 47, distance: 241.8
click at [781, 47] on div "05002190 Actions" at bounding box center [673, 51] width 1036 height 20
type input "cspielefoll"
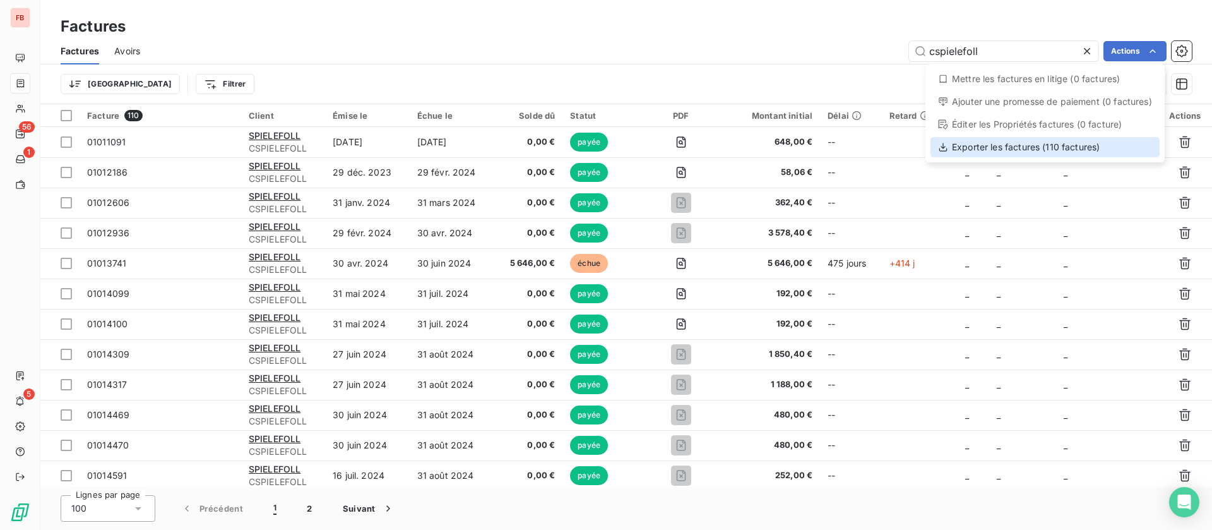
click at [1012, 146] on div "Exporter les factures (110 factures)" at bounding box center [1044, 147] width 229 height 20
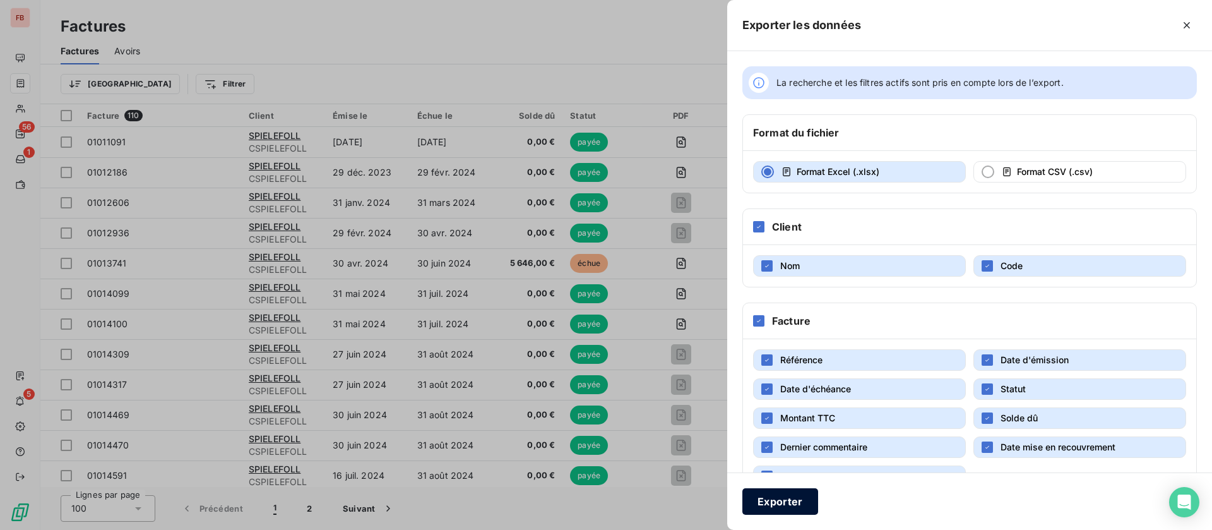
click at [766, 501] on button "Exporter" at bounding box center [780, 501] width 76 height 27
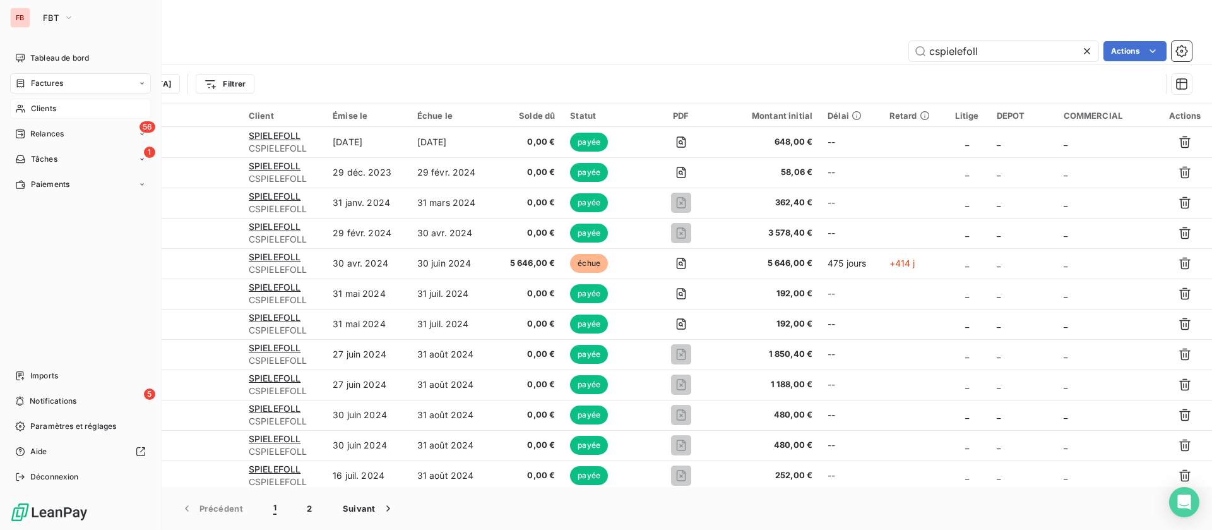
click at [48, 104] on span "Clients" at bounding box center [43, 108] width 25 height 11
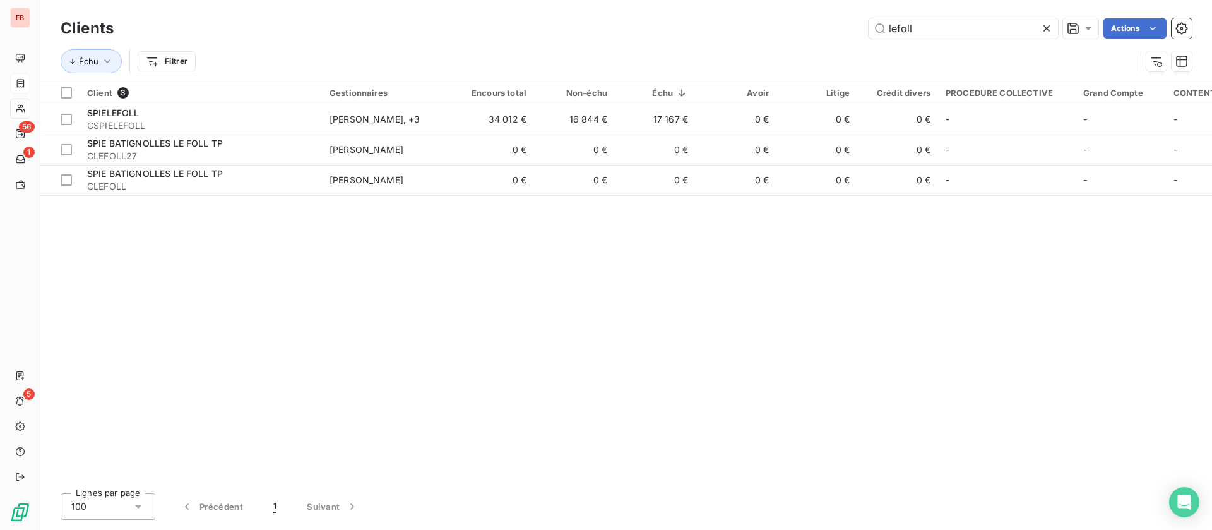
click at [1050, 30] on icon at bounding box center [1046, 28] width 13 height 13
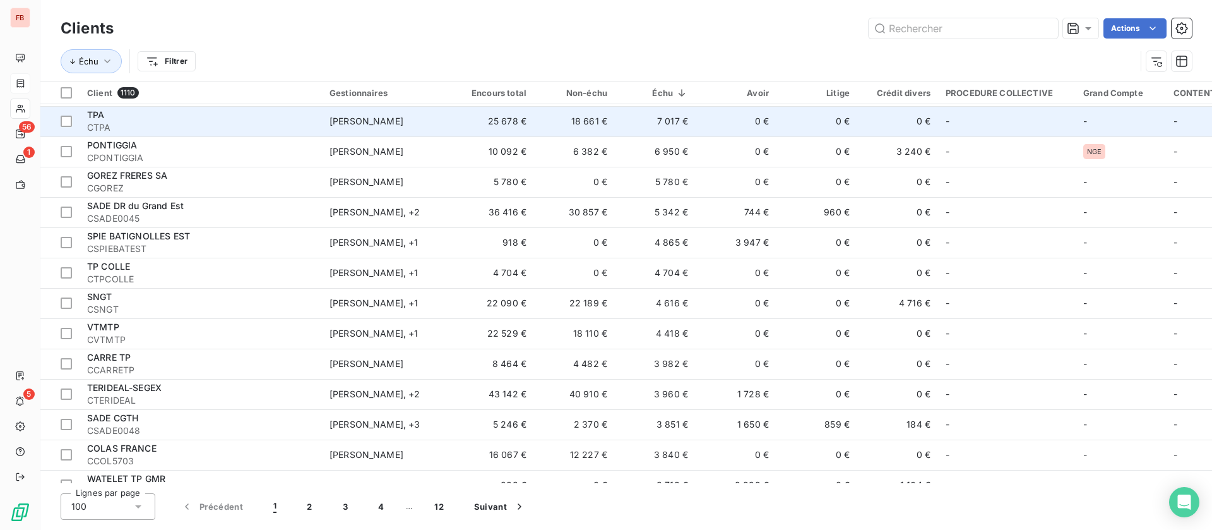
scroll to position [568, 0]
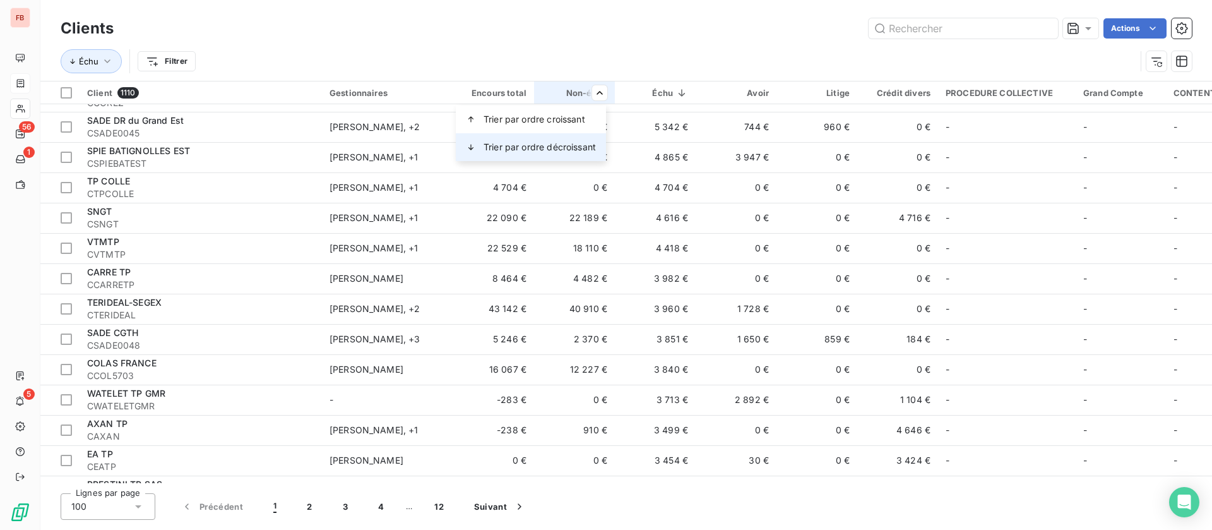
click at [544, 151] on span "Trier par ordre décroissant" at bounding box center [540, 147] width 112 height 13
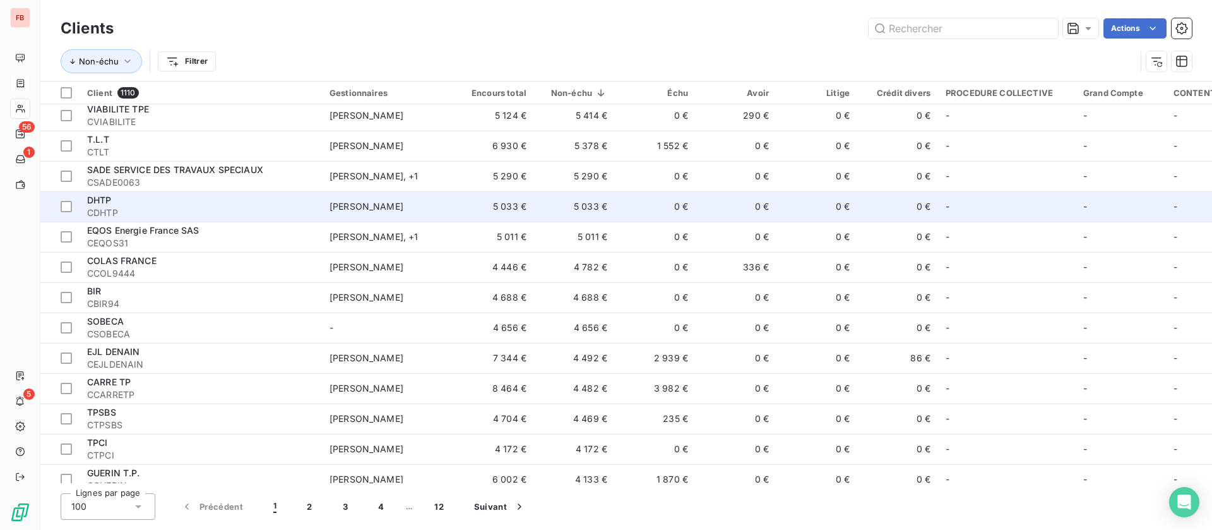
scroll to position [2462, 0]
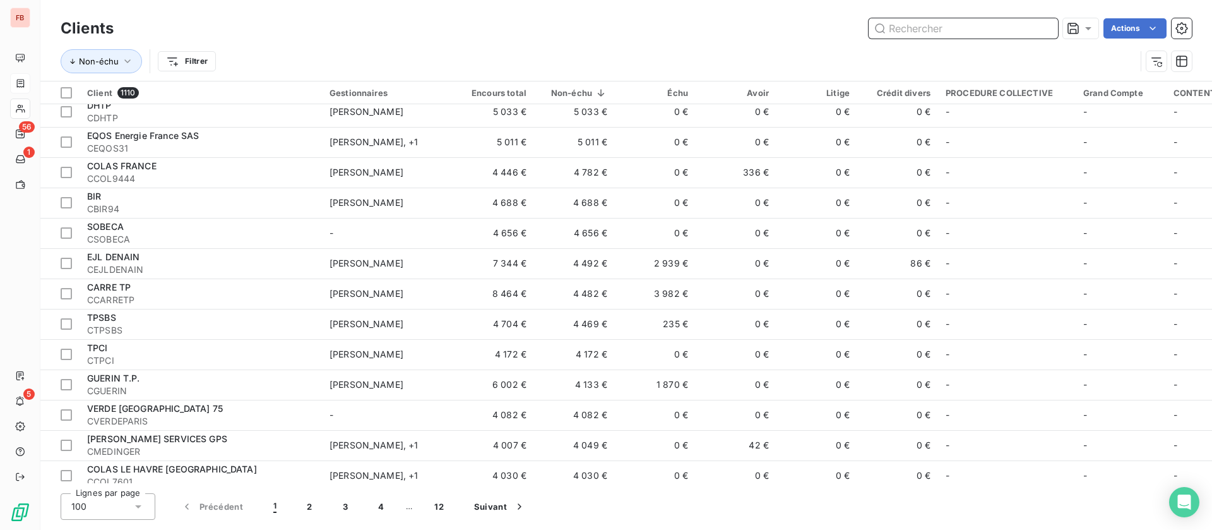
drag, startPoint x: 951, startPoint y: 29, endPoint x: 961, endPoint y: 16, distance: 16.2
click at [951, 29] on input "text" at bounding box center [963, 28] width 189 height 20
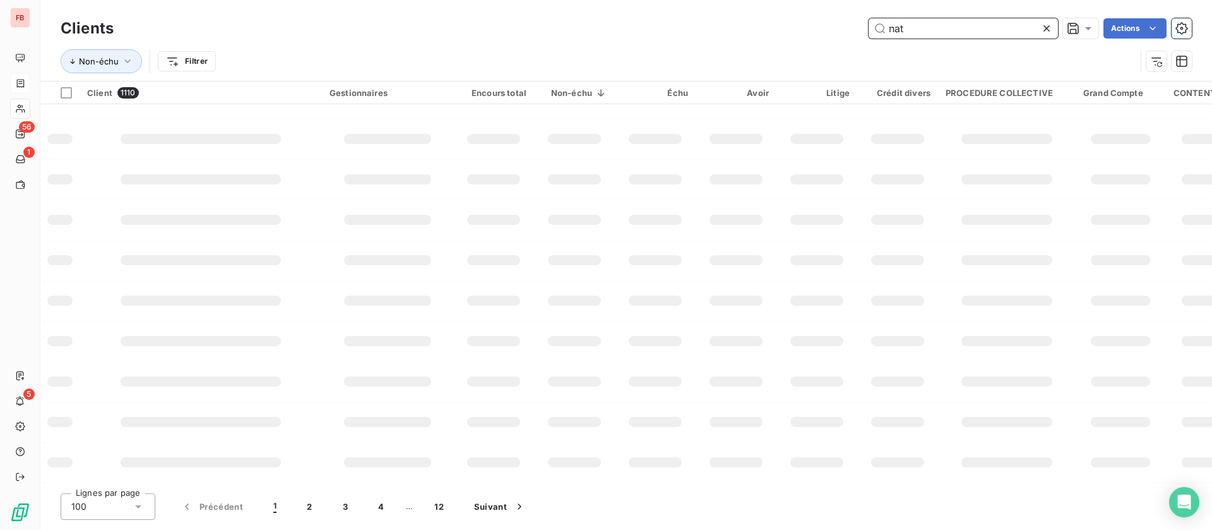
scroll to position [233, 0]
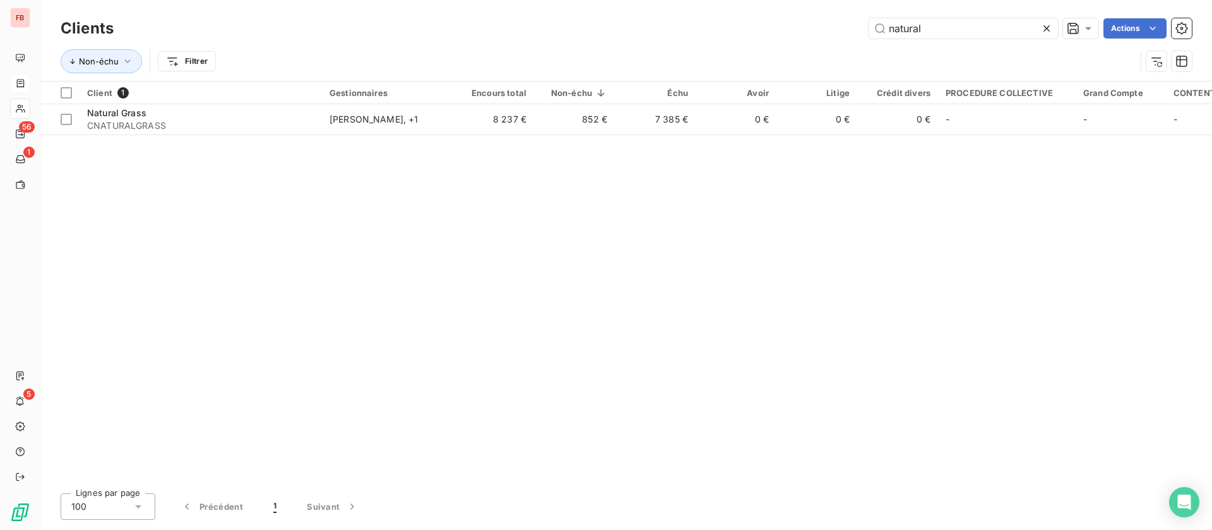
drag, startPoint x: 941, startPoint y: 16, endPoint x: 828, endPoint y: 27, distance: 112.9
click at [795, 24] on div "Clients natural Actions" at bounding box center [626, 28] width 1131 height 27
drag, startPoint x: 939, startPoint y: 24, endPoint x: 782, endPoint y: 16, distance: 157.4
click at [782, 20] on div "natural Actions" at bounding box center [660, 28] width 1063 height 20
drag, startPoint x: 971, startPoint y: 25, endPoint x: 633, endPoint y: 13, distance: 337.9
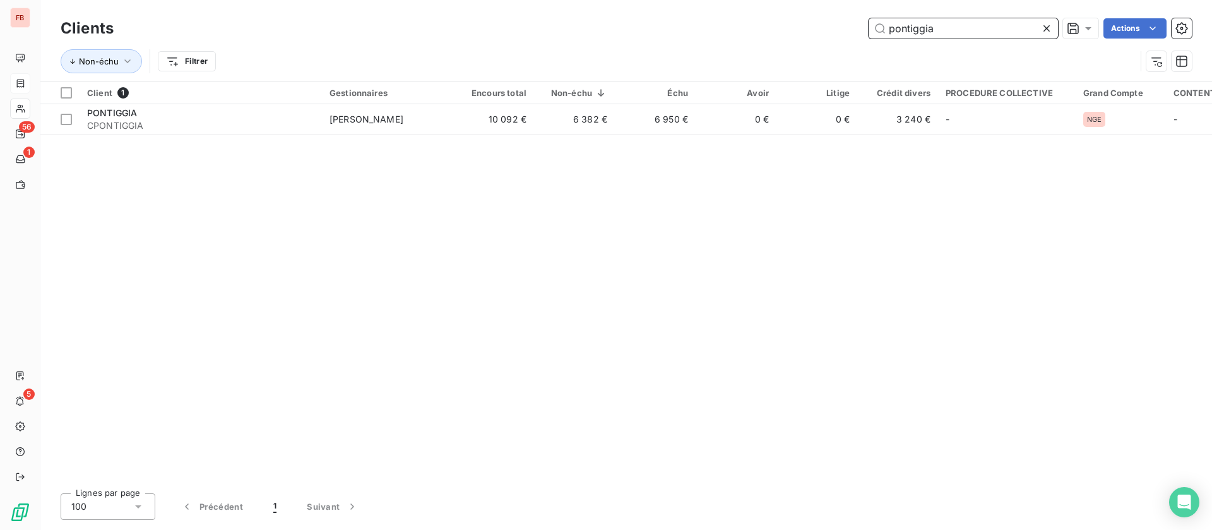
click at [633, 13] on div "Clients pontiggia Actions Non-échu Filtrer" at bounding box center [626, 40] width 1172 height 81
drag, startPoint x: 879, startPoint y: 28, endPoint x: 754, endPoint y: 8, distance: 126.6
click at [754, 11] on div "Clients prestini Actions Non-échu Filtrer" at bounding box center [626, 40] width 1172 height 81
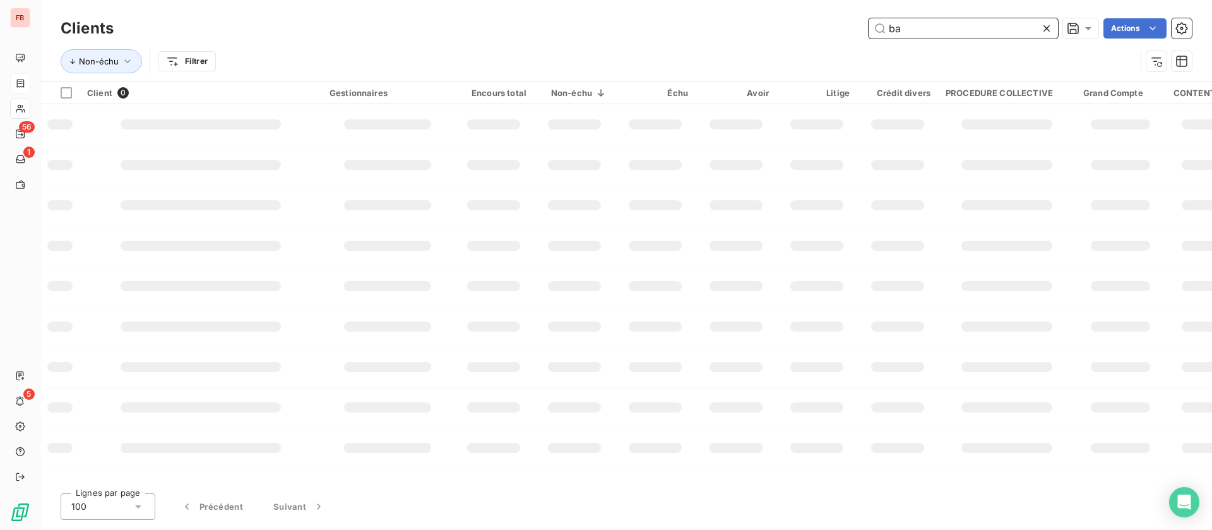
type input "b"
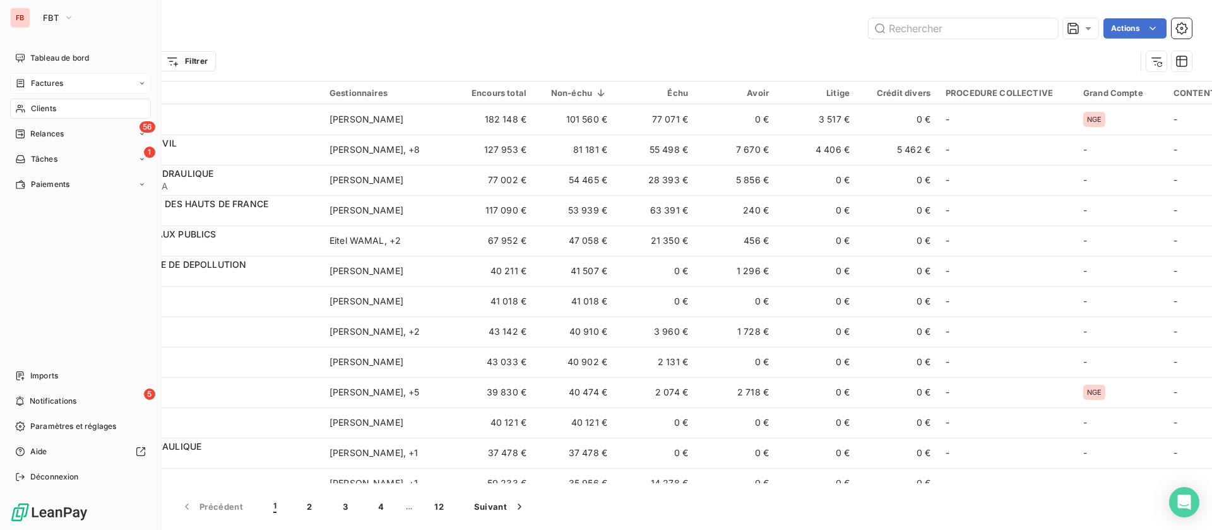
click at [41, 81] on span "Factures" at bounding box center [47, 83] width 32 height 11
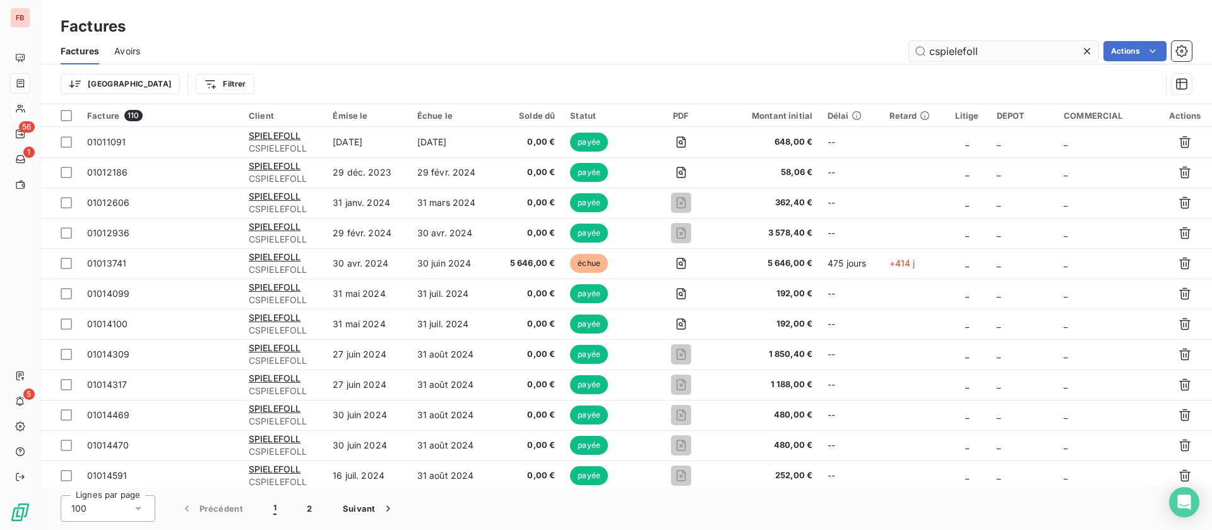
drag, startPoint x: 968, startPoint y: 48, endPoint x: 984, endPoint y: 54, distance: 17.4
click at [818, 47] on div "cspielefoll Actions" at bounding box center [673, 51] width 1036 height 20
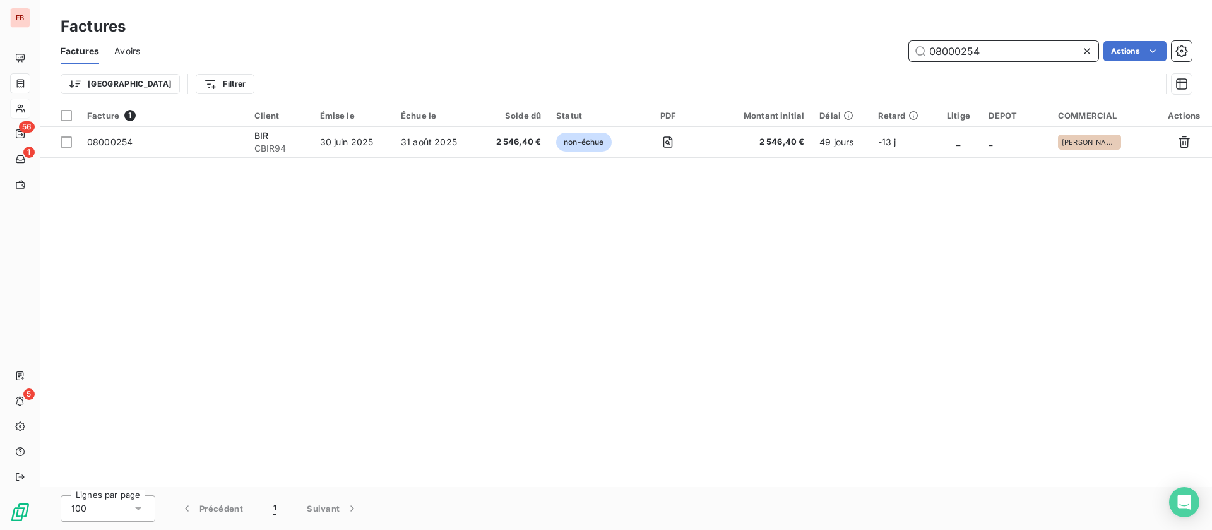
drag, startPoint x: 973, startPoint y: 47, endPoint x: 744, endPoint y: 0, distance: 233.8
click at [759, 41] on div "08000254 Actions" at bounding box center [673, 51] width 1036 height 20
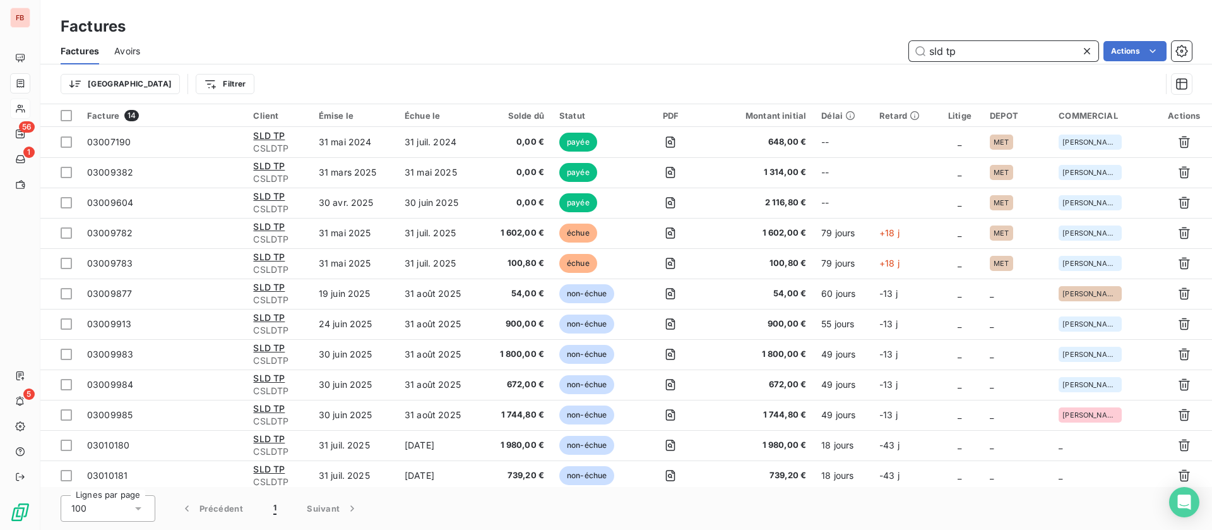
drag, startPoint x: 1007, startPoint y: 50, endPoint x: 848, endPoint y: 42, distance: 159.3
click at [848, 42] on div "sld tp Actions" at bounding box center [673, 51] width 1036 height 20
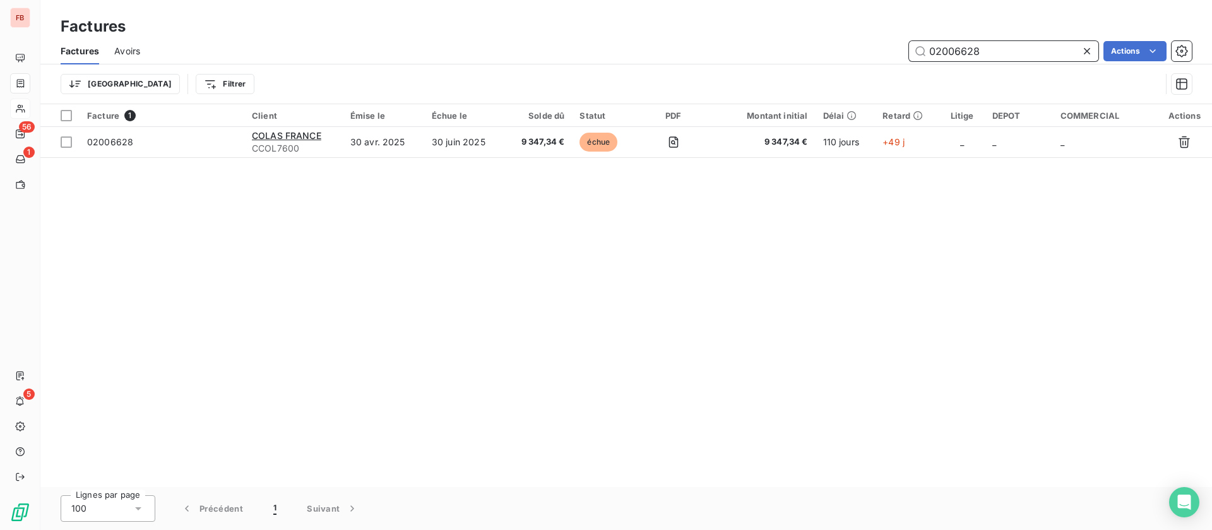
drag, startPoint x: 993, startPoint y: 53, endPoint x: 891, endPoint y: 38, distance: 102.7
click at [880, 46] on div "02006628 Actions" at bounding box center [673, 51] width 1036 height 20
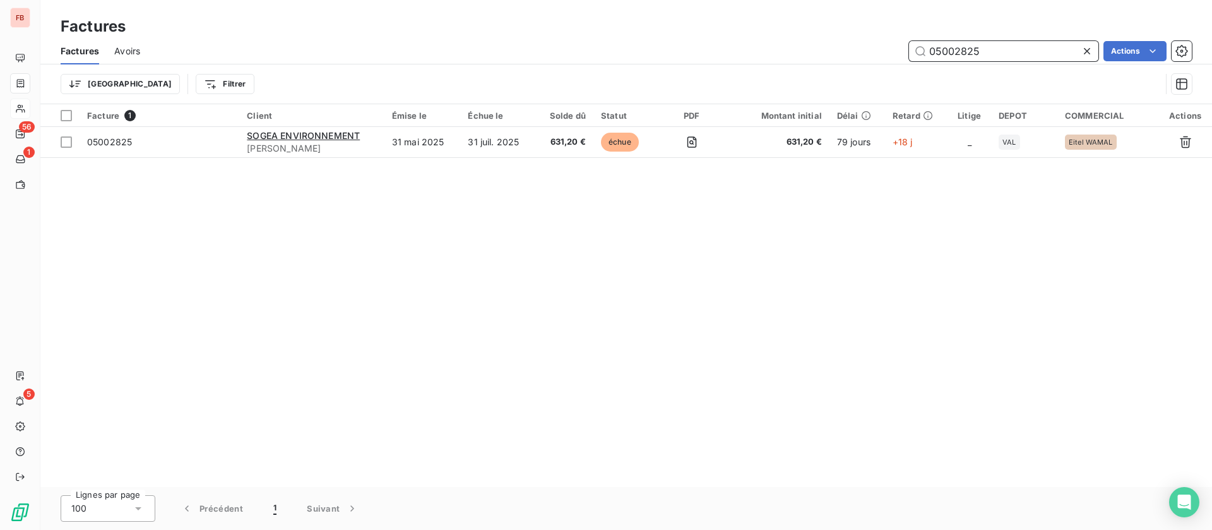
drag, startPoint x: 999, startPoint y: 45, endPoint x: 815, endPoint y: 37, distance: 183.9
click at [815, 37] on div "Factures Factures Avoirs 05002825 Actions Trier Filtrer" at bounding box center [626, 52] width 1172 height 104
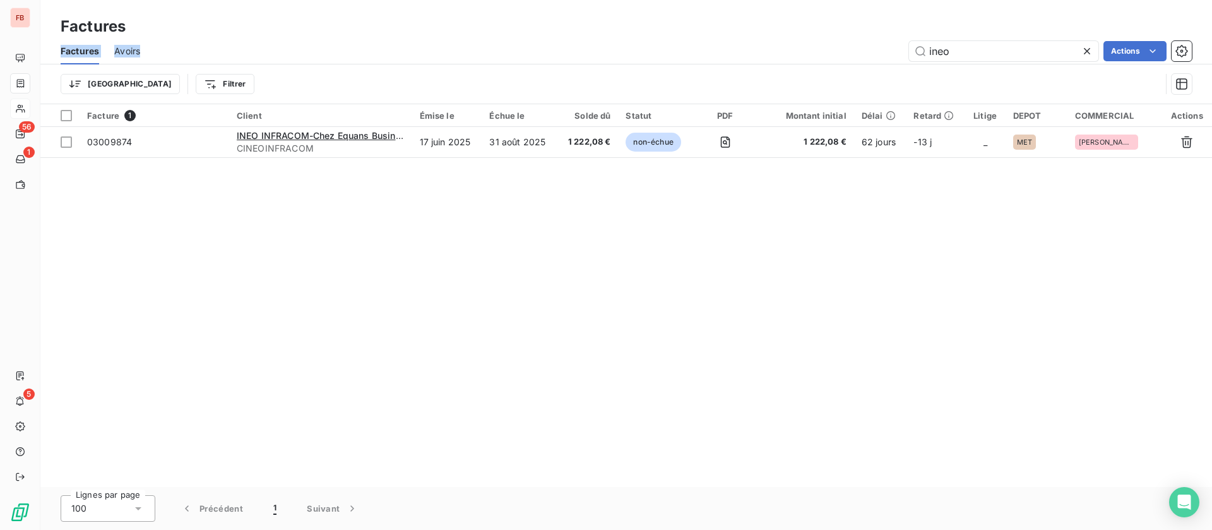
drag, startPoint x: 937, startPoint y: 32, endPoint x: 826, endPoint y: 28, distance: 110.6
click at [829, 28] on div "Factures Factures Avoirs ineo Actions Trier Filtrer" at bounding box center [626, 52] width 1172 height 104
drag, startPoint x: 936, startPoint y: 211, endPoint x: 940, endPoint y: 111, distance: 99.8
click at [936, 210] on div "Facture 1 Client Émise le Échue le Solde dû Statut PDF Montant initial Délai Re…" at bounding box center [626, 295] width 1172 height 383
drag, startPoint x: 941, startPoint y: 25, endPoint x: 972, endPoint y: 42, distance: 35.6
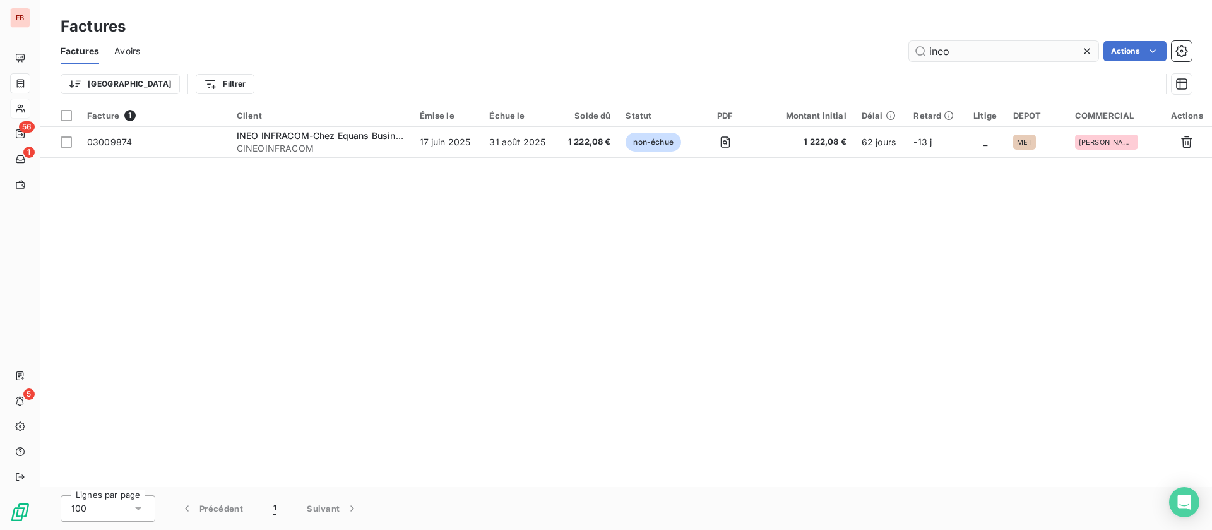
click at [944, 26] on div "Factures" at bounding box center [626, 26] width 1172 height 23
drag, startPoint x: 975, startPoint y: 45, endPoint x: 852, endPoint y: 41, distance: 122.5
click at [852, 42] on div "ineo Actions" at bounding box center [673, 51] width 1036 height 20
type input "03009831"
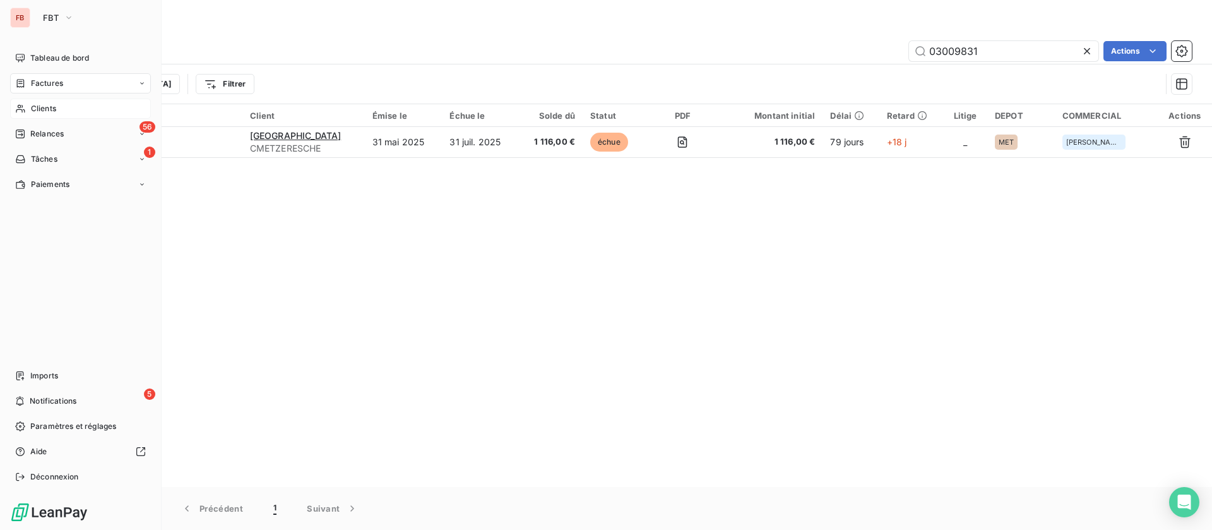
drag, startPoint x: 11, startPoint y: 98, endPoint x: 58, endPoint y: 101, distance: 47.4
click at [56, 102] on div "FB FBT Tableau de bord Factures Clients 56 Relances 1 Tâches Paiements Imports …" at bounding box center [81, 265] width 162 height 530
click at [58, 100] on div "Clients" at bounding box center [80, 108] width 141 height 20
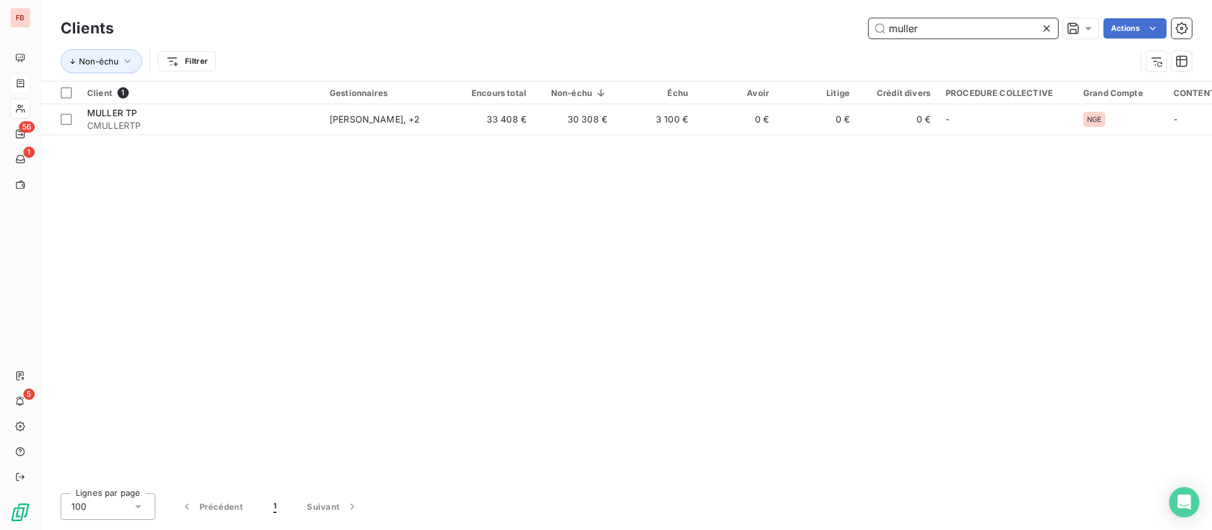
drag, startPoint x: 944, startPoint y: 37, endPoint x: 783, endPoint y: 24, distance: 161.5
click at [783, 24] on div "muller Actions" at bounding box center [660, 28] width 1063 height 20
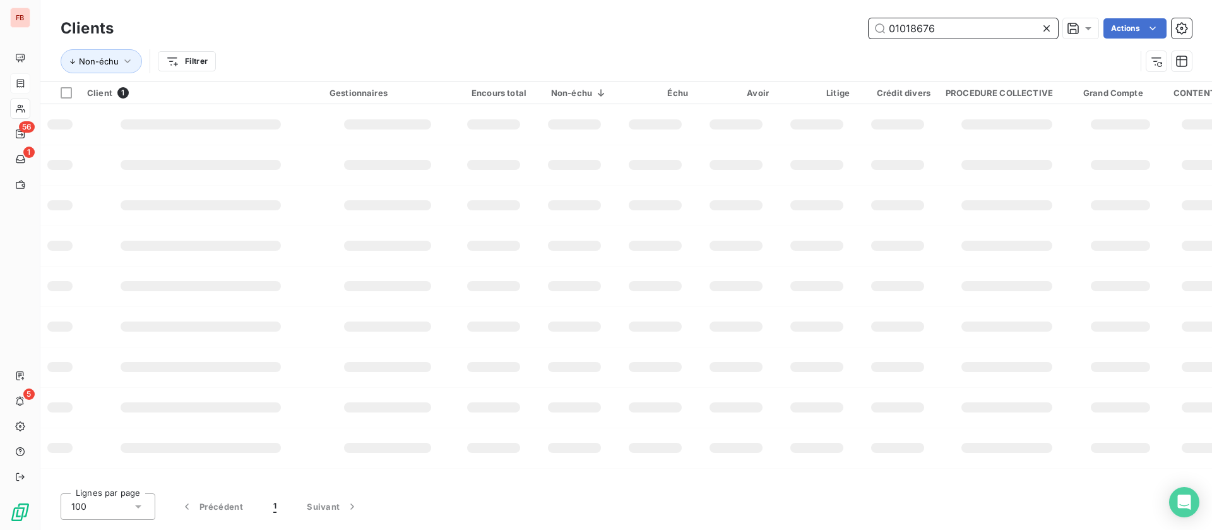
type input "01018676"
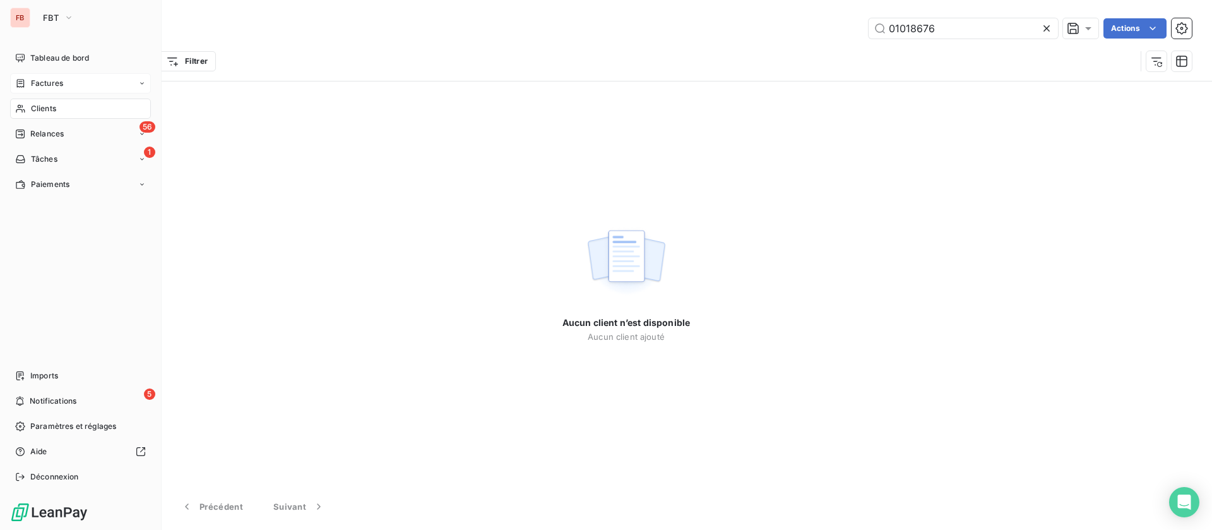
click at [20, 84] on icon at bounding box center [20, 83] width 11 height 10
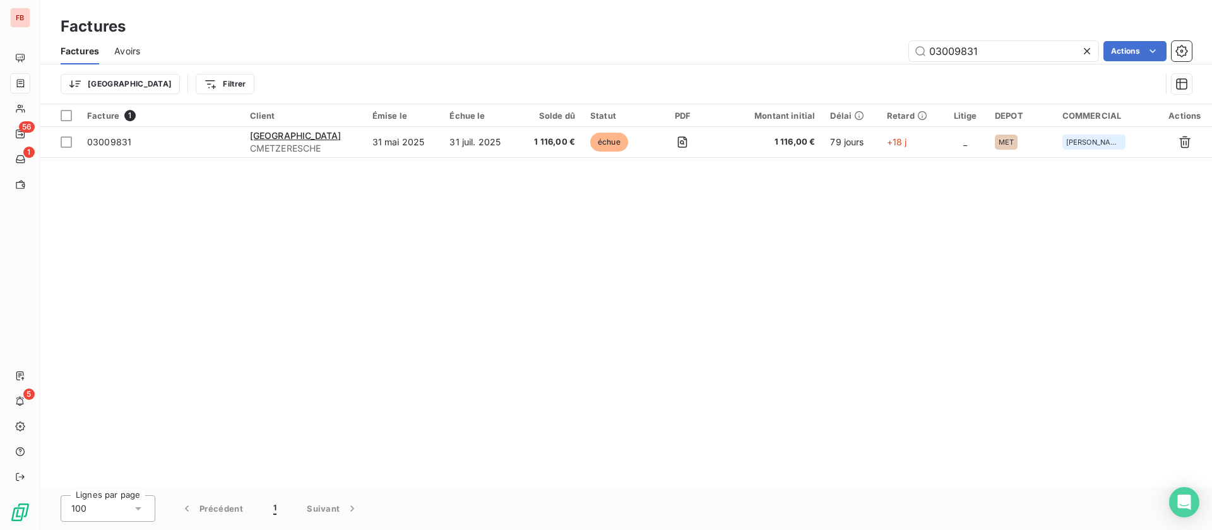
drag, startPoint x: 979, startPoint y: 49, endPoint x: 840, endPoint y: 37, distance: 140.0
click at [840, 38] on div "Factures Avoirs 03009831 Actions" at bounding box center [626, 51] width 1172 height 27
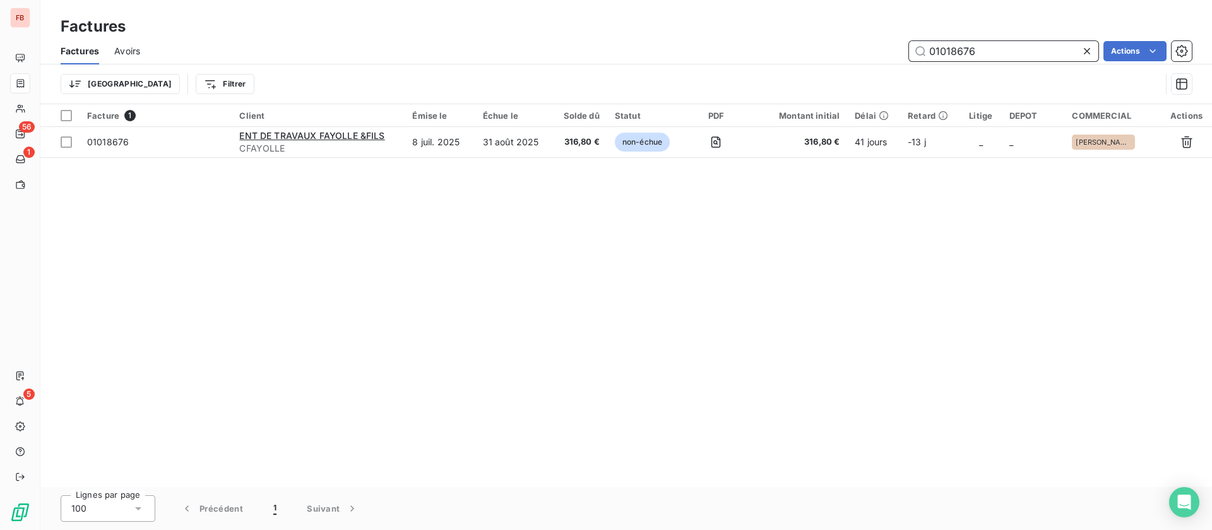
drag, startPoint x: 1018, startPoint y: 50, endPoint x: 667, endPoint y: 59, distance: 350.4
click at [666, 59] on div "01018676 Actions" at bounding box center [673, 51] width 1036 height 20
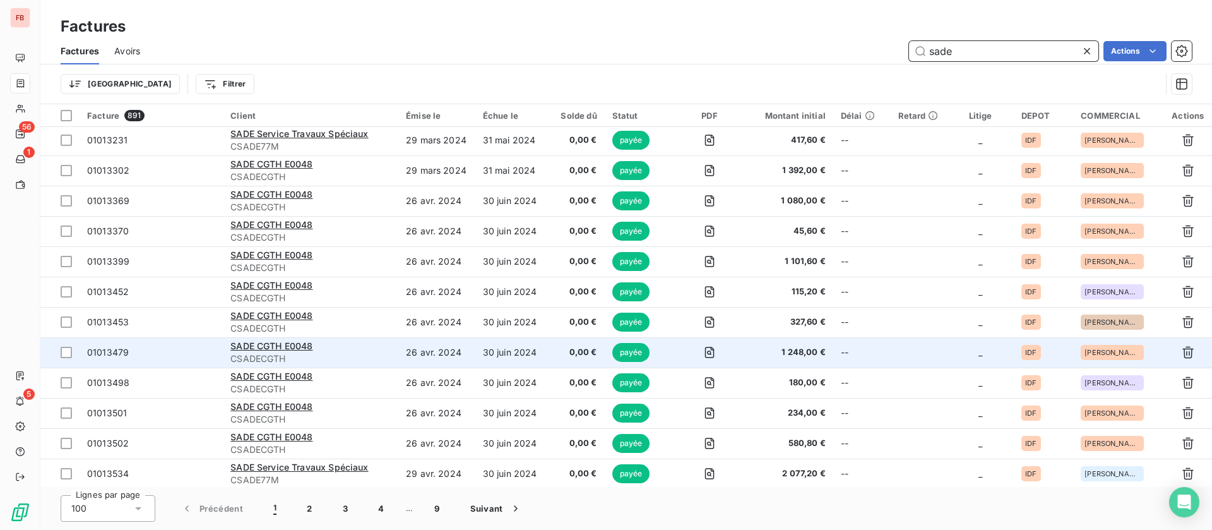
scroll to position [2272, 0]
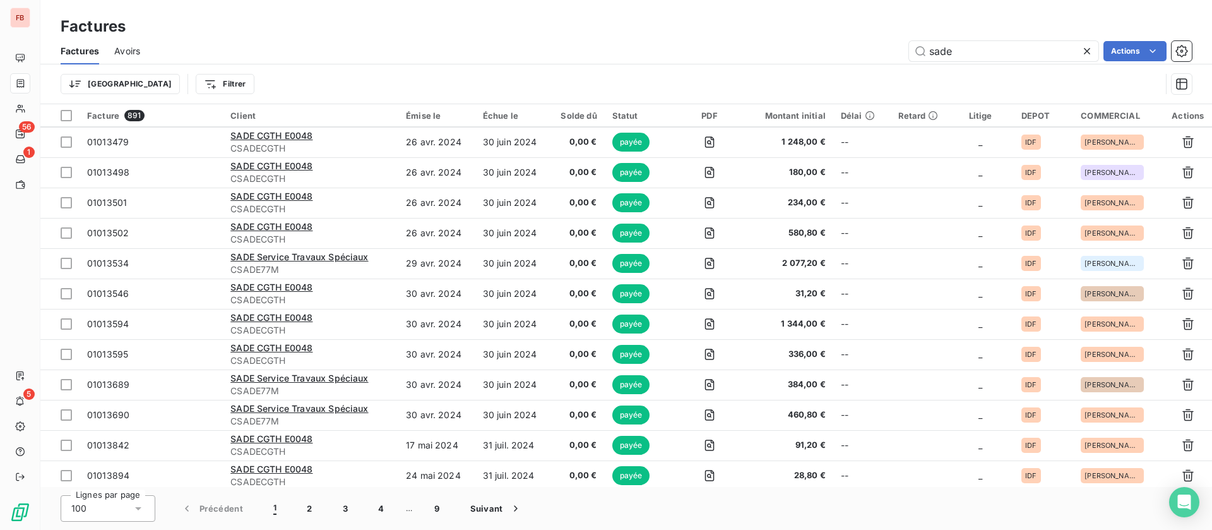
click at [150, 88] on html "FB 56 1 5 Factures Factures Avoirs sade Actions Trier Filtrer Facture 891 Clien…" at bounding box center [606, 265] width 1212 height 530
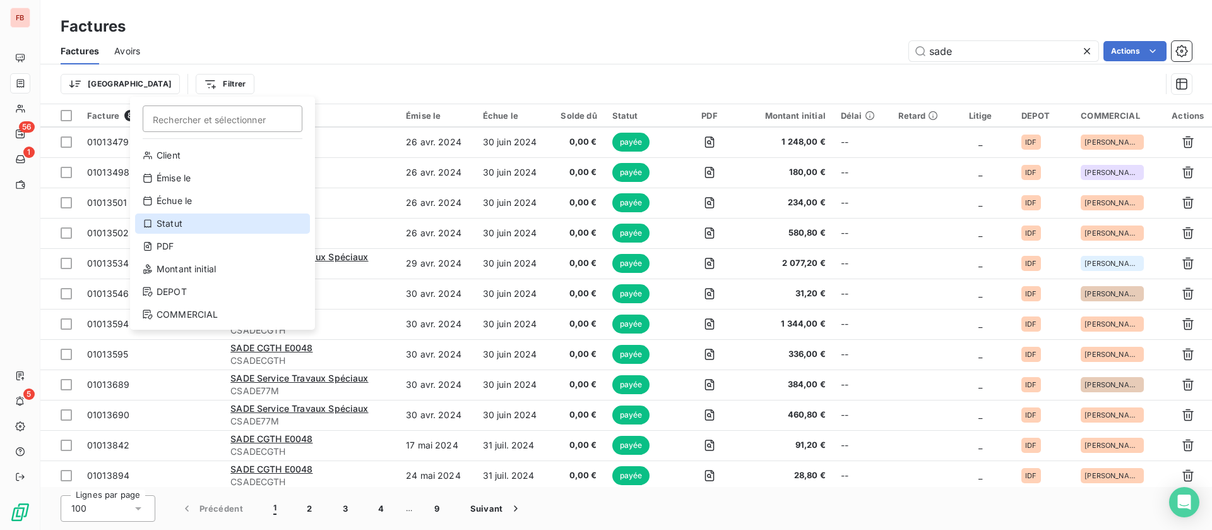
click at [203, 227] on div "Statut" at bounding box center [222, 223] width 175 height 20
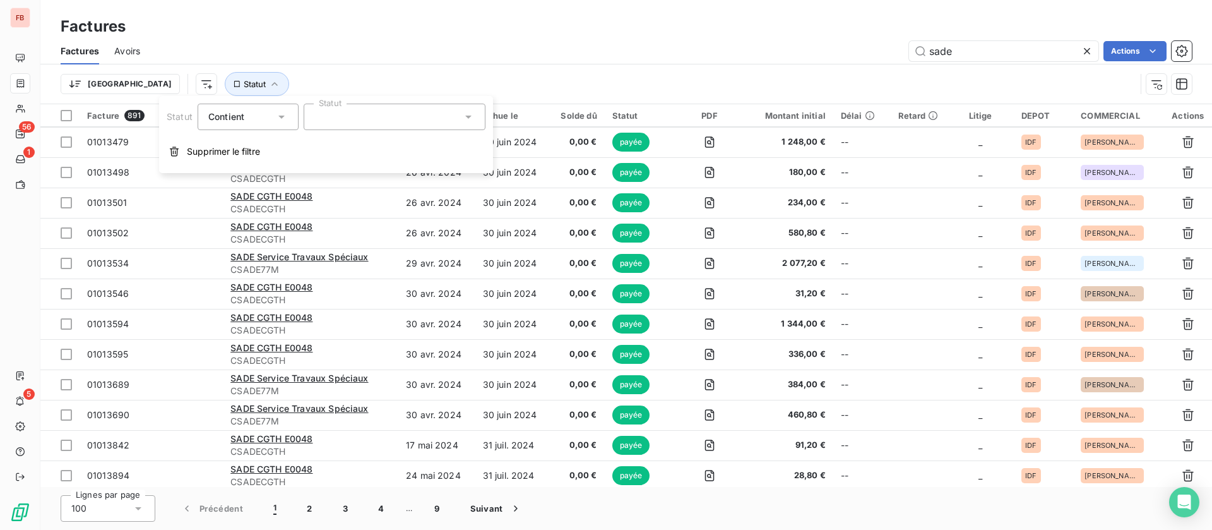
click at [424, 117] on div at bounding box center [395, 117] width 182 height 27
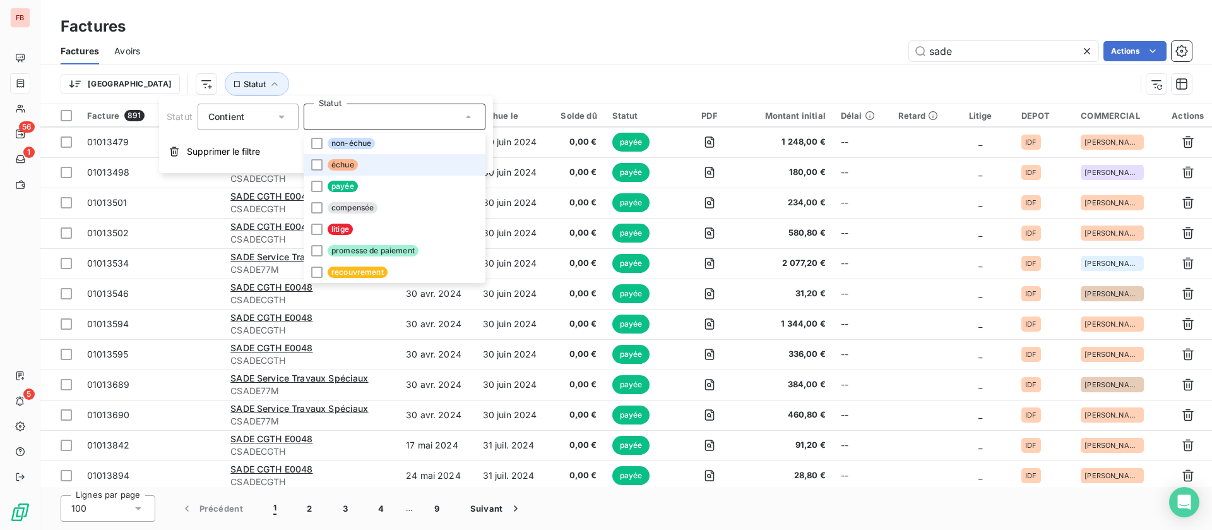
click at [353, 163] on span "échue" at bounding box center [343, 164] width 30 height 11
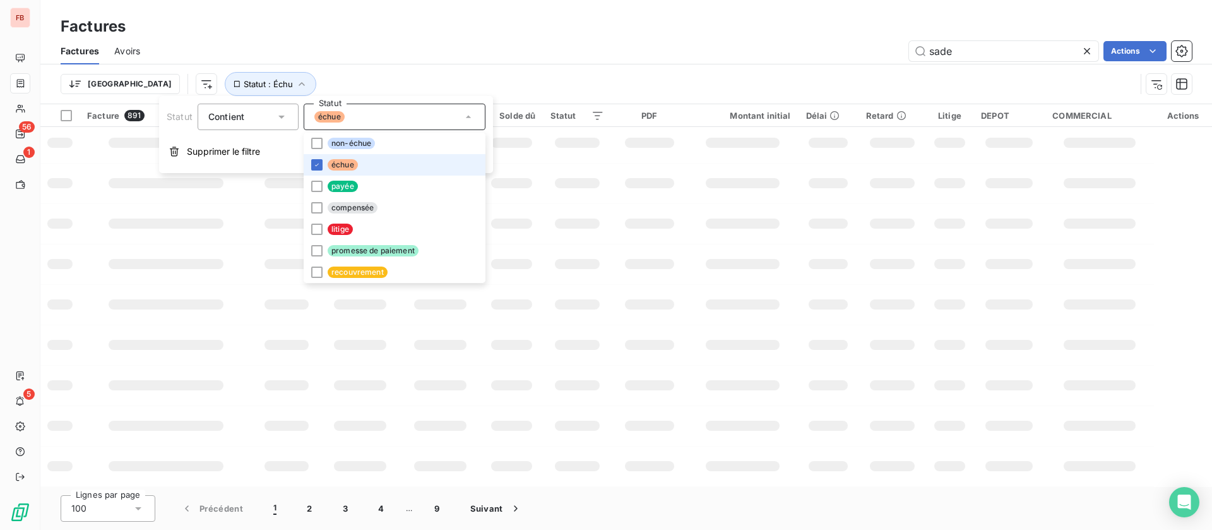
click at [359, 131] on div "Statut Contient Statut échue non-échue échue payée compensée litige promesse de…" at bounding box center [326, 134] width 334 height 77
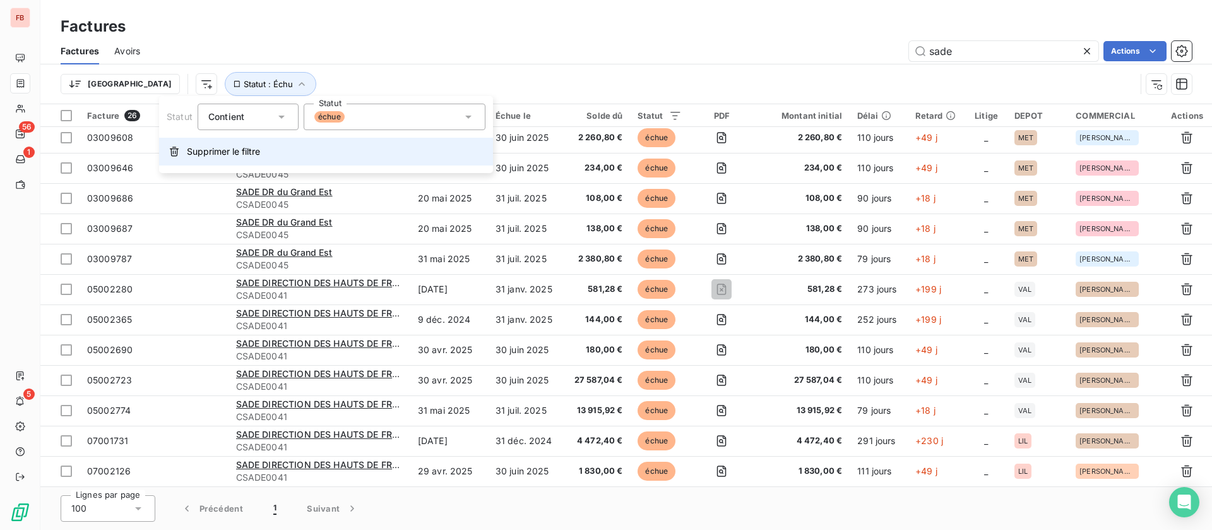
scroll to position [429, 0]
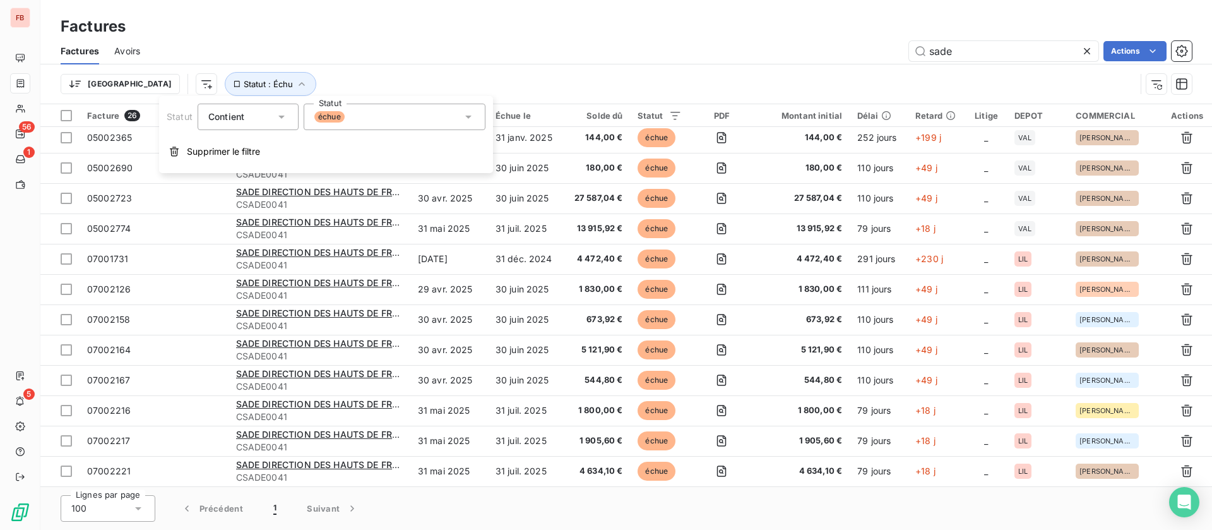
click at [361, 109] on div "échue" at bounding box center [395, 117] width 182 height 27
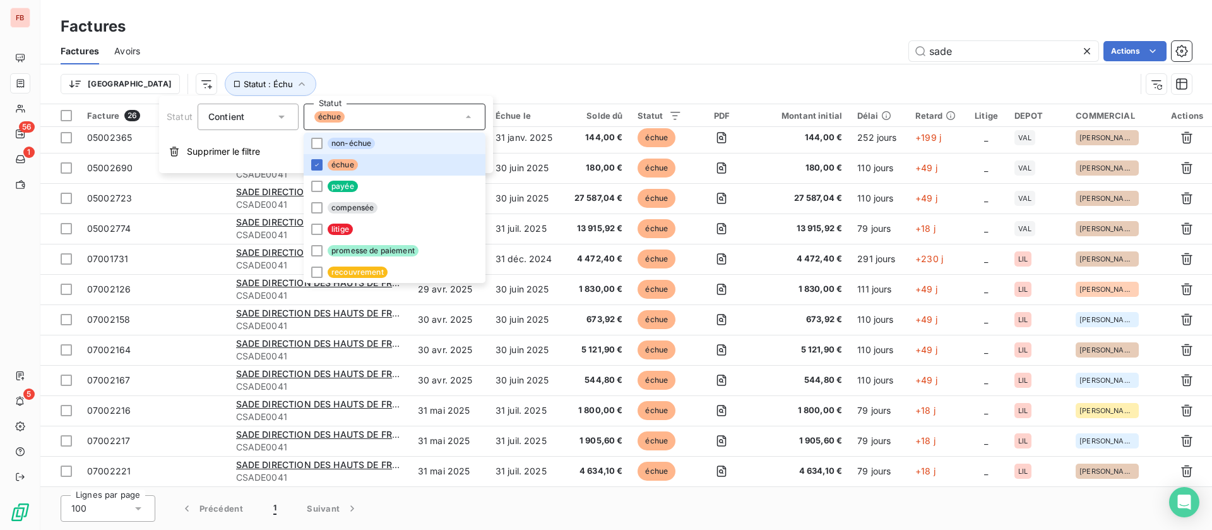
click at [333, 141] on span "non-échue" at bounding box center [351, 143] width 47 height 11
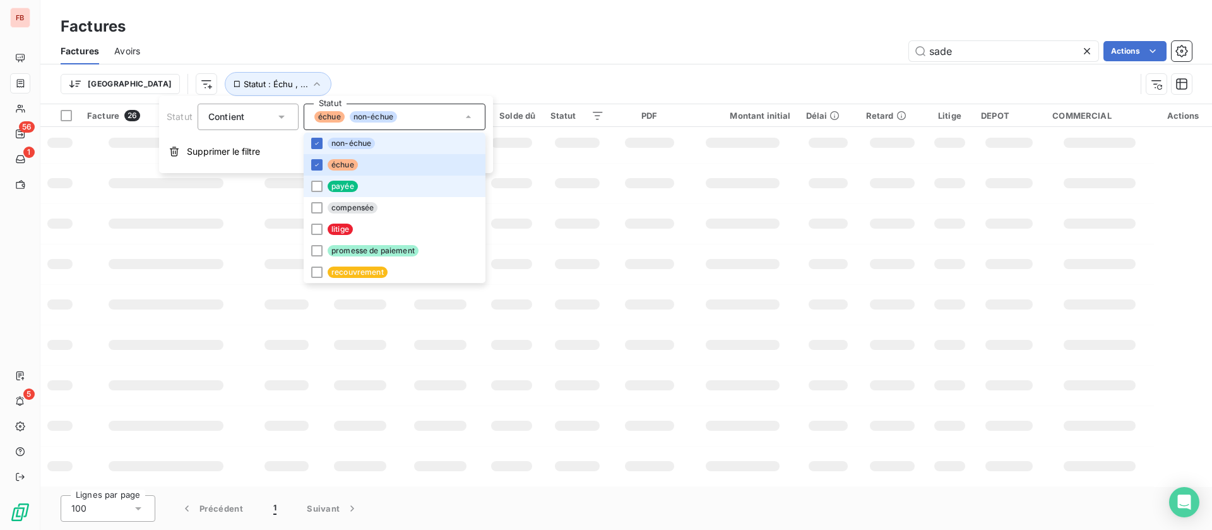
scroll to position [247, 0]
click at [324, 230] on li "litige" at bounding box center [395, 228] width 182 height 21
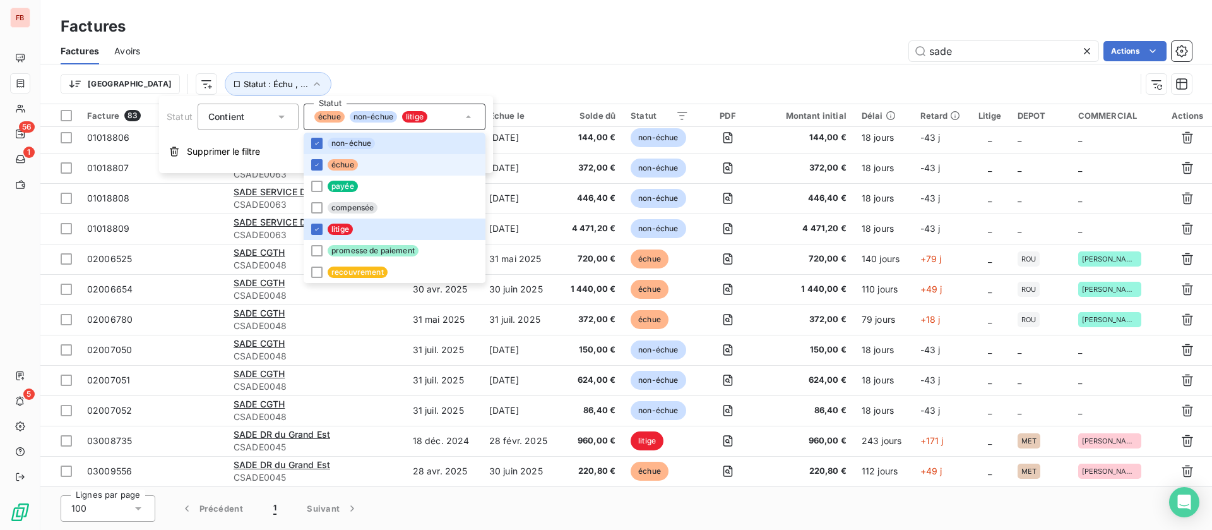
click at [668, 9] on div "Factures Factures Avoirs sade Actions Trier Statut : Échu , ..." at bounding box center [626, 52] width 1172 height 104
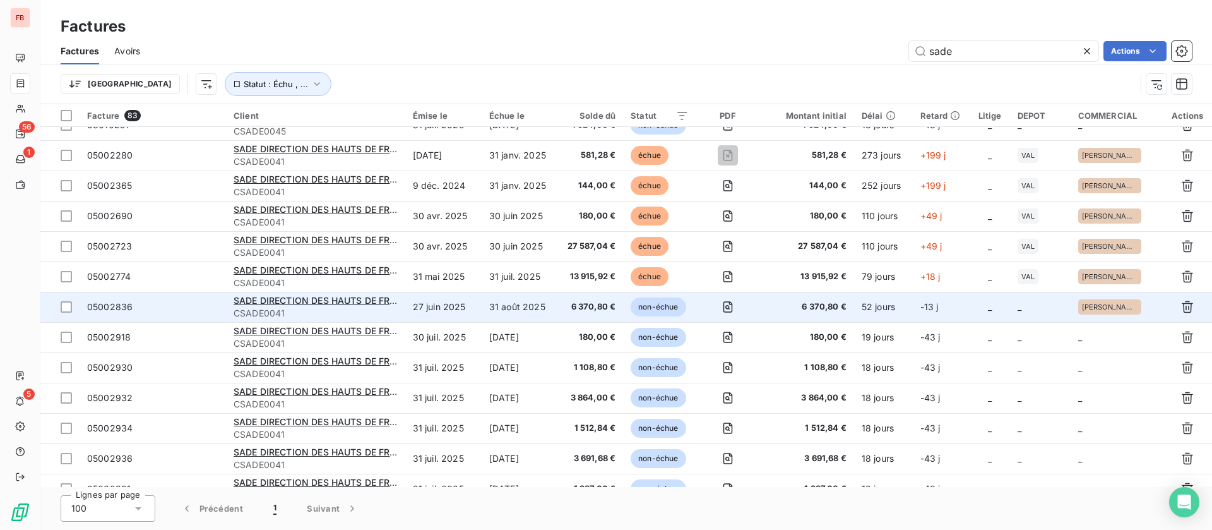
scroll to position [1682, 0]
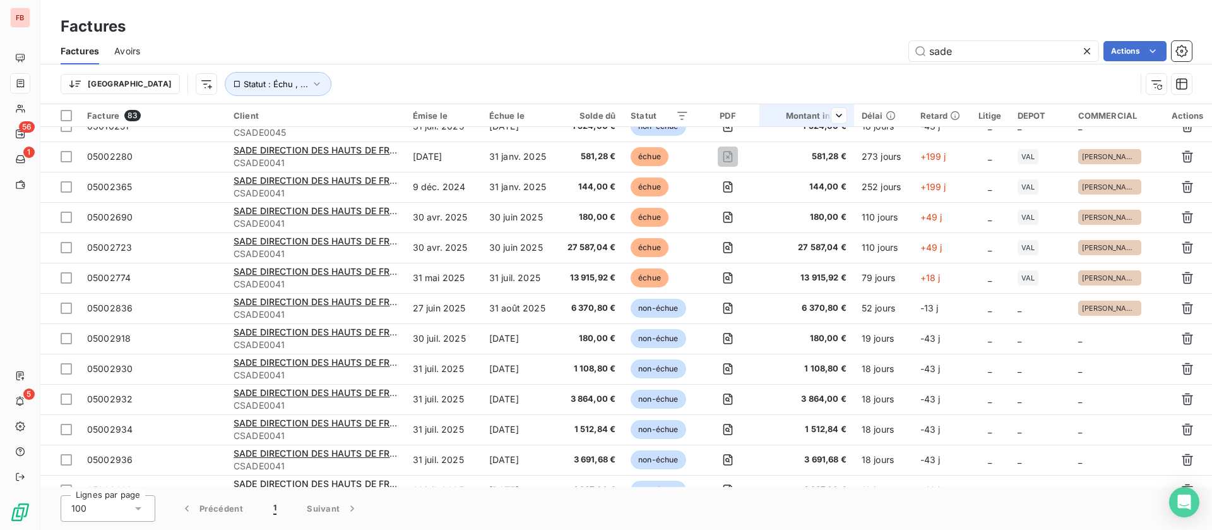
click at [845, 117] on th "Montant initial" at bounding box center [806, 115] width 94 height 23
click at [777, 143] on span "Trier par ordre croissant" at bounding box center [771, 142] width 102 height 13
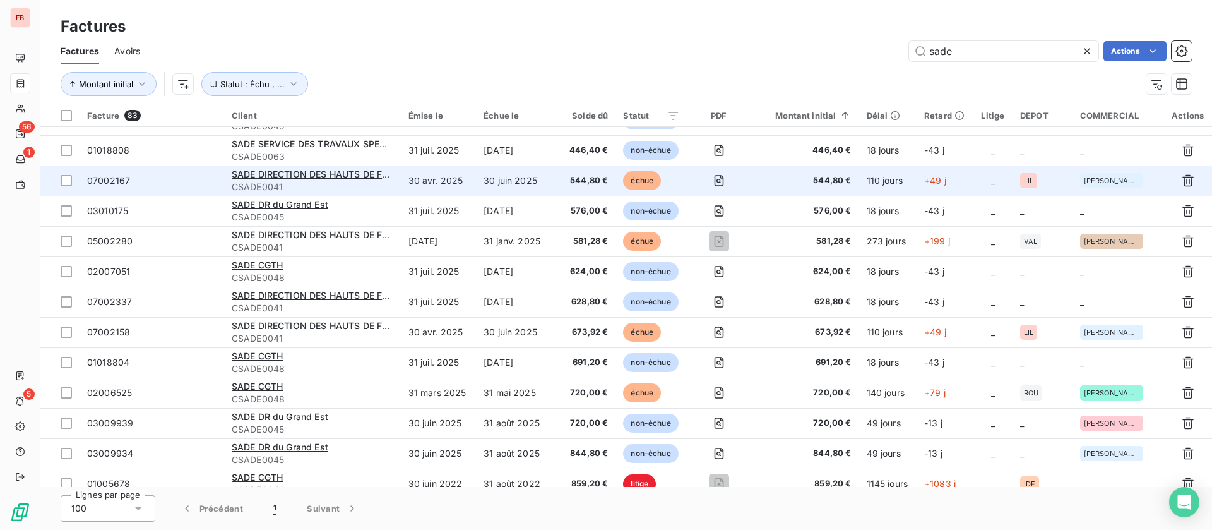
scroll to position [925, 0]
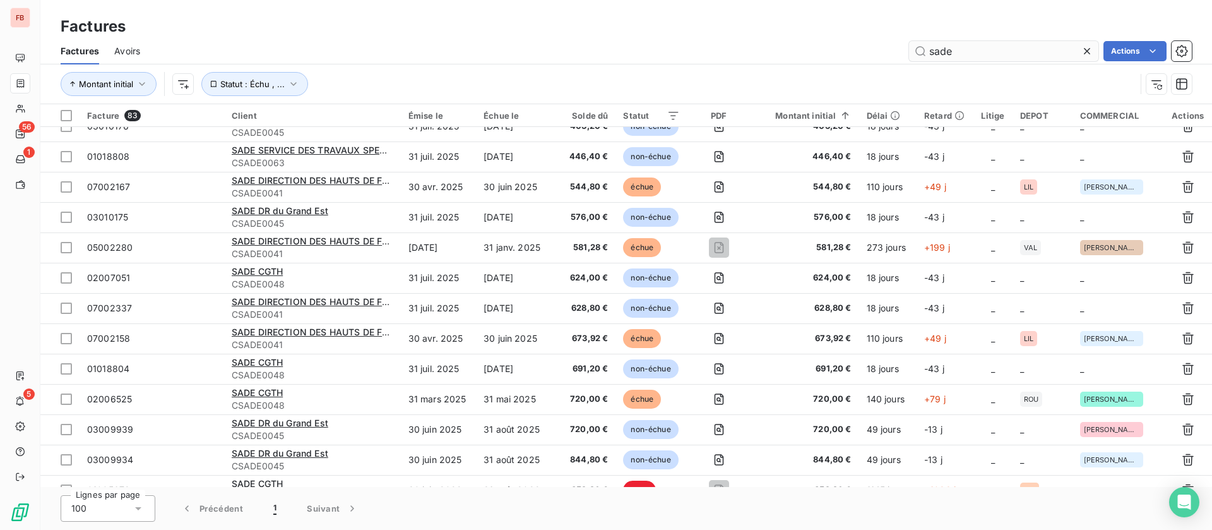
drag, startPoint x: 1000, startPoint y: 74, endPoint x: 989, endPoint y: 49, distance: 27.4
click at [836, 66] on div "Montant initial Statut : Échu , ..." at bounding box center [626, 83] width 1131 height 39
drag, startPoint x: 1016, startPoint y: 48, endPoint x: 790, endPoint y: 44, distance: 226.0
click at [831, 46] on div "sade Actions" at bounding box center [673, 51] width 1036 height 20
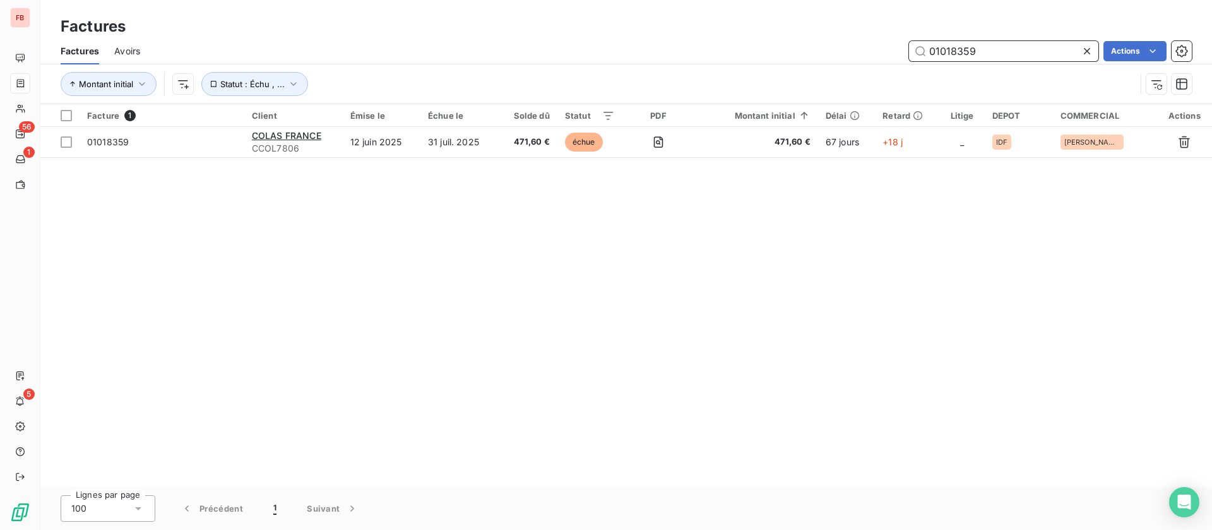
drag, startPoint x: 1009, startPoint y: 46, endPoint x: 715, endPoint y: 49, distance: 294.2
click at [715, 50] on div "01018359 Actions" at bounding box center [673, 51] width 1036 height 20
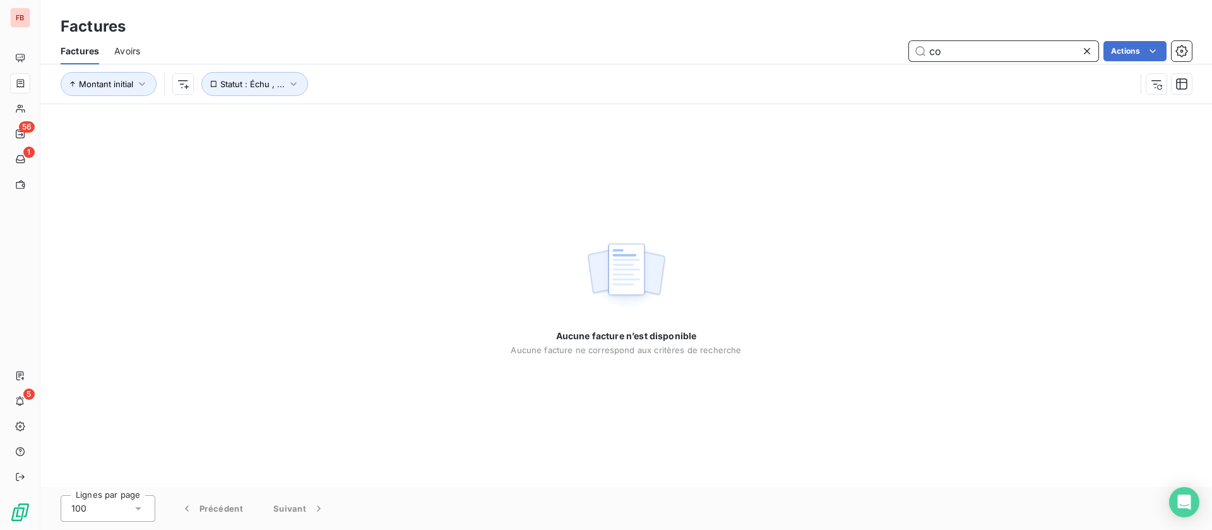
type input "c"
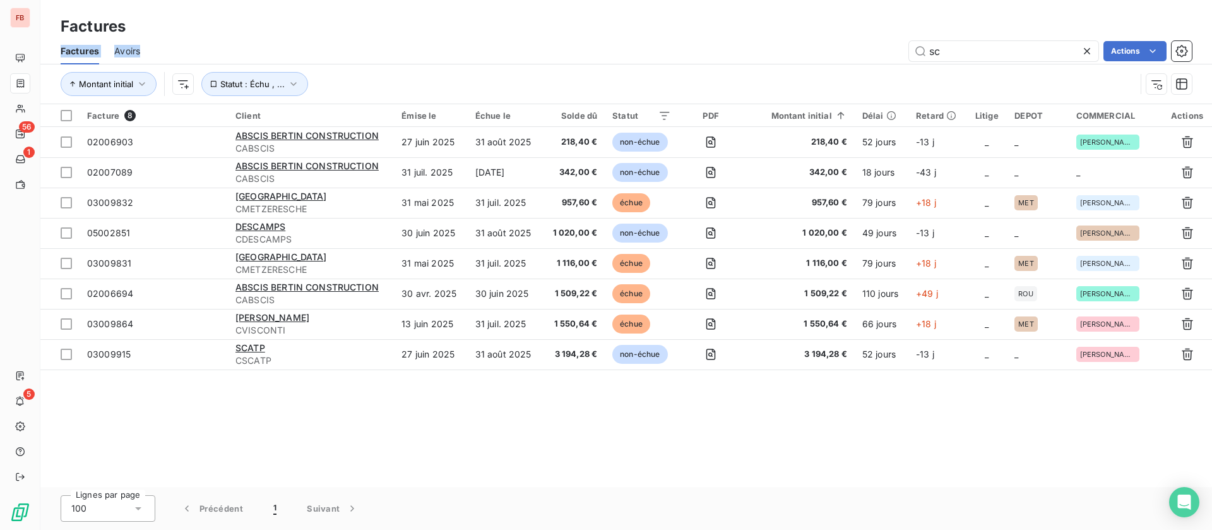
drag, startPoint x: 981, startPoint y: 40, endPoint x: 821, endPoint y: 33, distance: 159.8
click at [819, 35] on div "Factures Factures Avoirs sc Actions Montant initial Statut : Échu , ..." at bounding box center [626, 52] width 1172 height 104
drag, startPoint x: 944, startPoint y: 50, endPoint x: 820, endPoint y: 4, distance: 132.4
click at [795, 40] on div "Factures Avoirs sc Actions" at bounding box center [626, 51] width 1172 height 27
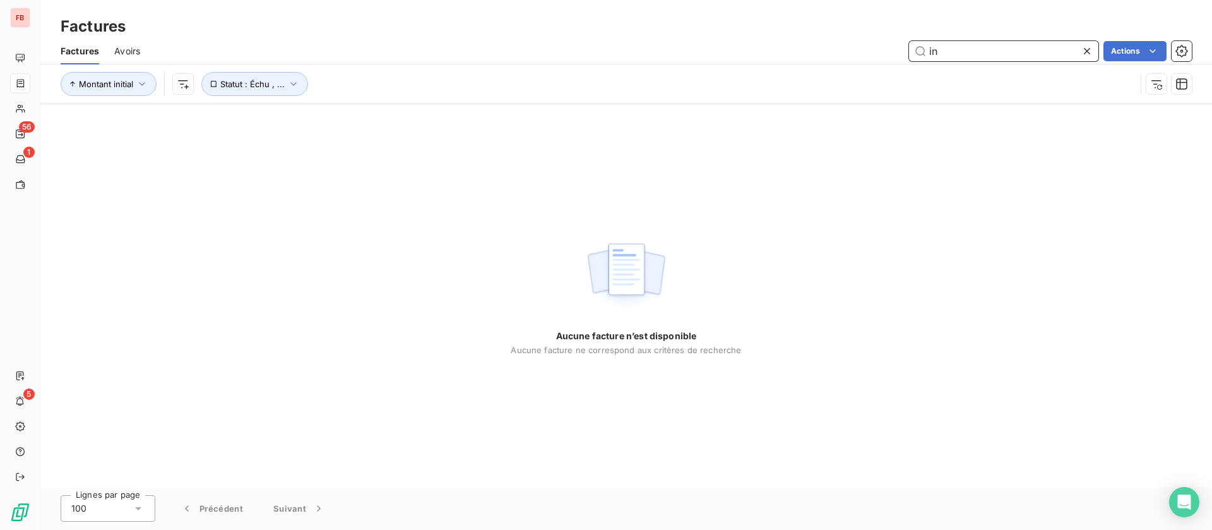
type input "i"
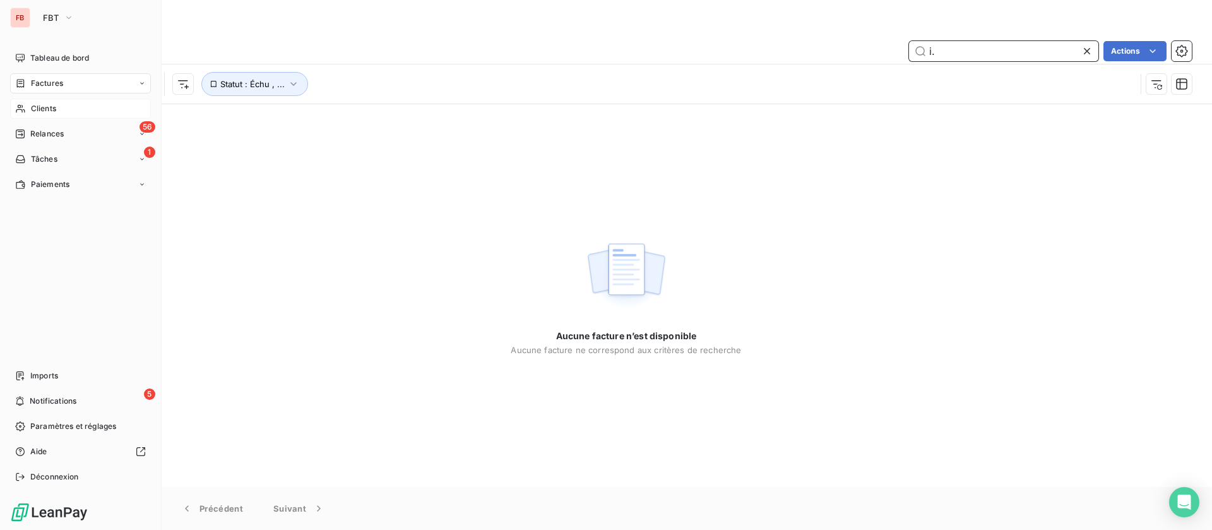
type input "i."
click at [21, 104] on icon at bounding box center [20, 109] width 11 height 10
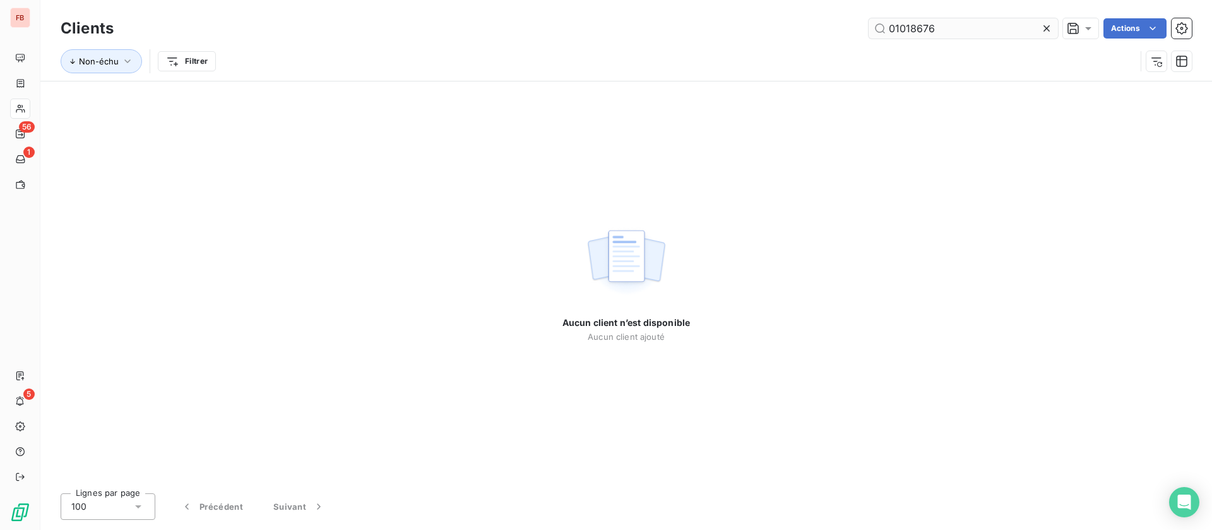
drag, startPoint x: 1051, startPoint y: 25, endPoint x: 1026, endPoint y: 30, distance: 25.3
click at [1050, 27] on icon at bounding box center [1046, 28] width 13 height 13
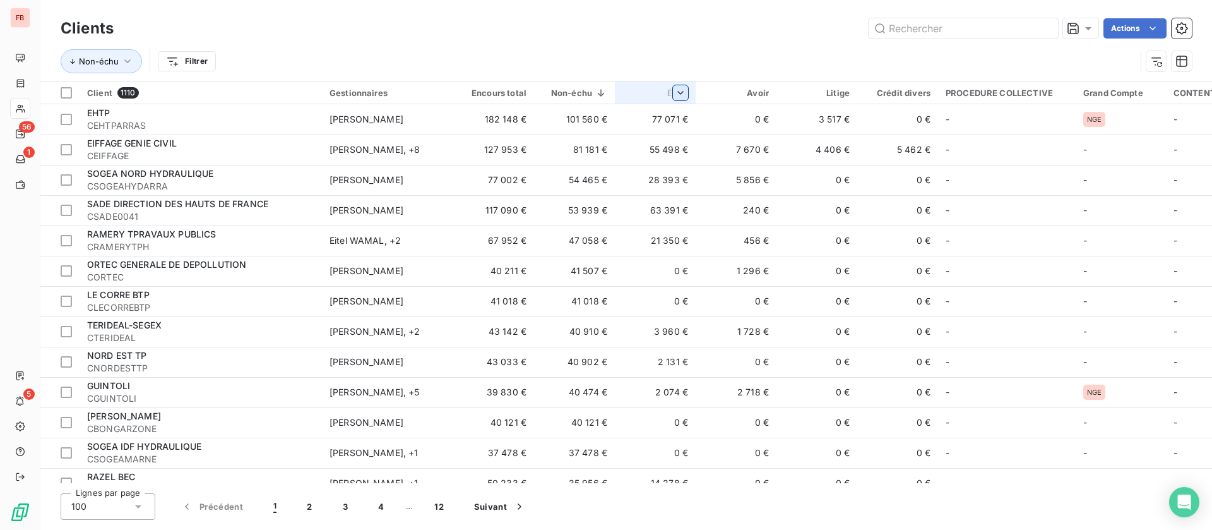
click at [687, 90] on html "FB 56 1 5 Clients Actions Non-échu Filtrer Client 1110 Gestionnaires Encours to…" at bounding box center [606, 265] width 1212 height 530
click at [629, 121] on span "Trier par ordre croissant" at bounding box center [615, 119] width 102 height 13
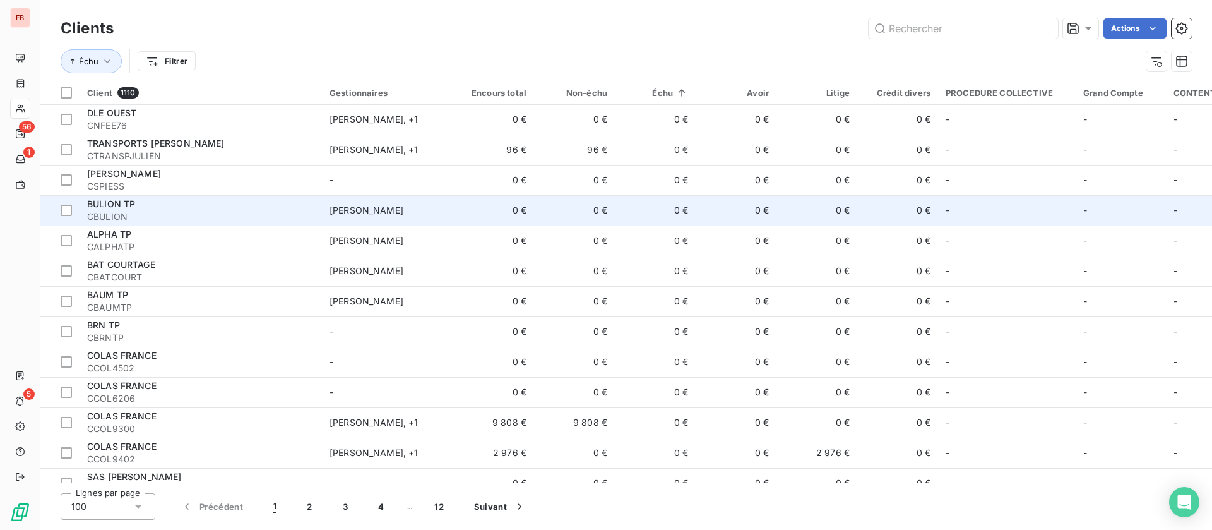
scroll to position [2272, 0]
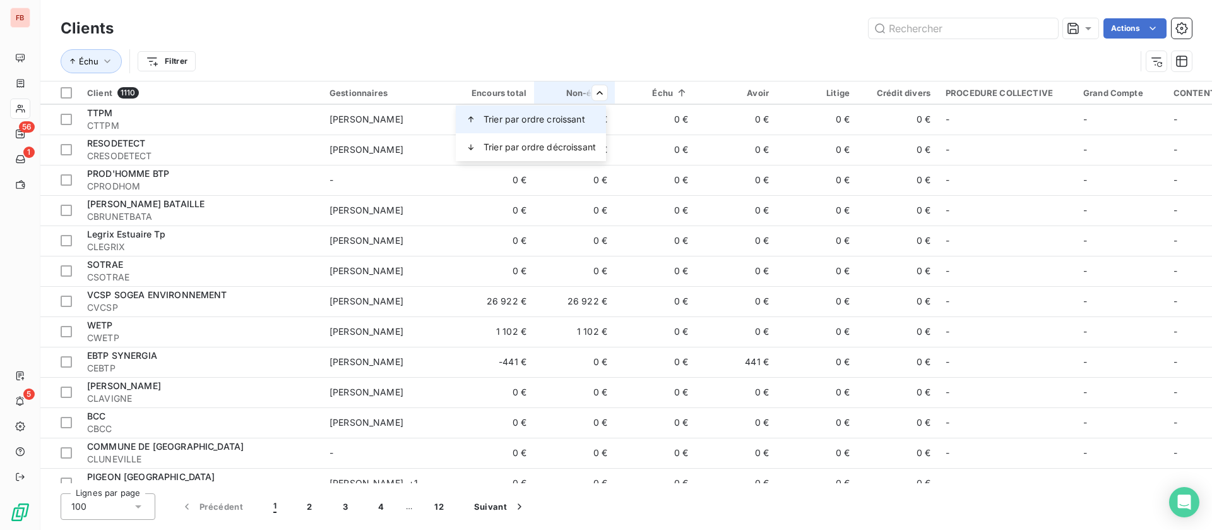
click at [549, 114] on span "Trier par ordre croissant" at bounding box center [535, 119] width 102 height 13
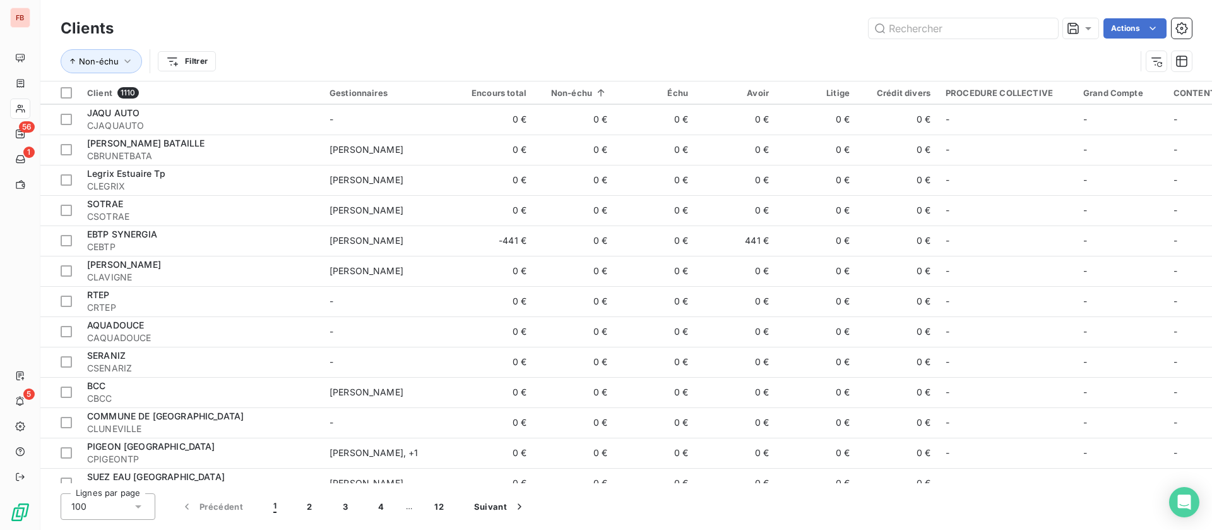
scroll to position [2657, 0]
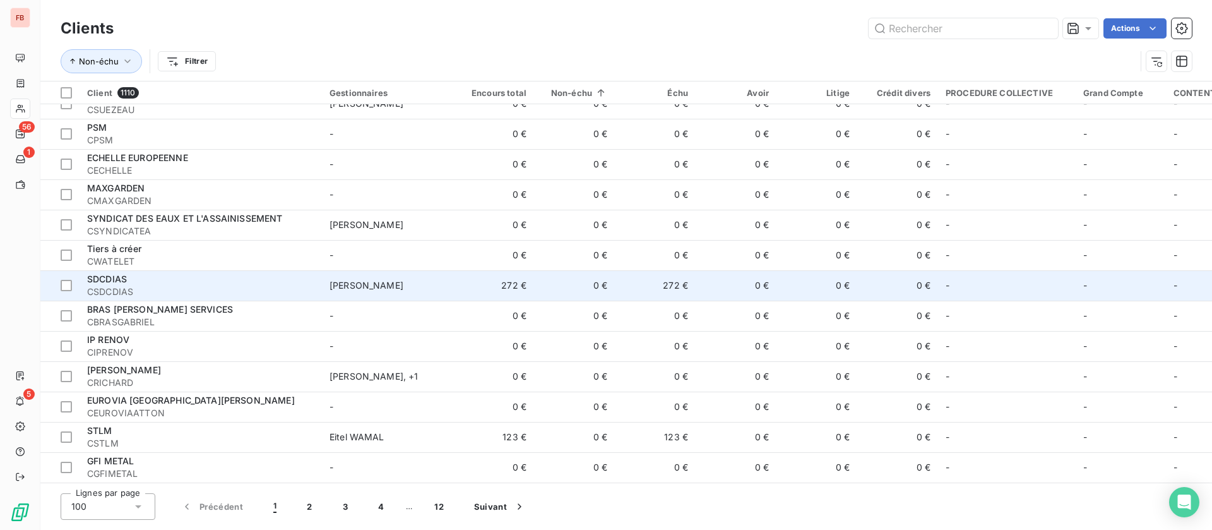
click at [208, 273] on div "SDCDIAS" at bounding box center [200, 279] width 227 height 13
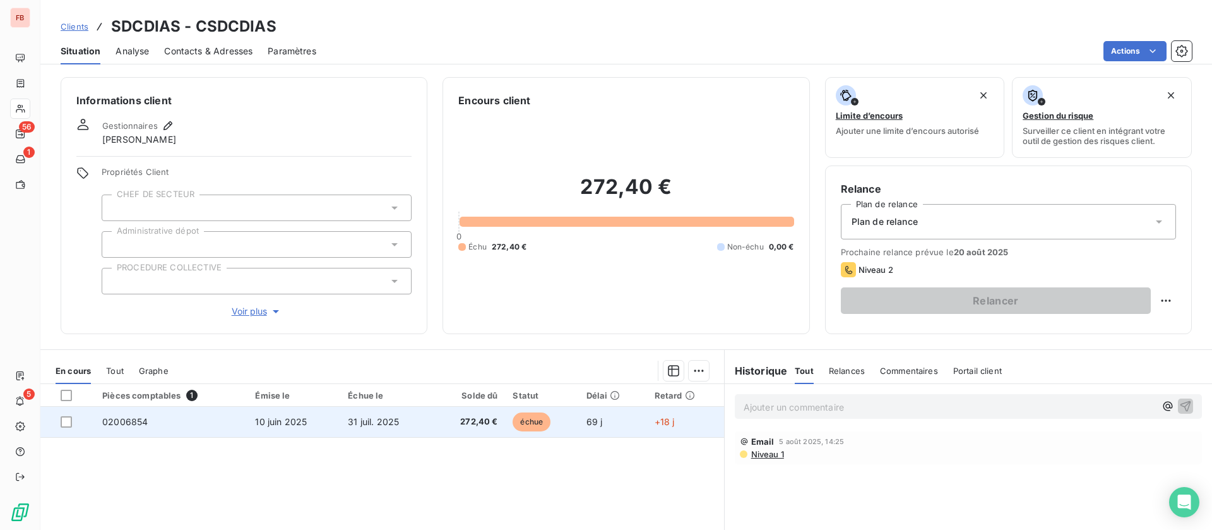
click at [209, 418] on td "02006854" at bounding box center [171, 422] width 153 height 30
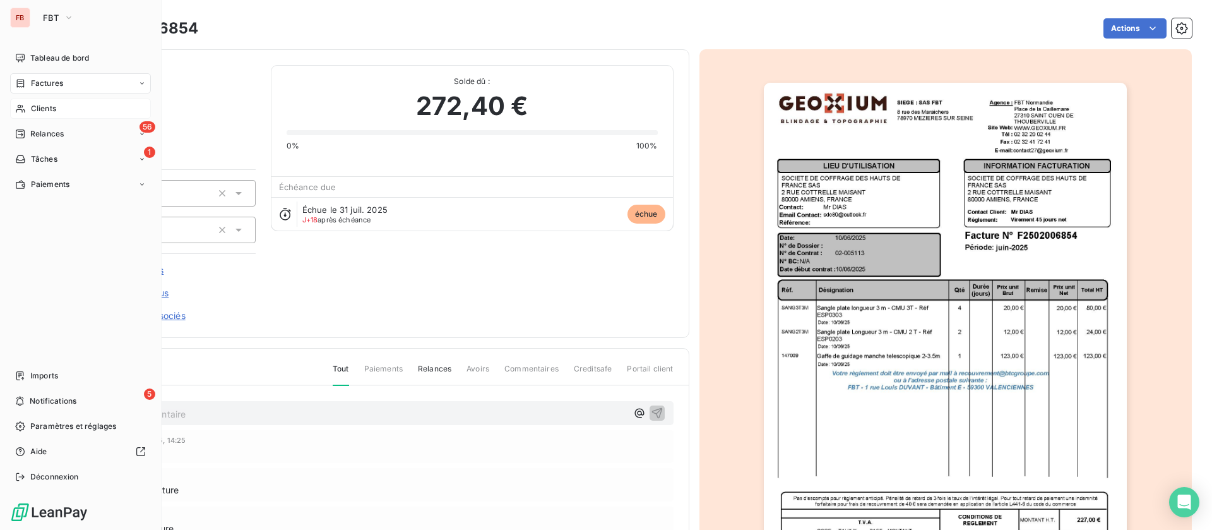
click at [33, 100] on div "Clients" at bounding box center [80, 108] width 141 height 20
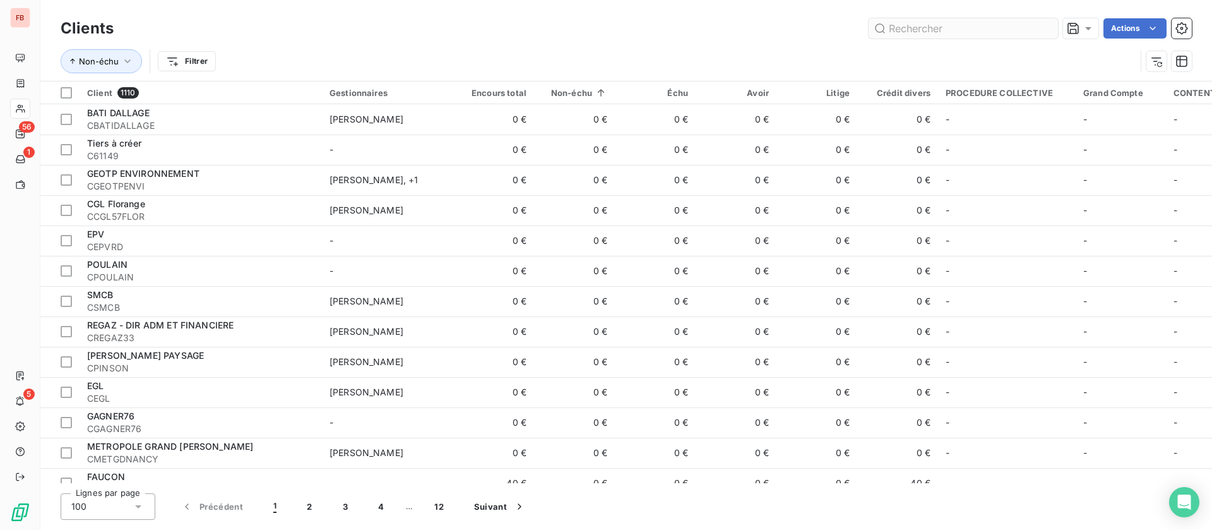
click at [976, 26] on input "text" at bounding box center [963, 28] width 189 height 20
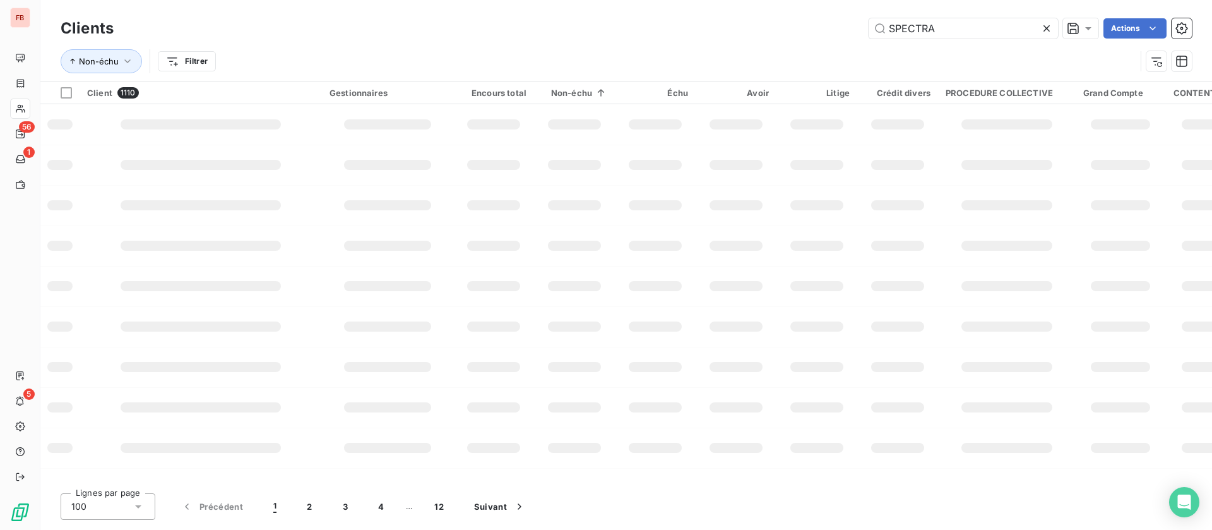
type input "SPECTRA"
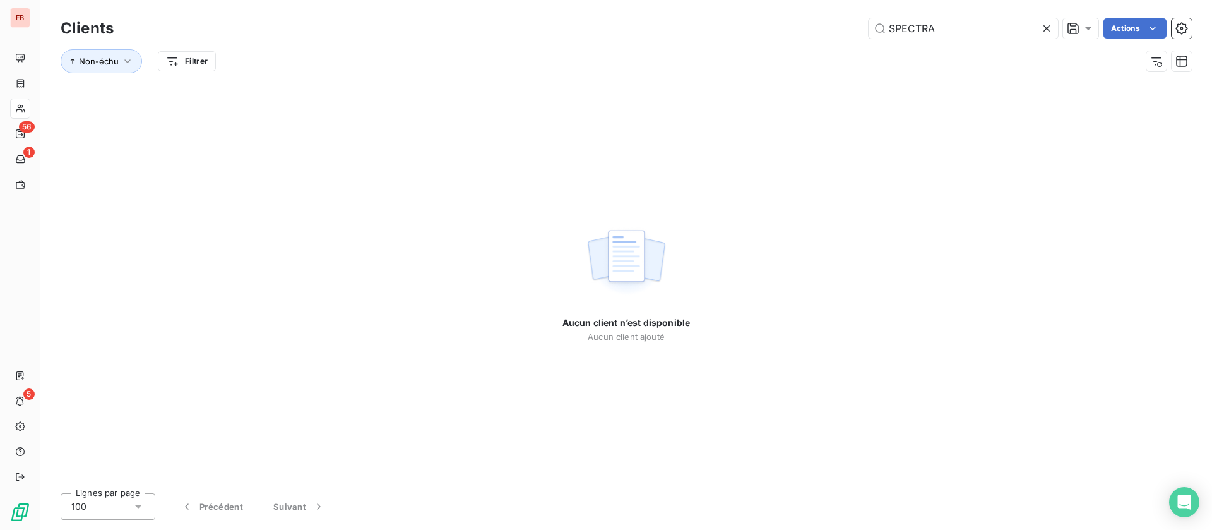
click at [1045, 25] on icon at bounding box center [1046, 28] width 13 height 13
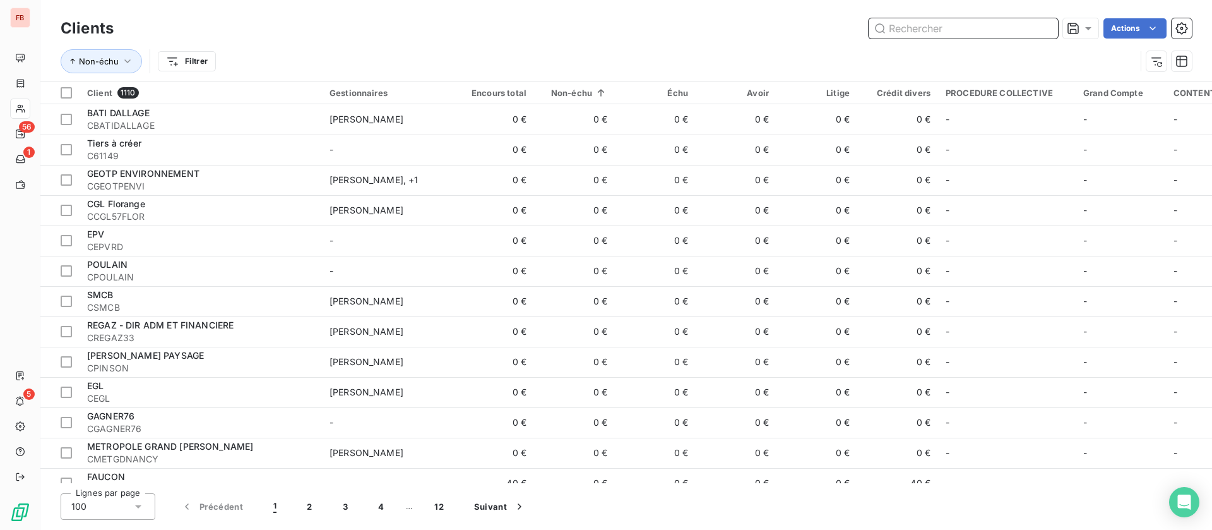
click at [930, 27] on input "text" at bounding box center [963, 28] width 189 height 20
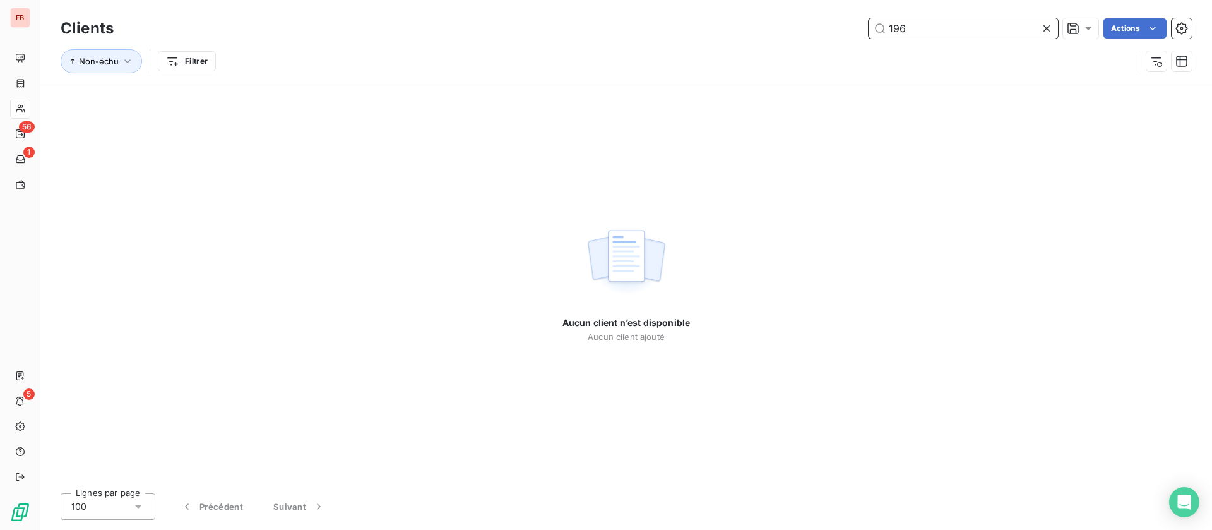
type input "196"
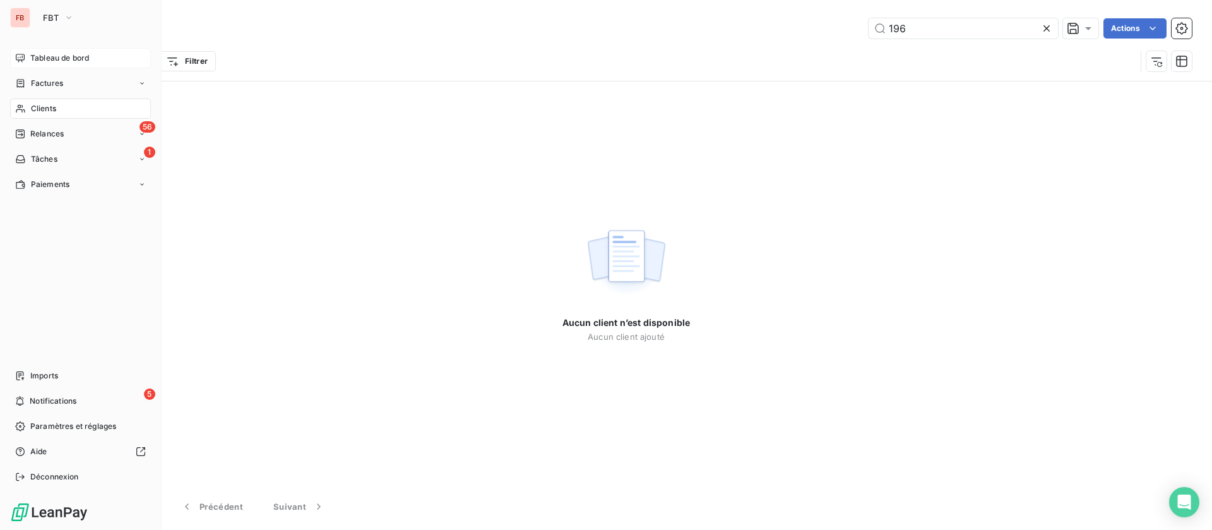
click at [33, 85] on span "Factures" at bounding box center [47, 83] width 32 height 11
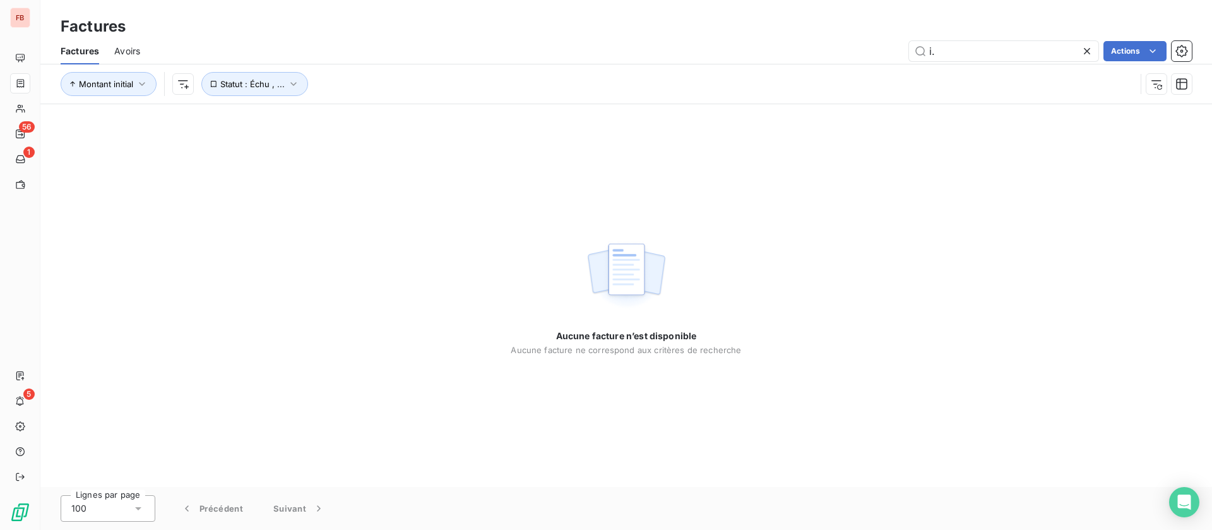
drag, startPoint x: 893, startPoint y: 47, endPoint x: 814, endPoint y: 47, distance: 78.9
click at [814, 47] on div "i. Actions" at bounding box center [673, 51] width 1036 height 20
drag, startPoint x: 929, startPoint y: 50, endPoint x: 804, endPoint y: 49, distance: 125.0
click at [802, 49] on div "196.36 Actions" at bounding box center [673, 51] width 1036 height 20
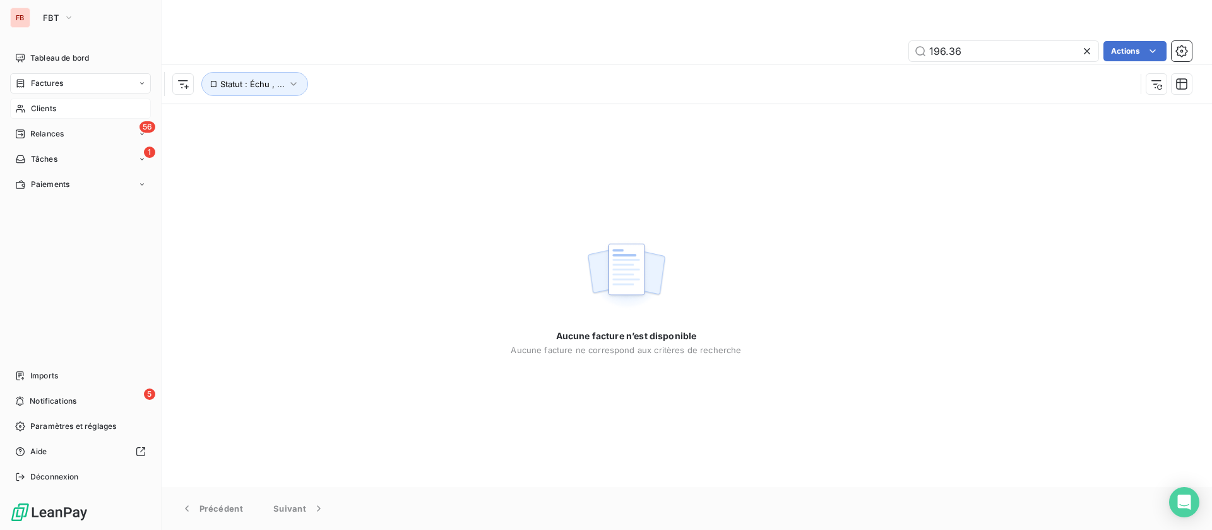
type input "196.36"
click at [19, 106] on icon at bounding box center [20, 109] width 11 height 10
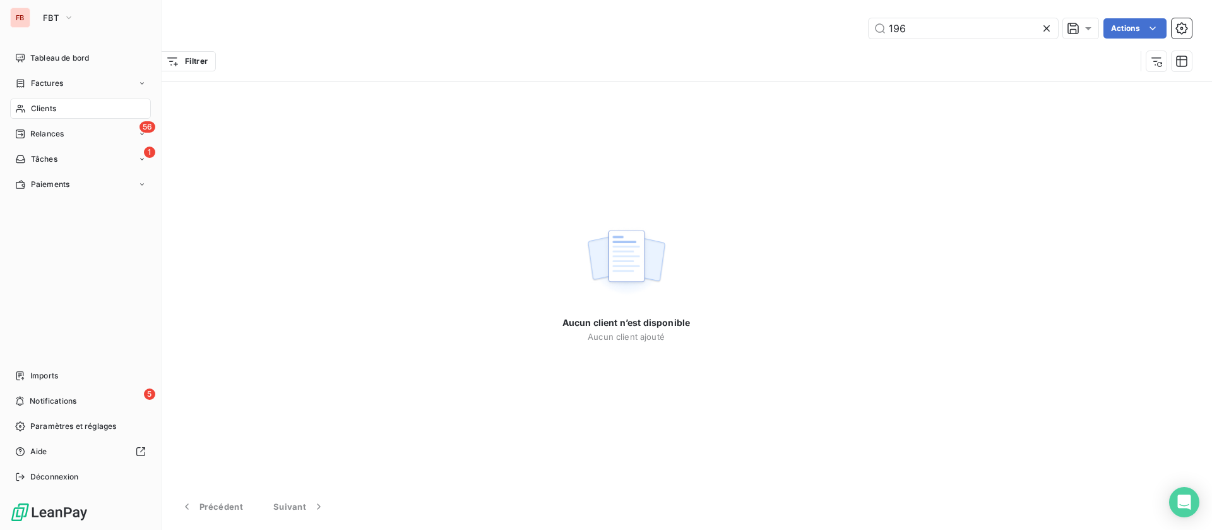
click at [44, 87] on span "Factures" at bounding box center [47, 83] width 32 height 11
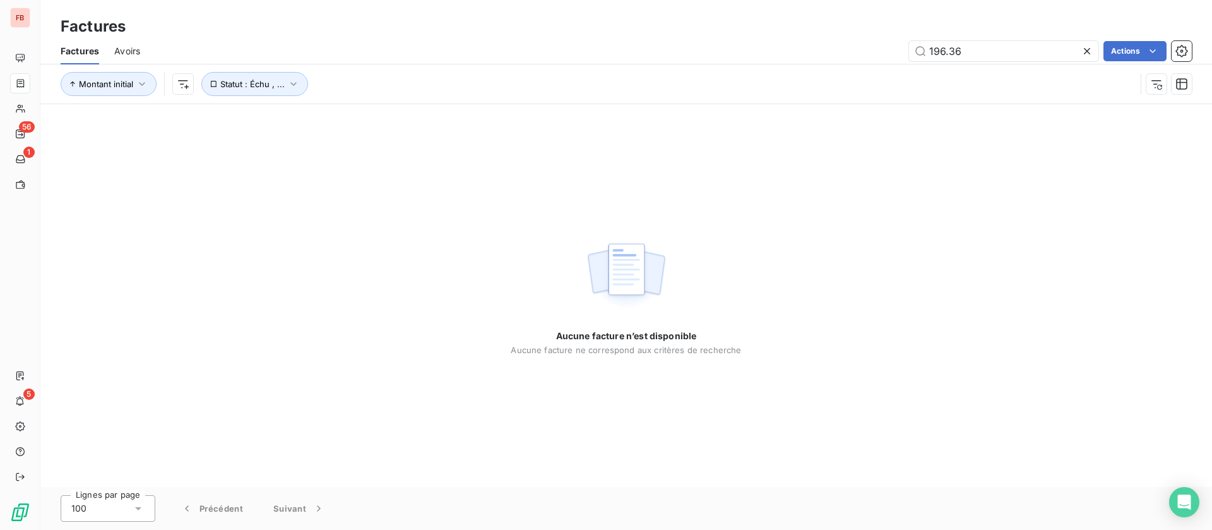
drag, startPoint x: 906, startPoint y: 44, endPoint x: 687, endPoint y: 37, distance: 218.5
click at [690, 38] on div "Factures Avoirs 196.36 Actions" at bounding box center [626, 51] width 1172 height 27
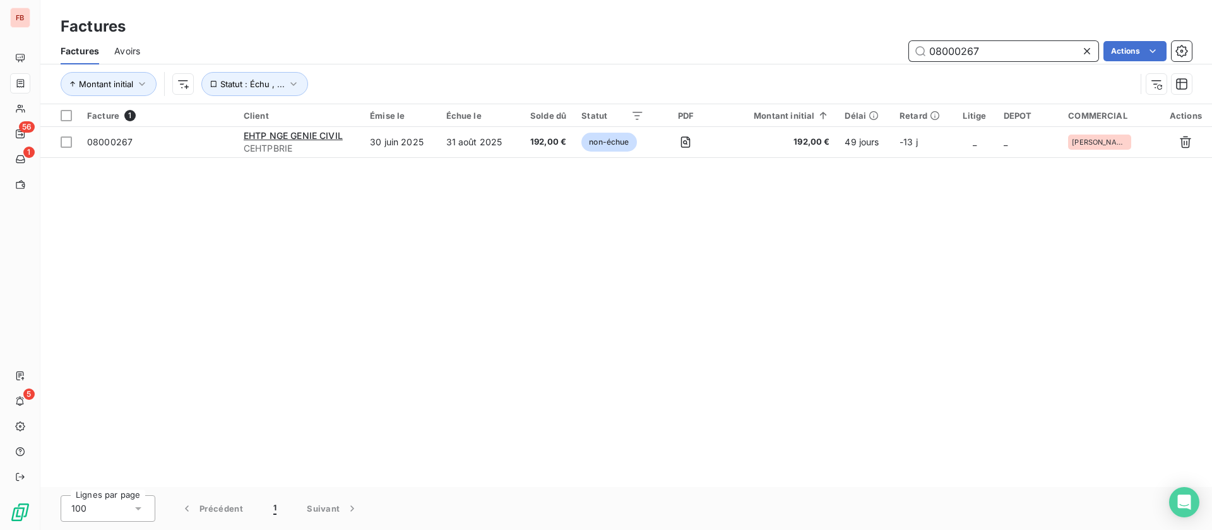
drag, startPoint x: 1004, startPoint y: 50, endPoint x: 853, endPoint y: 47, distance: 150.3
click at [854, 46] on div "08000267 Actions" at bounding box center [673, 51] width 1036 height 20
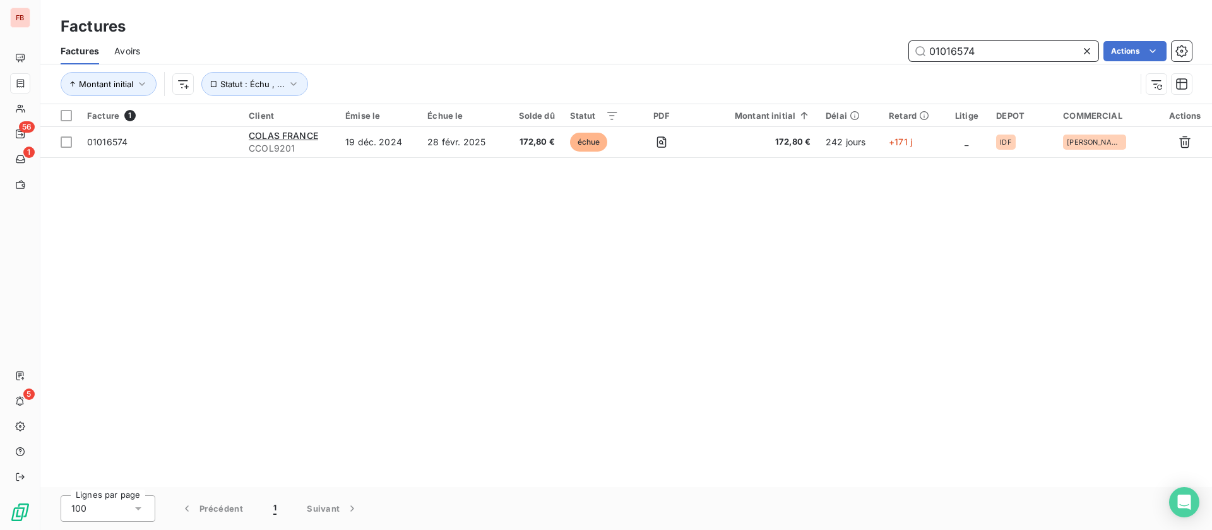
drag, startPoint x: 978, startPoint y: 54, endPoint x: 651, endPoint y: 20, distance: 328.7
click at [653, 38] on div "Factures Avoirs 01016574 Actions" at bounding box center [626, 51] width 1172 height 27
click at [1002, 48] on input "01016574" at bounding box center [1003, 51] width 189 height 20
drag, startPoint x: 1009, startPoint y: 48, endPoint x: 686, endPoint y: 52, distance: 323.8
click at [700, 50] on div "01016574 Actions" at bounding box center [673, 51] width 1036 height 20
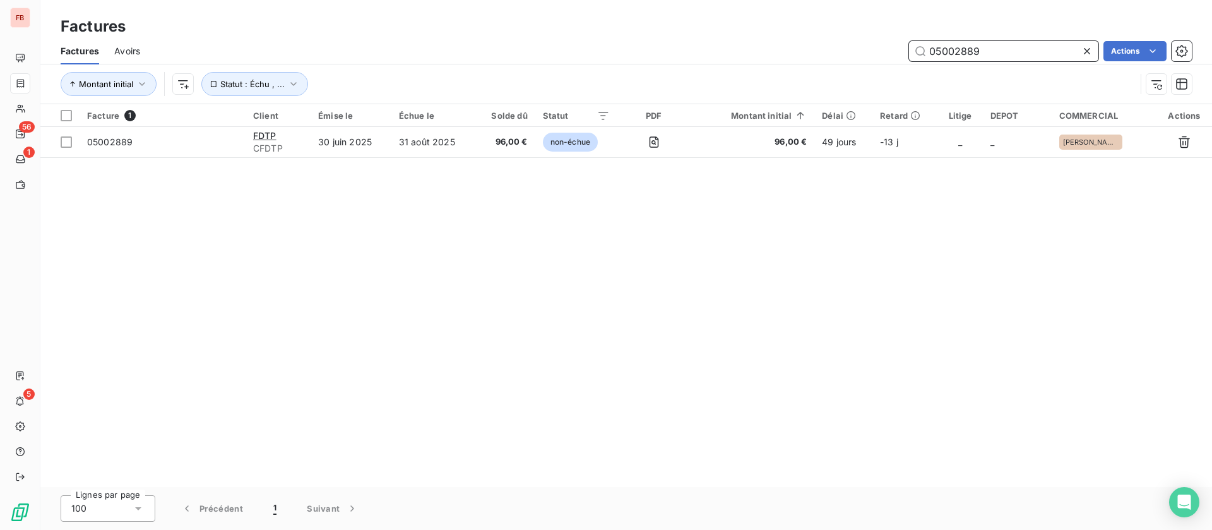
drag, startPoint x: 994, startPoint y: 50, endPoint x: 845, endPoint y: 20, distance: 151.9
click at [845, 30] on div "Factures Factures Avoirs 05002889 Actions Montant initial Statut : Échu , ..." at bounding box center [626, 52] width 1172 height 104
drag, startPoint x: 752, startPoint y: 218, endPoint x: 810, endPoint y: 167, distance: 77.0
click at [753, 218] on div "Facture 1 Client Émise le Échue le Solde dû Statut PDF Montant initial Délai Re…" at bounding box center [626, 295] width 1172 height 383
drag, startPoint x: 975, startPoint y: 48, endPoint x: 803, endPoint y: 45, distance: 171.7
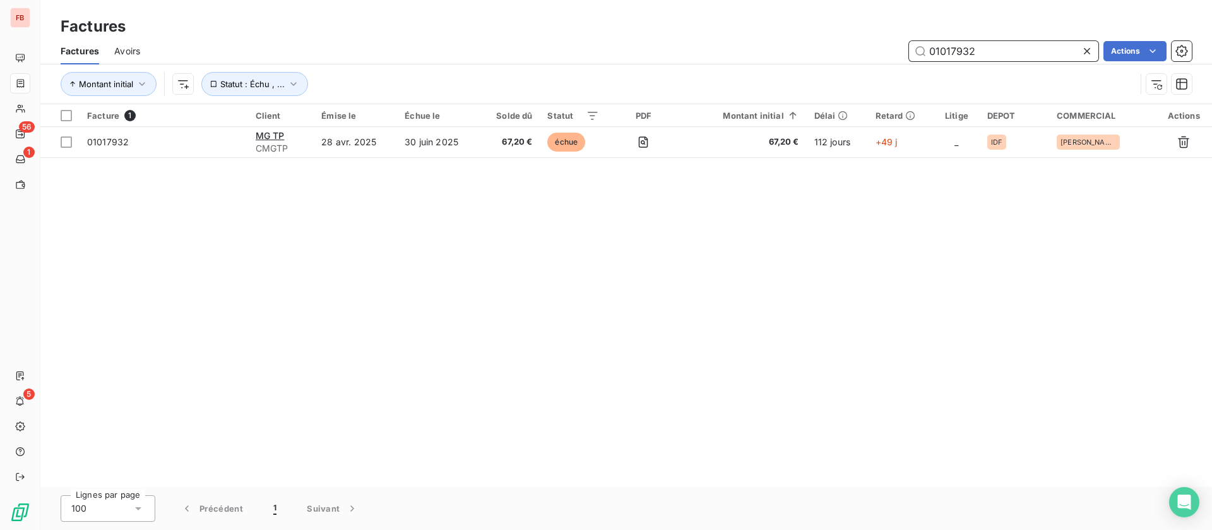
click at [802, 45] on div "01017932 Actions" at bounding box center [673, 51] width 1036 height 20
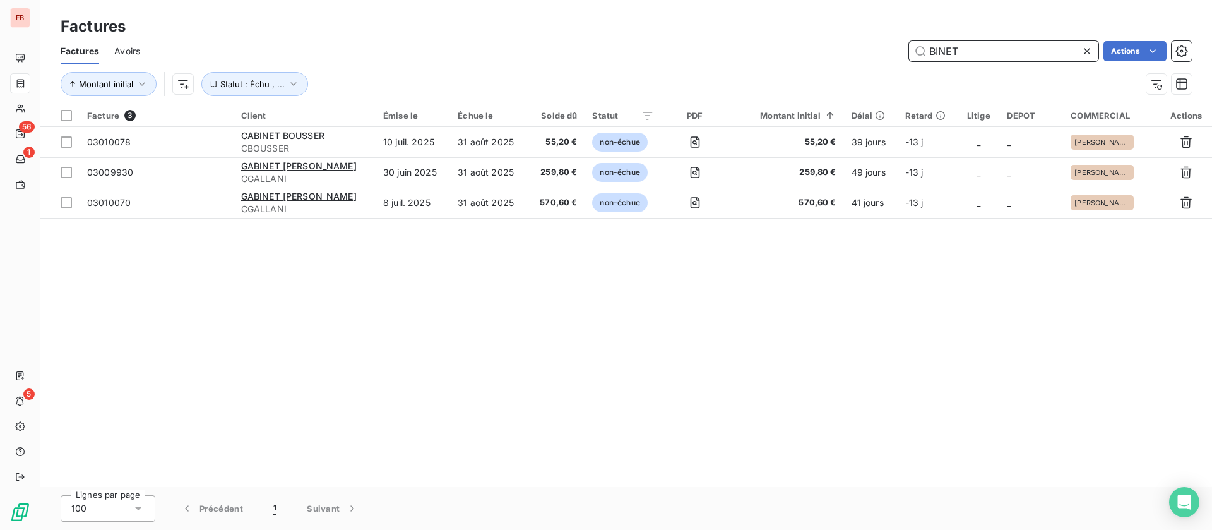
drag, startPoint x: 887, startPoint y: 47, endPoint x: 792, endPoint y: 50, distance: 95.3
click at [793, 49] on div "BINET Actions" at bounding box center [673, 51] width 1036 height 20
type input "01018450"
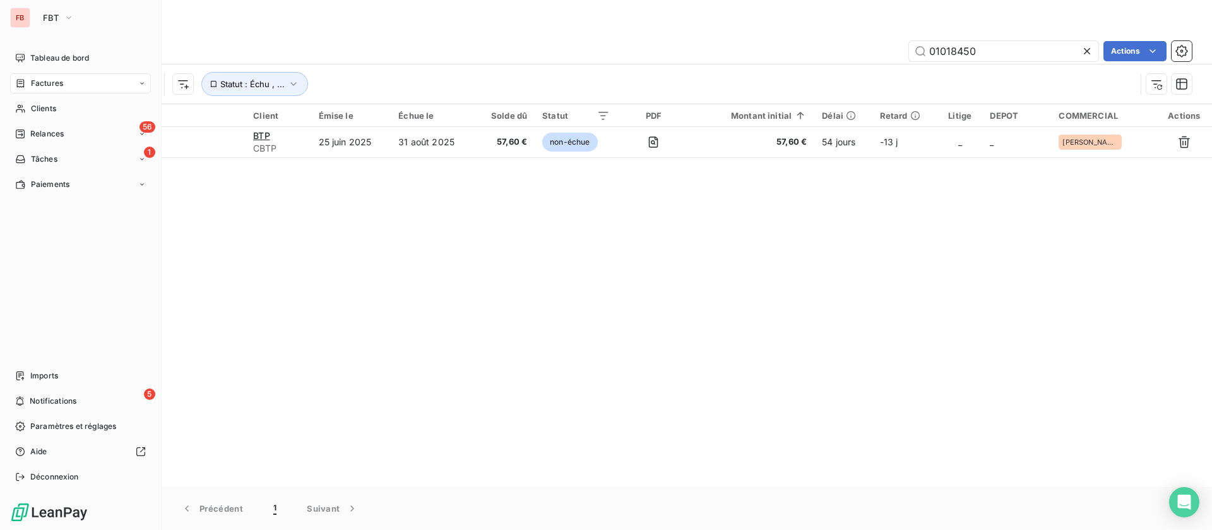
click at [36, 45] on div "FB FBT Tableau de bord Factures Clients 56 Relances 1 Tâches Paiements Imports …" at bounding box center [81, 265] width 162 height 530
click at [73, 20] on icon "button" at bounding box center [69, 17] width 10 height 13
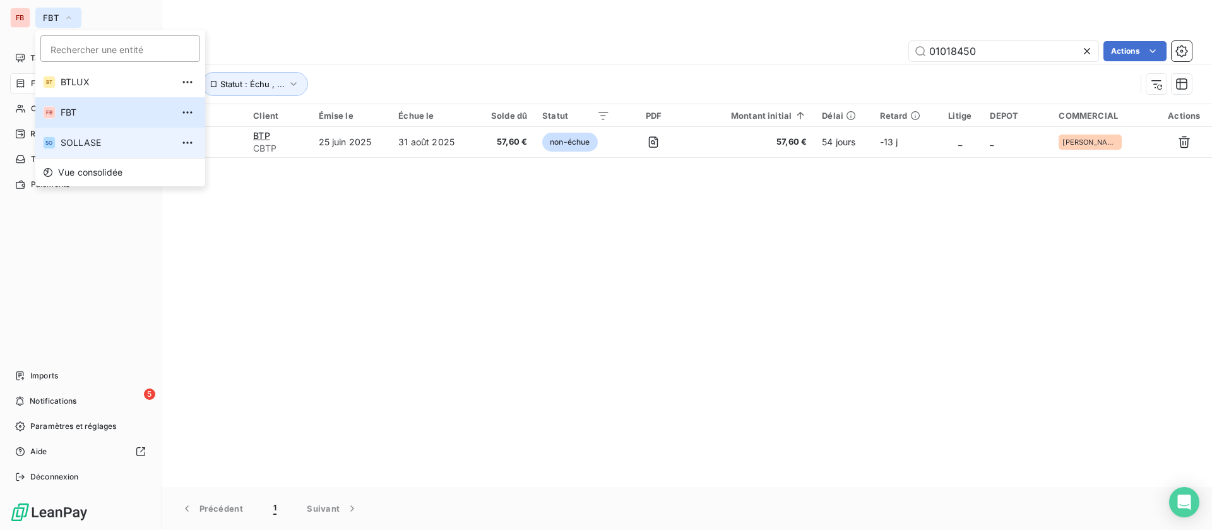
click at [112, 144] on span "SOLLASE" at bounding box center [117, 142] width 112 height 13
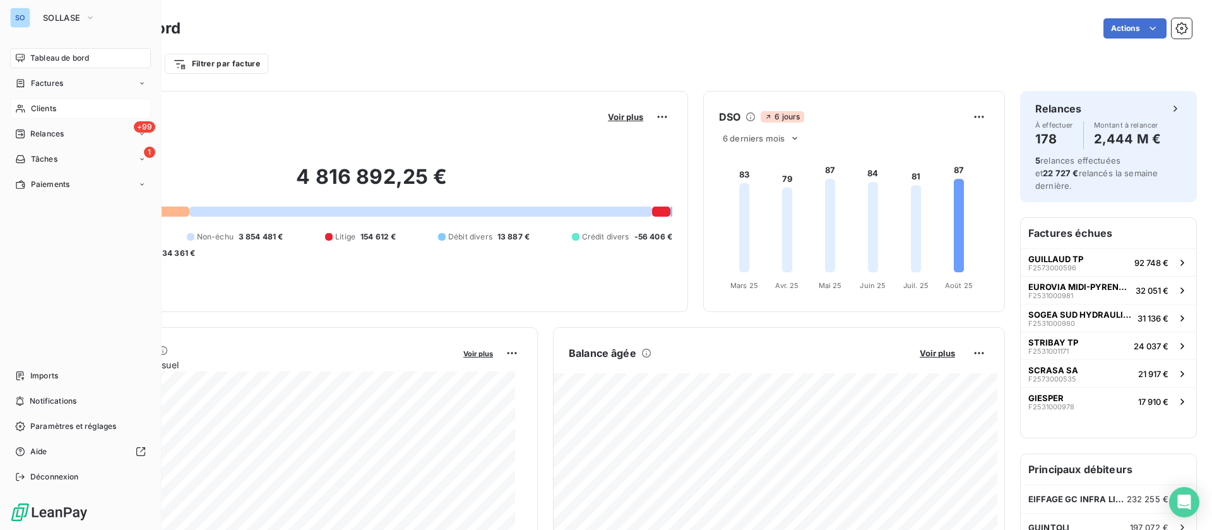
click at [41, 109] on span "Clients" at bounding box center [43, 108] width 25 height 11
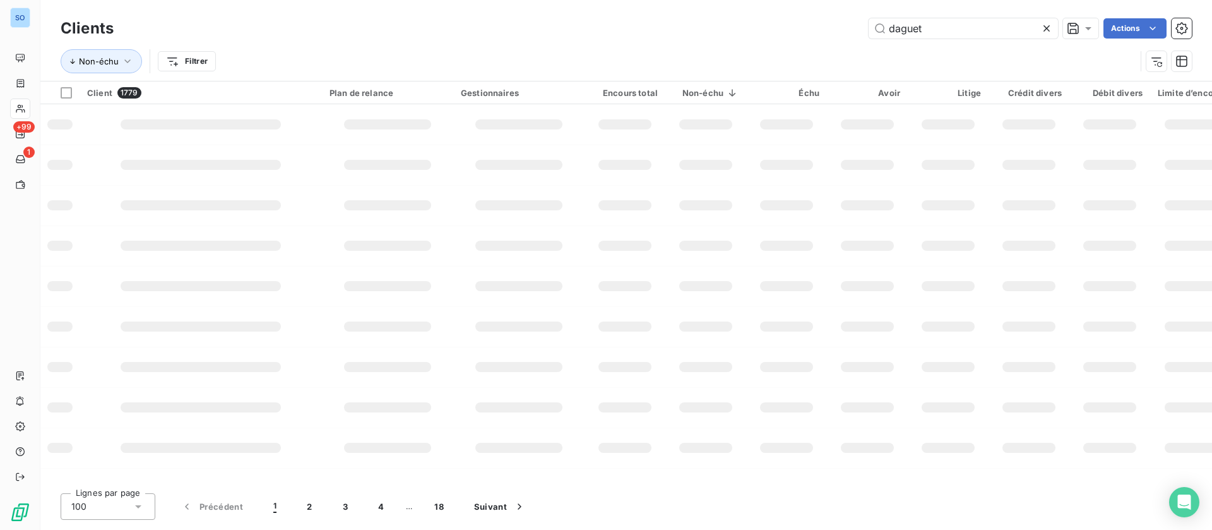
type input "daguet"
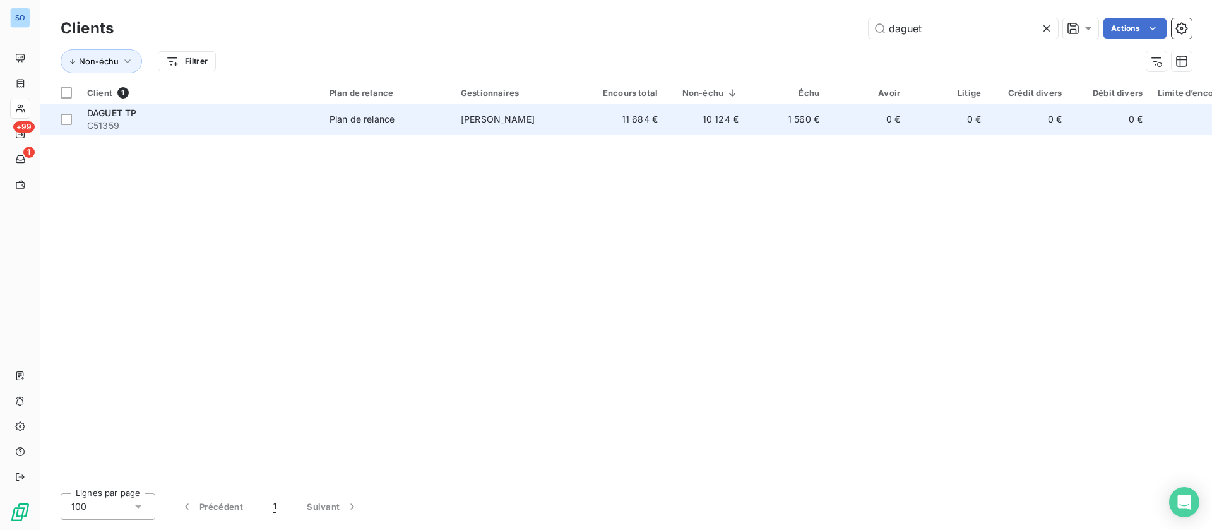
click at [429, 110] on td "Plan de relance" at bounding box center [387, 119] width 131 height 30
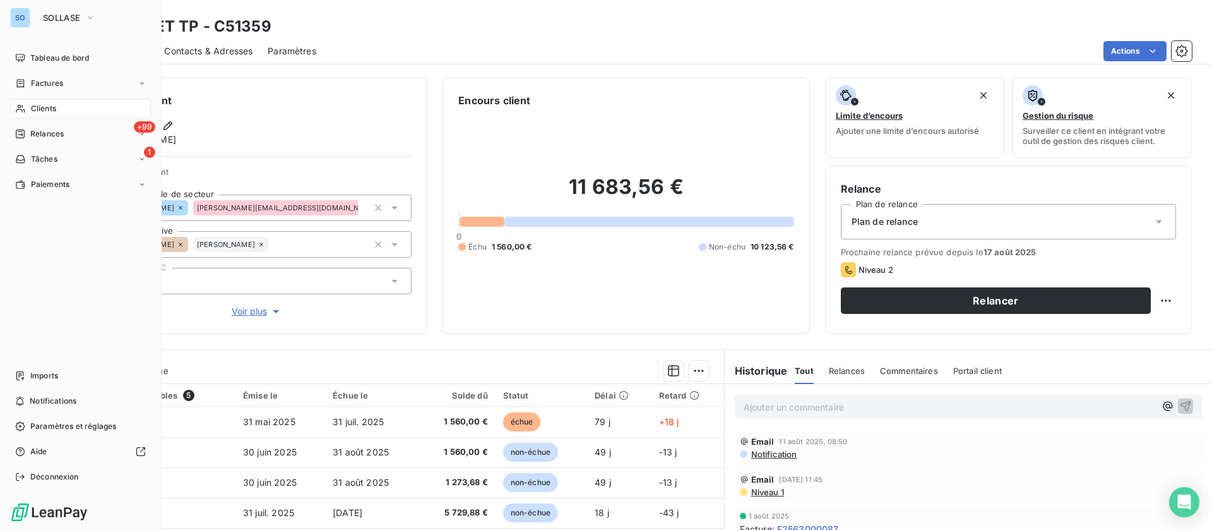
click at [38, 111] on span "Clients" at bounding box center [43, 108] width 25 height 11
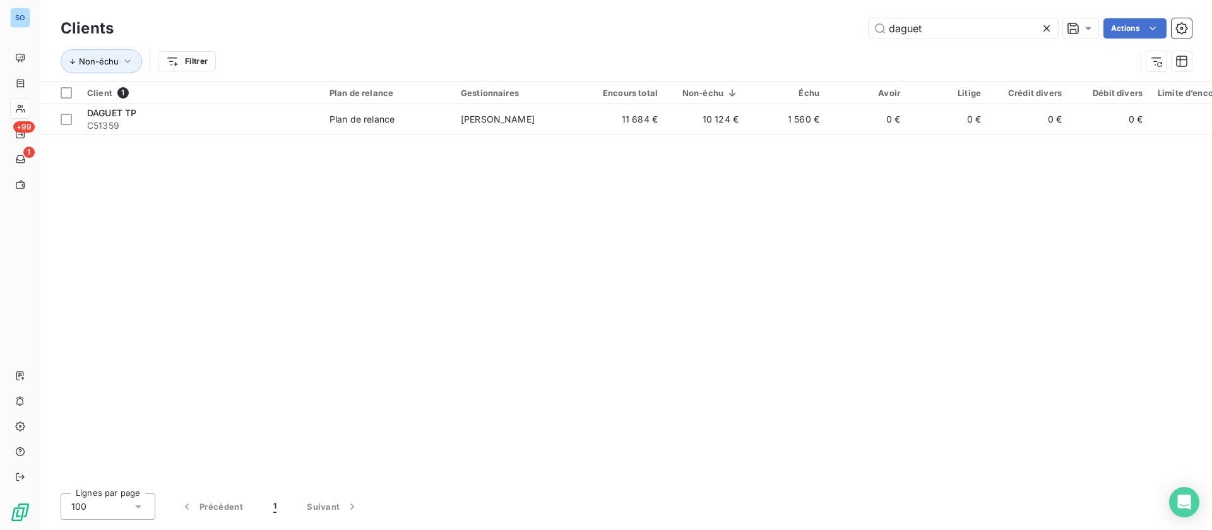
drag, startPoint x: 928, startPoint y: 27, endPoint x: 721, endPoint y: 18, distance: 207.2
click at [726, 20] on div "daguet Actions" at bounding box center [660, 28] width 1063 height 20
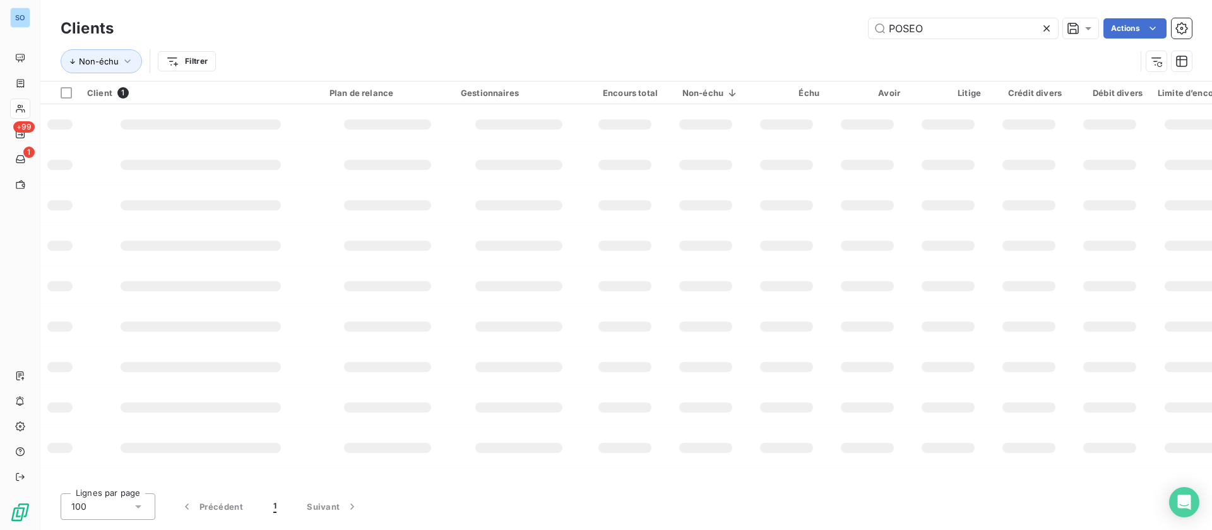
type input "POSEO"
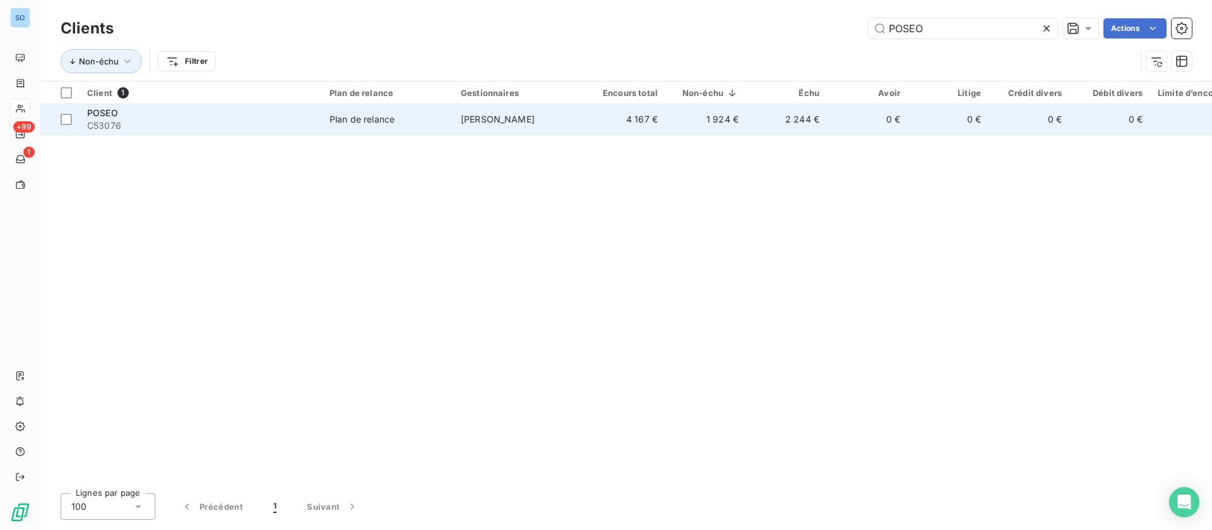
click at [599, 125] on td "4 167 €" at bounding box center [625, 119] width 81 height 30
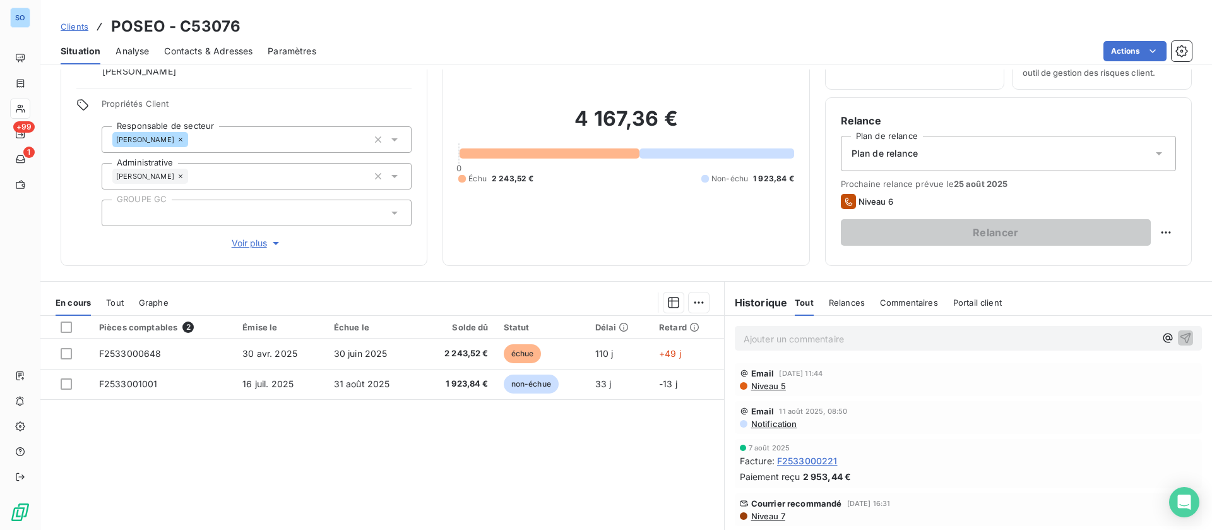
scroll to position [95, 0]
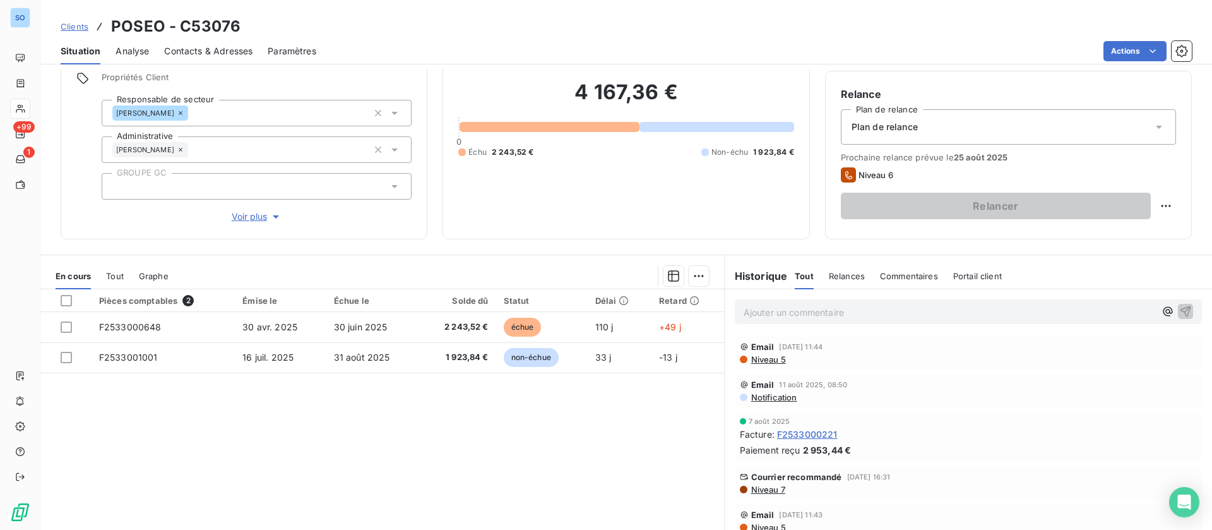
click at [821, 314] on p "Ajouter un commentaire ﻿" at bounding box center [950, 312] width 412 height 16
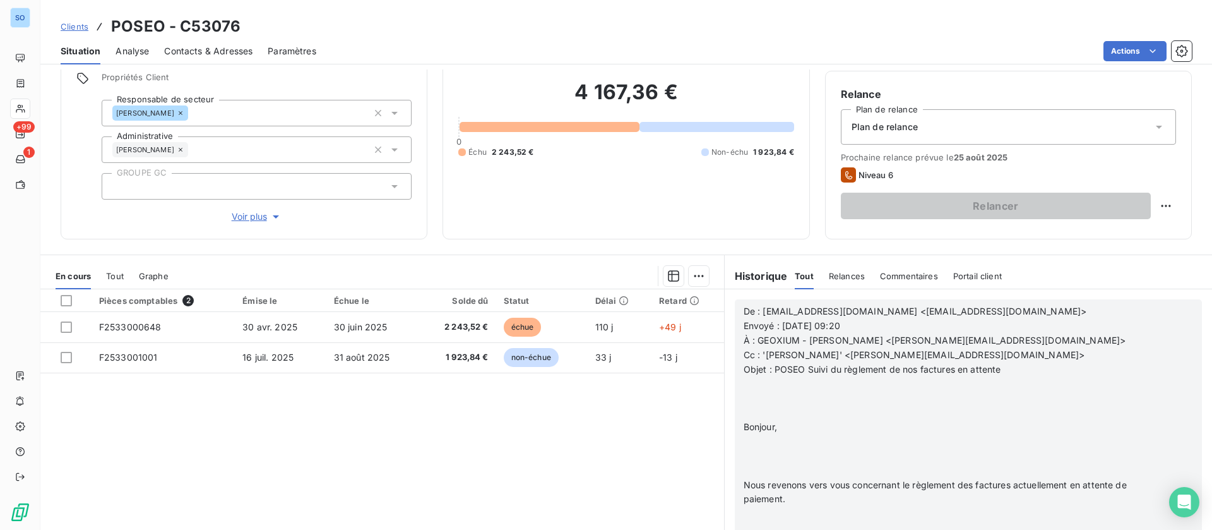
click at [783, 383] on p "﻿" at bounding box center [952, 383] width 417 height 15
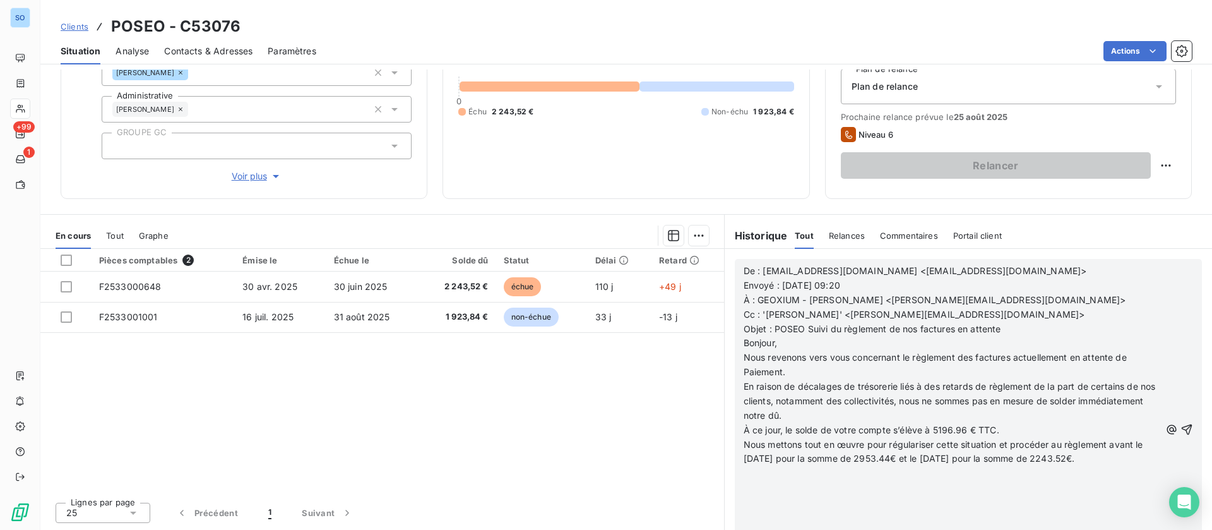
scroll to position [1962, 0]
click at [1180, 430] on icon "button" at bounding box center [1186, 429] width 13 height 13
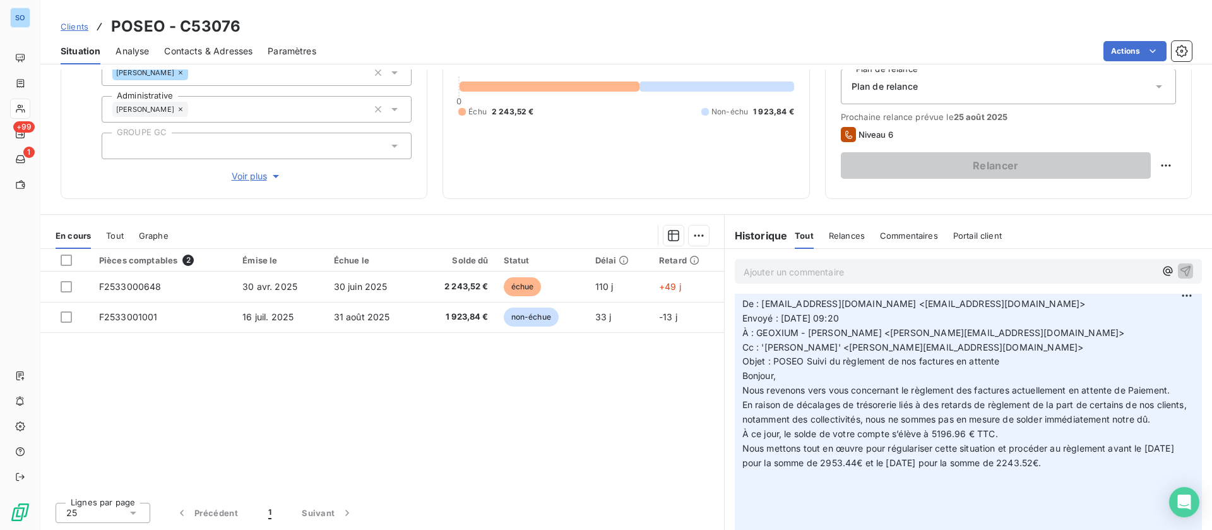
scroll to position [0, 0]
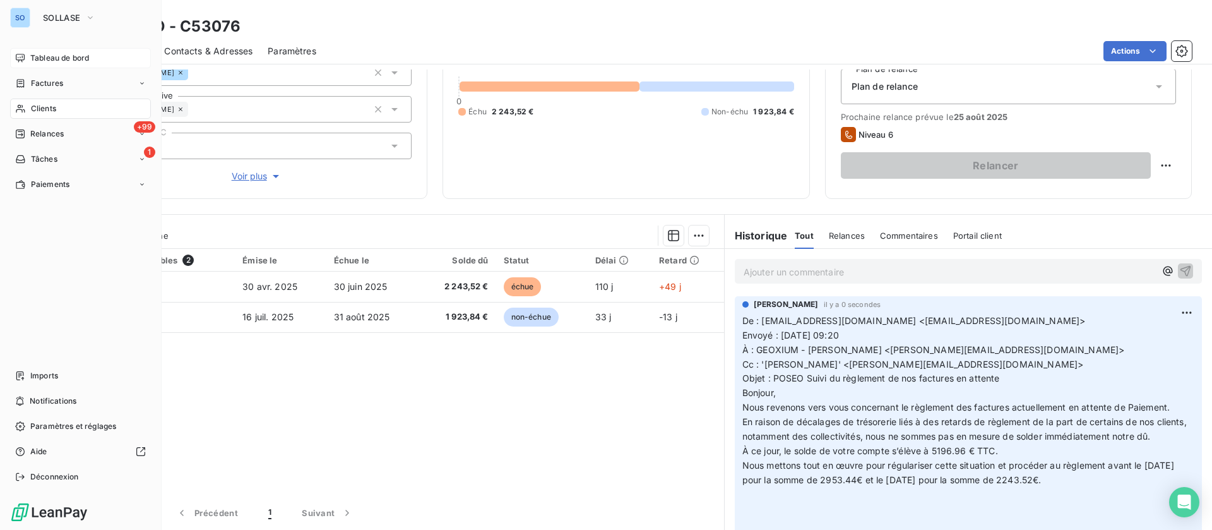
click at [30, 61] on div "Tableau de bord" at bounding box center [80, 58] width 141 height 20
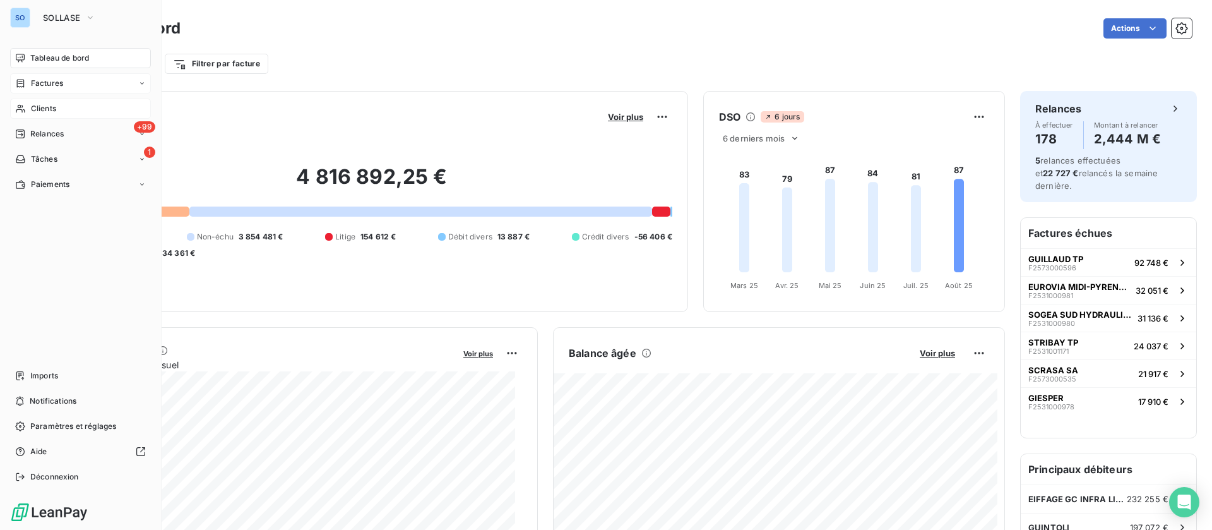
click at [55, 80] on span "Factures" at bounding box center [47, 83] width 32 height 11
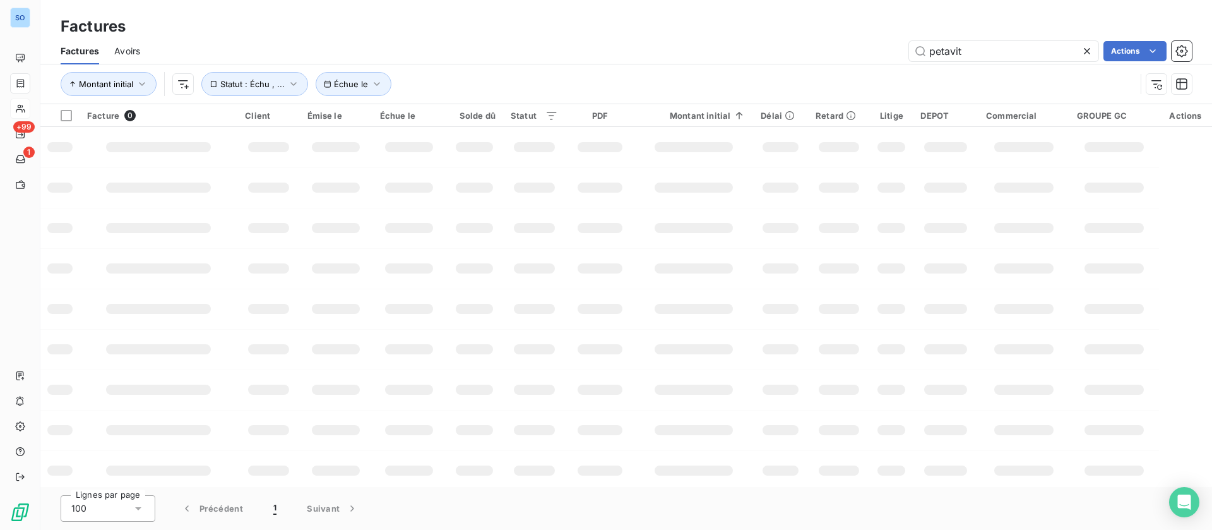
click at [811, 48] on div "petavit Actions" at bounding box center [673, 51] width 1036 height 20
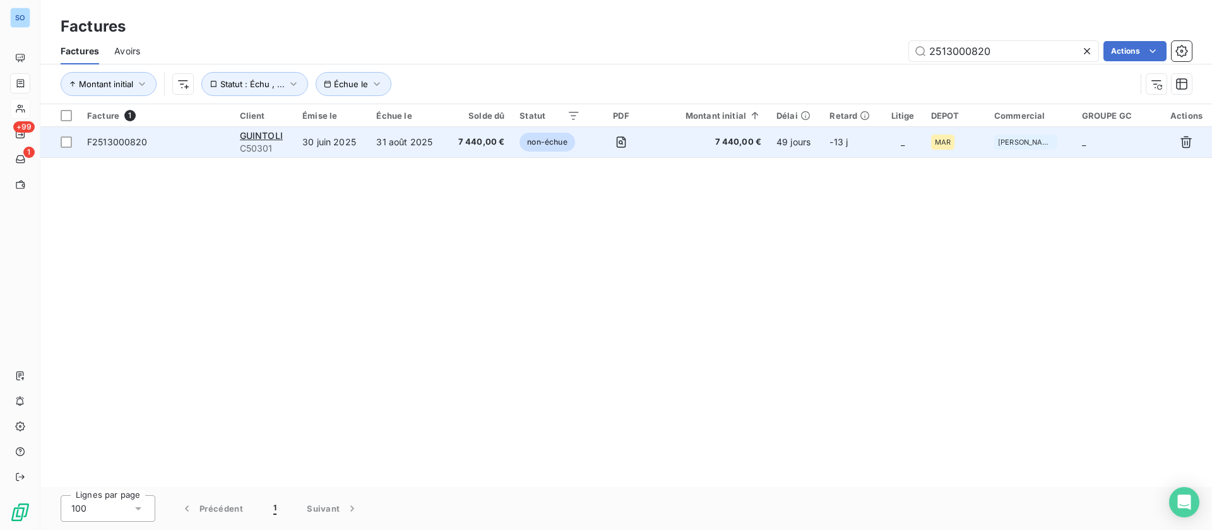
type input "2513000820"
click at [418, 136] on td "31 août 2025" at bounding box center [407, 142] width 77 height 30
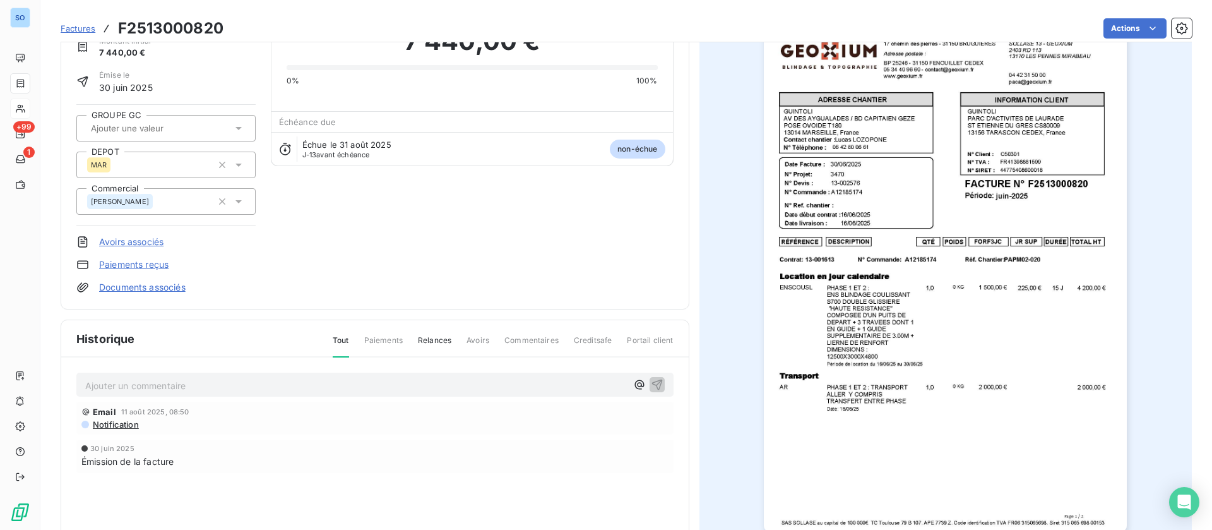
scroll to position [169, 0]
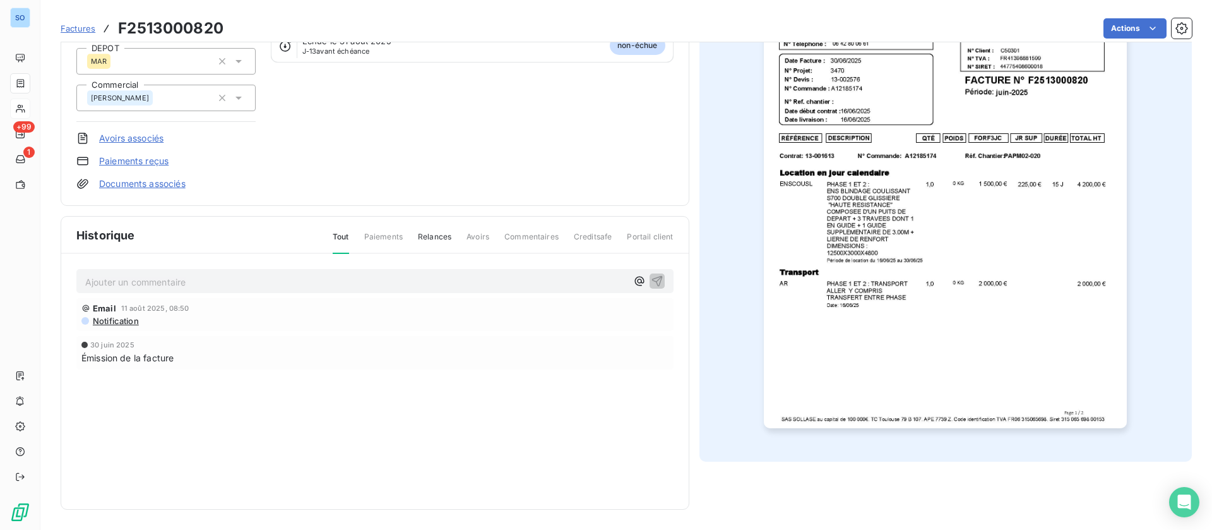
click at [994, 276] on img "button" at bounding box center [945, 171] width 363 height 514
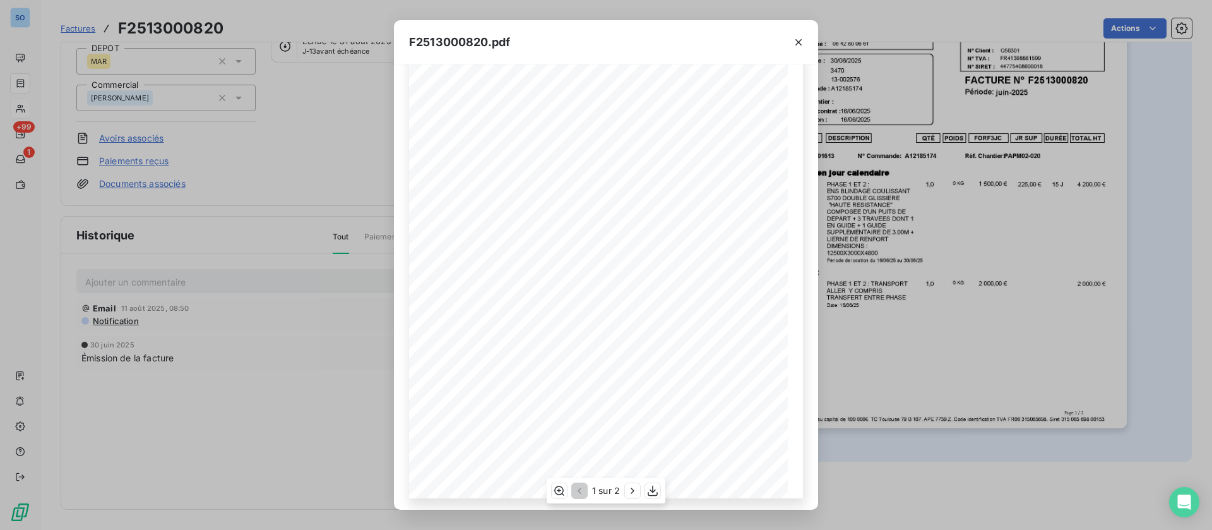
scroll to position [121, 0]
click at [630, 492] on icon "button" at bounding box center [632, 490] width 13 height 13
drag, startPoint x: 311, startPoint y: 157, endPoint x: 259, endPoint y: 131, distance: 58.4
click at [311, 156] on div "F2513000820.pdf SOLLASE 13 - GEOXIUM 2403 RD 113 13170 LES PENNES MIRABEAU FACT…" at bounding box center [606, 265] width 1212 height 530
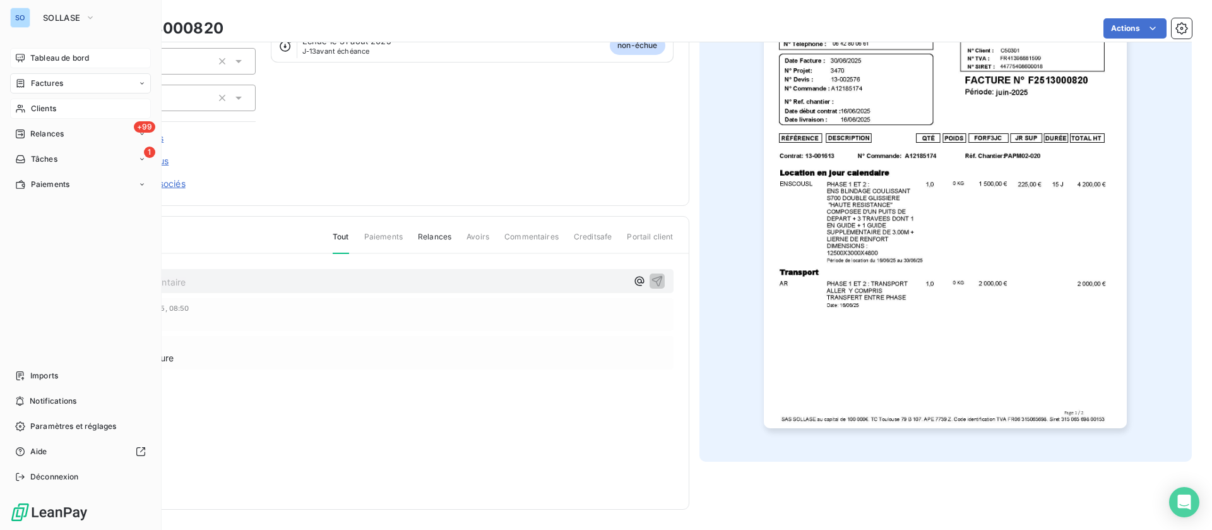
click at [28, 51] on div "Tableau de bord" at bounding box center [80, 58] width 141 height 20
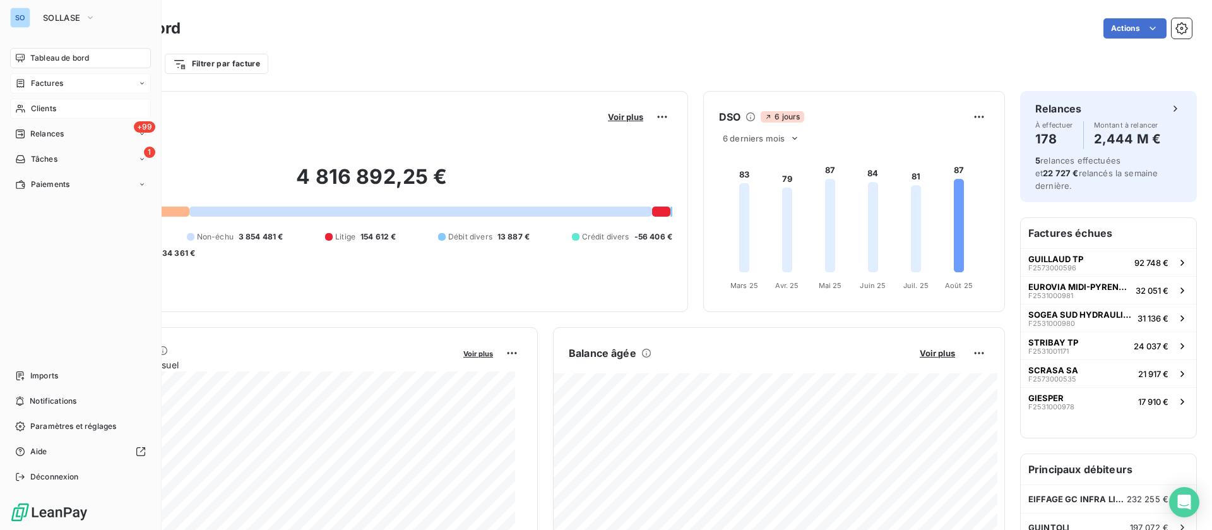
drag, startPoint x: 26, startPoint y: 52, endPoint x: 38, endPoint y: 52, distance: 12.0
click at [27, 52] on div "Tableau de bord" at bounding box center [80, 58] width 141 height 20
click at [57, 107] on div "Clients" at bounding box center [80, 108] width 141 height 20
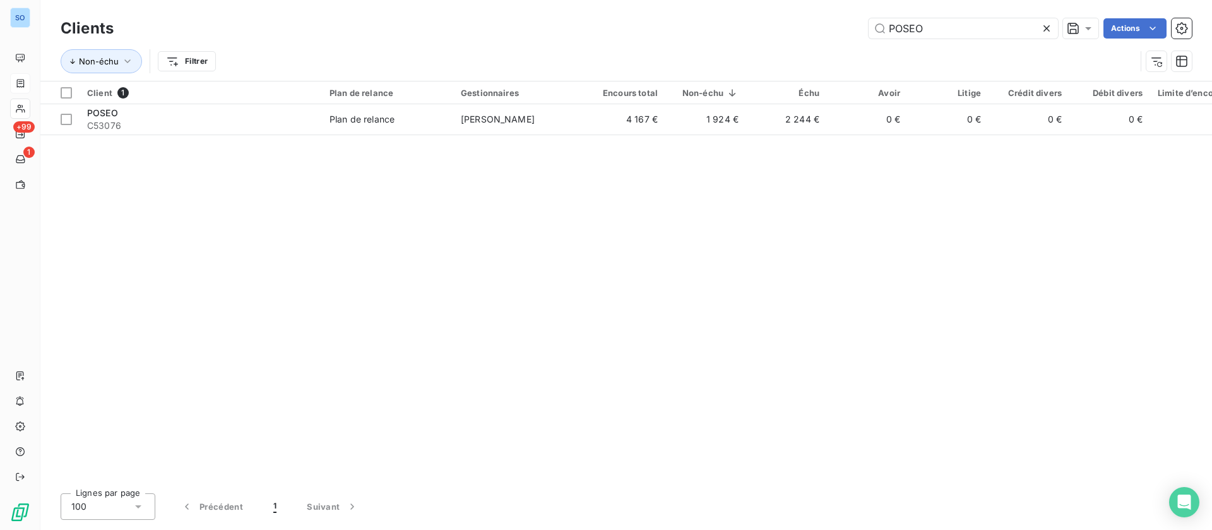
drag, startPoint x: 753, startPoint y: 13, endPoint x: 661, endPoint y: 14, distance: 92.2
click at [670, 15] on div "Clients POSEO Actions" at bounding box center [626, 28] width 1131 height 27
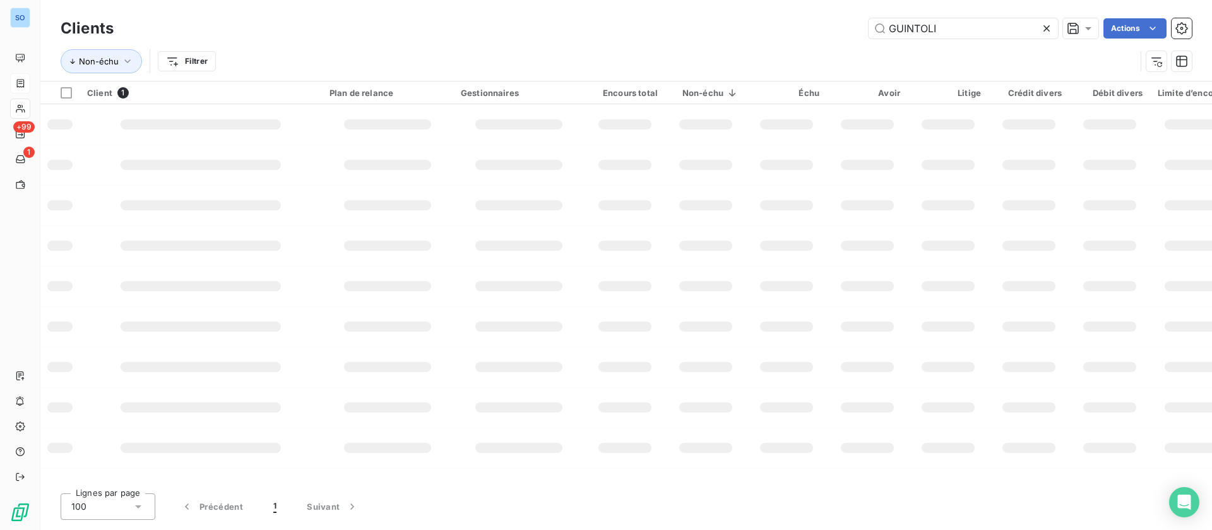
type input "GUINTOLI"
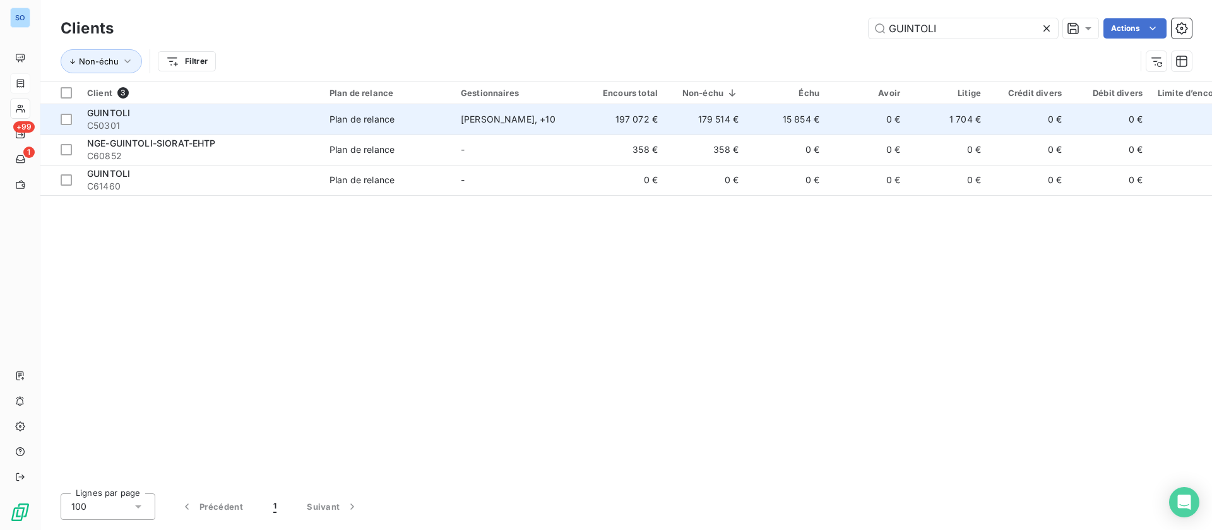
click at [316, 120] on td "GUINTOLI C50301" at bounding box center [201, 119] width 242 height 30
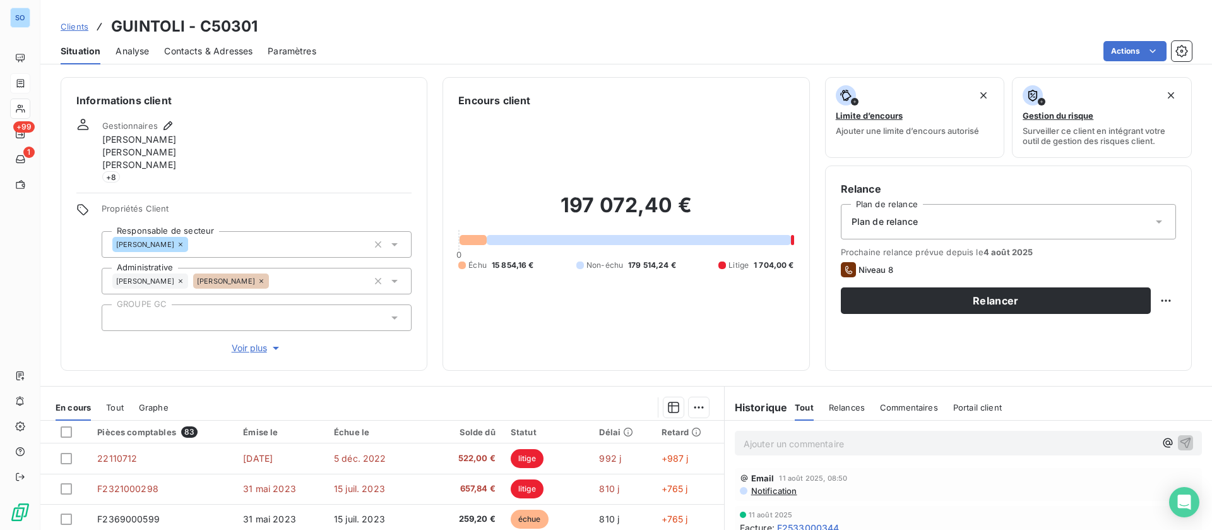
click at [199, 43] on div "Contacts & Adresses" at bounding box center [208, 51] width 88 height 27
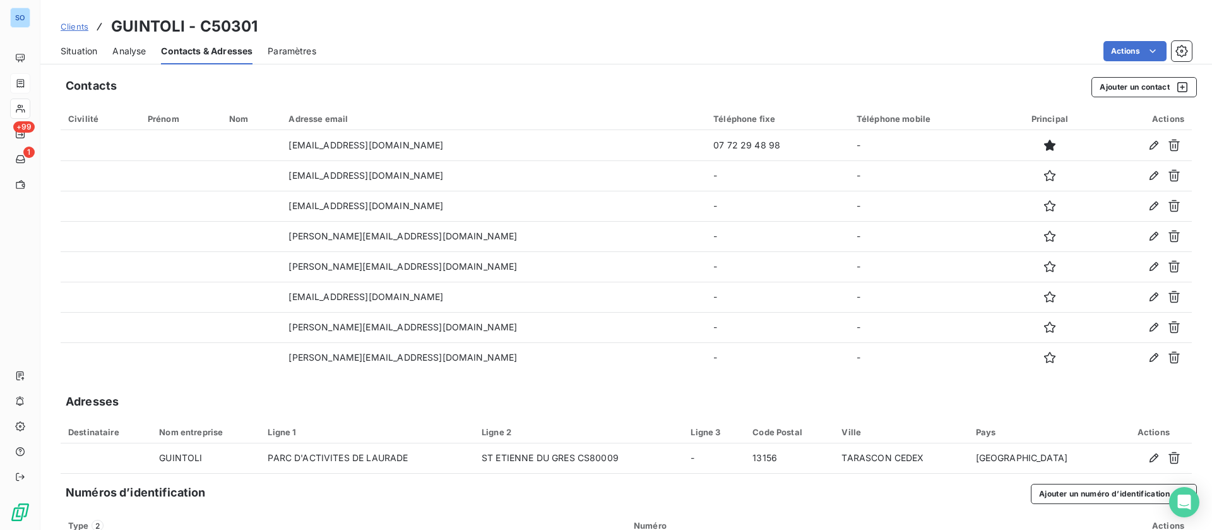
click at [58, 54] on div "Situation Analyse Contacts & Adresses Paramètres Actions" at bounding box center [626, 51] width 1172 height 27
click at [69, 50] on span "Situation" at bounding box center [79, 51] width 37 height 13
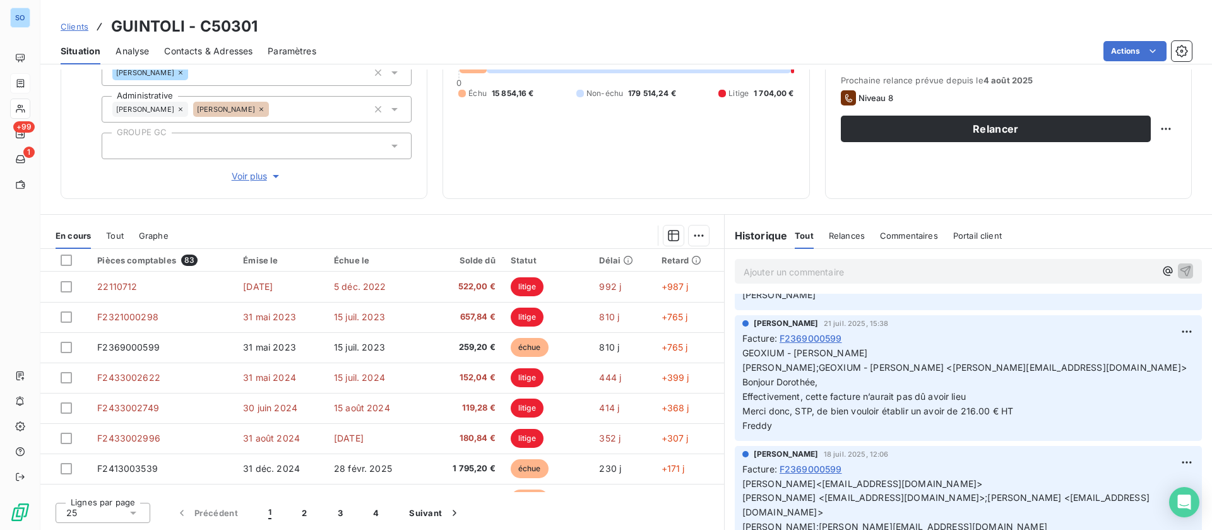
scroll to position [473, 0]
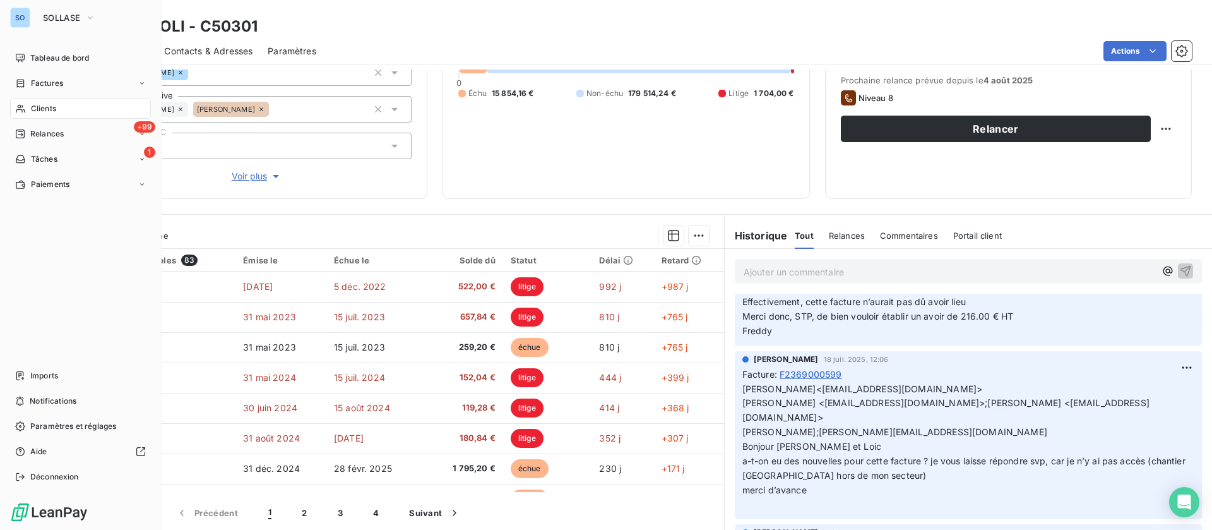
drag, startPoint x: 30, startPoint y: 81, endPoint x: 108, endPoint y: 104, distance: 81.5
click at [30, 81] on div "Factures" at bounding box center [39, 83] width 48 height 11
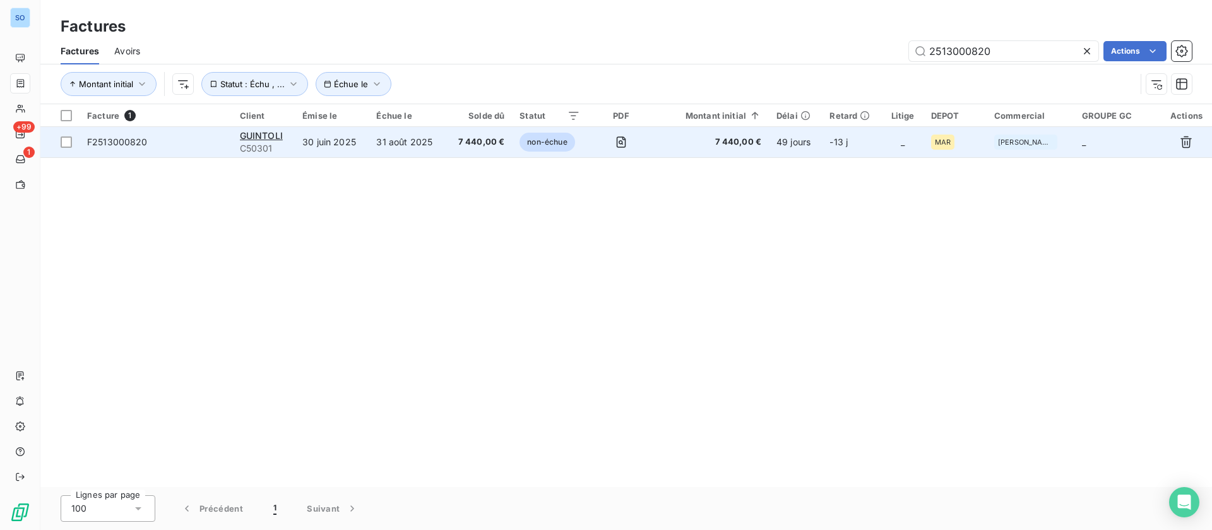
click at [283, 144] on span "C50301" at bounding box center [263, 148] width 47 height 13
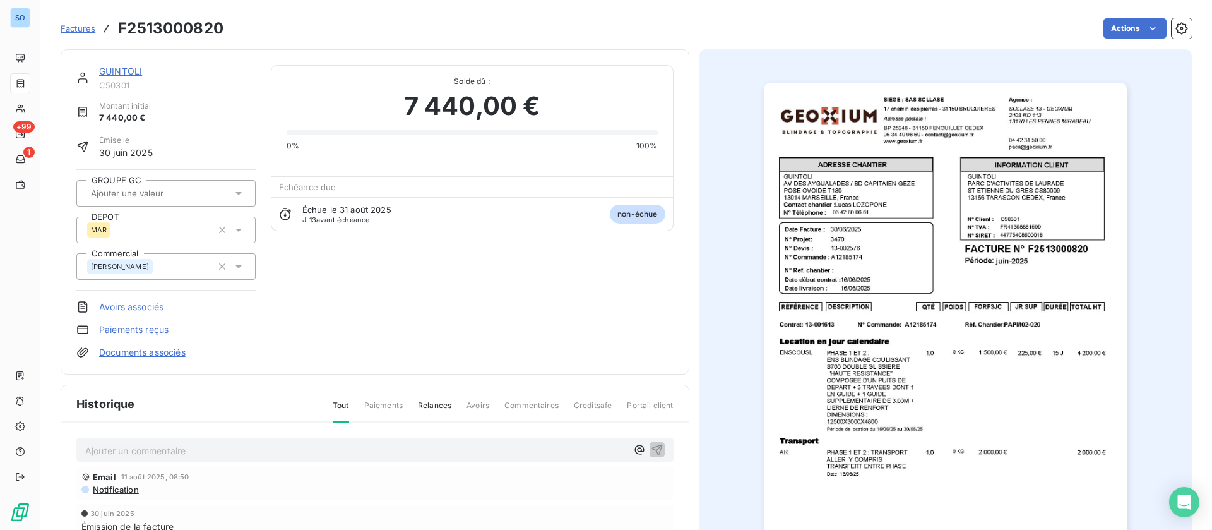
click at [955, 266] on img "button" at bounding box center [945, 340] width 363 height 514
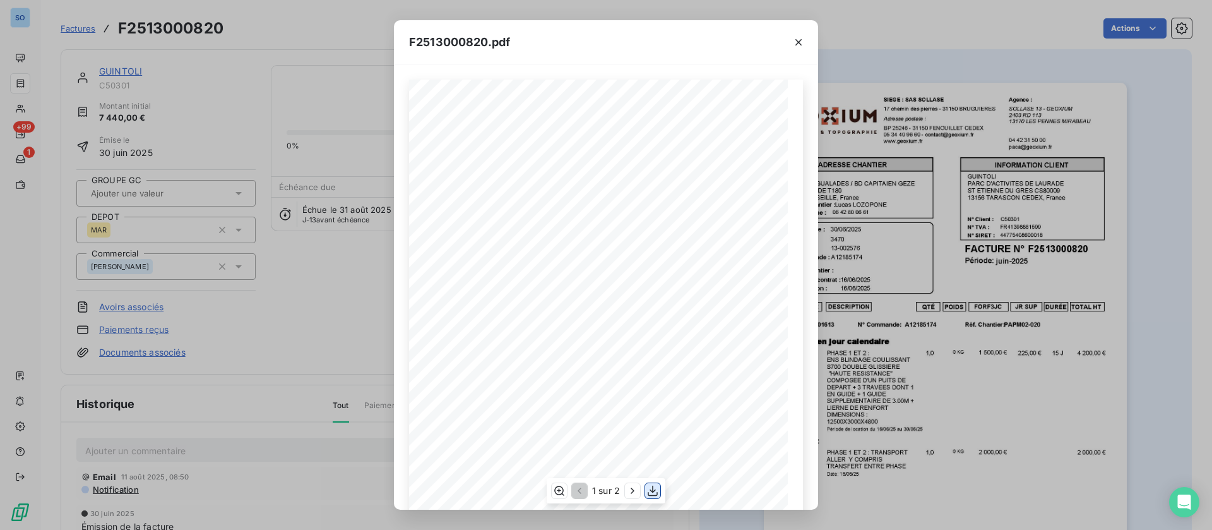
click at [654, 493] on icon "button" at bounding box center [652, 490] width 13 height 13
click at [792, 36] on icon "button" at bounding box center [798, 42] width 13 height 13
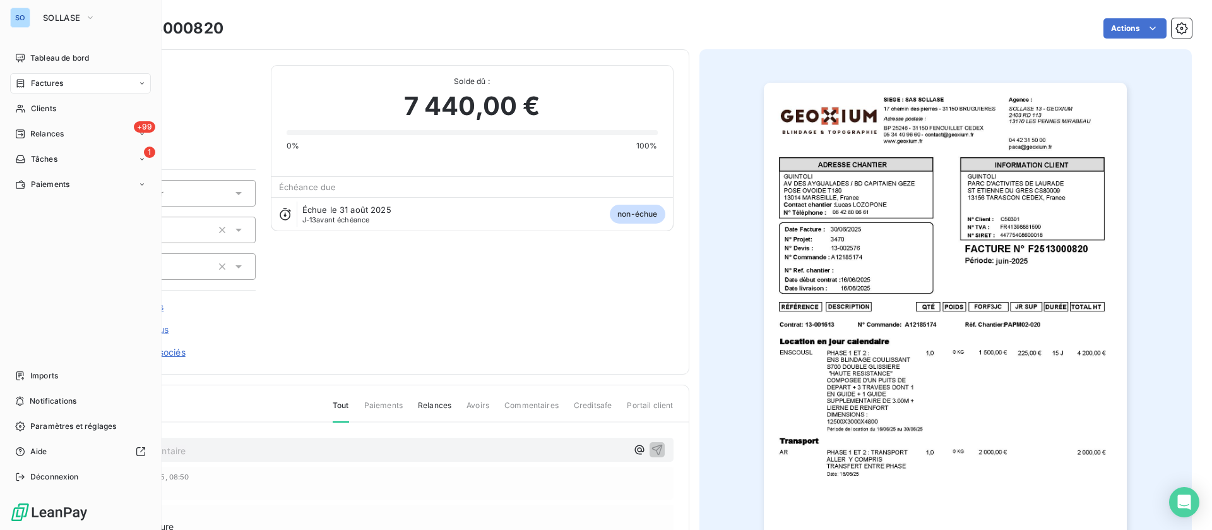
click at [27, 47] on div "SO SOLLASE Tableau de bord Factures Clients +99 Relances 1 Tâches Paiements Imp…" at bounding box center [81, 265] width 162 height 530
click at [35, 56] on span "Tableau de bord" at bounding box center [59, 57] width 59 height 11
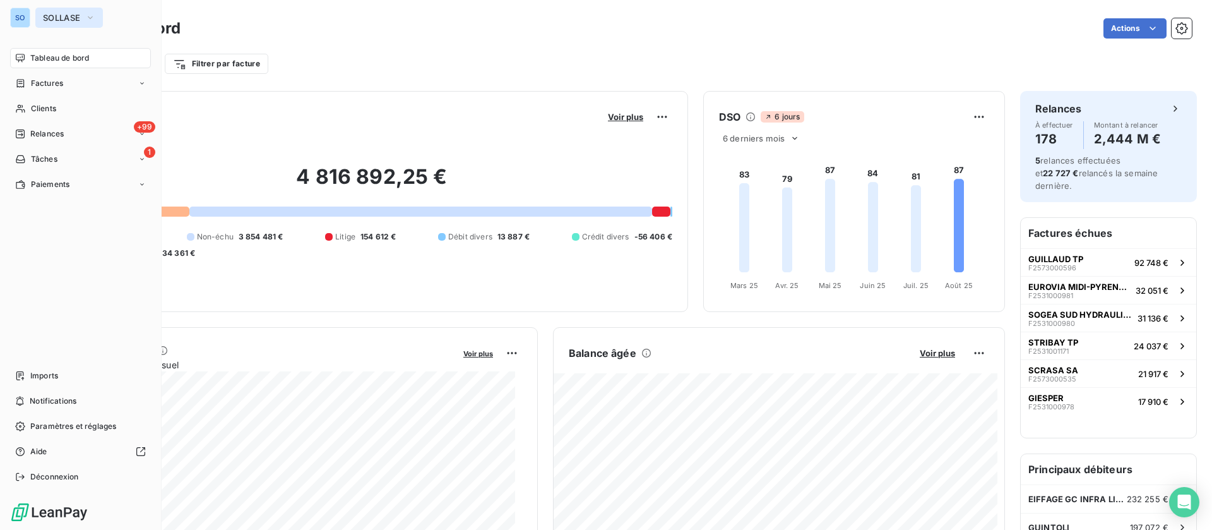
click at [85, 18] on button "SOLLASE" at bounding box center [69, 18] width 68 height 20
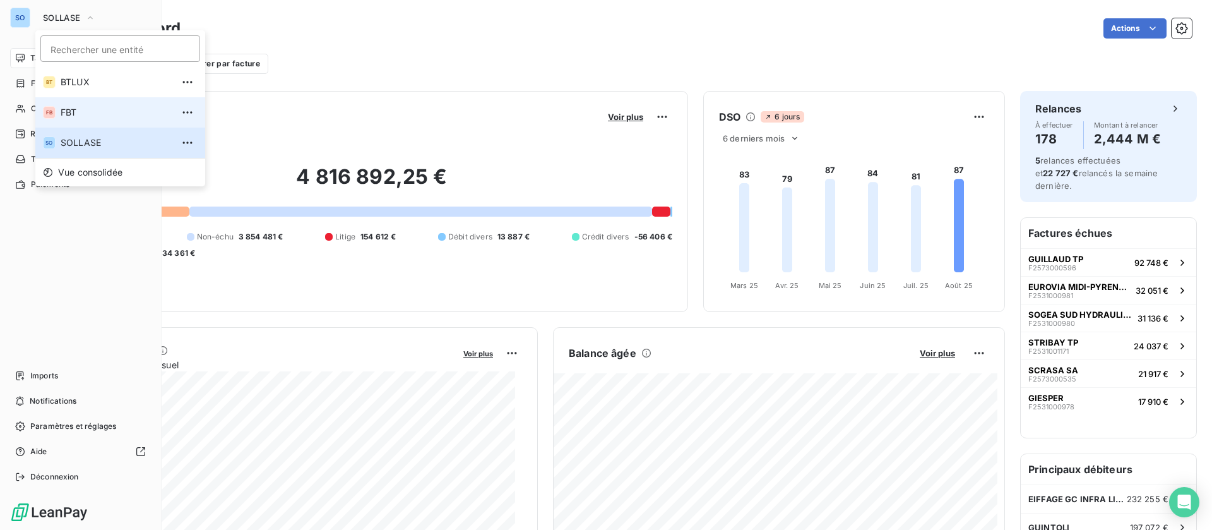
click at [105, 106] on span "FBT" at bounding box center [117, 112] width 112 height 13
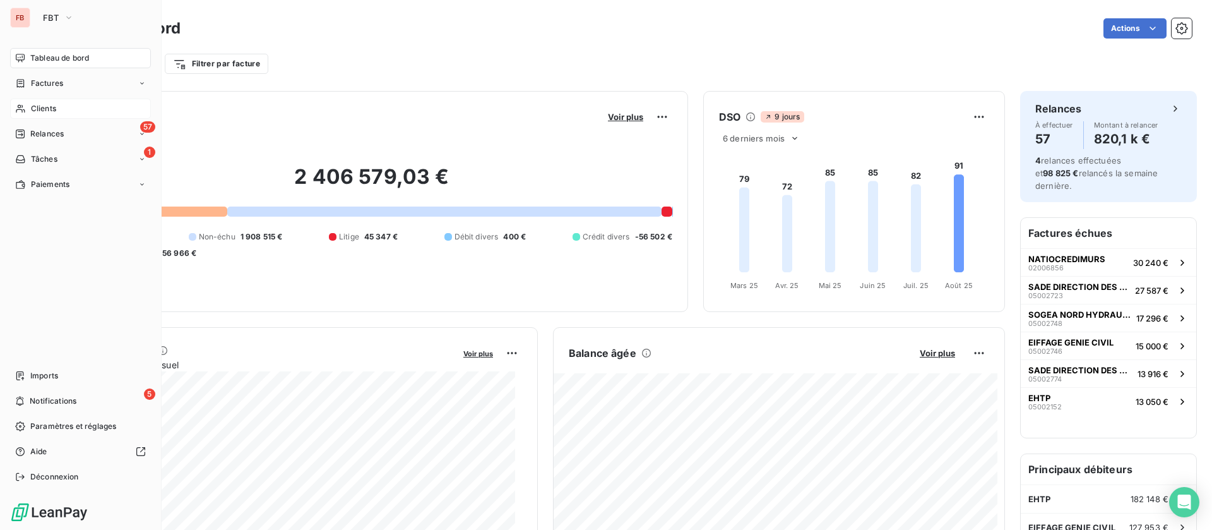
click at [38, 104] on span "Clients" at bounding box center [43, 108] width 25 height 11
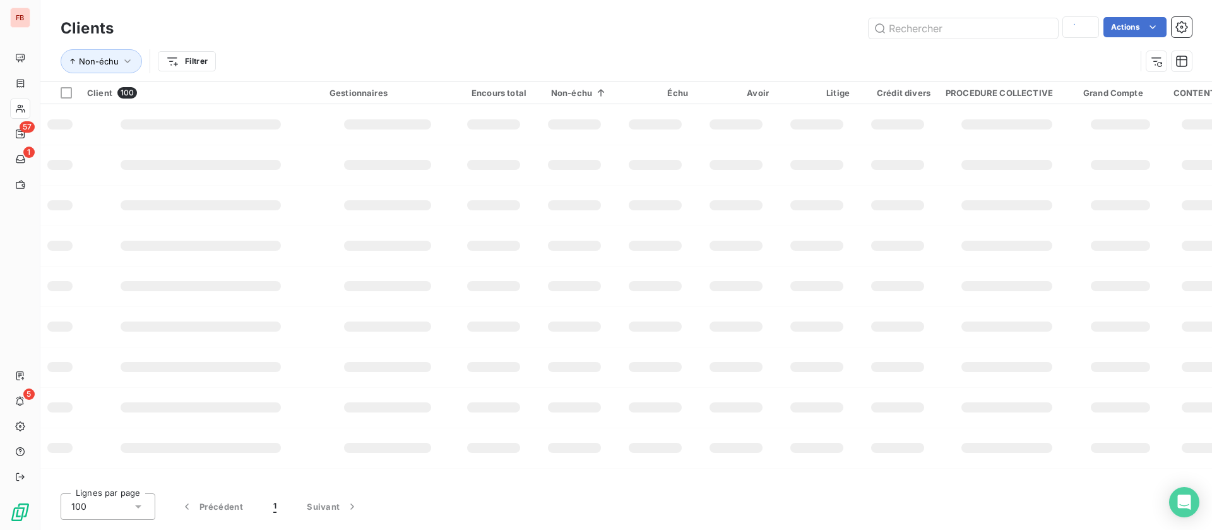
type input "196"
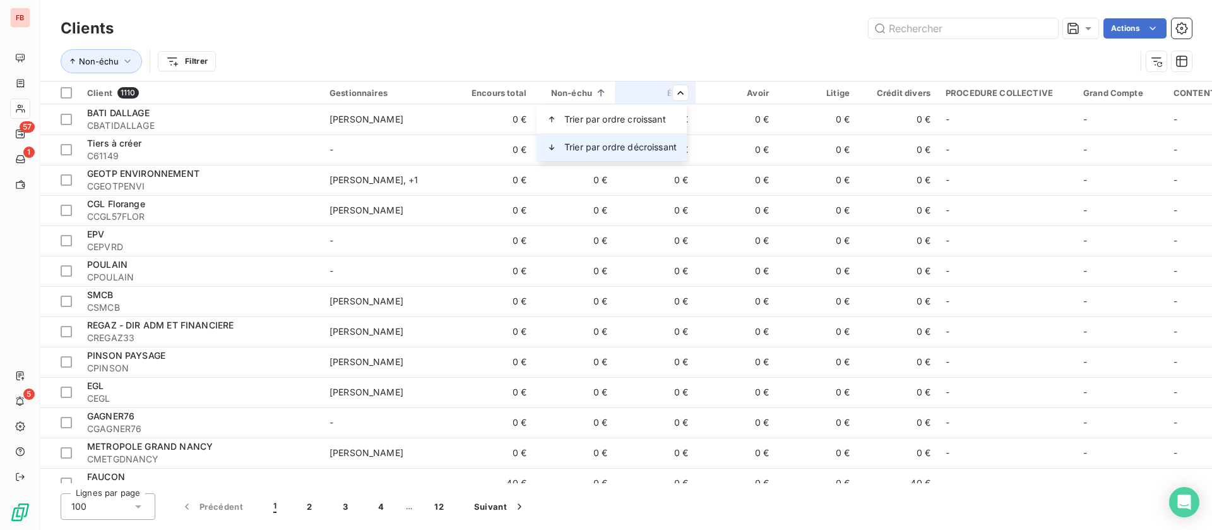
click at [626, 156] on div "Trier par ordre décroissant" at bounding box center [612, 147] width 150 height 28
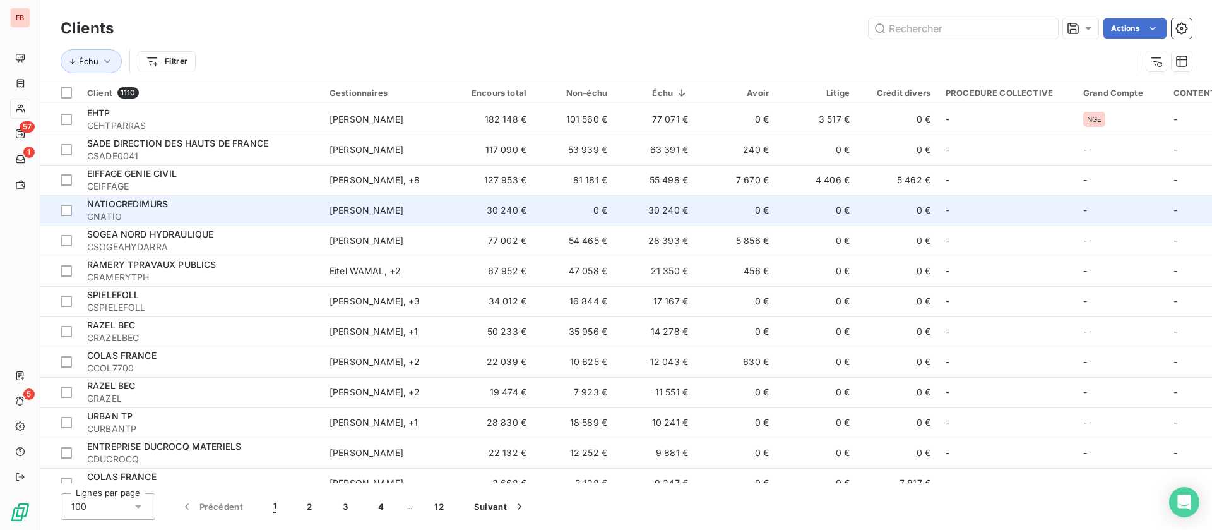
click at [669, 205] on td "30 240 €" at bounding box center [655, 210] width 81 height 30
